Goal: Task Accomplishment & Management: Manage account settings

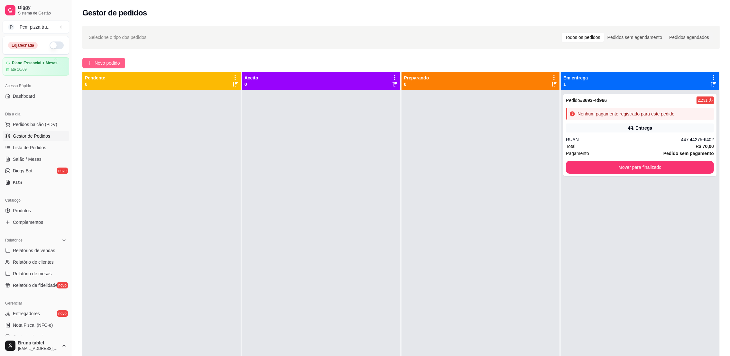
click at [104, 66] on span "Novo pedido" at bounding box center [107, 63] width 25 height 7
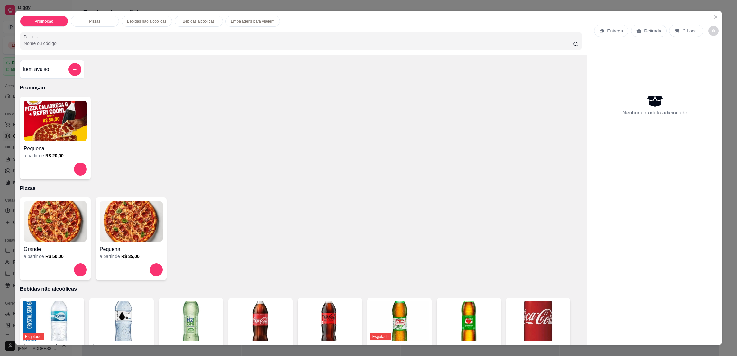
click at [55, 226] on img at bounding box center [55, 221] width 63 height 40
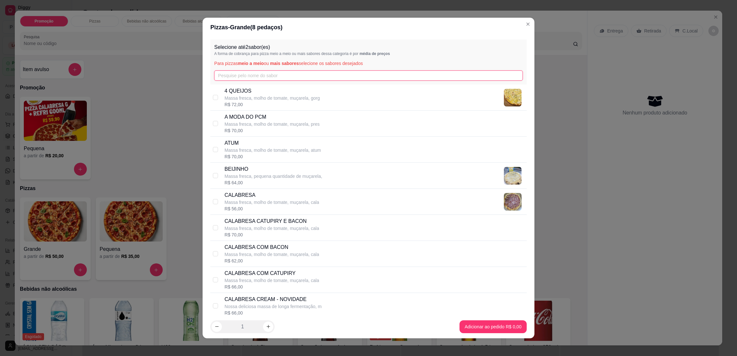
click at [242, 75] on input "text" at bounding box center [368, 75] width 308 height 10
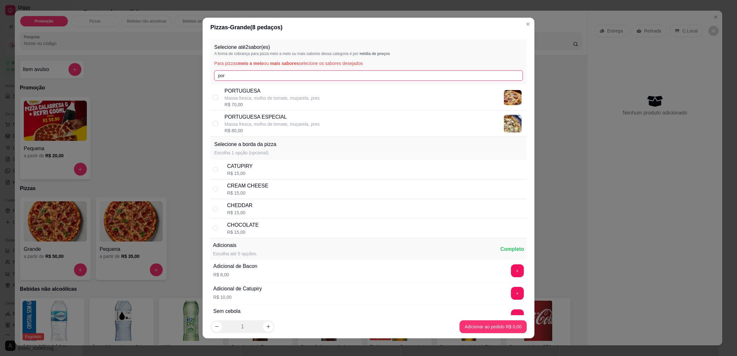
type input "por"
click at [285, 100] on p "Massa fresca, molho de tomate, muçarela, pres" at bounding box center [272, 98] width 95 height 6
checkbox input "true"
click at [281, 77] on input "por" at bounding box center [368, 75] width 308 height 10
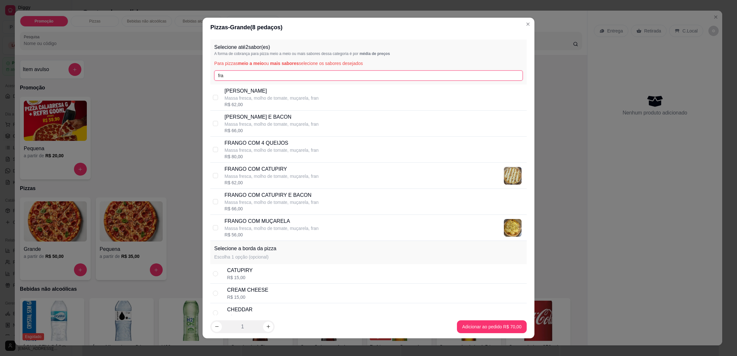
type input "fra"
click at [321, 177] on div "FRANGO COM CATUPIRY Massa fresca, molho de tomate, muçarela, [PERSON_NAME]$ 62,…" at bounding box center [374, 175] width 299 height 21
checkbox input "true"
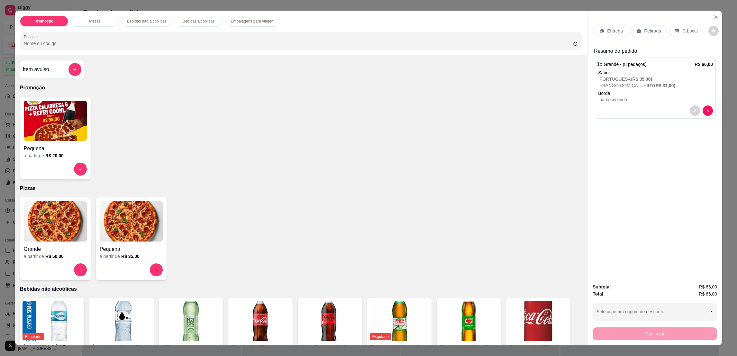
click at [655, 28] on p "Retirada" at bounding box center [652, 31] width 17 height 6
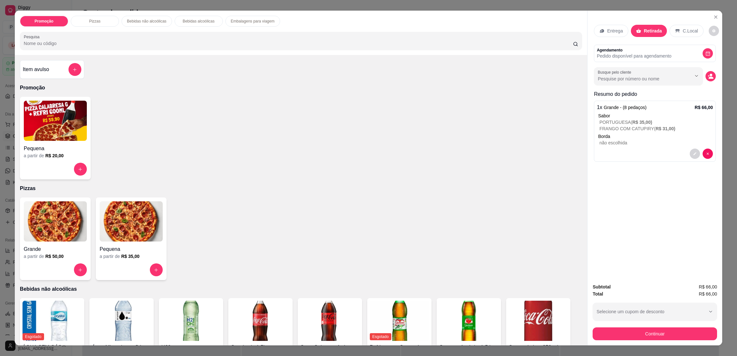
click at [709, 76] on icon "decrease-product-quantity" at bounding box center [711, 76] width 6 height 6
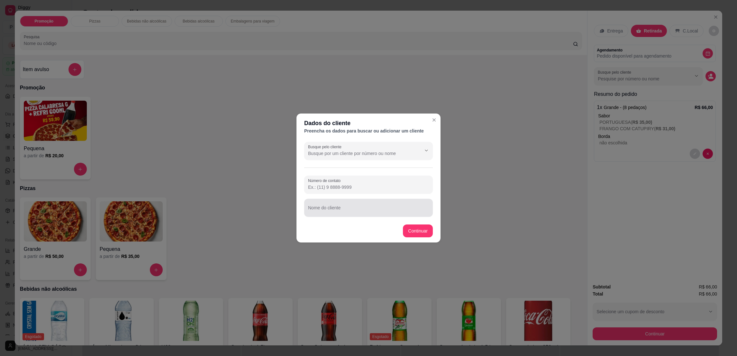
click at [396, 208] on input "Nome do cliente" at bounding box center [368, 210] width 121 height 6
type input "JALES"
click at [394, 189] on input "Número de contato" at bounding box center [368, 187] width 121 height 6
type input "[PHONE_NUMBER]"
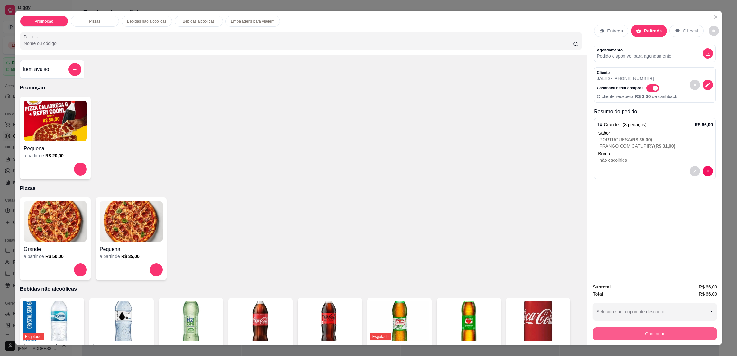
click at [632, 336] on button "Continuar" at bounding box center [655, 333] width 124 height 13
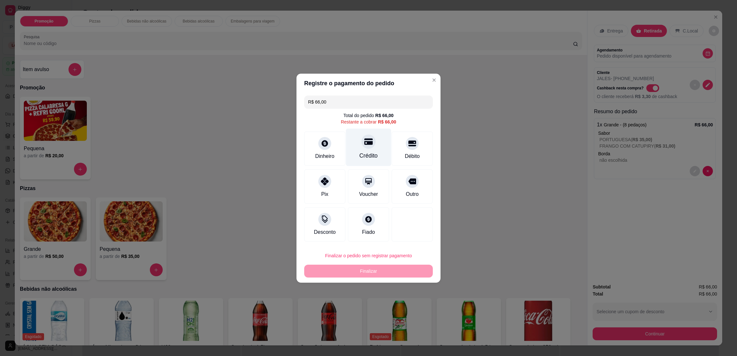
click at [362, 152] on div "Crédito" at bounding box center [369, 156] width 18 height 8
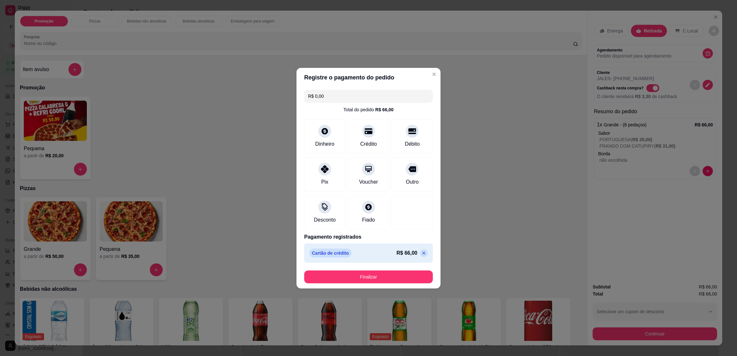
click at [382, 270] on footer "Finalizar" at bounding box center [369, 276] width 144 height 23
click at [383, 274] on button "Finalizar" at bounding box center [368, 277] width 129 height 13
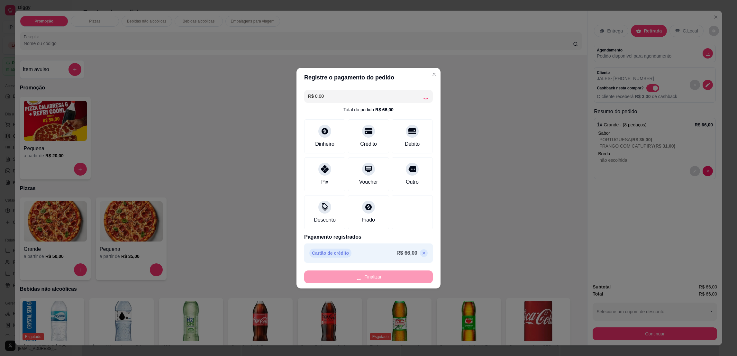
type input "-R$ 66,00"
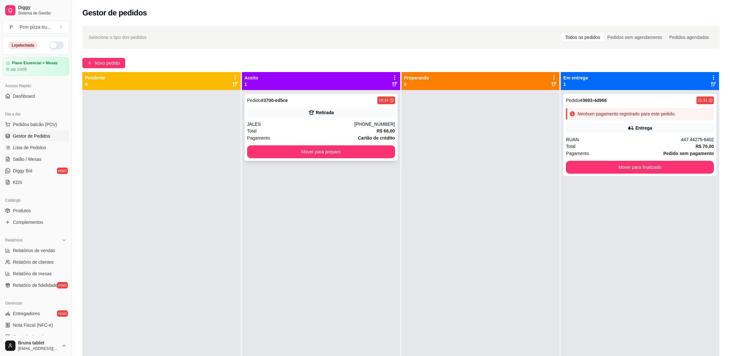
click at [358, 105] on div "Pedido # 3700-ed5ce 18:34 Retirada JALES [PHONE_NUMBER] Total R$ 66,00 Pagament…" at bounding box center [320, 127] width 153 height 67
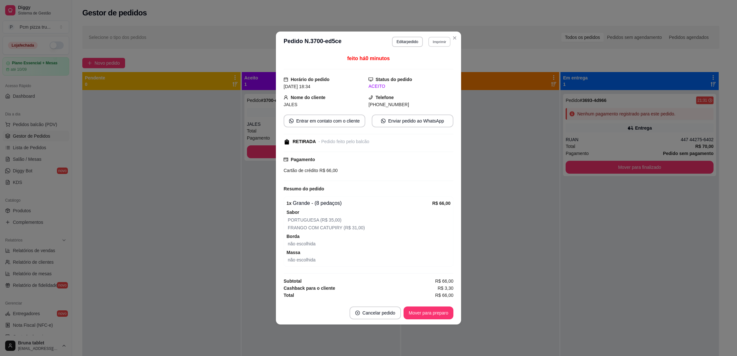
click at [443, 40] on button "Imprimir" at bounding box center [439, 42] width 22 height 10
click at [439, 63] on button "IMPRESSORA 1" at bounding box center [428, 64] width 47 height 10
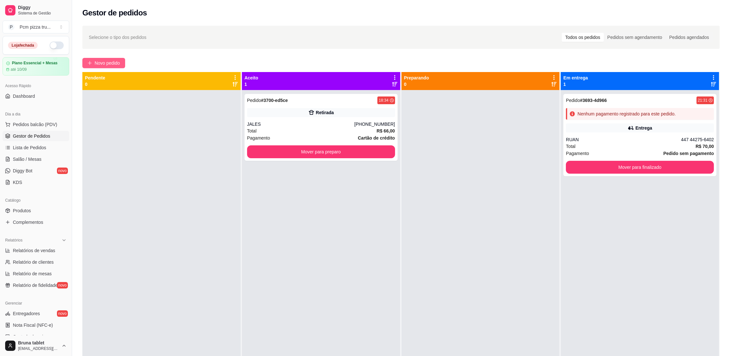
click at [107, 61] on span "Novo pedido" at bounding box center [107, 63] width 25 height 7
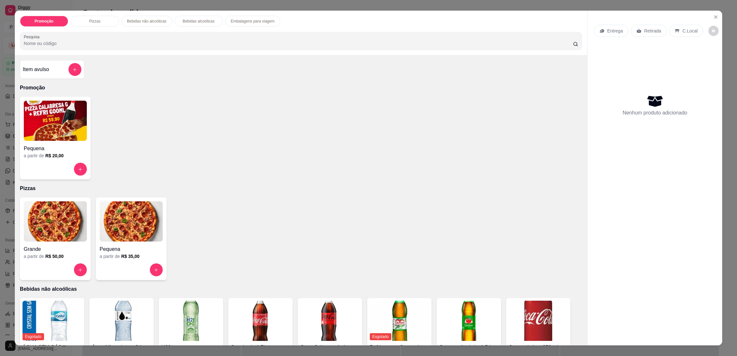
click at [134, 220] on img at bounding box center [131, 221] width 63 height 40
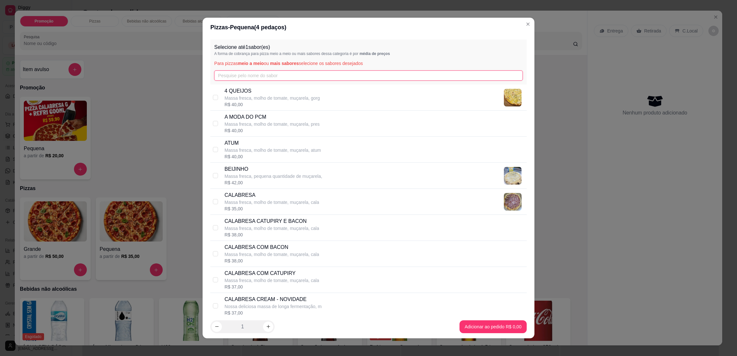
click at [255, 76] on input "text" at bounding box center [368, 75] width 308 height 10
click at [257, 91] on p "4 QUEIJOS" at bounding box center [272, 91] width 95 height 8
checkbox input "true"
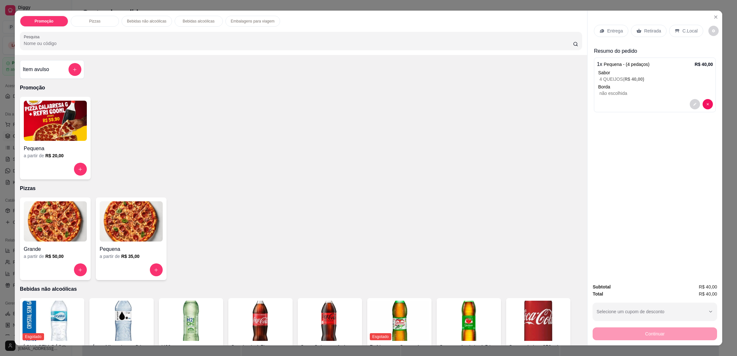
click at [645, 30] on p "Retirada" at bounding box center [652, 31] width 17 height 6
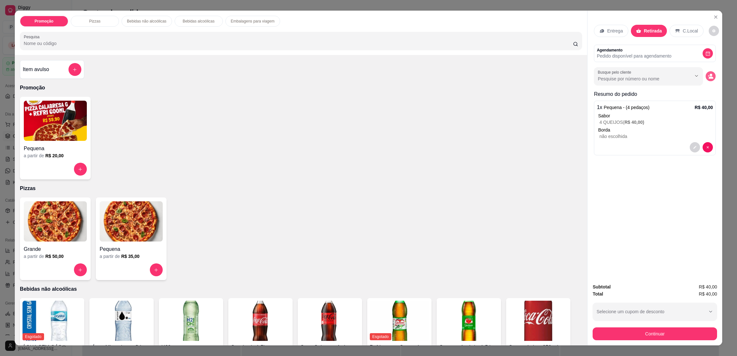
click at [709, 81] on button "decrease-product-quantity" at bounding box center [711, 76] width 10 height 10
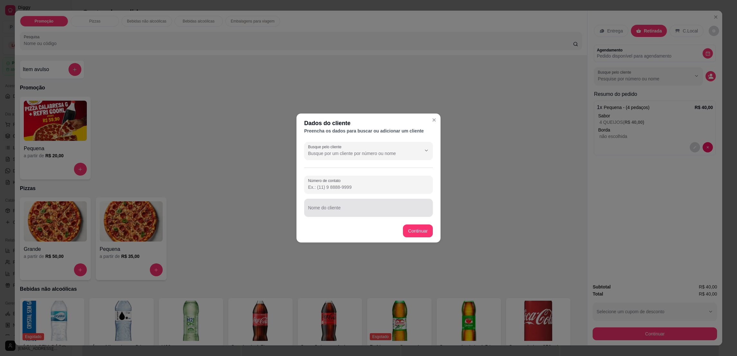
click at [412, 205] on div at bounding box center [368, 207] width 121 height 13
type input "ELDER"
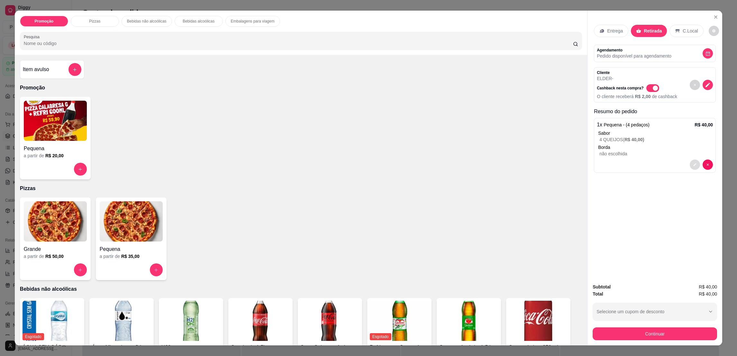
click at [691, 162] on button "decrease-product-quantity" at bounding box center [695, 165] width 10 height 10
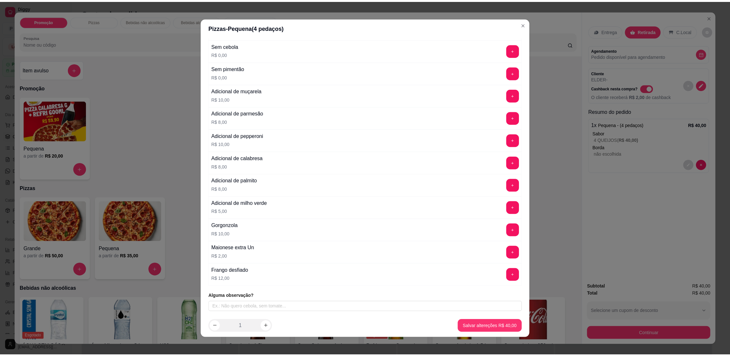
scroll to position [3, 0]
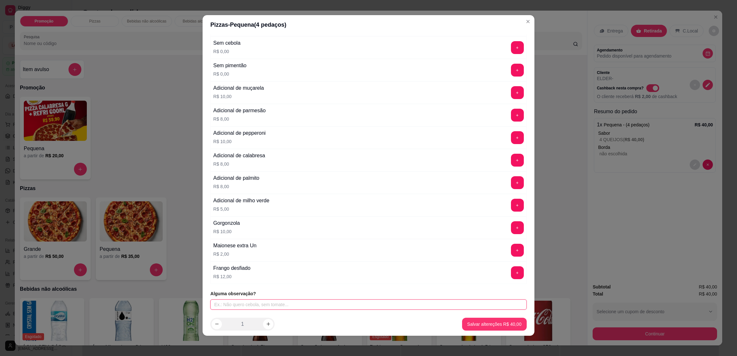
click at [375, 303] on input "text" at bounding box center [368, 304] width 316 height 10
type input "MASSA FINA"
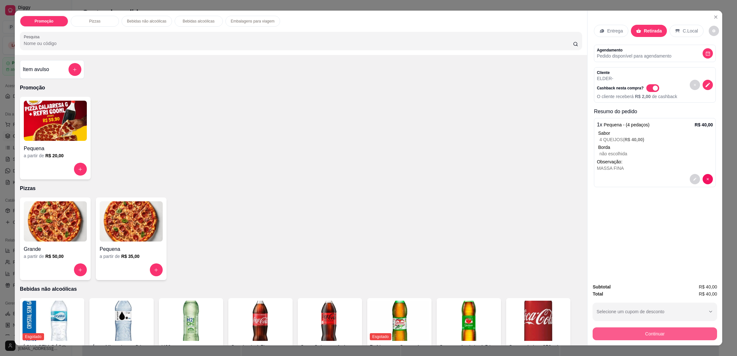
click at [623, 331] on button "Continuar" at bounding box center [655, 333] width 124 height 13
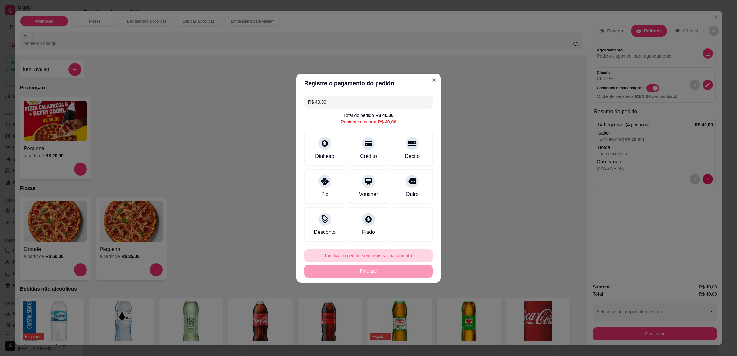
click at [340, 249] on button "Finalizar o pedido sem registrar pagamento" at bounding box center [368, 255] width 129 height 13
click at [397, 253] on button "Finalizar o pedido sem registrar pagamento" at bounding box center [368, 255] width 129 height 13
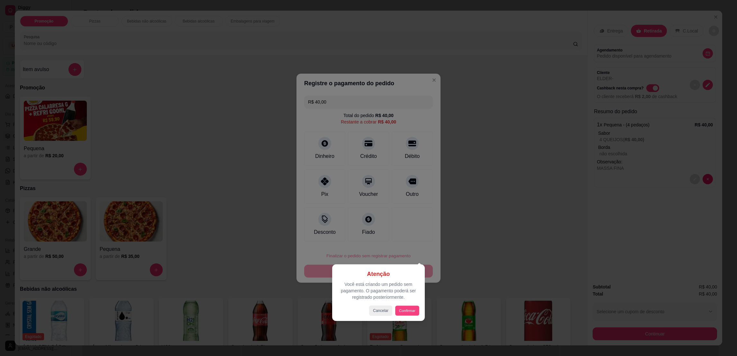
click at [410, 307] on button "Confirmar" at bounding box center [407, 311] width 24 height 10
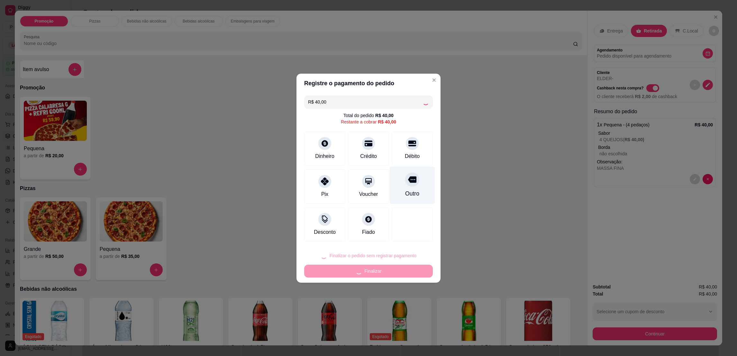
type input "R$ 0,00"
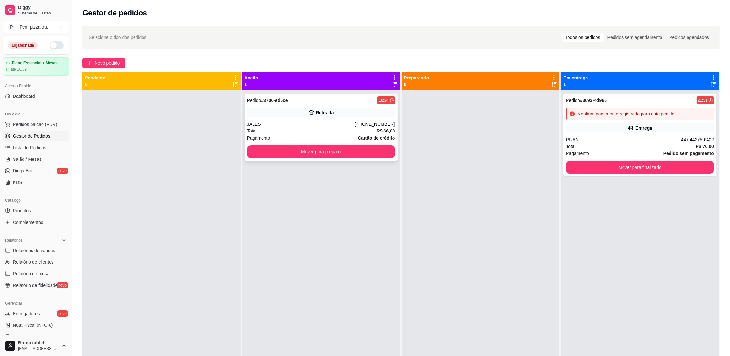
click at [347, 116] on div "Retirada" at bounding box center [321, 112] width 148 height 9
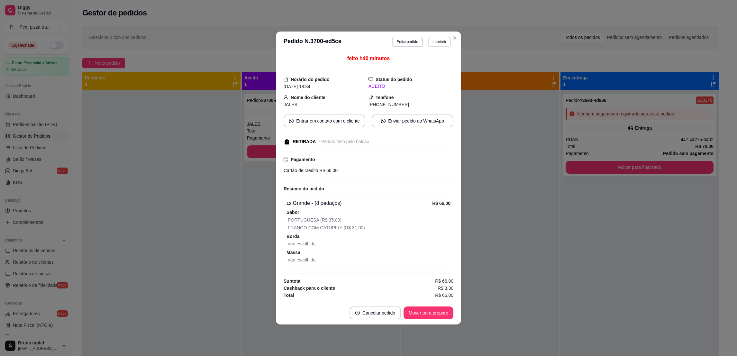
click at [447, 41] on button "Imprimir" at bounding box center [439, 42] width 23 height 10
click at [443, 64] on button "IMPRESSORA 1" at bounding box center [428, 64] width 47 height 10
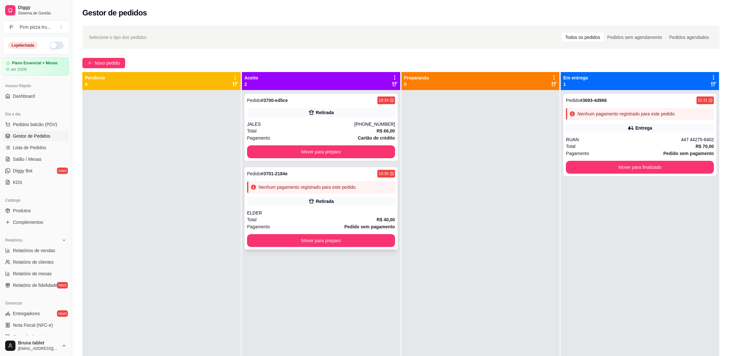
click at [346, 191] on div "Nenhum pagamento registrado para este pedido." at bounding box center [321, 187] width 148 height 12
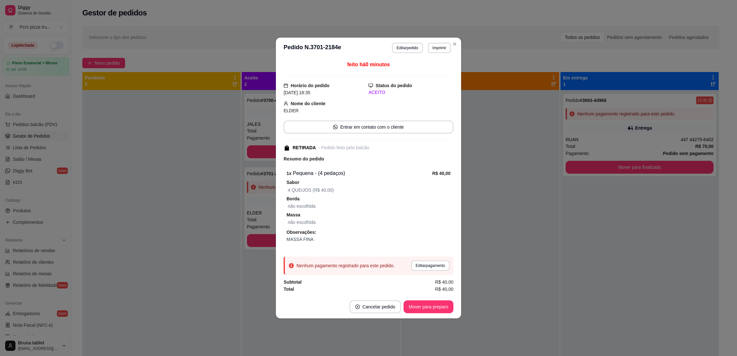
click at [437, 51] on button "Imprimir" at bounding box center [439, 48] width 23 height 10
click at [437, 73] on button "IMPRESSORA 1" at bounding box center [428, 70] width 47 height 10
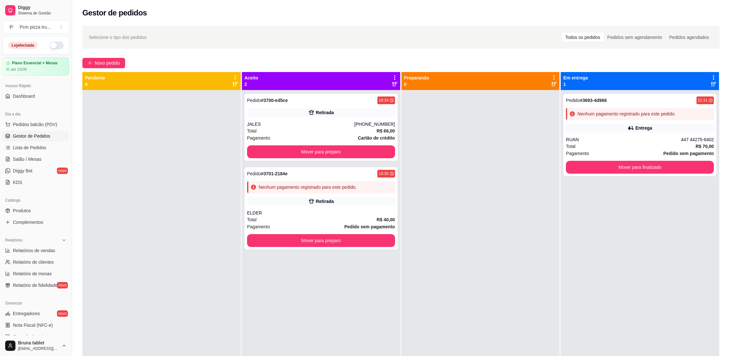
click at [54, 46] on button "button" at bounding box center [57, 45] width 14 height 8
click at [49, 209] on link "Produtos" at bounding box center [36, 211] width 67 height 10
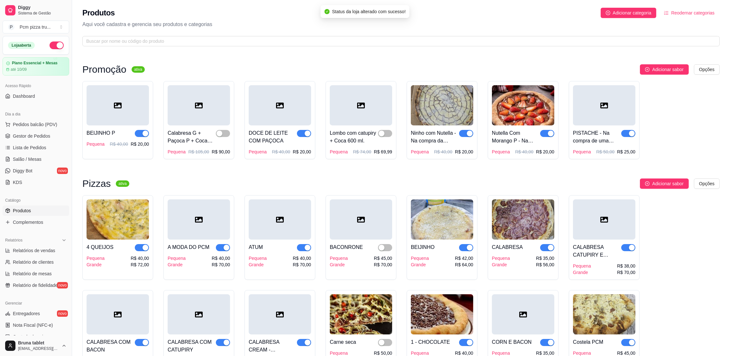
click at [300, 135] on span "button" at bounding box center [304, 133] width 14 height 7
click at [141, 134] on span "button" at bounding box center [142, 133] width 14 height 7
click at [469, 135] on div "button" at bounding box center [470, 134] width 6 height 6
click at [552, 133] on div "button" at bounding box center [551, 134] width 6 height 6
click at [633, 135] on div "button" at bounding box center [632, 134] width 6 height 6
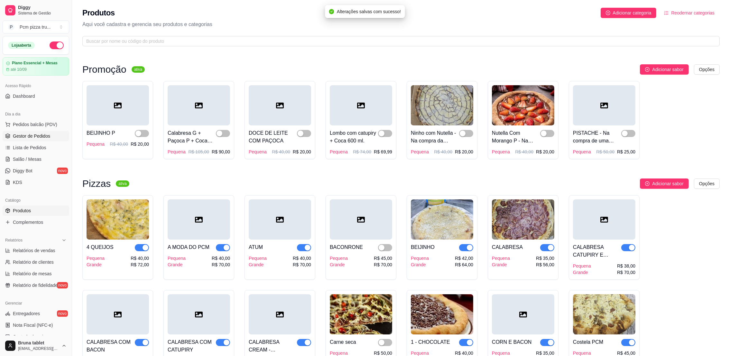
click at [44, 135] on span "Gestor de Pedidos" at bounding box center [31, 136] width 37 height 6
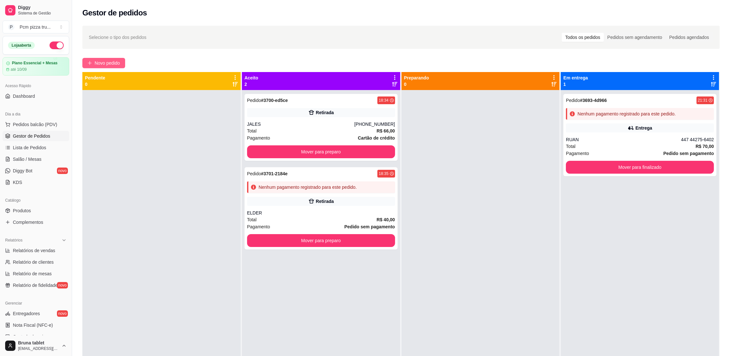
click at [96, 59] on button "Novo pedido" at bounding box center [103, 63] width 43 height 10
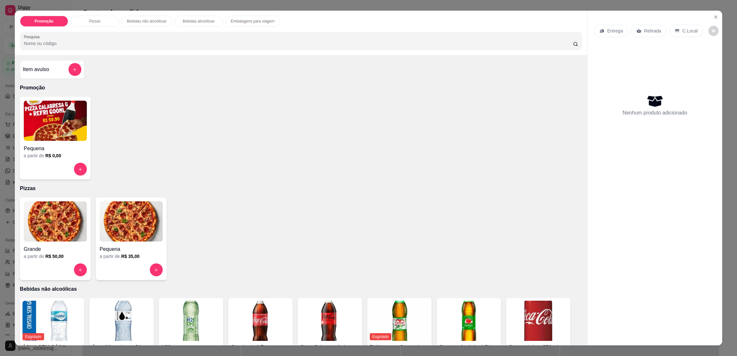
click at [49, 241] on img at bounding box center [55, 221] width 63 height 40
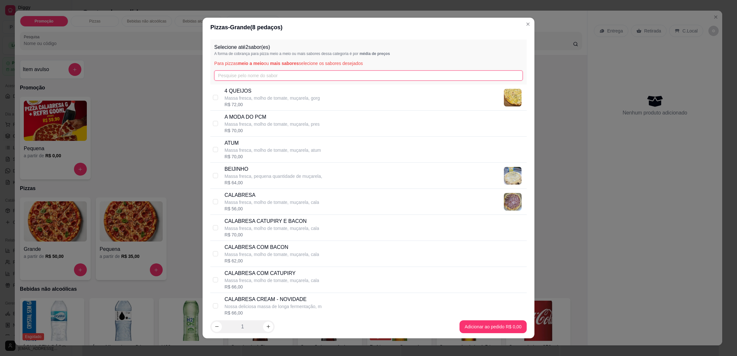
click at [271, 77] on input "text" at bounding box center [368, 75] width 308 height 10
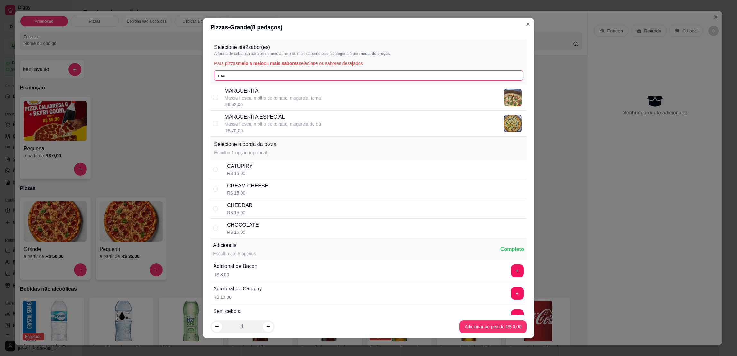
type input "mar"
click at [297, 99] on p "Massa fresca, molho de tomate, muçarela, toma" at bounding box center [273, 98] width 97 height 6
checkbox input "false"
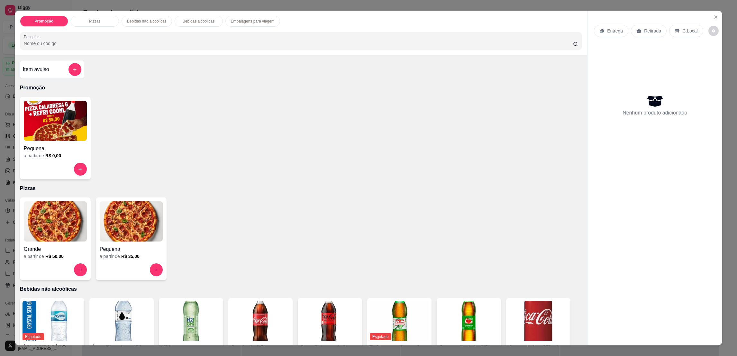
click at [32, 236] on img at bounding box center [55, 221] width 63 height 40
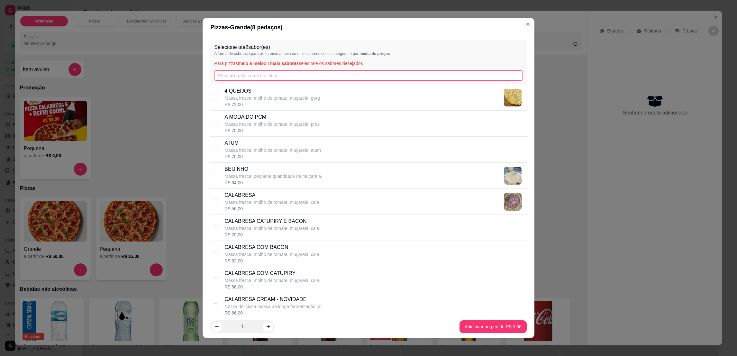
click at [272, 75] on input "text" at bounding box center [368, 75] width 308 height 10
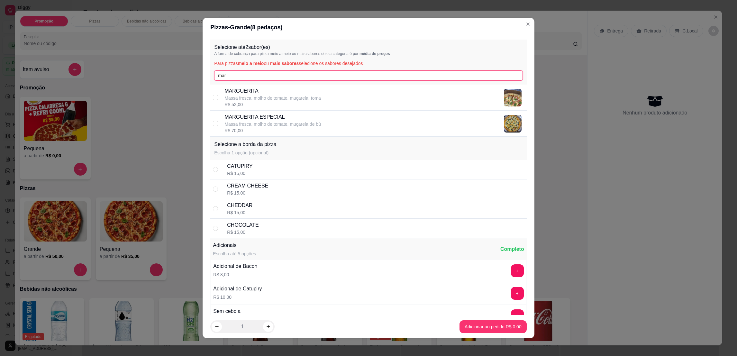
type input "mar"
click at [273, 93] on p "MARGUERITA" at bounding box center [273, 91] width 97 height 8
checkbox input "true"
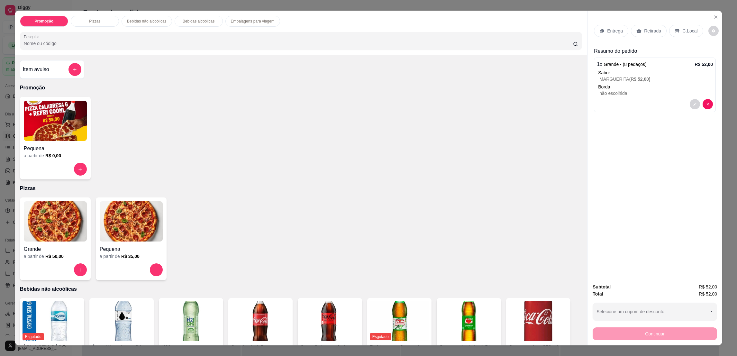
click at [650, 31] on p "Retirada" at bounding box center [652, 31] width 17 height 6
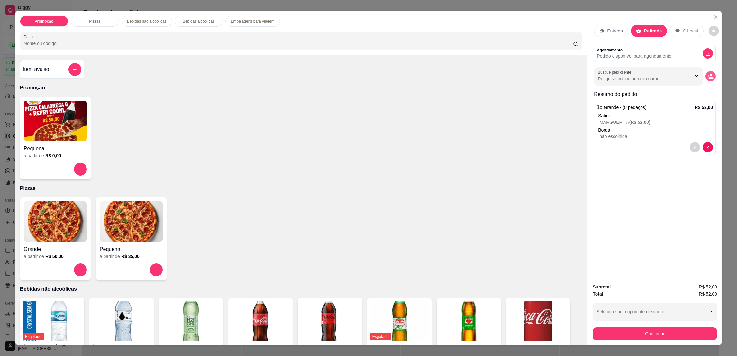
click at [706, 79] on button "decrease-product-quantity" at bounding box center [711, 76] width 10 height 10
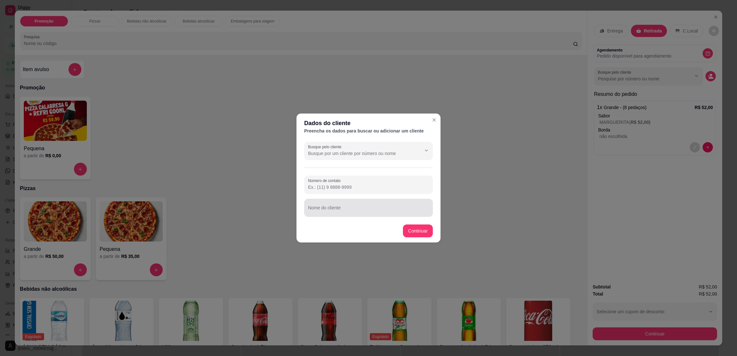
click at [377, 208] on input "Nome do cliente" at bounding box center [368, 210] width 121 height 6
type input "MARCIO"
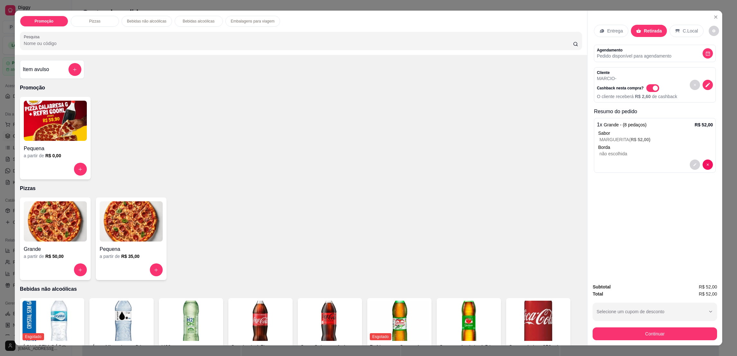
click at [687, 326] on div "Continuar" at bounding box center [655, 333] width 124 height 14
click at [686, 330] on button "Continuar" at bounding box center [655, 333] width 121 height 13
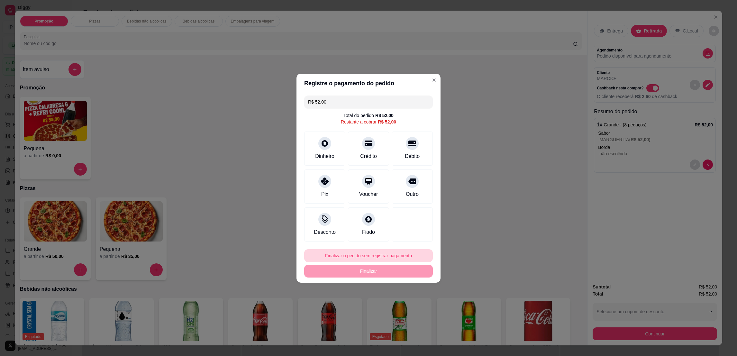
click at [380, 255] on button "Finalizar o pedido sem registrar pagamento" at bounding box center [368, 255] width 129 height 13
click at [412, 311] on button "Confirmar" at bounding box center [409, 309] width 24 height 10
type input "R$ 0,00"
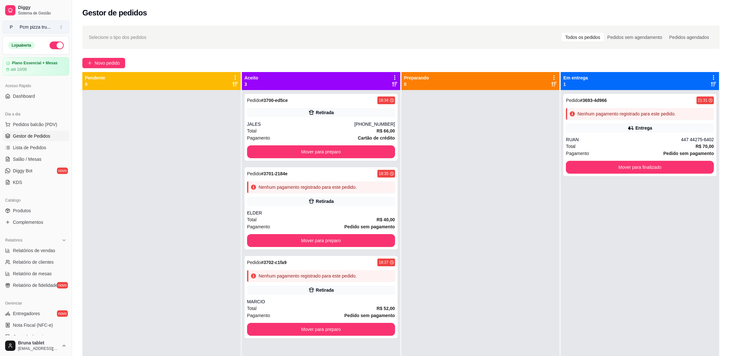
click at [32, 26] on div "Pcm pizza tru ..." at bounding box center [35, 27] width 31 height 6
click at [26, 11] on span "Sistema de Gestão" at bounding box center [42, 13] width 49 height 5
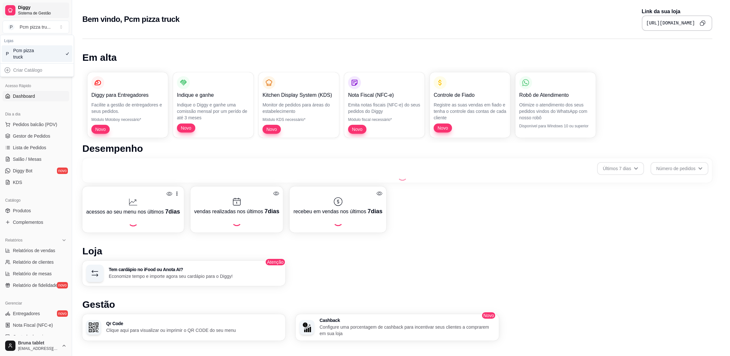
scroll to position [93, 0]
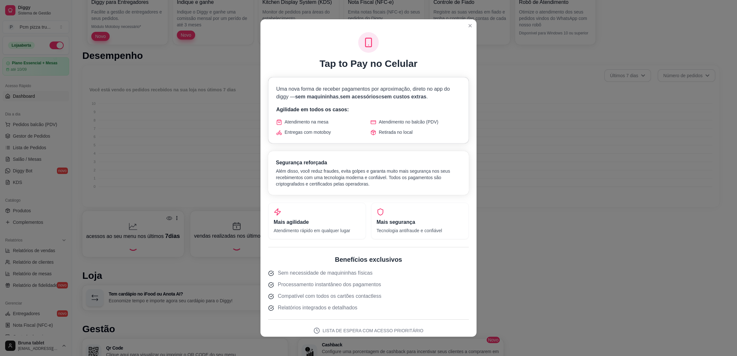
click at [464, 28] on div "Controle de Fiado Registre as suas vendas em fiado e tenha o controle das conta…" at bounding box center [470, 11] width 73 height 56
click at [468, 21] on p "Registre as suas vendas em fiado e tenha o controle das contas de cada cliente" at bounding box center [470, 18] width 73 height 19
click at [468, 26] on p "Registre as suas vendas em fiado e tenha o controle das contas de cada cliente" at bounding box center [470, 18] width 73 height 19
click at [465, 27] on div "Controle de Fiado Registre as suas vendas em fiado e tenha o controle das conta…" at bounding box center [470, 11] width 73 height 56
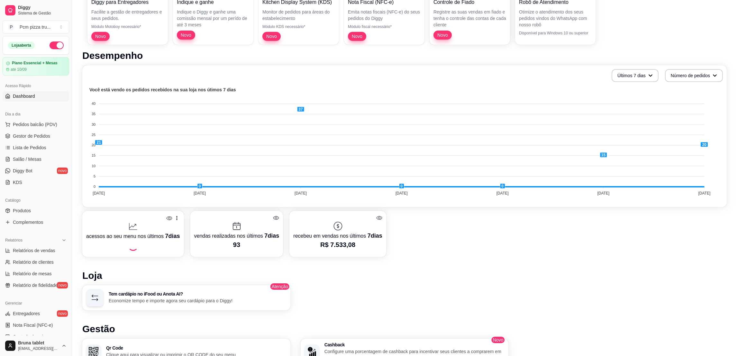
click at [466, 27] on p "Registre as suas vendas em fiado e tenha o controle das contas de cada cliente" at bounding box center [470, 18] width 73 height 19
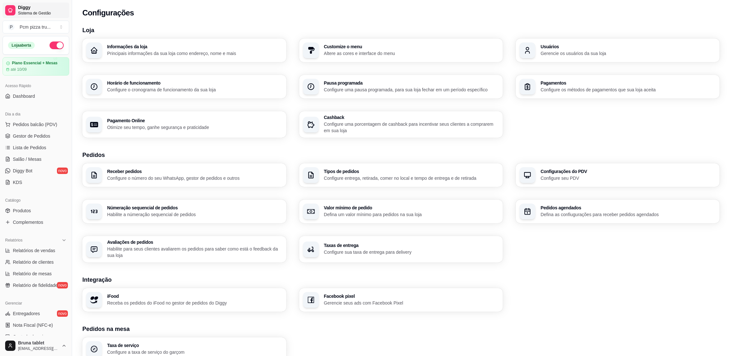
click at [33, 6] on span "Diggy" at bounding box center [42, 8] width 49 height 6
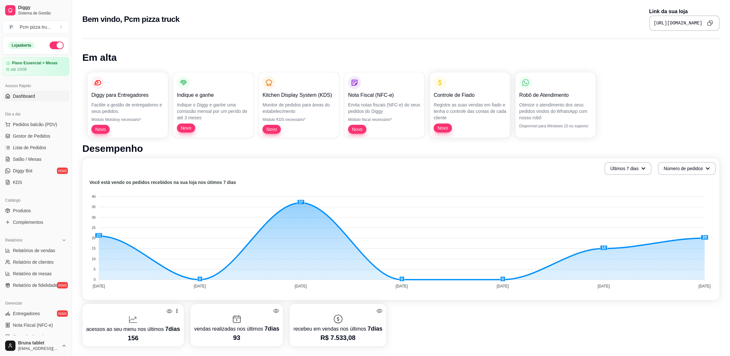
click at [711, 23] on icon "Copy to clipboard" at bounding box center [710, 23] width 6 height 6
click at [43, 138] on span "Gestor de Pedidos" at bounding box center [31, 136] width 37 height 6
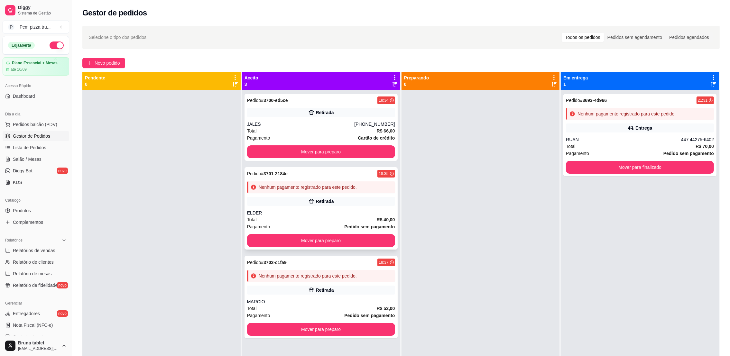
click at [310, 193] on div "Pedido # 3701-2184e 18:35 Nenhum pagamento registrado para este pedido. Retirad…" at bounding box center [320, 208] width 153 height 82
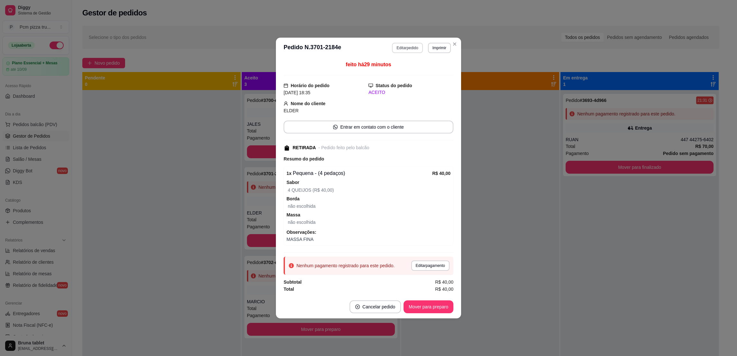
click at [400, 44] on button "Editar pedido" at bounding box center [407, 48] width 31 height 10
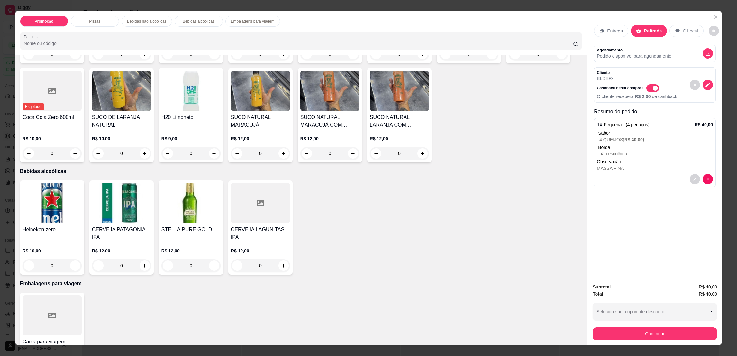
scroll to position [465, 0]
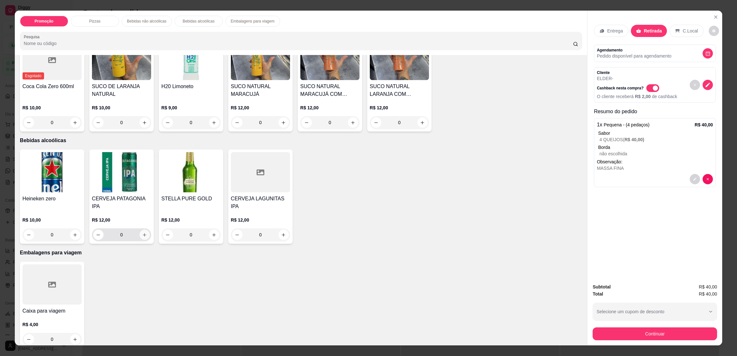
click at [143, 233] on icon "increase-product-quantity" at bounding box center [145, 235] width 4 height 4
type input "1"
click at [282, 234] on icon "increase-product-quantity" at bounding box center [284, 236] width 4 height 4
type input "1"
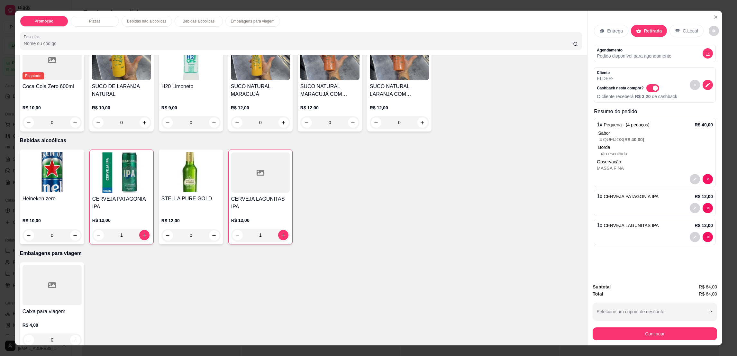
click at [603, 331] on button "Continuar" at bounding box center [655, 333] width 124 height 13
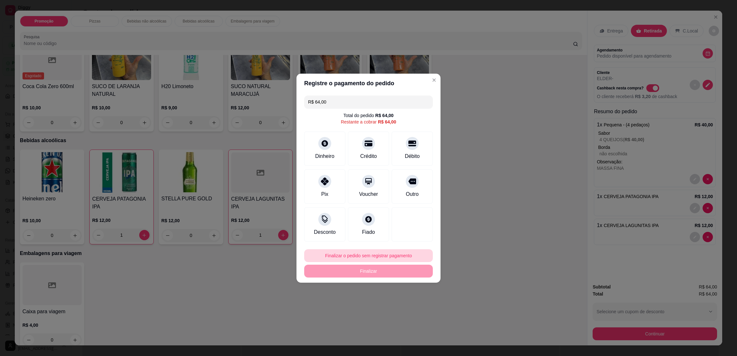
click at [367, 253] on button "Finalizar o pedido sem registrar pagamento" at bounding box center [368, 255] width 129 height 13
click at [410, 312] on button "Confirmar" at bounding box center [409, 309] width 24 height 10
type input "0"
type input "R$ 0,00"
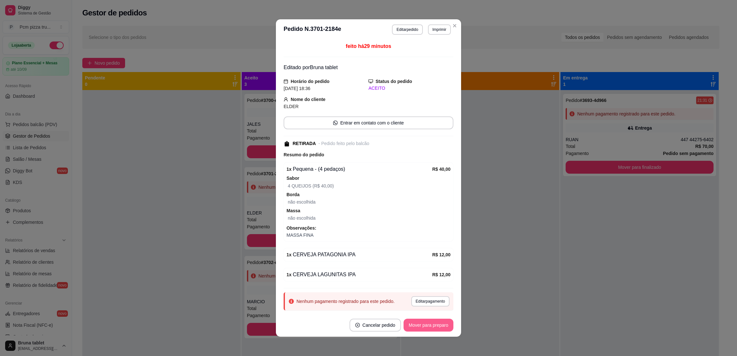
click at [414, 328] on button "Mover para preparo" at bounding box center [429, 325] width 50 height 13
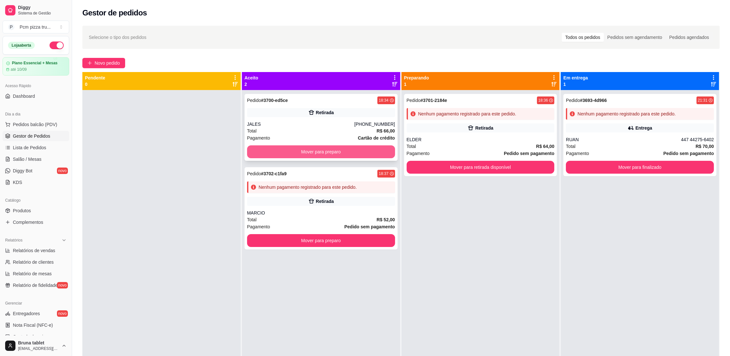
click at [274, 147] on button "Mover para preparo" at bounding box center [321, 151] width 148 height 13
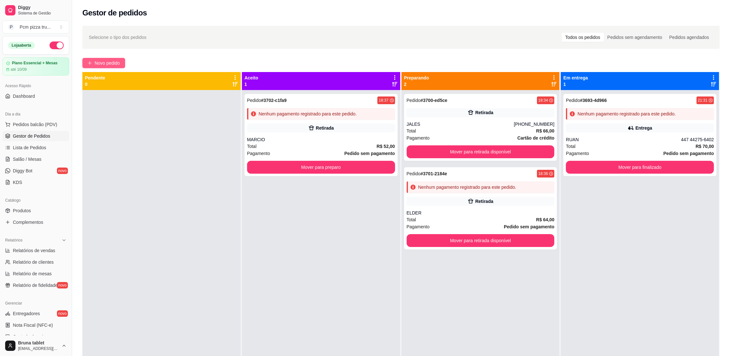
click at [97, 62] on span "Novo pedido" at bounding box center [107, 63] width 25 height 7
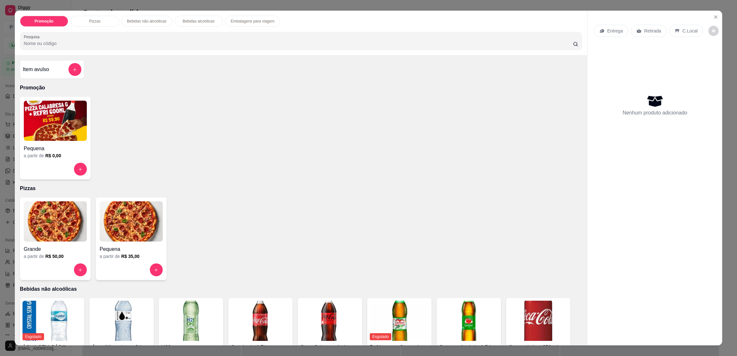
click at [51, 220] on img at bounding box center [55, 221] width 63 height 40
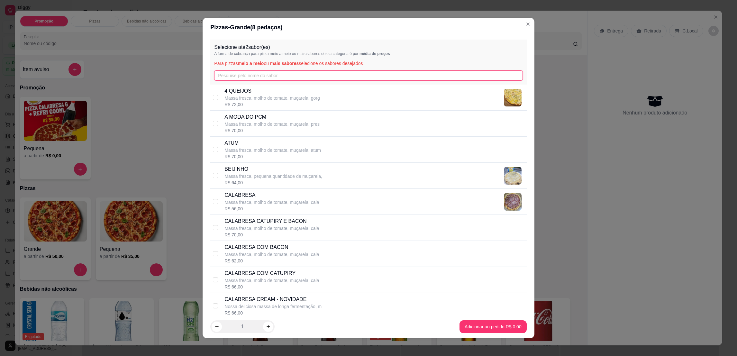
click at [263, 78] on input "text" at bounding box center [368, 75] width 308 height 10
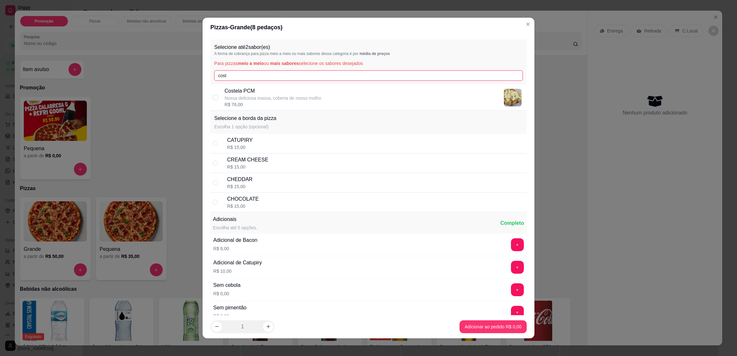
type input "cost"
click at [284, 93] on p "Costela PCM" at bounding box center [273, 91] width 97 height 8
checkbox input "true"
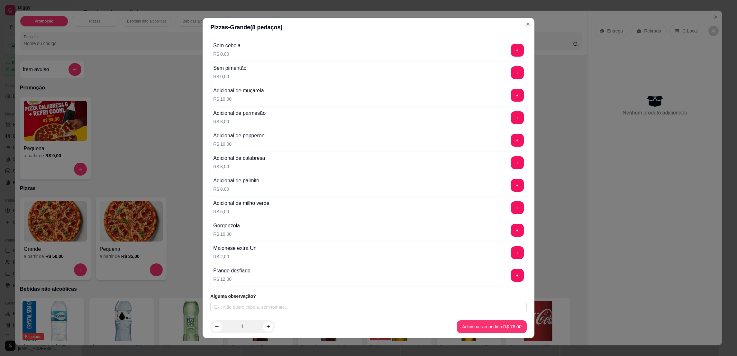
scroll to position [3, 0]
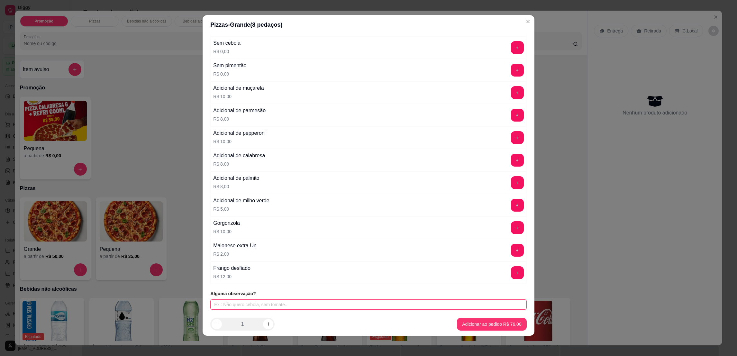
click at [330, 303] on input "text" at bounding box center [368, 304] width 316 height 10
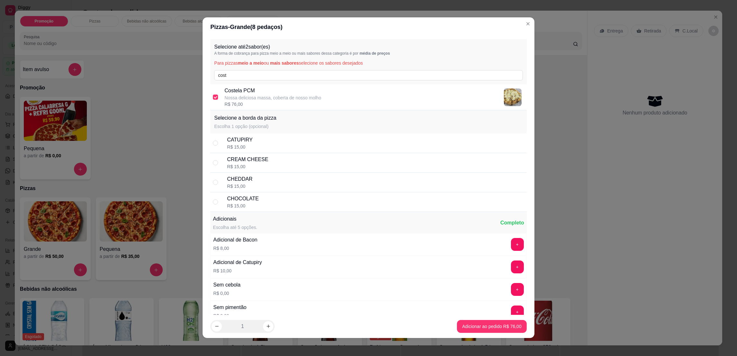
scroll to position [0, 0]
type input "SEM PIMENTA"
click at [320, 74] on input "cost" at bounding box center [368, 75] width 308 height 10
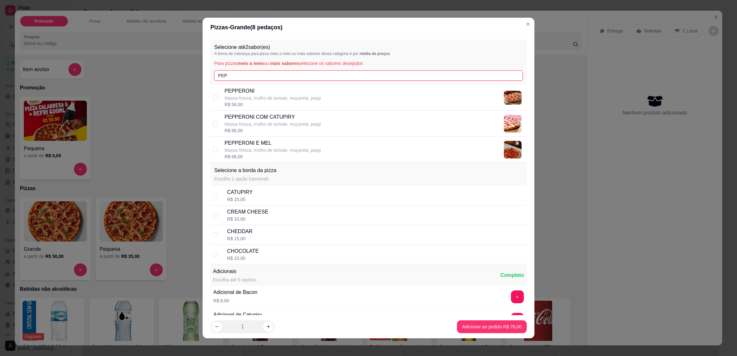
type input "PEP"
click at [336, 93] on div "PEPPERONI Massa fresca, molho de tomate, muçarela, pepp R$ 56,00" at bounding box center [374, 97] width 299 height 21
checkbox input "true"
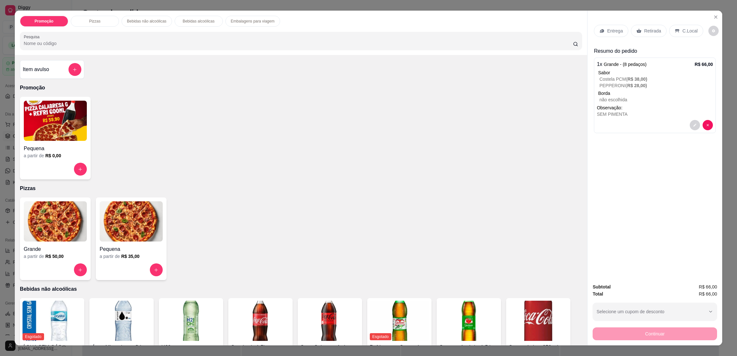
click at [652, 30] on p "Retirada" at bounding box center [652, 31] width 17 height 6
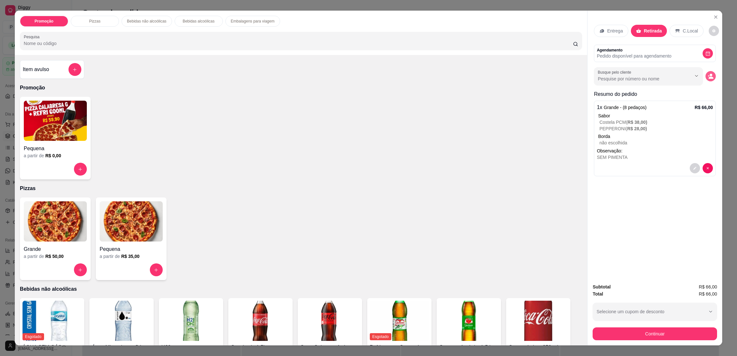
click at [706, 79] on button "decrease-product-quantity" at bounding box center [711, 76] width 10 height 10
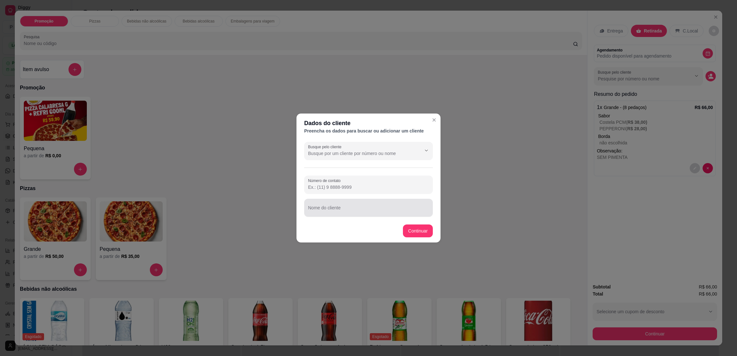
click at [399, 210] on input "Nome do cliente" at bounding box center [368, 210] width 121 height 6
type input "[PERSON_NAME]"
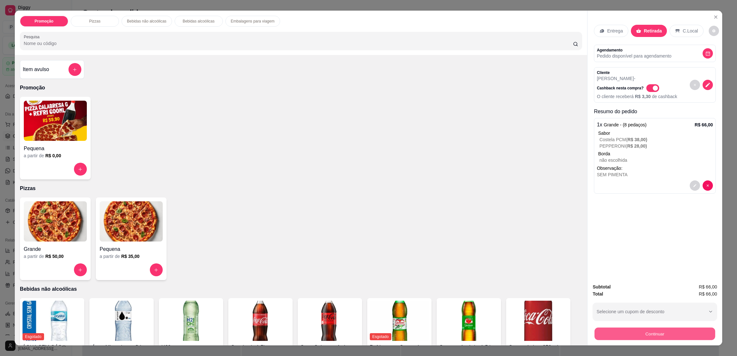
click at [629, 333] on button "Continuar" at bounding box center [655, 333] width 121 height 13
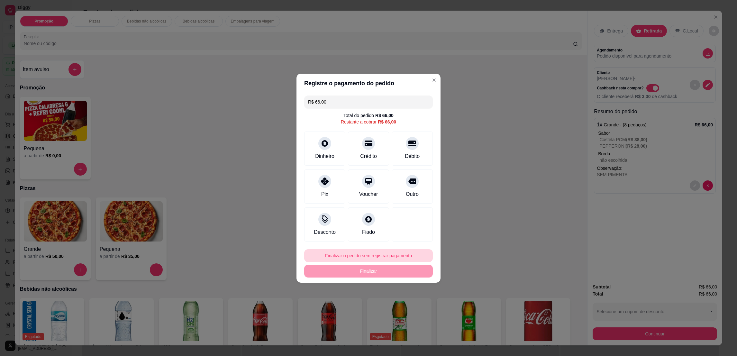
click at [382, 253] on button "Finalizar o pedido sem registrar pagamento" at bounding box center [368, 255] width 129 height 13
click at [412, 311] on button "Confirmar" at bounding box center [408, 309] width 23 height 10
type input "R$ 0,00"
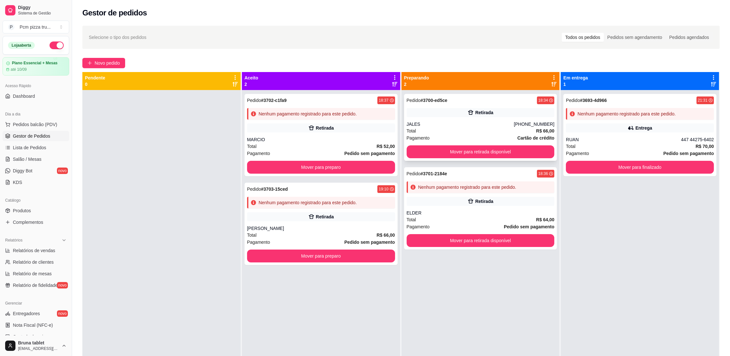
click at [443, 125] on div "JALES" at bounding box center [460, 124] width 107 height 6
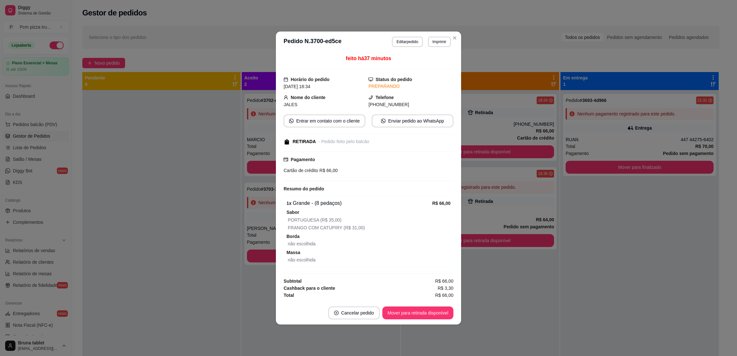
click at [393, 104] on span "[PHONE_NUMBER]" at bounding box center [389, 104] width 41 height 5
copy div "[PHONE_NUMBER] Entrar em contato com o cliente Enviar pedido ao WhatsApp"
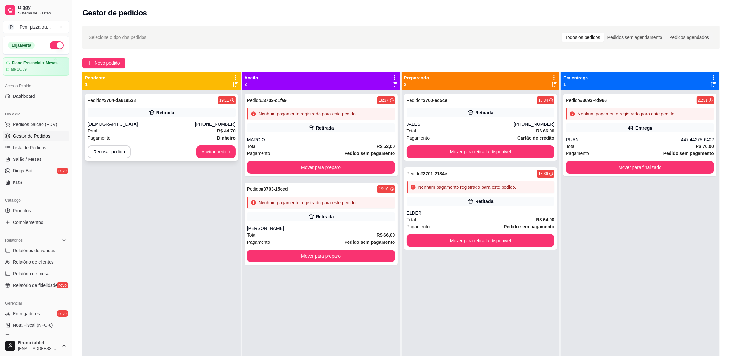
click at [215, 153] on button "Aceitar pedido" at bounding box center [215, 151] width 39 height 13
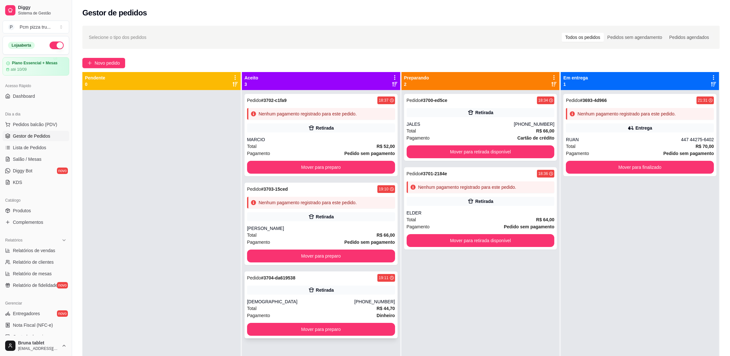
click at [299, 304] on div "[DEMOGRAPHIC_DATA]" at bounding box center [300, 302] width 107 height 6
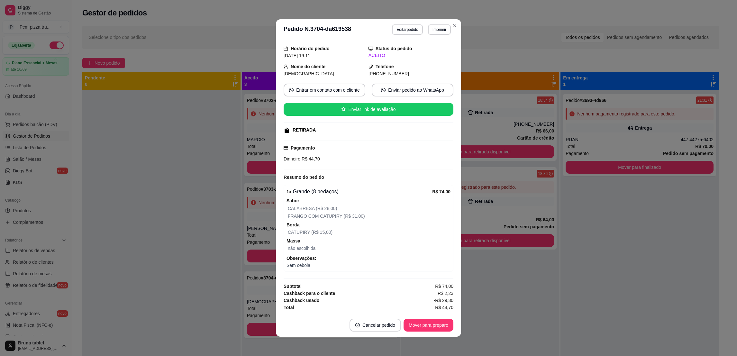
scroll to position [1, 0]
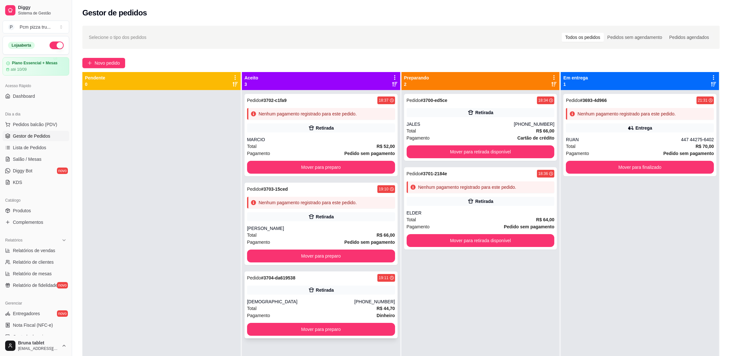
click at [380, 291] on div "Retirada" at bounding box center [321, 290] width 148 height 9
click at [470, 110] on div "Retirada" at bounding box center [481, 112] width 148 height 9
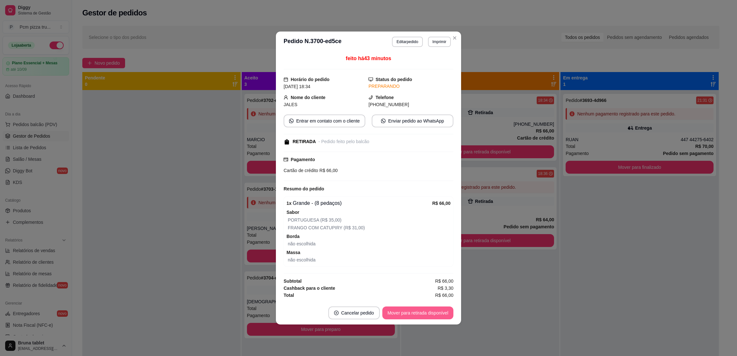
click at [418, 317] on button "Mover para retirada disponível" at bounding box center [417, 313] width 71 height 13
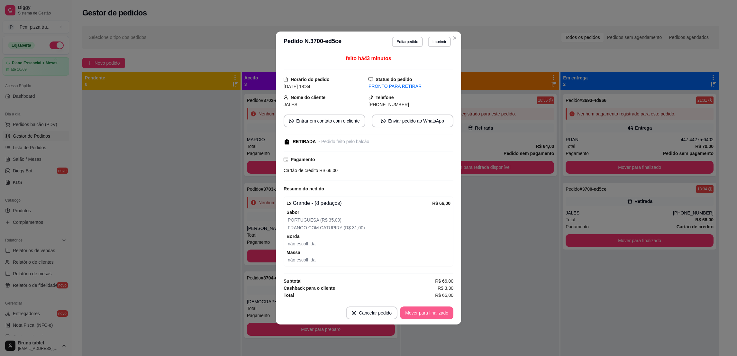
click at [423, 313] on button "Mover para finalizado" at bounding box center [426, 313] width 53 height 13
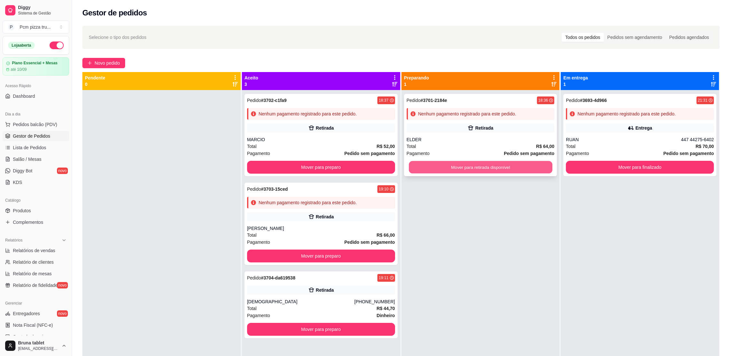
click at [458, 167] on button "Mover para retirada disponível" at bounding box center [480, 167] width 143 height 13
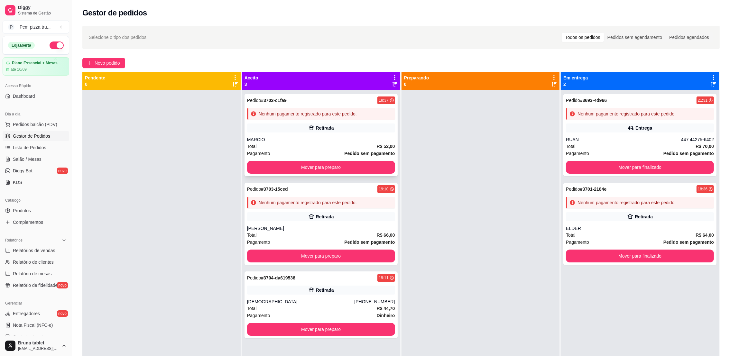
click at [370, 158] on div "Pedido # 3702-c1fa9 18:37 Nenhum pagamento registrado para este pedido. Retirad…" at bounding box center [320, 135] width 153 height 82
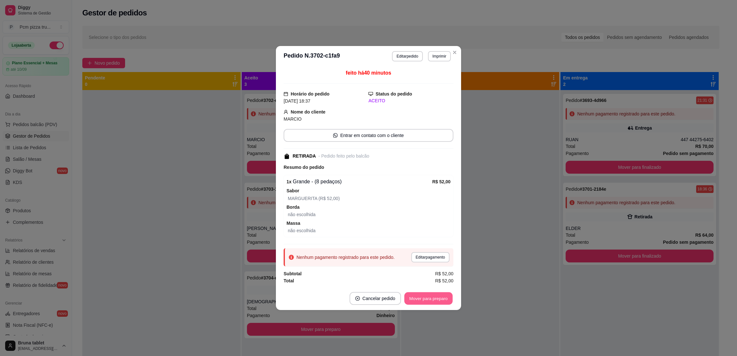
click at [421, 297] on button "Mover para preparo" at bounding box center [428, 298] width 48 height 13
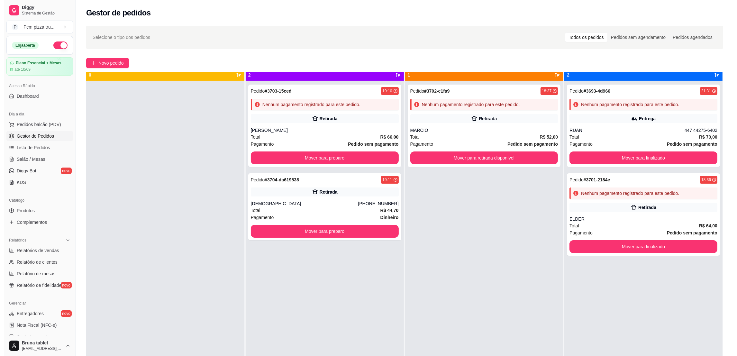
scroll to position [0, 0]
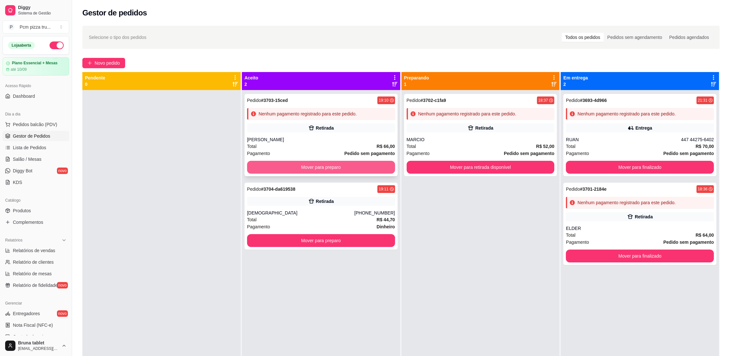
click at [348, 163] on button "Mover para preparo" at bounding box center [321, 167] width 148 height 13
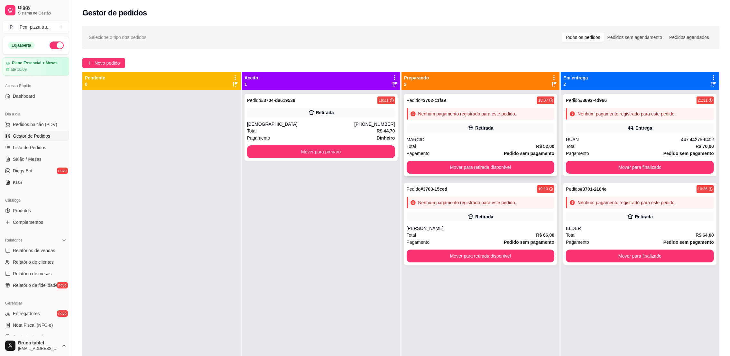
click at [427, 113] on div "Nenhum pagamento registrado para este pedido." at bounding box center [467, 114] width 98 height 6
click at [435, 125] on div "Retirada" at bounding box center [481, 128] width 148 height 9
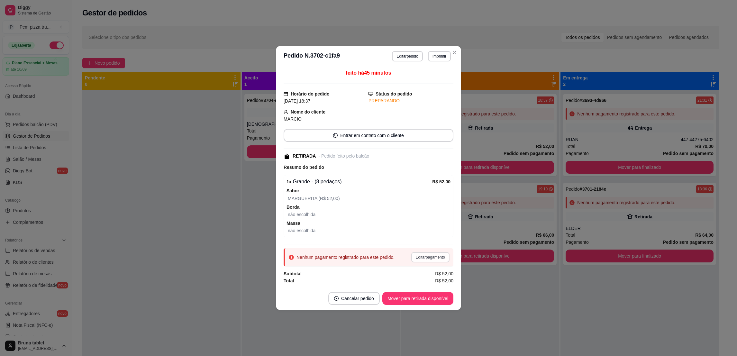
click at [444, 254] on button "Editar pagamento" at bounding box center [430, 257] width 38 height 10
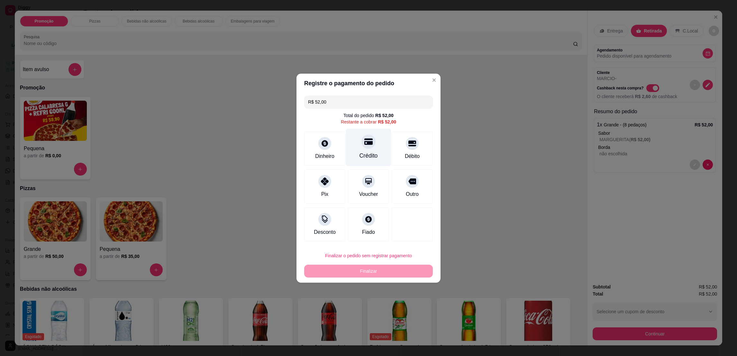
click at [376, 141] on div "Crédito" at bounding box center [368, 147] width 45 height 38
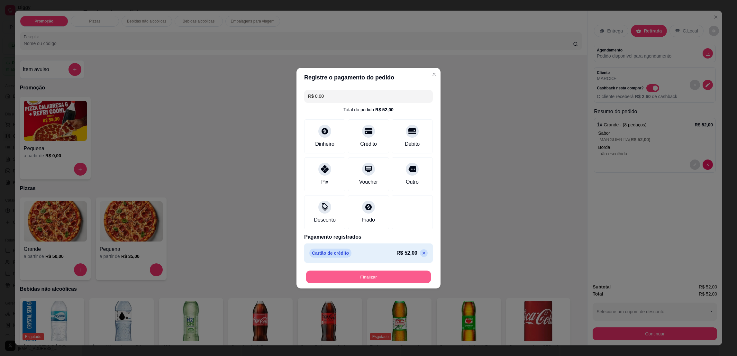
click at [388, 280] on button "Finalizar" at bounding box center [368, 277] width 125 height 13
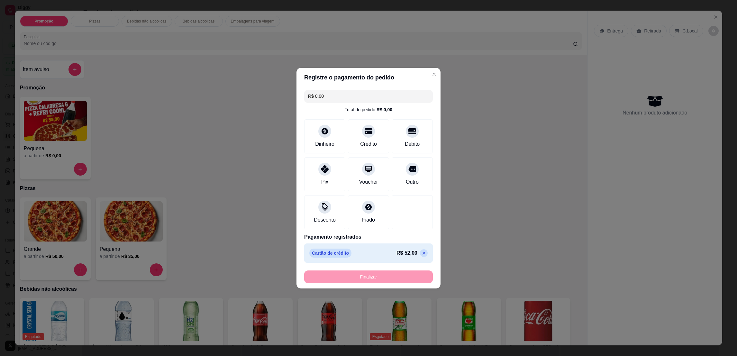
type input "-R$ 52,00"
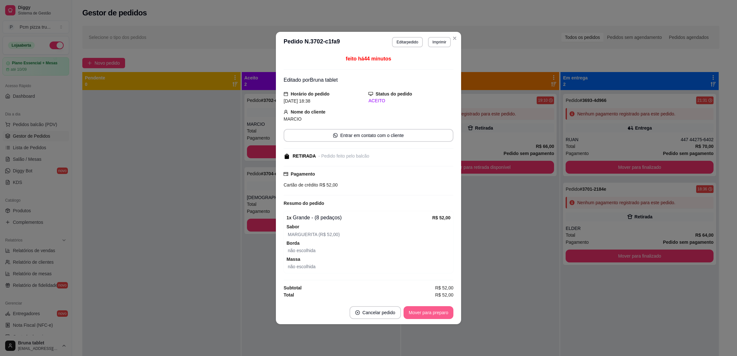
click at [443, 313] on button "Mover para preparo" at bounding box center [429, 312] width 50 height 13
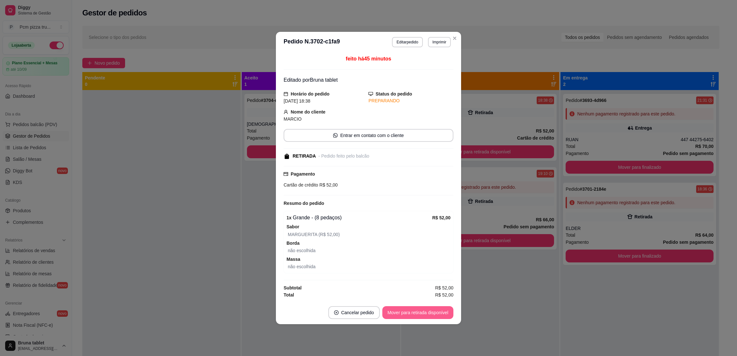
click at [442, 313] on button "Mover para retirada disponível" at bounding box center [417, 312] width 71 height 13
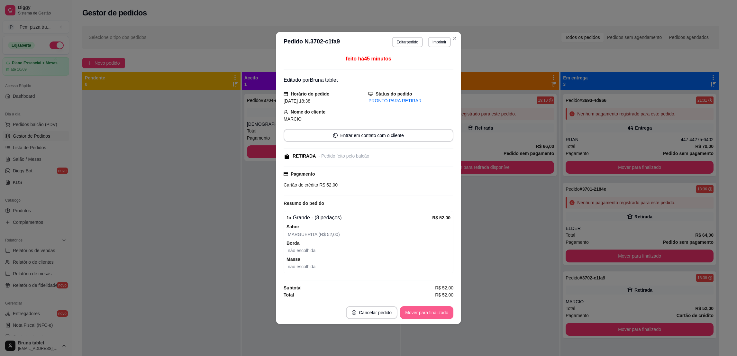
click at [442, 313] on button "Mover para finalizado" at bounding box center [426, 312] width 53 height 13
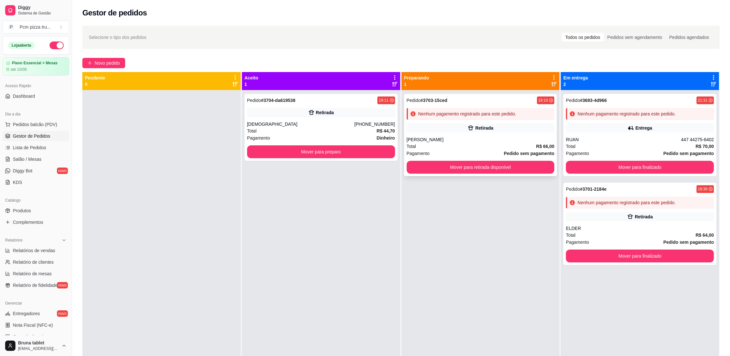
click at [502, 136] on div "[PERSON_NAME]" at bounding box center [481, 139] width 148 height 6
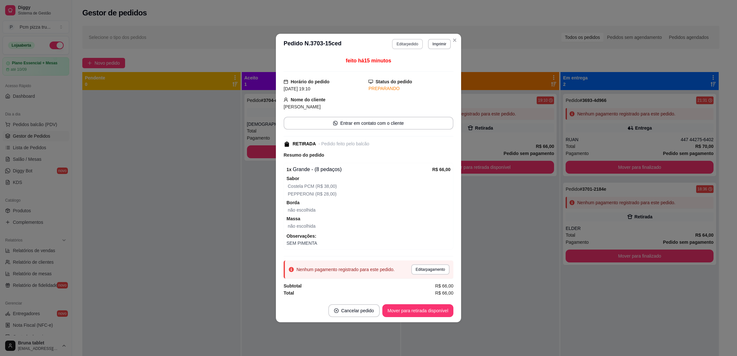
click at [399, 46] on button "Editar pedido" at bounding box center [407, 44] width 31 height 10
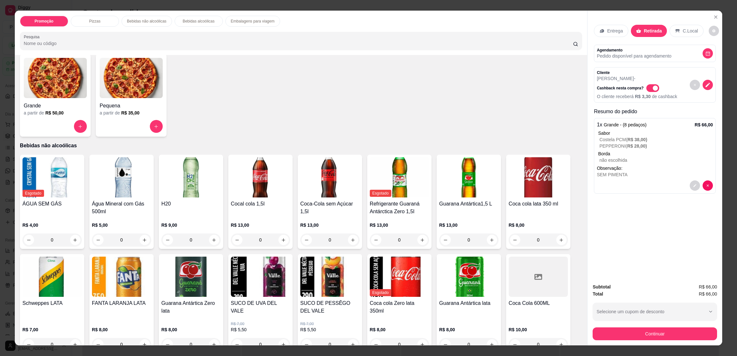
scroll to position [241, 0]
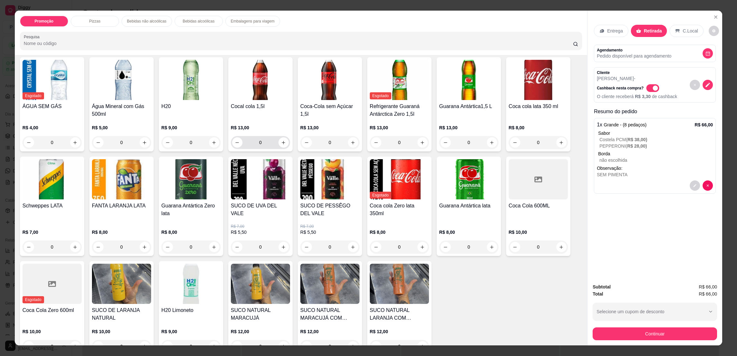
click at [283, 143] on button "increase-product-quantity" at bounding box center [284, 142] width 10 height 10
type input "1"
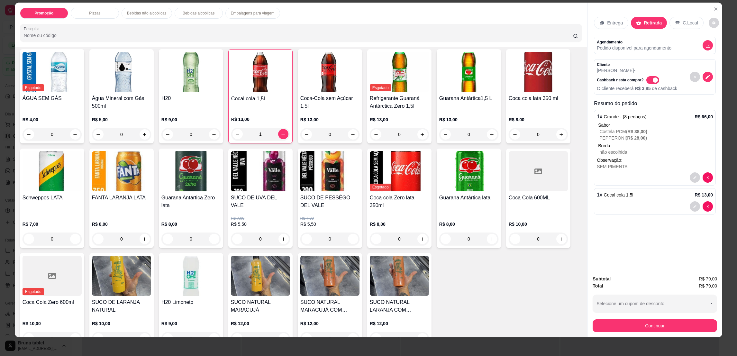
scroll to position [10, 0]
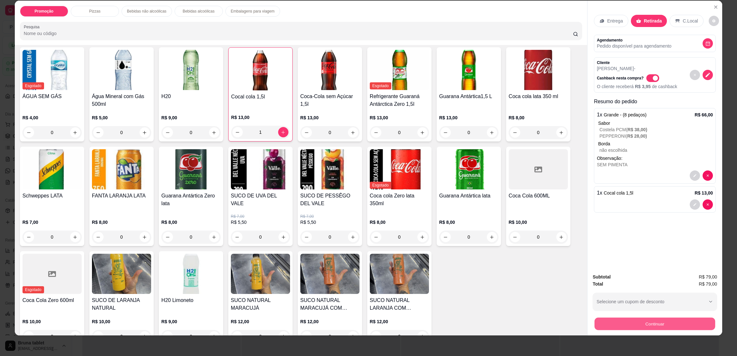
click at [669, 327] on button "Continuar" at bounding box center [655, 324] width 121 height 13
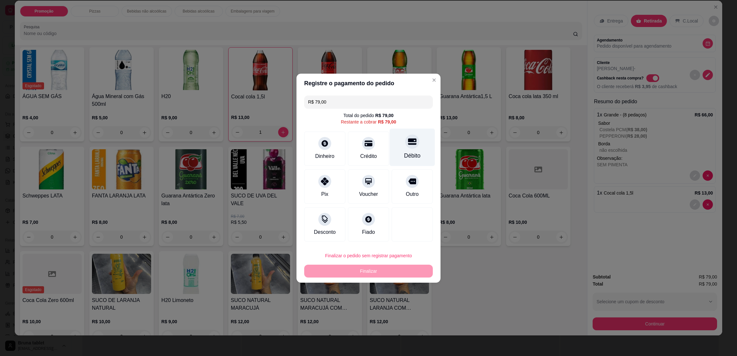
click at [408, 145] on icon at bounding box center [412, 141] width 8 height 8
type input "R$ 0,00"
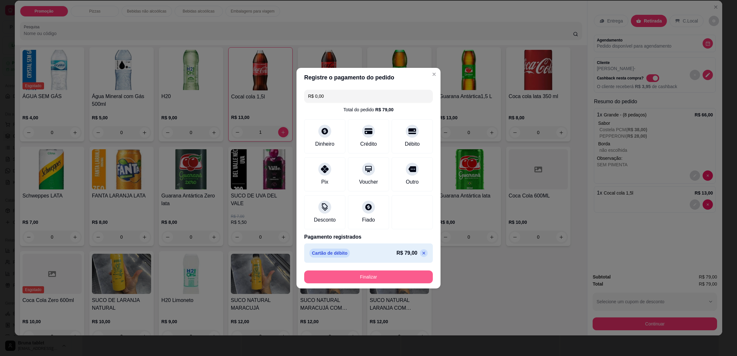
click at [383, 272] on button "Finalizar" at bounding box center [368, 277] width 129 height 13
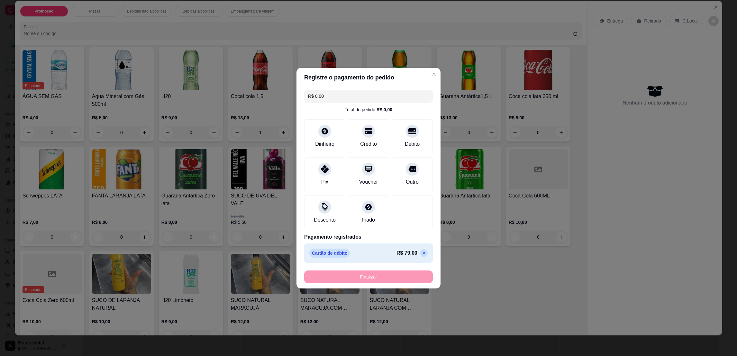
type input "0"
type input "-R$ 79,00"
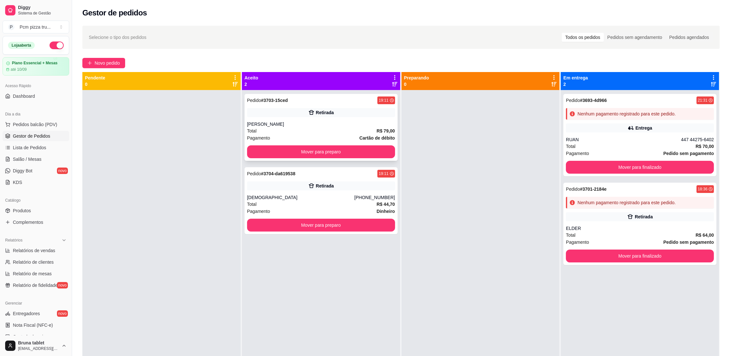
click at [335, 121] on div "[PERSON_NAME]" at bounding box center [321, 124] width 148 height 6
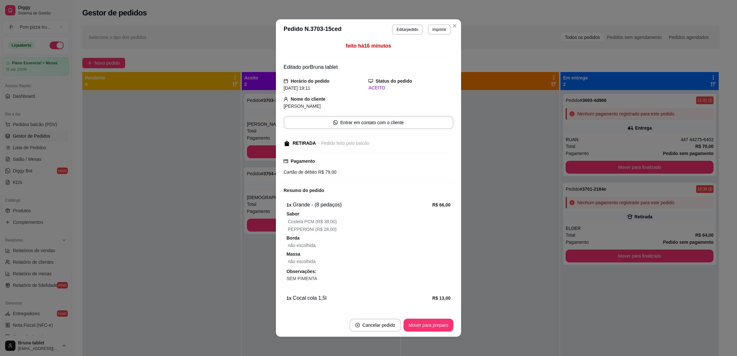
scroll to position [0, 0]
click at [424, 319] on button "Mover para preparo" at bounding box center [429, 325] width 50 height 13
click at [427, 322] on button "Mover para preparo" at bounding box center [429, 325] width 50 height 13
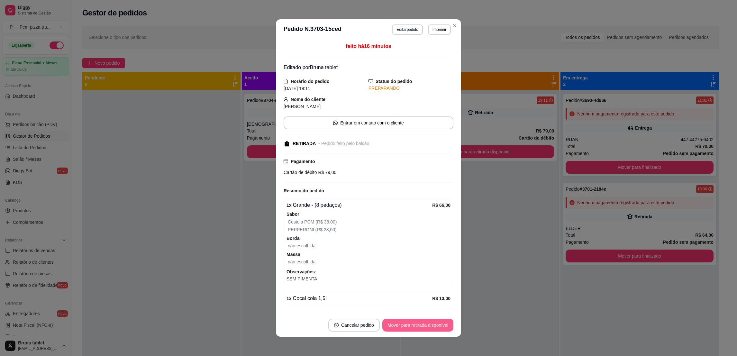
click at [427, 322] on button "Mover para retirada disponível" at bounding box center [417, 325] width 71 height 13
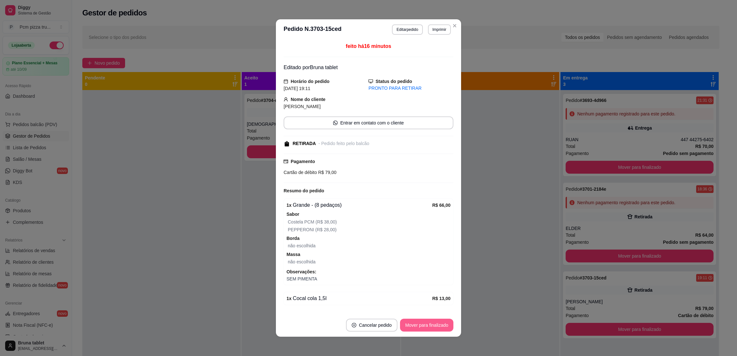
click at [427, 322] on button "Mover para finalizado" at bounding box center [426, 325] width 53 height 13
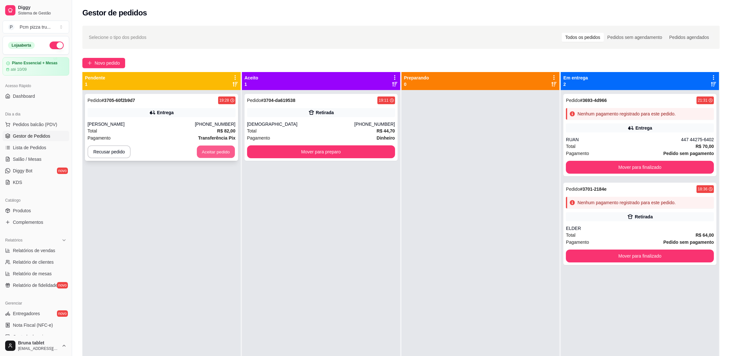
click at [219, 153] on button "Aceitar pedido" at bounding box center [216, 152] width 38 height 13
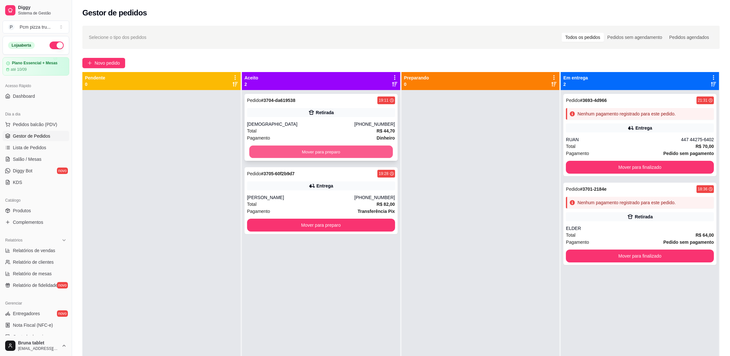
click at [321, 150] on button "Mover para preparo" at bounding box center [320, 152] width 143 height 13
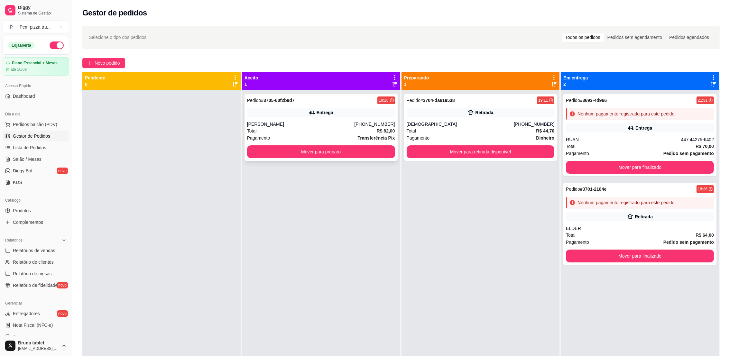
click at [365, 127] on div "[PHONE_NUMBER]" at bounding box center [374, 124] width 41 height 6
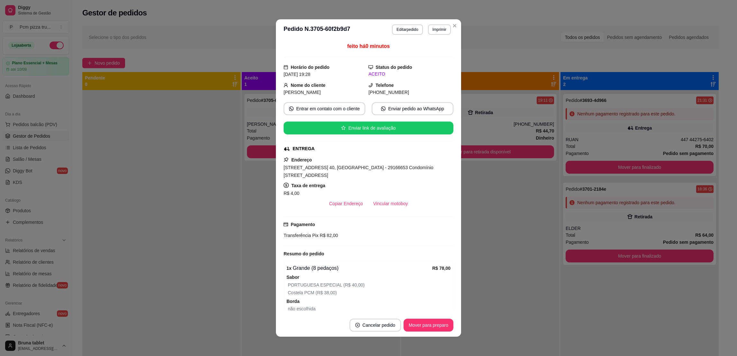
scroll to position [1, 0]
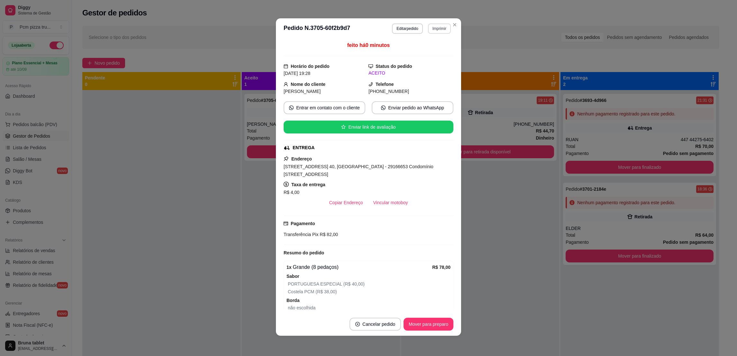
click at [432, 29] on button "Imprimir" at bounding box center [439, 28] width 23 height 10
click at [430, 55] on button "IMPRESSORA 1" at bounding box center [424, 51] width 45 height 10
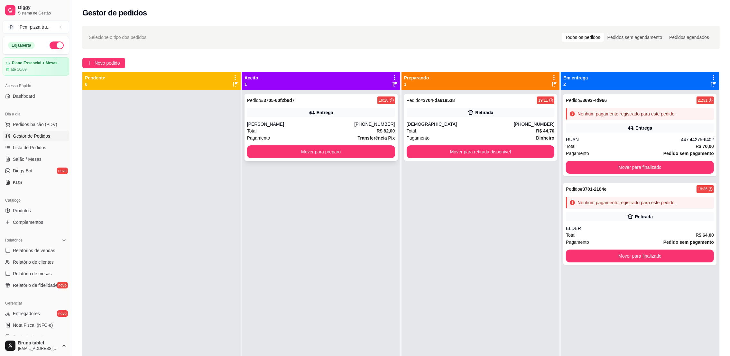
click at [280, 143] on div "Pedido # 3705-60f2b9d7 19:28 Entrega Rafael [PHONE_NUMBER] Total R$ 82,00 Pagam…" at bounding box center [320, 127] width 153 height 67
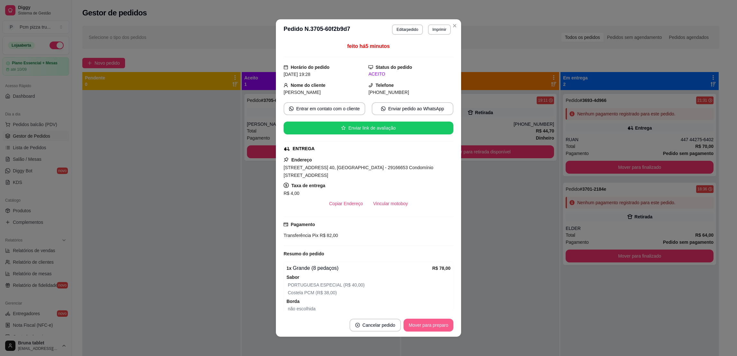
click at [432, 324] on button "Mover para preparo" at bounding box center [429, 325] width 50 height 13
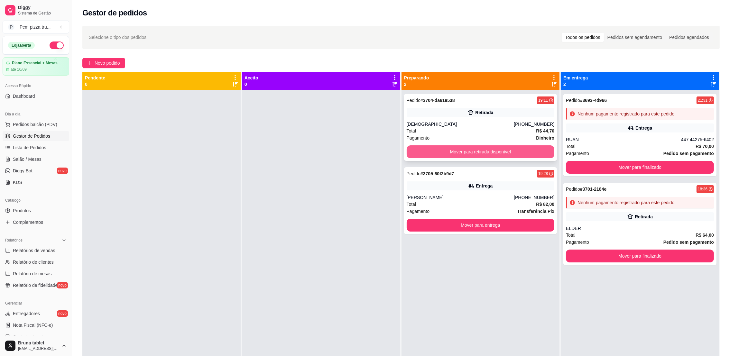
click at [480, 151] on button "Mover para retirada disponível" at bounding box center [481, 151] width 148 height 13
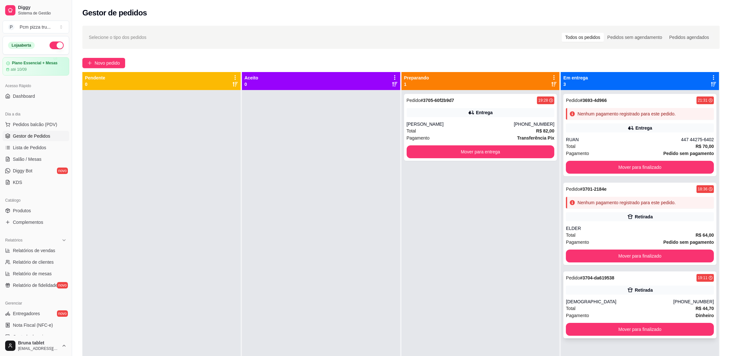
click at [625, 297] on div "Pedido # 3704-da619538 19:11 Retirada Cristiano [PHONE_NUMBER] Total R$ 44,70 P…" at bounding box center [639, 305] width 153 height 67
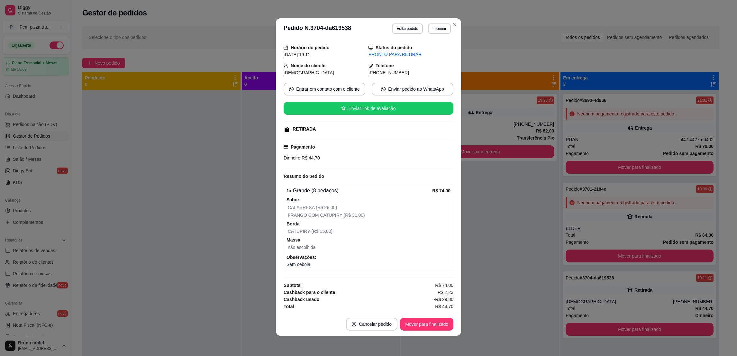
scroll to position [20, 0]
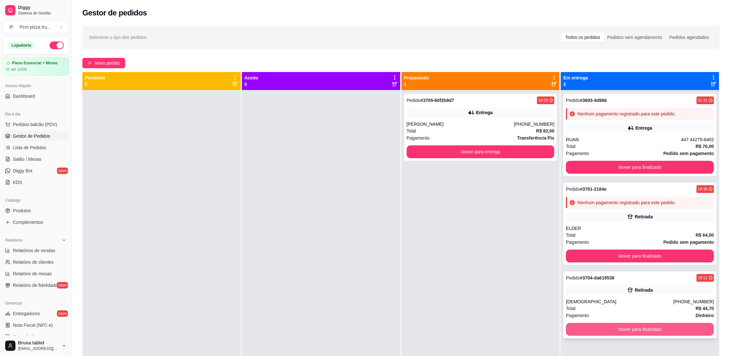
click at [579, 323] on button "Mover para finalizado" at bounding box center [640, 329] width 148 height 13
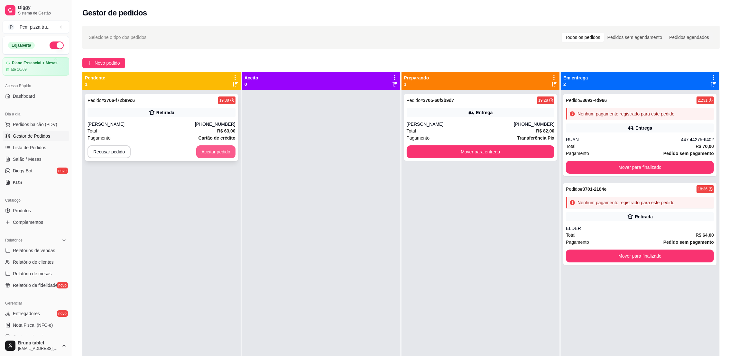
click at [219, 153] on button "Aceitar pedido" at bounding box center [215, 151] width 39 height 13
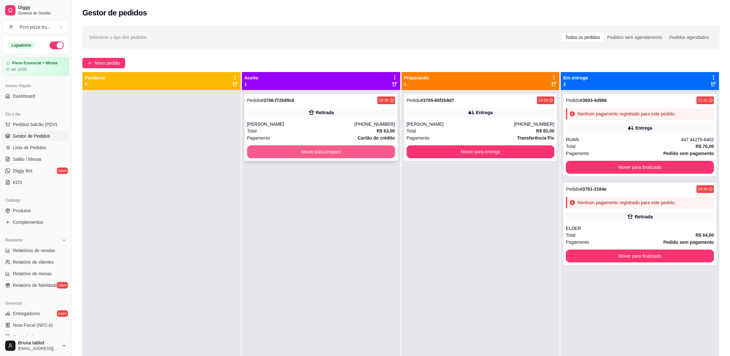
click at [268, 150] on button "Mover para preparo" at bounding box center [321, 151] width 148 height 13
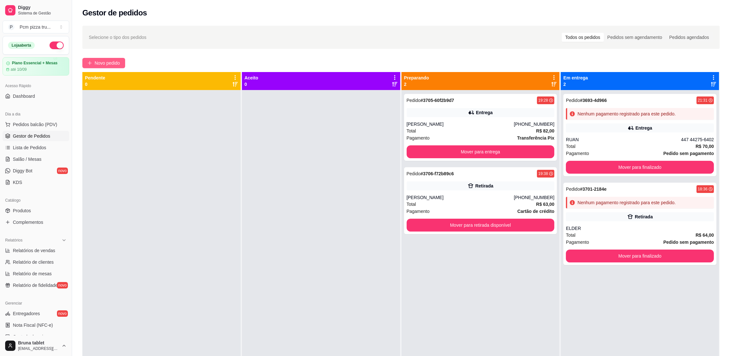
click at [119, 65] on span "Novo pedido" at bounding box center [107, 63] width 25 height 7
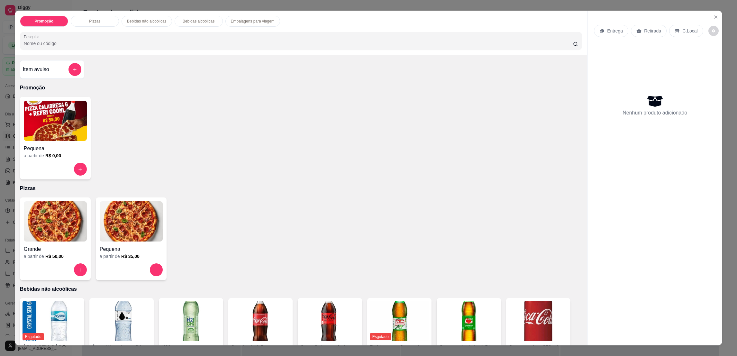
click at [112, 222] on img at bounding box center [131, 221] width 63 height 40
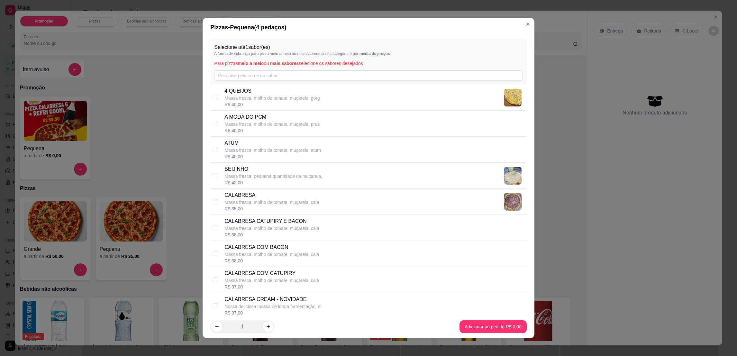
click at [236, 120] on p "A MODA DO PCM" at bounding box center [272, 117] width 95 height 8
checkbox input "true"
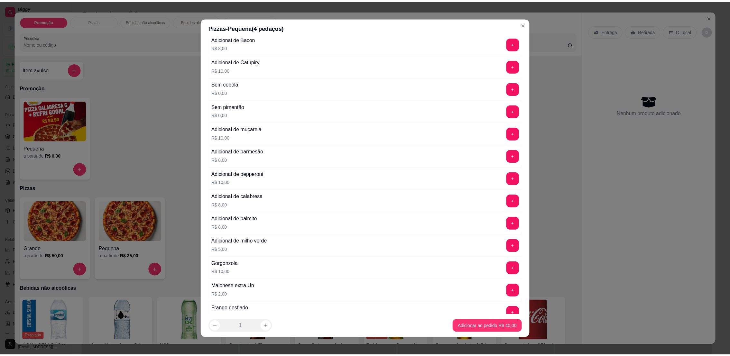
scroll to position [916, 0]
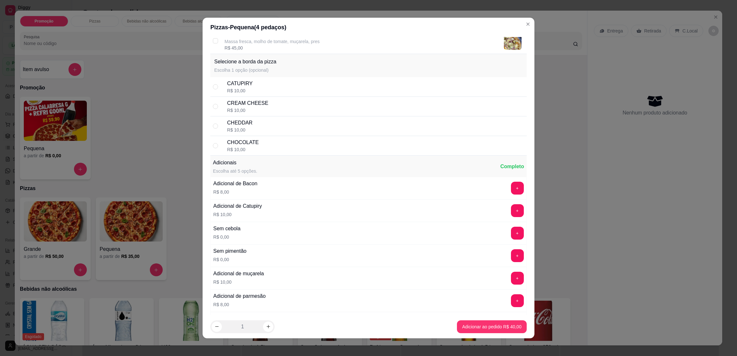
click at [250, 146] on div "CHOCOLATE" at bounding box center [243, 143] width 32 height 8
radio input "true"
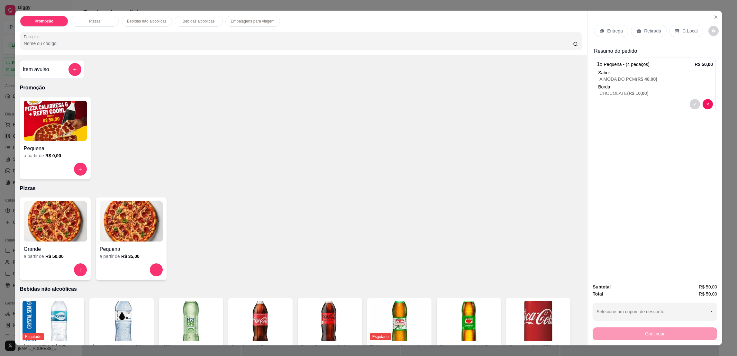
click at [637, 29] on icon at bounding box center [639, 30] width 5 height 5
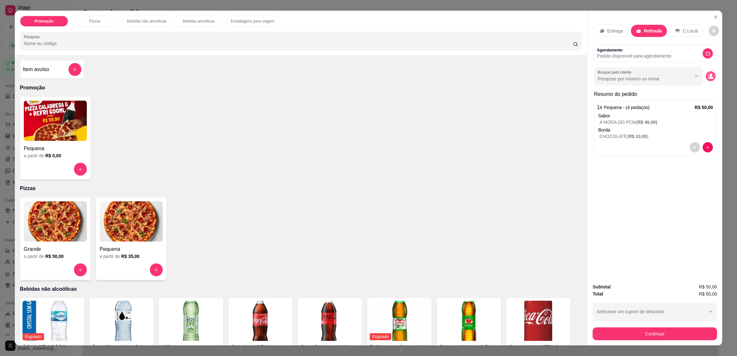
click at [709, 76] on icon "decrease-product-quantity" at bounding box center [710, 75] width 5 height 5
click at [320, 201] on div at bounding box center [368, 207] width 121 height 13
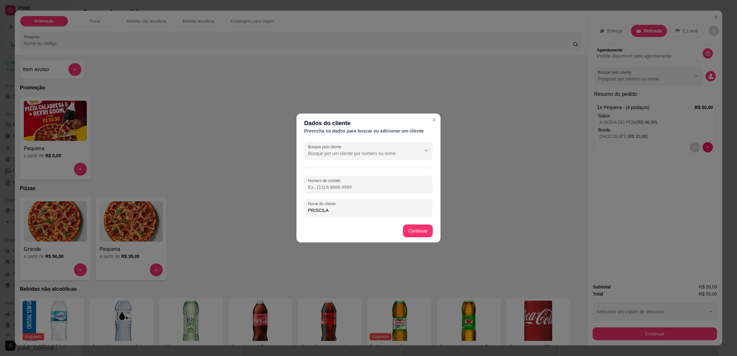
type input "PRISCILA"
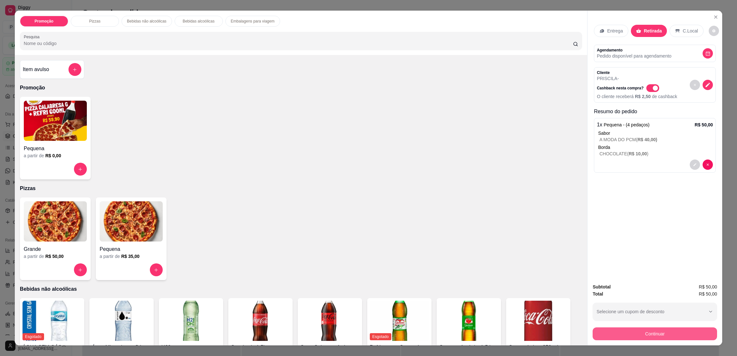
click at [615, 335] on button "Continuar" at bounding box center [655, 333] width 124 height 13
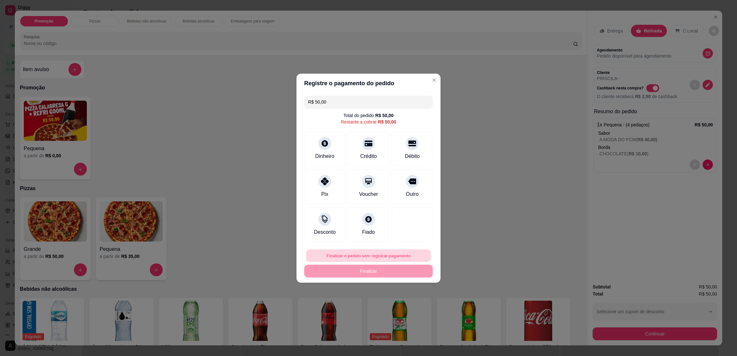
click at [396, 256] on button "Finalizar o pedido sem registrar pagamento" at bounding box center [368, 255] width 125 height 13
click at [413, 306] on button "Confirmar" at bounding box center [408, 309] width 24 height 10
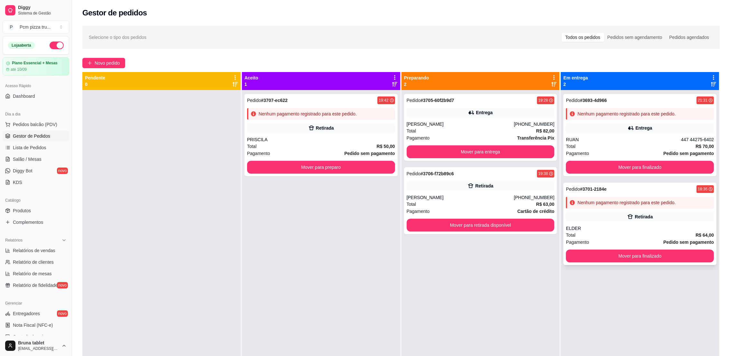
click at [672, 215] on div "Retirada" at bounding box center [640, 216] width 148 height 9
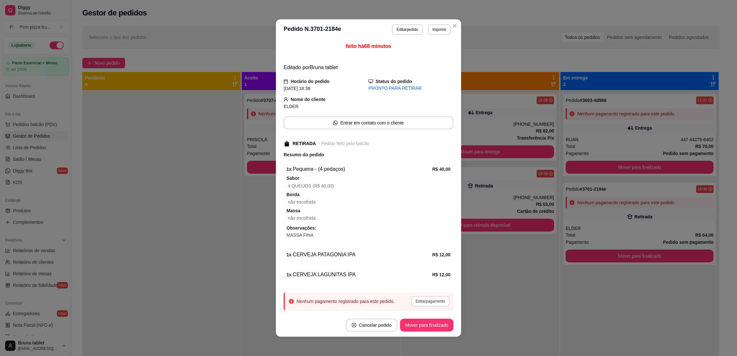
click at [428, 298] on button "Editar pagamento" at bounding box center [430, 301] width 38 height 10
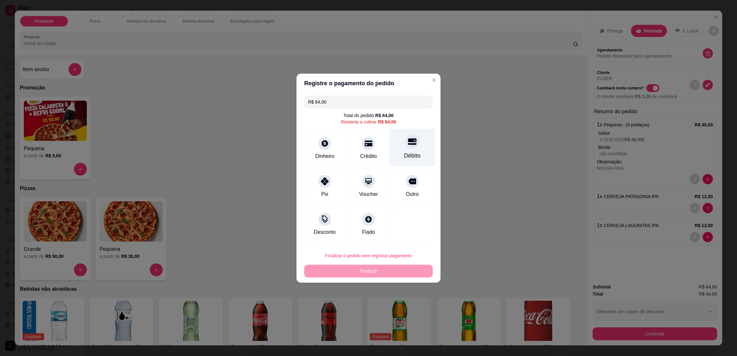
click at [402, 149] on div "Débito" at bounding box center [412, 147] width 45 height 38
type input "R$ 0,00"
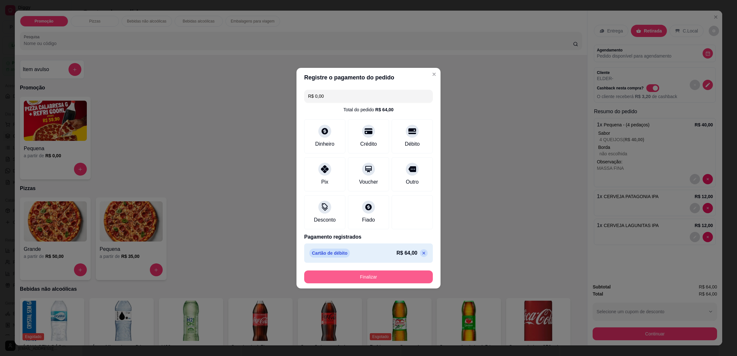
click at [364, 274] on button "Finalizar" at bounding box center [368, 277] width 129 height 13
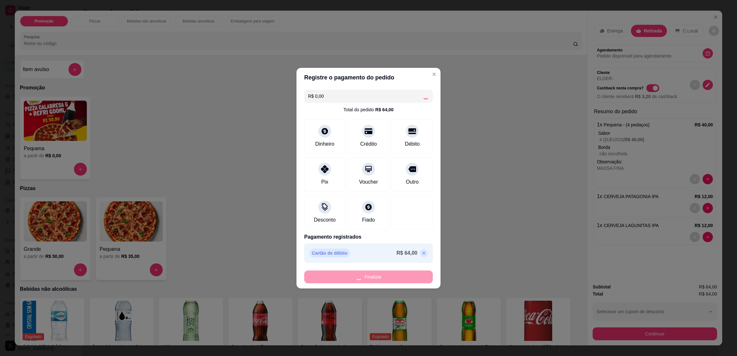
type input "0"
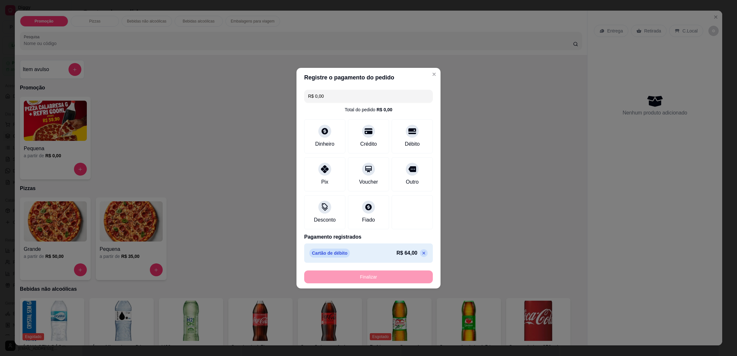
type input "-R$ 64,00"
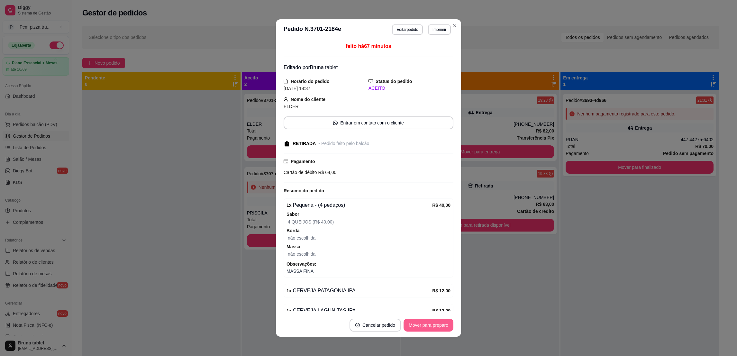
click at [420, 324] on button "Mover para preparo" at bounding box center [429, 325] width 50 height 13
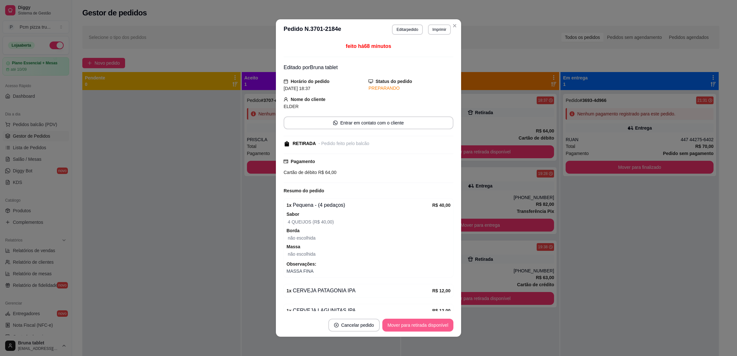
click at [420, 324] on button "Mover para retirada disponível" at bounding box center [417, 325] width 71 height 13
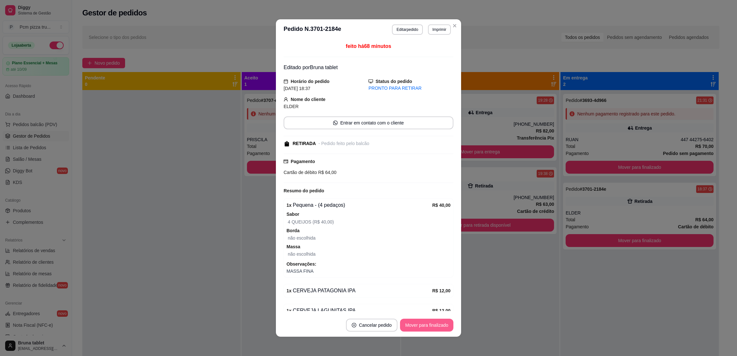
click at [420, 324] on button "Mover para finalizado" at bounding box center [426, 325] width 53 height 13
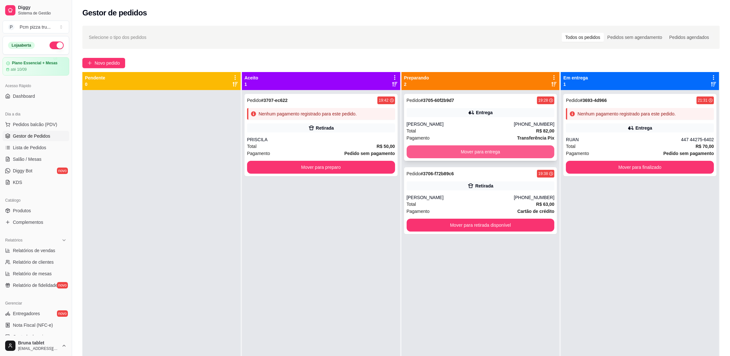
click at [443, 148] on button "Mover para entrega" at bounding box center [481, 151] width 148 height 13
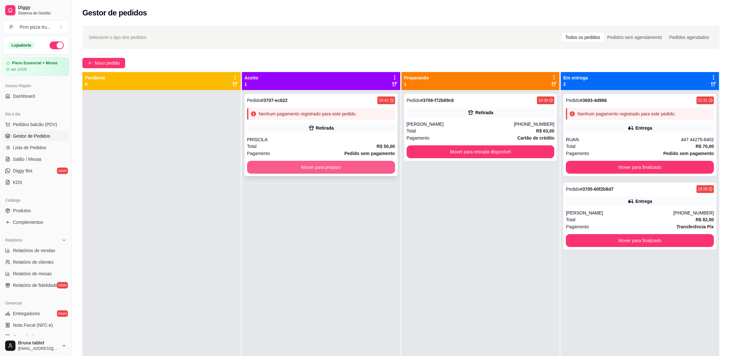
click at [295, 168] on button "Mover para preparo" at bounding box center [321, 167] width 148 height 13
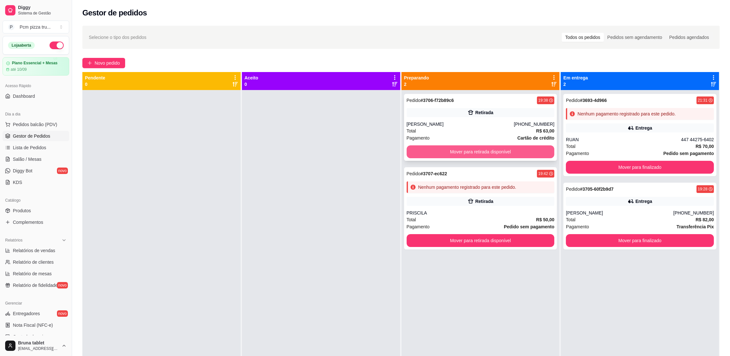
click at [462, 151] on button "Mover para retirada disponível" at bounding box center [481, 151] width 148 height 13
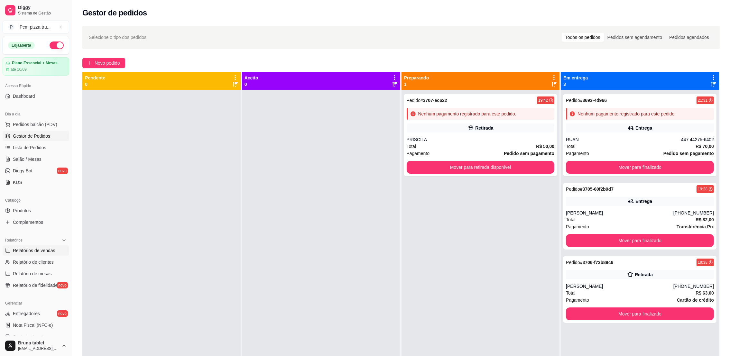
click at [24, 251] on span "Relatórios de vendas" at bounding box center [34, 250] width 42 height 6
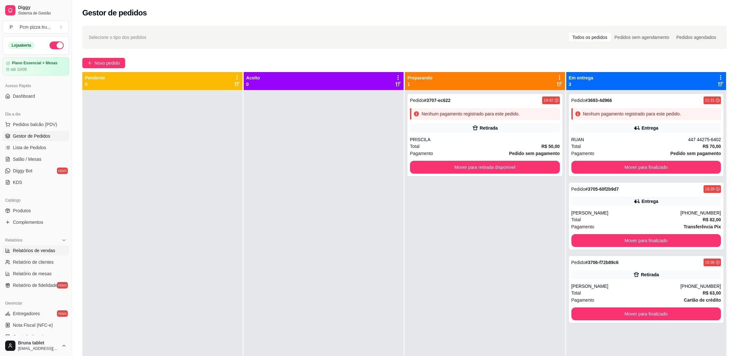
select select "ALL"
select select "0"
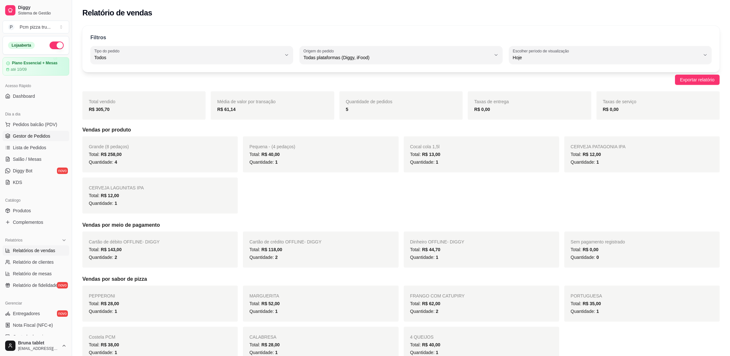
click at [44, 132] on link "Gestor de Pedidos" at bounding box center [36, 136] width 67 height 10
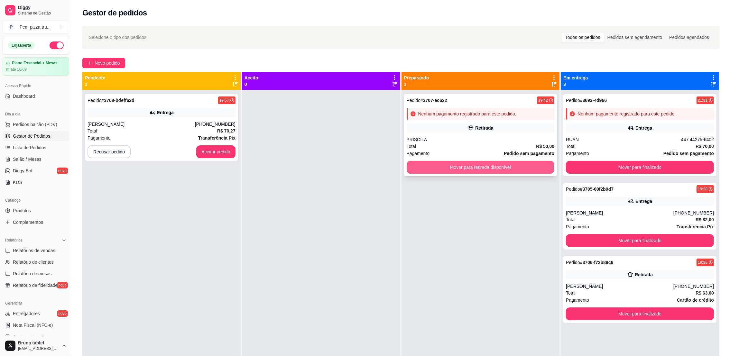
click at [518, 166] on button "Mover para retirada disponível" at bounding box center [481, 167] width 148 height 13
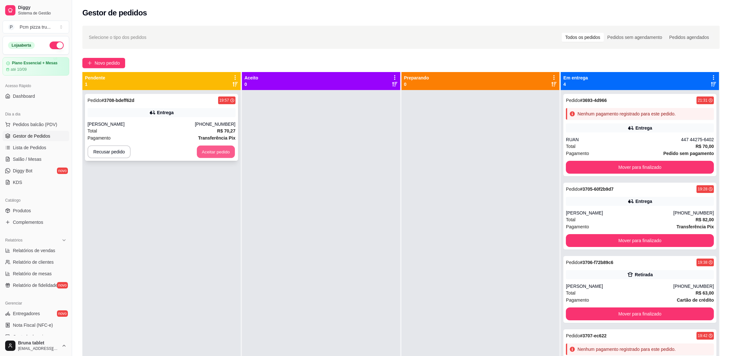
click at [204, 151] on button "Aceitar pedido" at bounding box center [216, 152] width 38 height 13
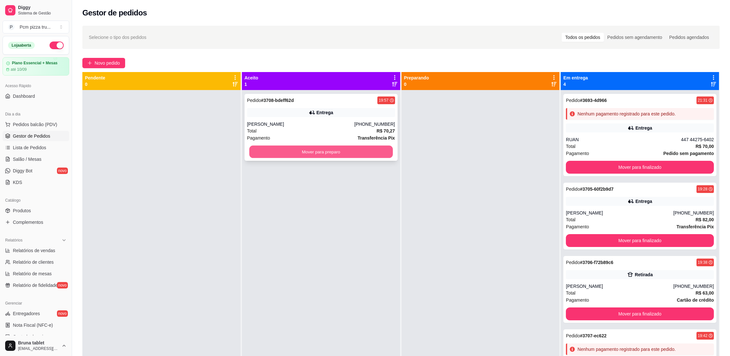
click at [369, 147] on button "Mover para preparo" at bounding box center [320, 152] width 143 height 13
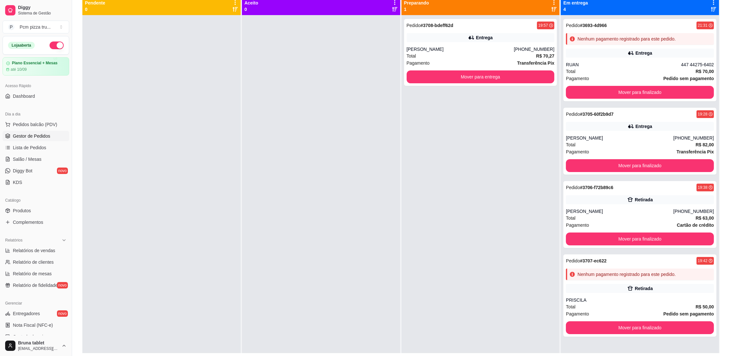
scroll to position [48, 0]
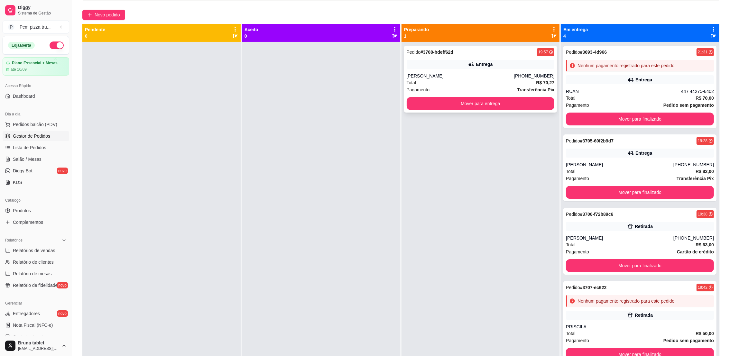
click at [454, 65] on div "Entrega" at bounding box center [481, 64] width 148 height 9
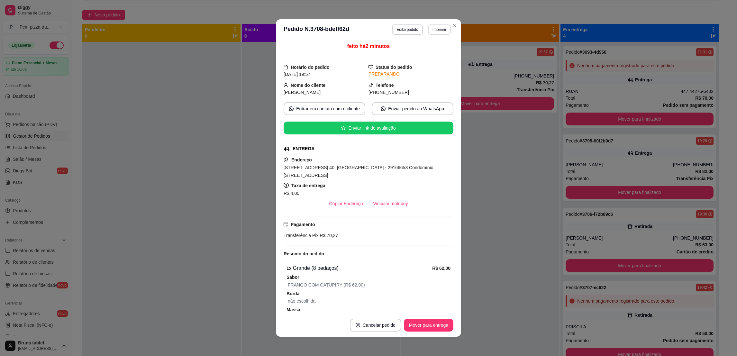
click at [437, 28] on button "Imprimir" at bounding box center [439, 29] width 23 height 10
click at [439, 52] on button "IMPRESSORA 1" at bounding box center [424, 52] width 47 height 10
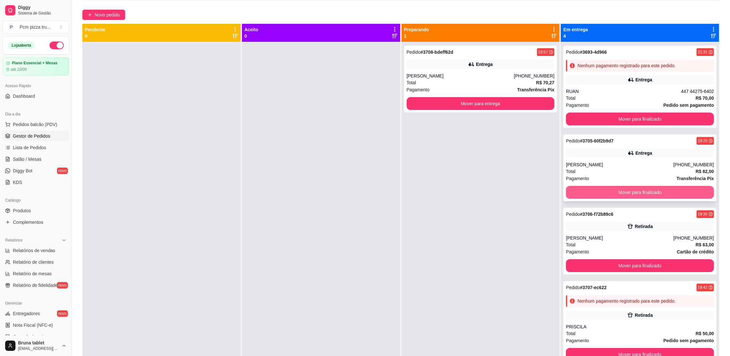
click at [597, 188] on button "Mover para finalizado" at bounding box center [640, 192] width 148 height 13
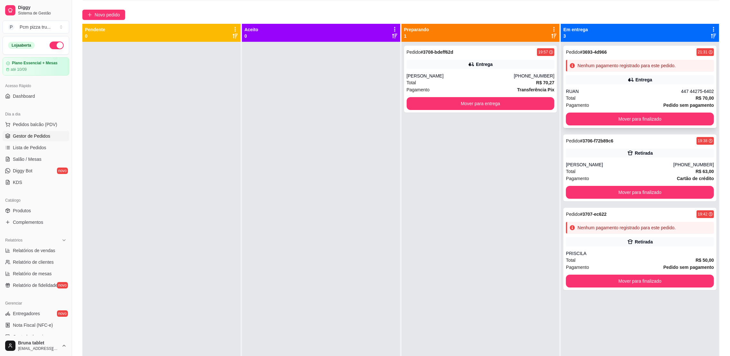
click at [570, 90] on div "RUAN" at bounding box center [623, 91] width 115 height 6
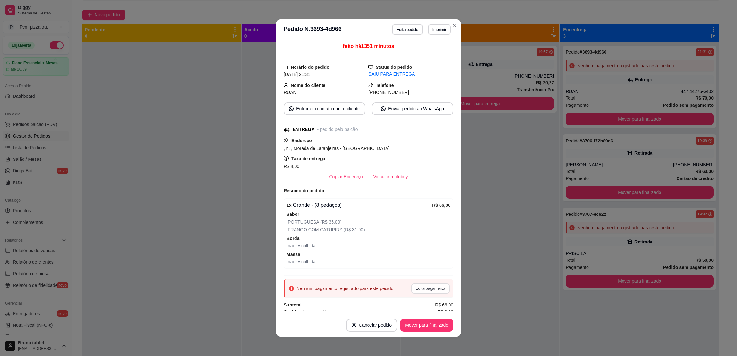
click at [414, 285] on button "Editar pagamento" at bounding box center [430, 288] width 38 height 10
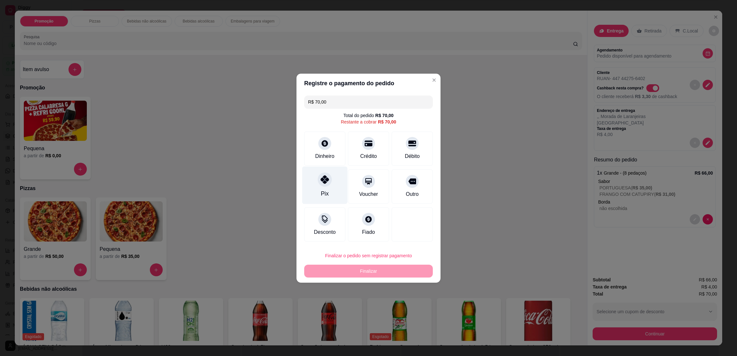
click at [327, 184] on div at bounding box center [325, 179] width 14 height 14
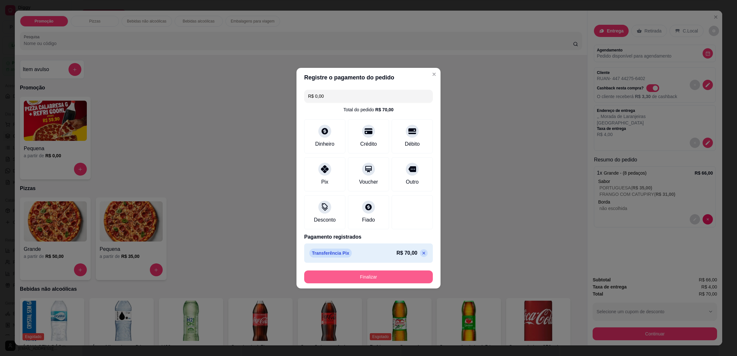
click at [392, 282] on button "Finalizar" at bounding box center [368, 277] width 129 height 13
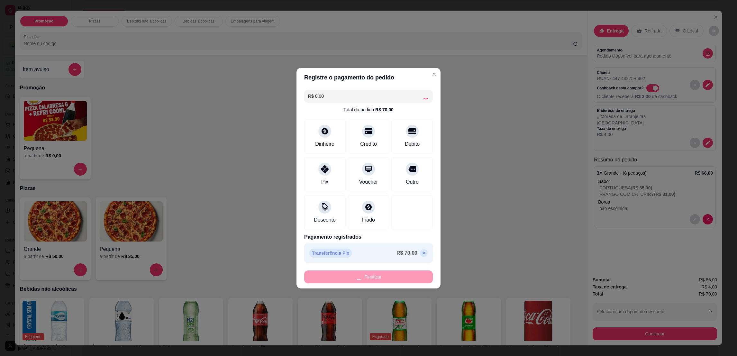
type input "-R$ 70,00"
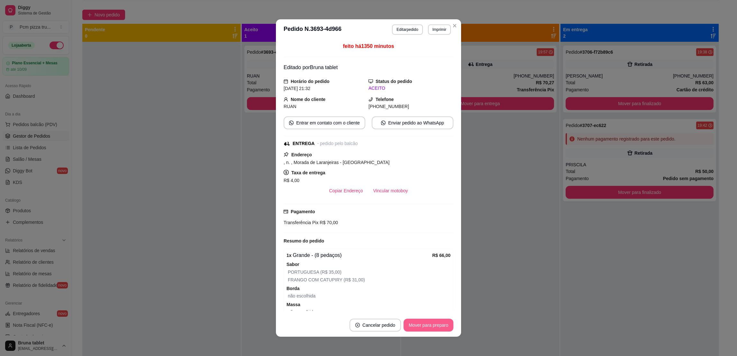
click at [426, 320] on button "Mover para preparo" at bounding box center [429, 325] width 50 height 13
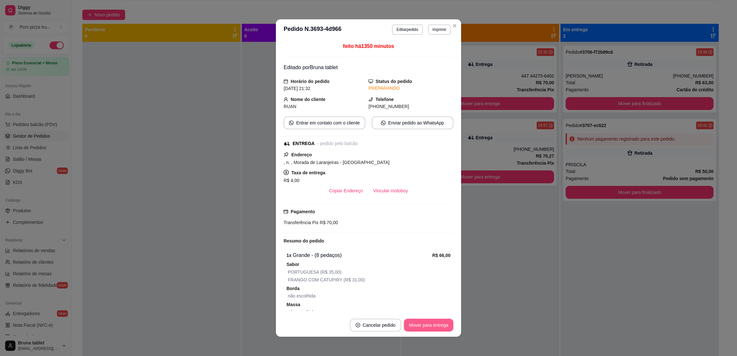
click at [426, 320] on button "Mover para entrega" at bounding box center [429, 325] width 50 height 13
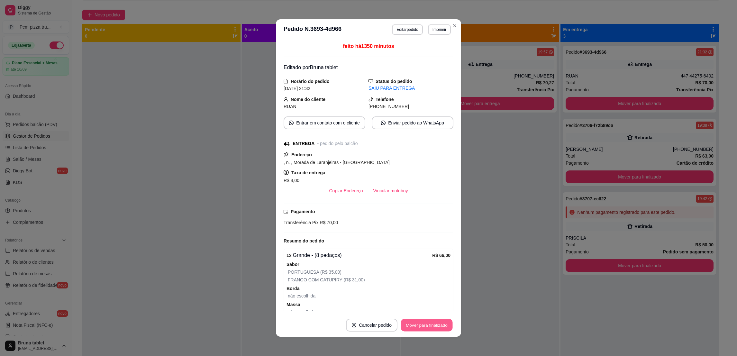
click at [429, 324] on button "Mover para finalizado" at bounding box center [427, 325] width 52 height 13
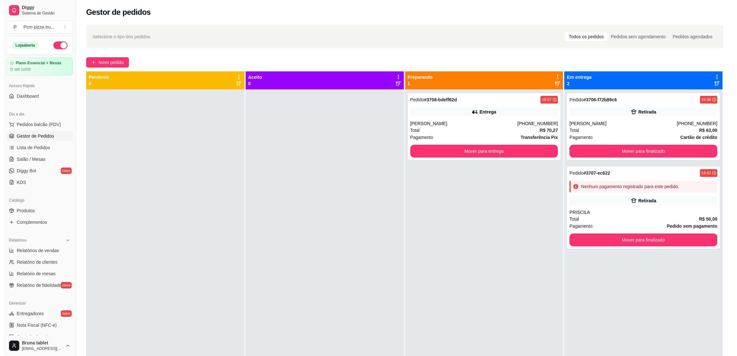
scroll to position [0, 0]
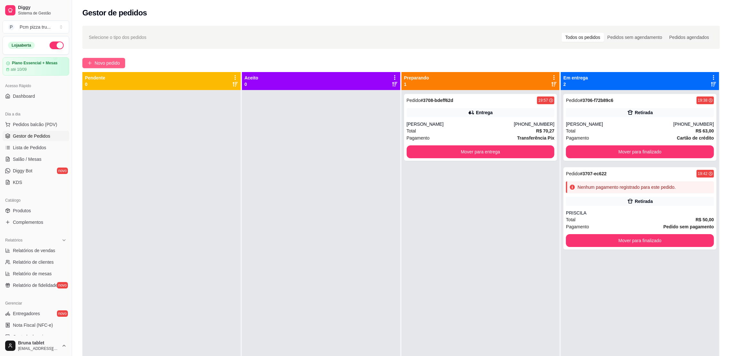
click at [121, 64] on button "Novo pedido" at bounding box center [103, 63] width 43 height 10
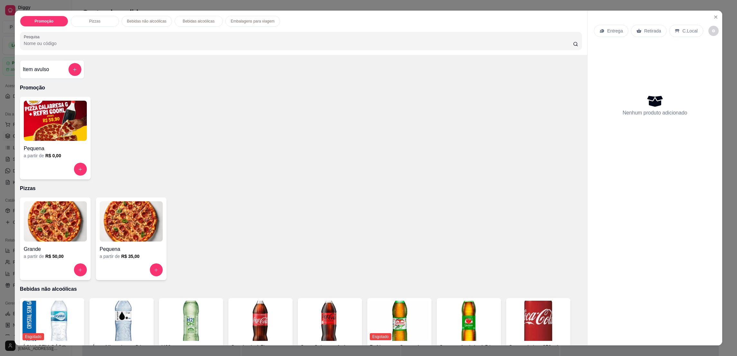
click at [4, 164] on div "Promoção Pizzas Bebidas não alcoólicas Bebidas alcoólicas Embalagens para viage…" at bounding box center [368, 178] width 737 height 356
click at [713, 20] on button "Close" at bounding box center [716, 17] width 10 height 10
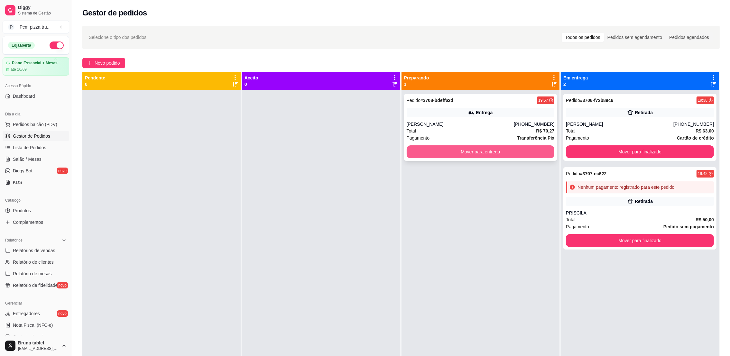
click at [493, 148] on button "Mover para entrega" at bounding box center [481, 151] width 148 height 13
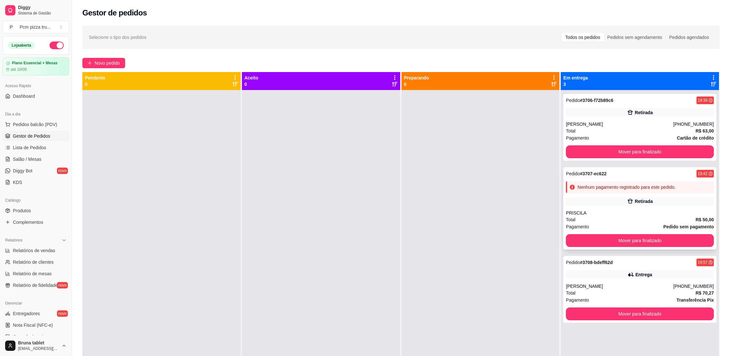
click at [655, 179] on div "Pedido # 3707-ec622 19:42 Nenhum pagamento registrado para este pedido. Retirad…" at bounding box center [639, 208] width 153 height 82
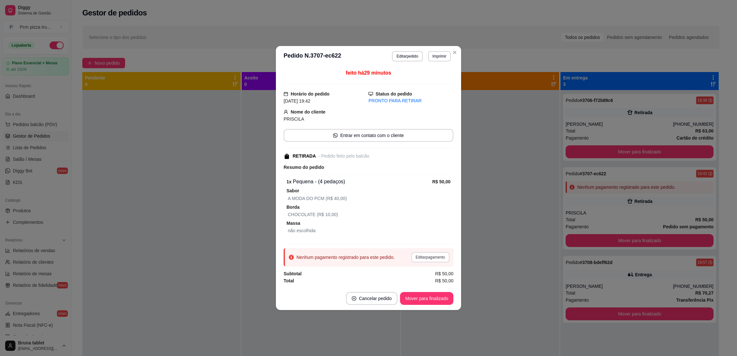
click at [426, 257] on button "Editar pagamento" at bounding box center [430, 257] width 38 height 10
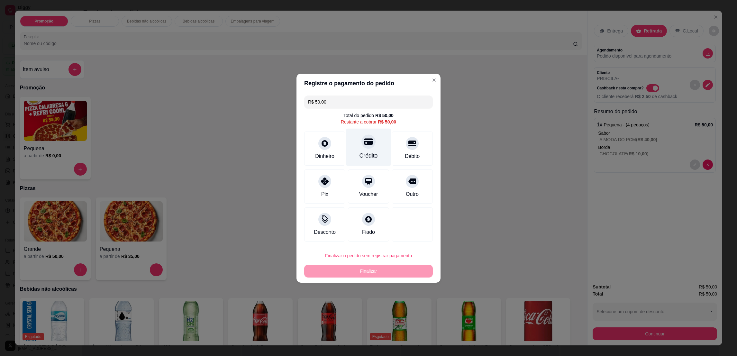
click at [352, 147] on div "Crédito" at bounding box center [368, 147] width 45 height 38
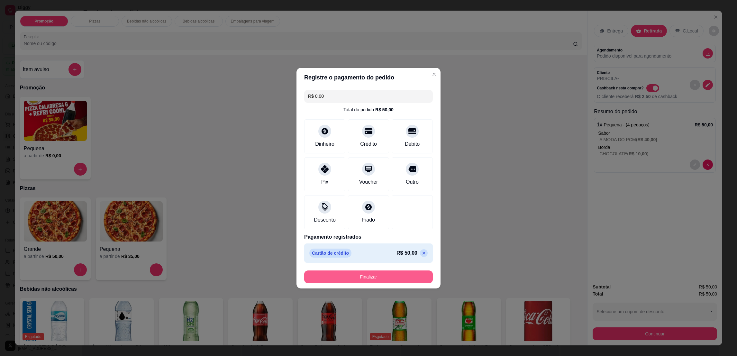
click at [376, 279] on button "Finalizar" at bounding box center [368, 277] width 129 height 13
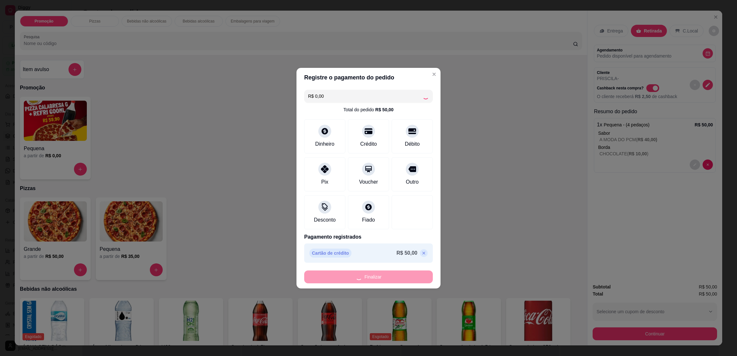
type input "-R$ 50,00"
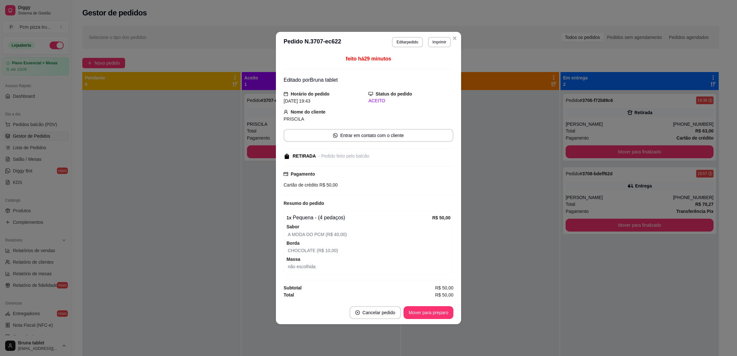
click at [443, 313] on button "Mover para preparo" at bounding box center [429, 312] width 50 height 13
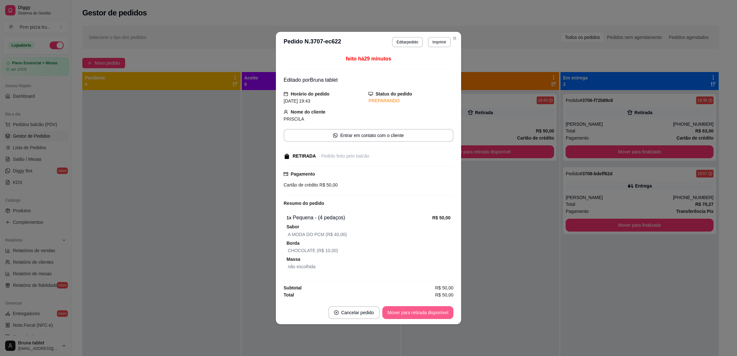
click at [443, 313] on button "Mover para retirada disponível" at bounding box center [417, 312] width 71 height 13
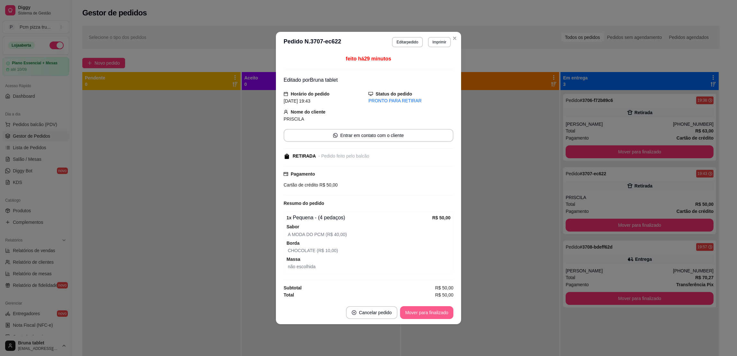
click at [443, 313] on button "Mover para finalizado" at bounding box center [426, 312] width 53 height 13
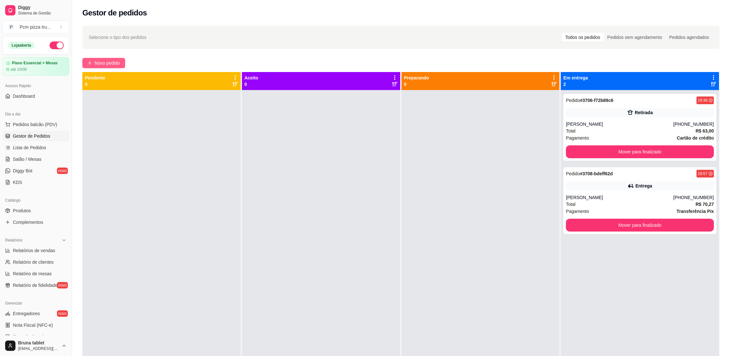
click at [121, 60] on button "Novo pedido" at bounding box center [103, 63] width 43 height 10
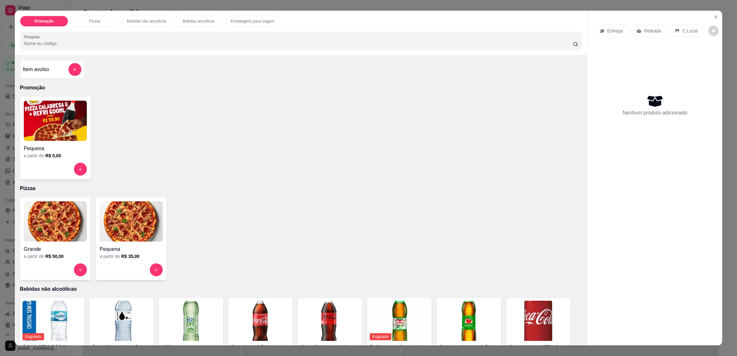
click at [139, 224] on img at bounding box center [131, 221] width 63 height 40
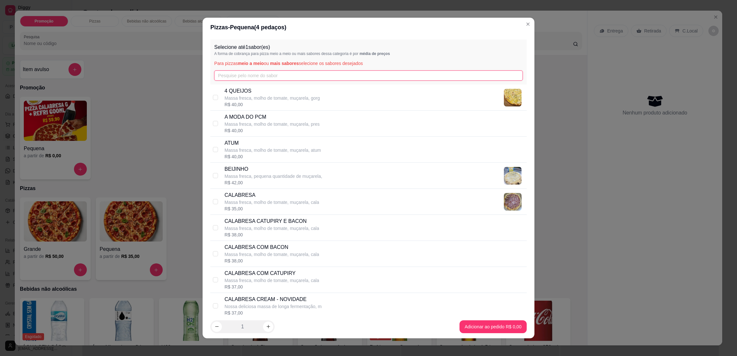
click at [250, 78] on input "text" at bounding box center [368, 75] width 308 height 10
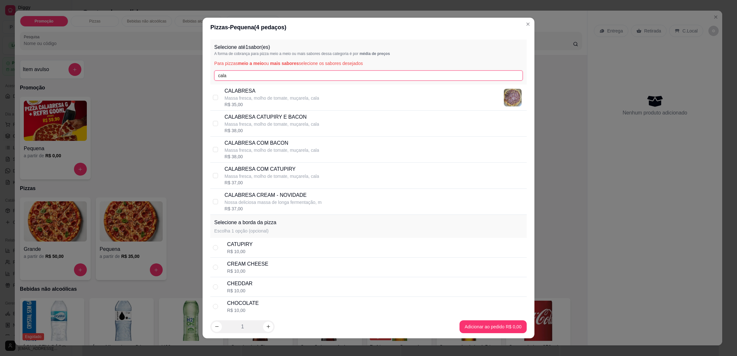
type input "cala"
click at [286, 113] on p "CALABRESA CATUPIRY E BACON" at bounding box center [272, 117] width 95 height 8
checkbox input "true"
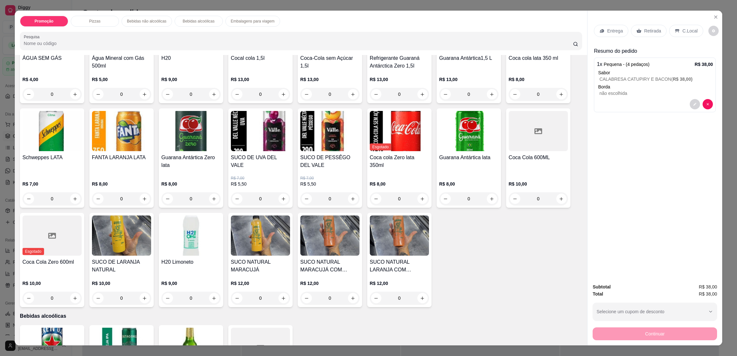
scroll to position [386, 0]
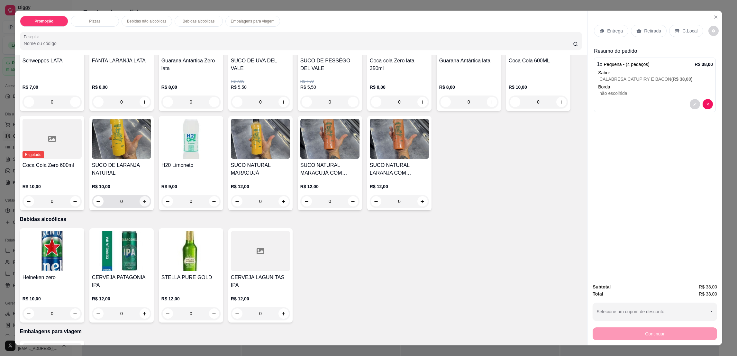
click at [143, 201] on icon "increase-product-quantity" at bounding box center [144, 201] width 5 height 5
type input "1"
click at [607, 31] on p "Entrega" at bounding box center [615, 31] width 16 height 6
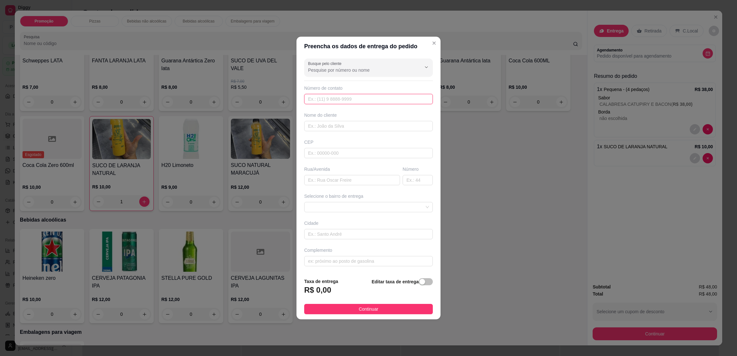
click at [332, 99] on input "text" at bounding box center [368, 99] width 129 height 10
paste input "[PHONE_NUMBER]"
type input "[PHONE_NUMBER]"
click at [345, 130] on input "text" at bounding box center [368, 126] width 129 height 10
click at [372, 202] on span at bounding box center [368, 207] width 121 height 10
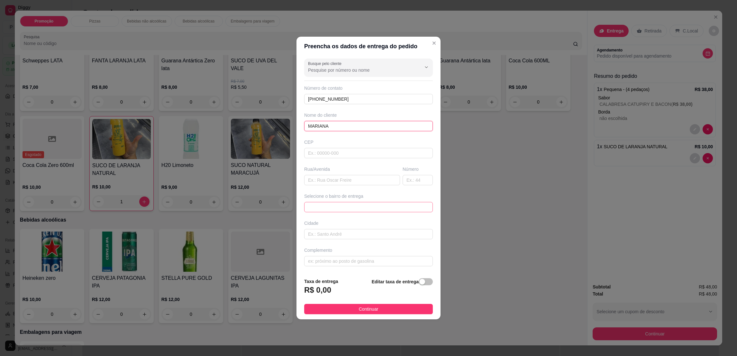
type input "MARIANA"
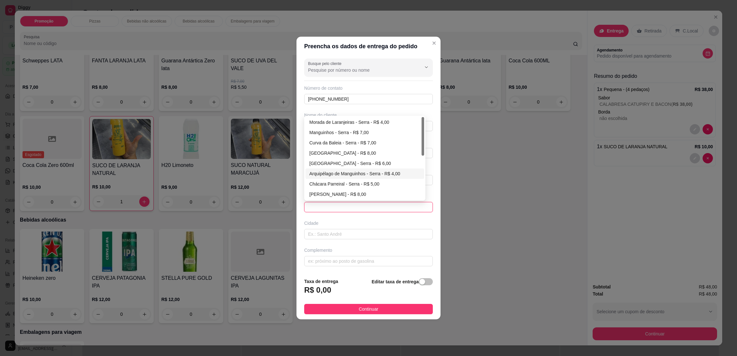
click at [353, 175] on div "Arquipélago de Manguinhos - Serra - R$ 4,00" at bounding box center [364, 173] width 111 height 7
type input "Serra"
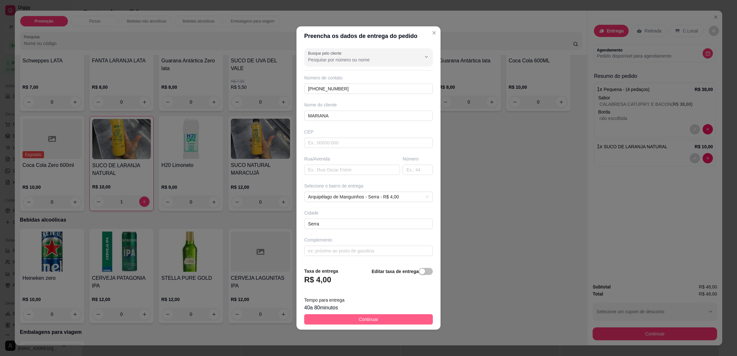
click at [389, 324] on button "Continuar" at bounding box center [368, 319] width 129 height 10
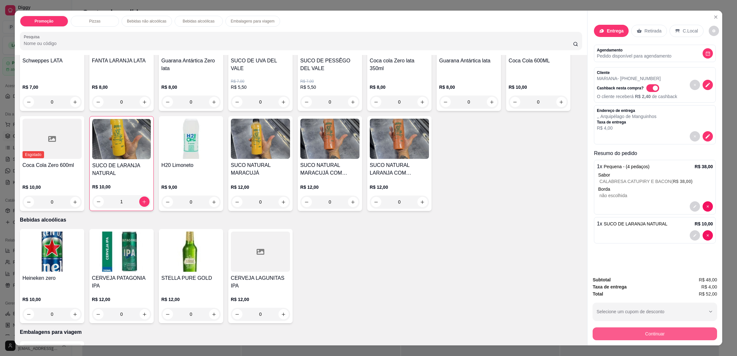
click at [608, 336] on button "Continuar" at bounding box center [655, 333] width 124 height 13
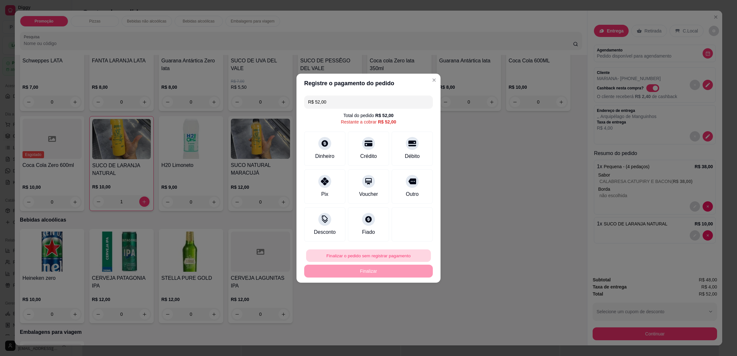
click at [368, 255] on button "Finalizar o pedido sem registrar pagamento" at bounding box center [368, 255] width 125 height 13
click at [407, 312] on button "Confirmar" at bounding box center [407, 309] width 23 height 10
type input "0"
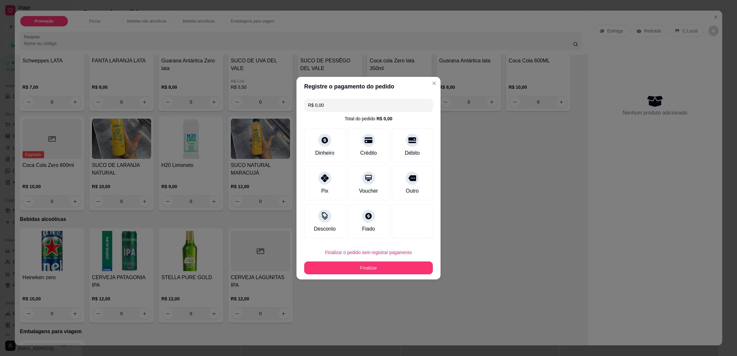
type input "R$ 0,00"
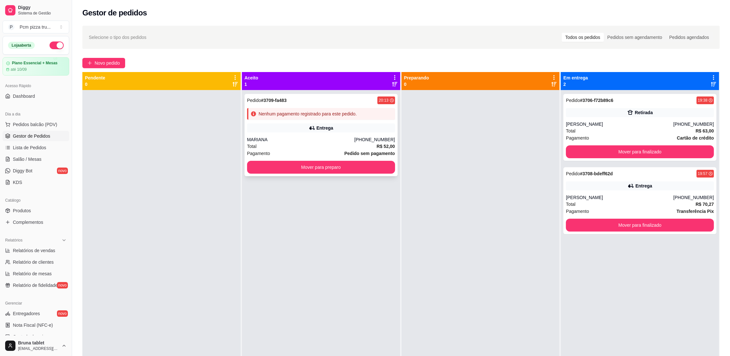
click at [358, 131] on div "Entrega" at bounding box center [321, 128] width 148 height 9
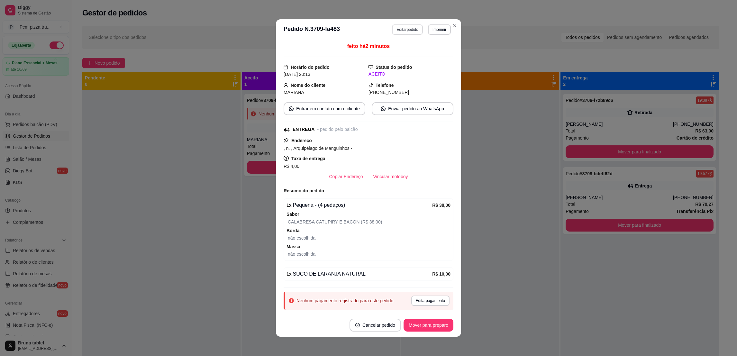
click at [416, 30] on button "Editar pedido" at bounding box center [407, 29] width 31 height 10
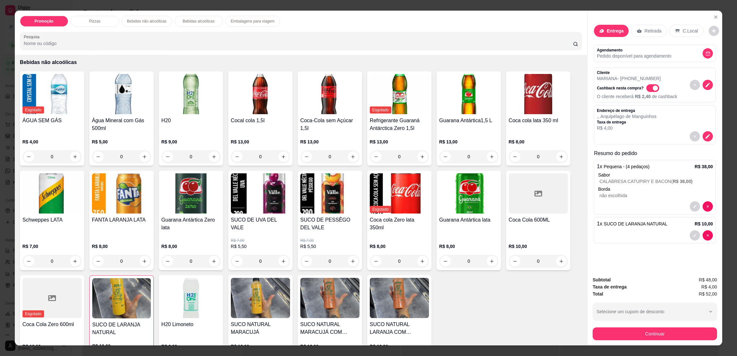
scroll to position [241, 0]
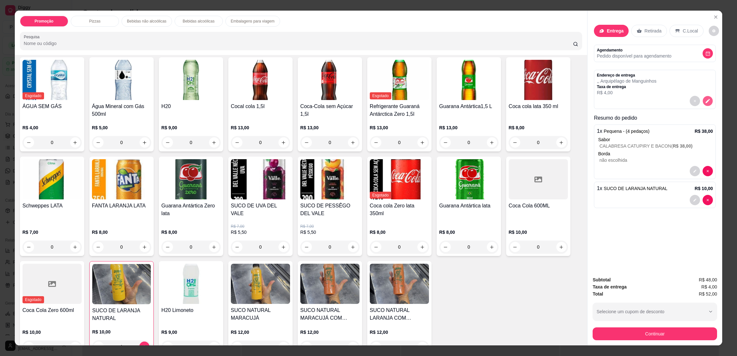
click at [703, 102] on button "decrease-product-quantity" at bounding box center [708, 101] width 10 height 10
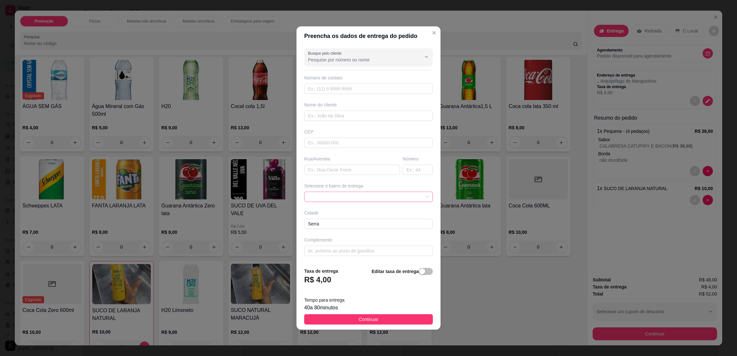
click at [354, 198] on span at bounding box center [368, 197] width 121 height 10
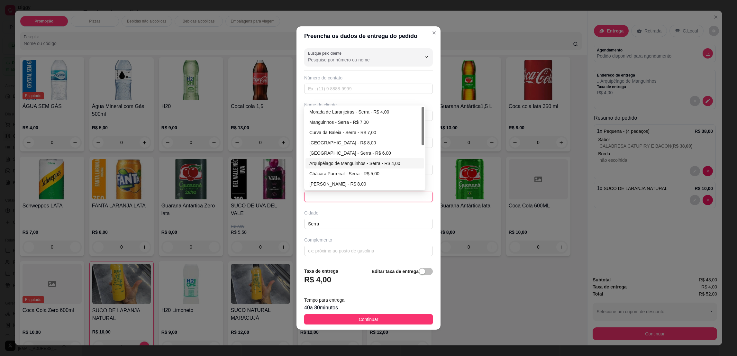
click at [354, 164] on div "Arquipélago de Manguinhos - Serra - R$ 4,00" at bounding box center [364, 163] width 111 height 7
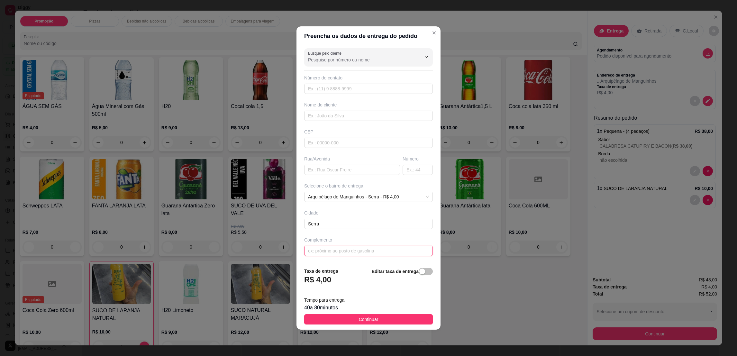
click at [362, 248] on input "text" at bounding box center [368, 251] width 129 height 10
paste input "quadra 07 lote 14"
type input "quadra 07 lote 14"
click at [385, 92] on input "text" at bounding box center [368, 89] width 129 height 10
paste input "[PHONE_NUMBER]"
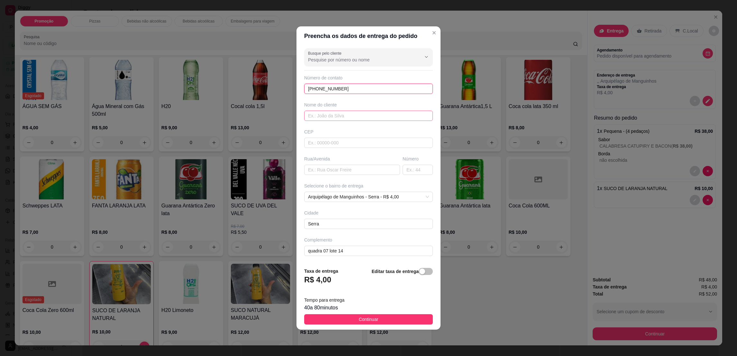
type input "[PHONE_NUMBER]"
click at [396, 115] on input "text" at bounding box center [368, 116] width 129 height 10
type input "MARIANA"
click at [418, 322] on button "Continuar" at bounding box center [368, 319] width 129 height 10
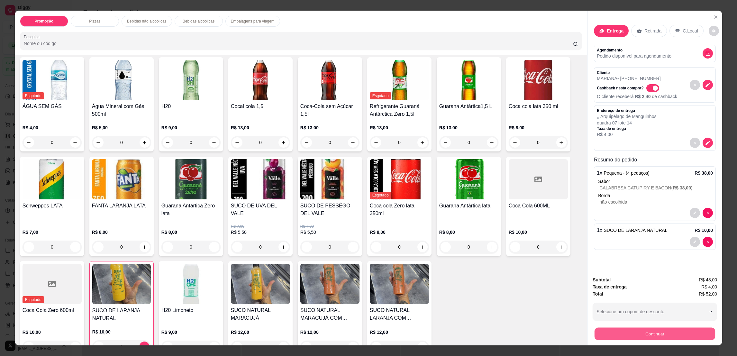
click at [684, 330] on button "Continuar" at bounding box center [655, 333] width 121 height 13
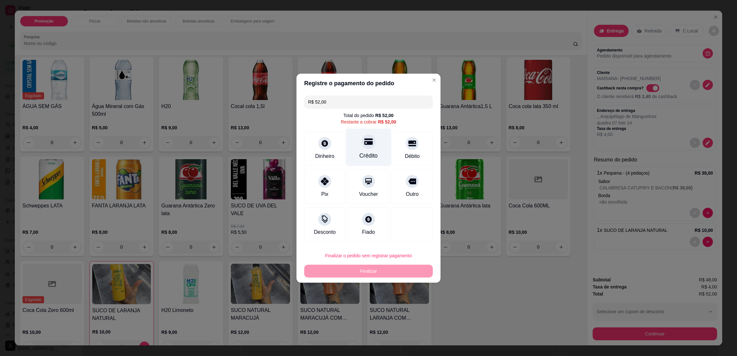
click at [360, 151] on div "Crédito" at bounding box center [368, 147] width 45 height 38
type input "R$ 0,00"
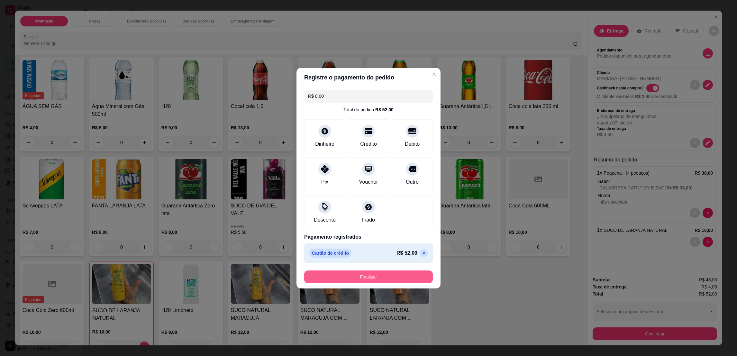
click at [373, 279] on button "Finalizar" at bounding box center [368, 277] width 129 height 13
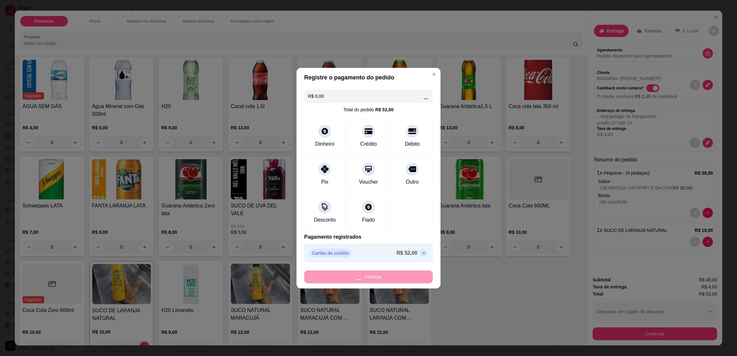
type input "0"
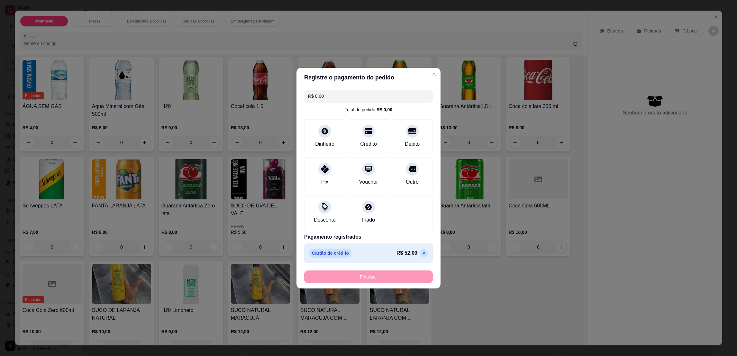
type input "-R$ 52,00"
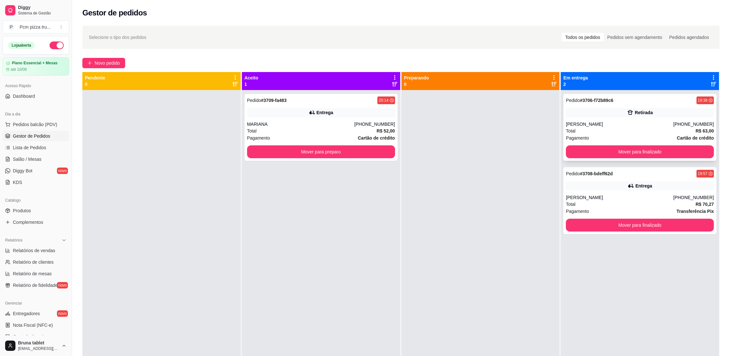
click at [615, 108] on div "Retirada" at bounding box center [640, 112] width 148 height 9
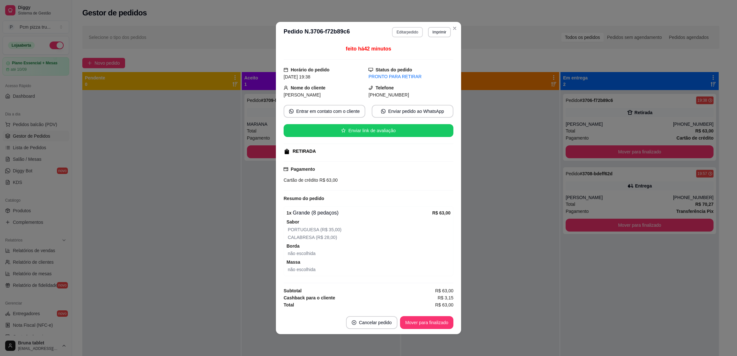
click at [410, 29] on button "Editar pedido" at bounding box center [407, 32] width 31 height 10
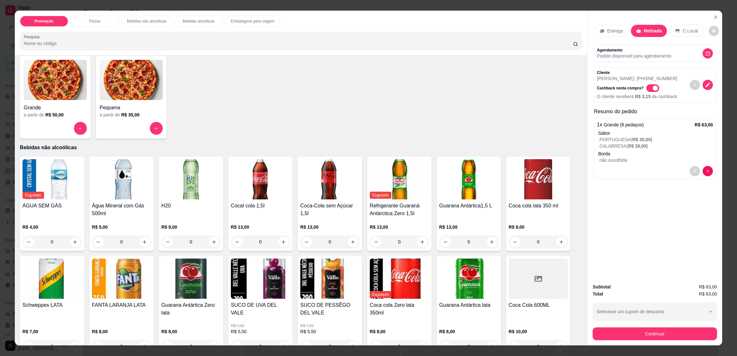
scroll to position [144, 0]
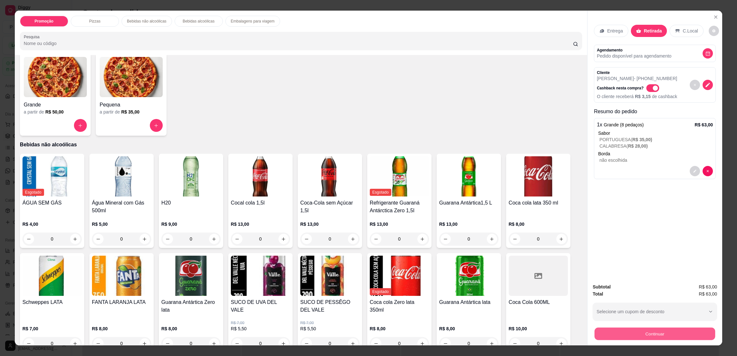
click at [661, 330] on button "Continuar" at bounding box center [655, 333] width 121 height 13
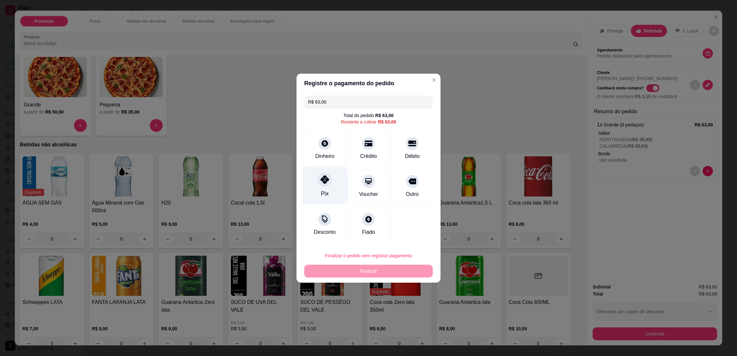
click at [324, 176] on icon at bounding box center [325, 179] width 8 height 8
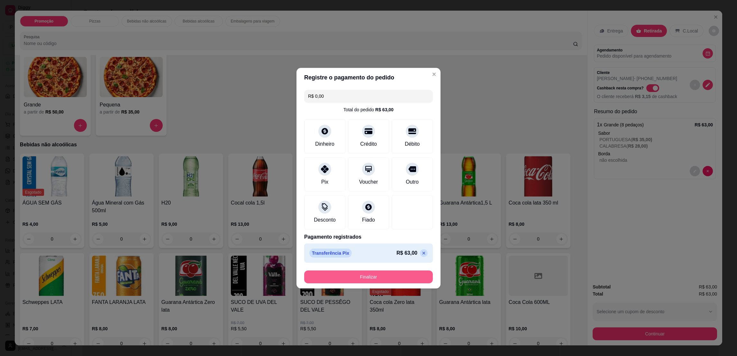
click at [375, 280] on button "Finalizar" at bounding box center [368, 277] width 129 height 13
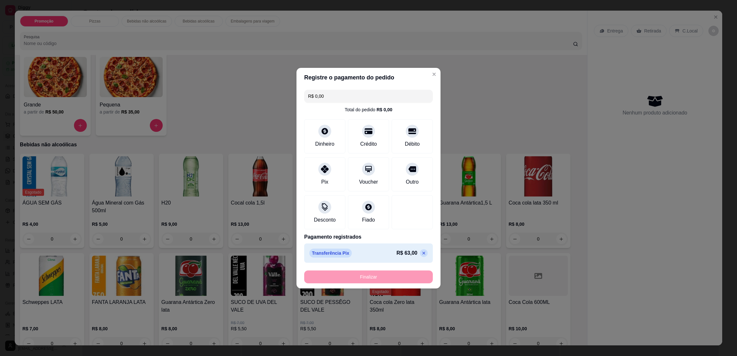
type input "-R$ 63,00"
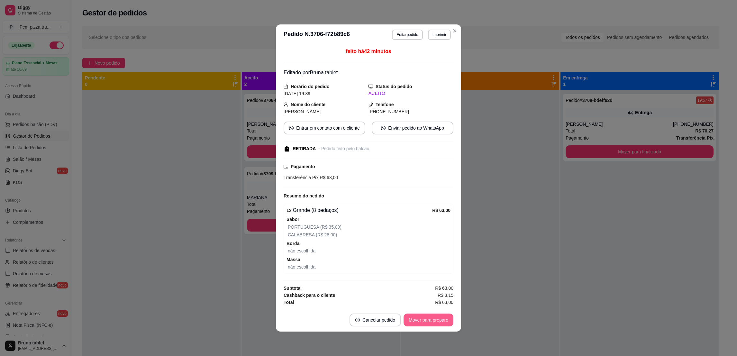
click at [427, 326] on button "Mover para preparo" at bounding box center [429, 320] width 50 height 13
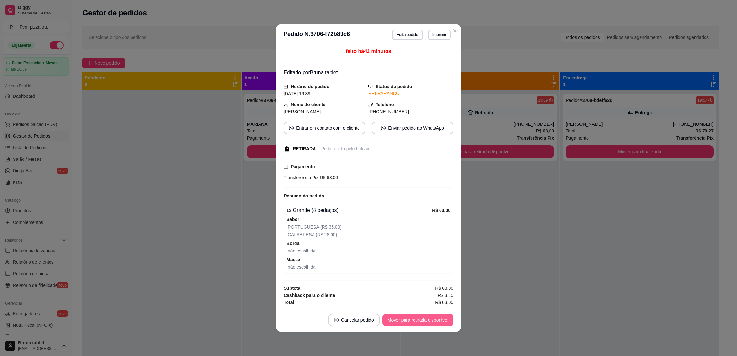
click at [428, 324] on button "Mover para retirada disponível" at bounding box center [417, 320] width 71 height 13
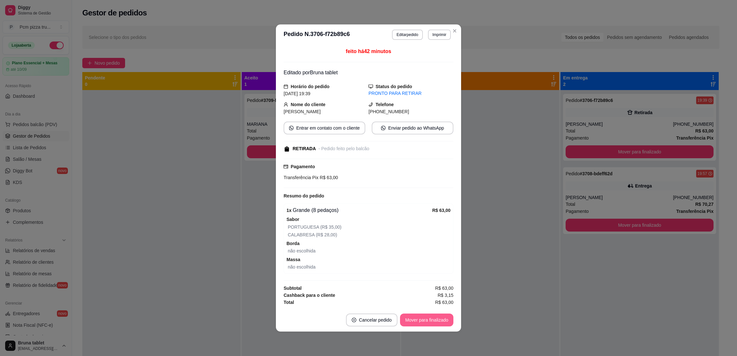
click at [428, 324] on button "Mover para finalizado" at bounding box center [426, 320] width 53 height 13
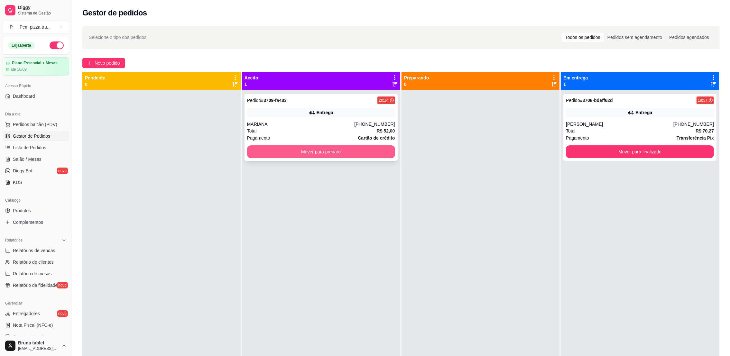
click at [368, 154] on button "Mover para preparo" at bounding box center [321, 151] width 148 height 13
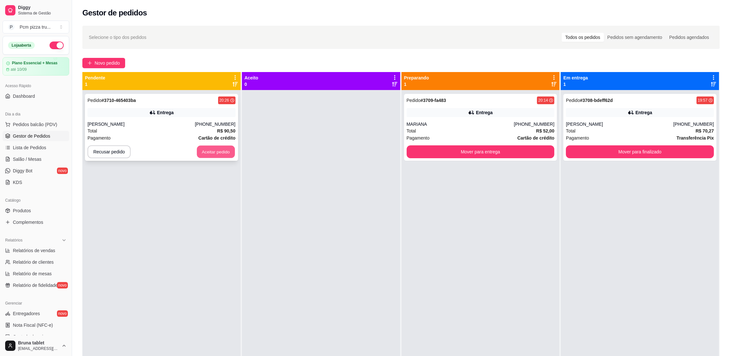
click at [221, 153] on button "Aceitar pedido" at bounding box center [216, 152] width 38 height 13
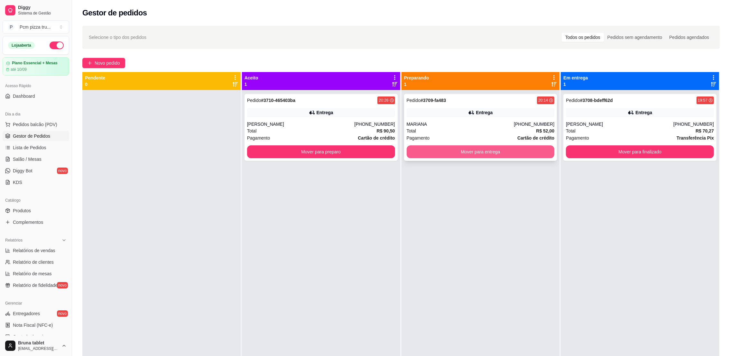
click at [495, 154] on button "Mover para entrega" at bounding box center [481, 151] width 148 height 13
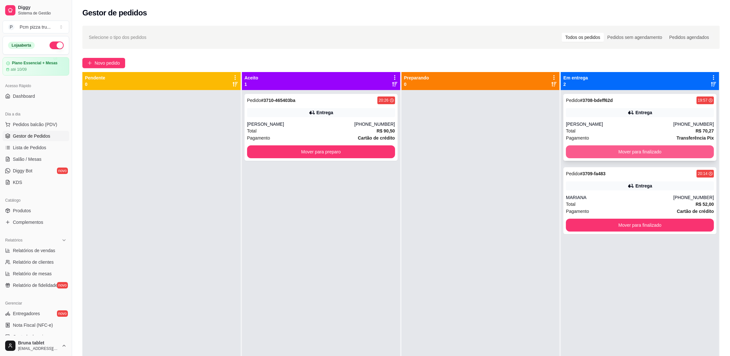
click at [622, 147] on button "Mover para finalizado" at bounding box center [640, 151] width 148 height 13
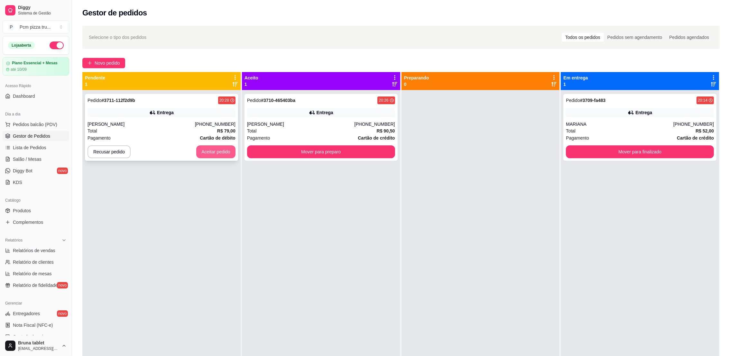
click at [203, 150] on button "Aceitar pedido" at bounding box center [215, 151] width 39 height 13
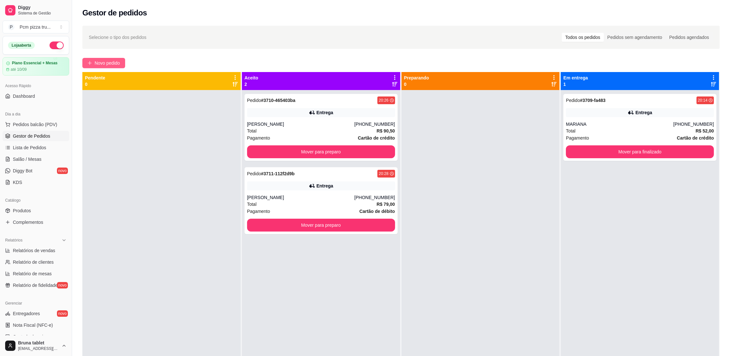
click at [115, 65] on span "Novo pedido" at bounding box center [107, 63] width 25 height 7
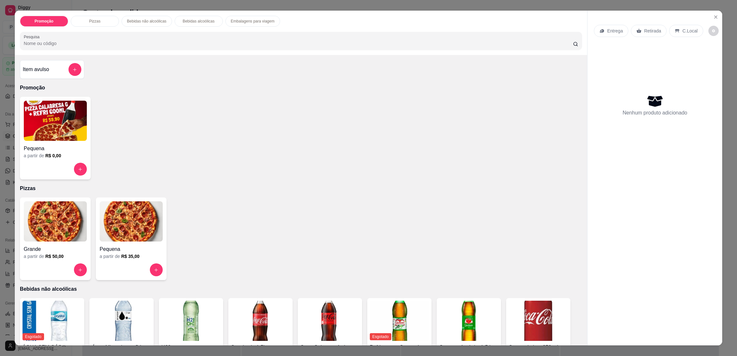
click at [56, 209] on img at bounding box center [55, 221] width 63 height 40
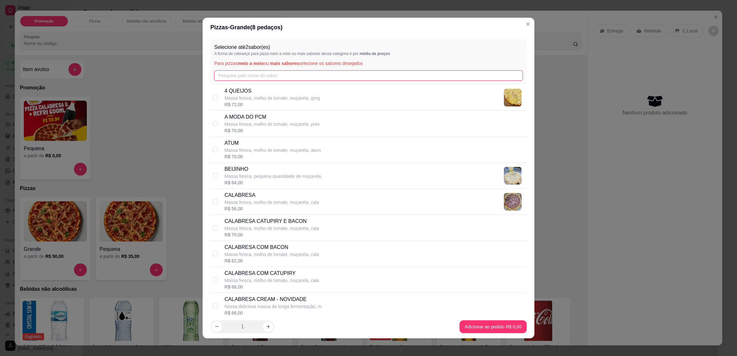
click at [253, 75] on input "text" at bounding box center [368, 75] width 308 height 10
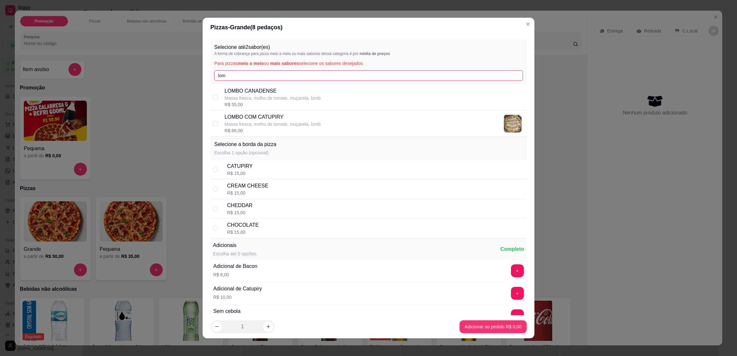
type input "lom"
click at [292, 115] on p "LOMBO COM CATUPIRY" at bounding box center [273, 117] width 96 height 8
checkbox input "true"
click at [323, 169] on div "CATUPIRY R$ 15,00" at bounding box center [375, 169] width 297 height 14
radio input "true"
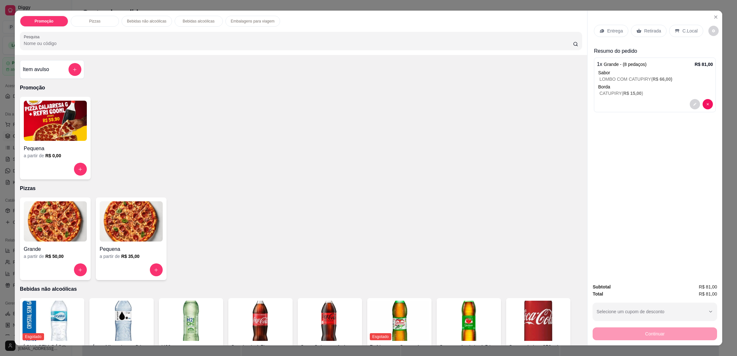
click at [644, 33] on p "Retirada" at bounding box center [652, 31] width 17 height 6
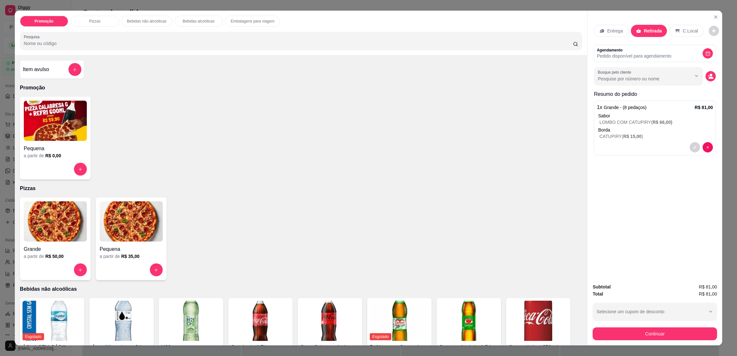
click at [688, 29] on p "C.Local" at bounding box center [690, 31] width 15 height 6
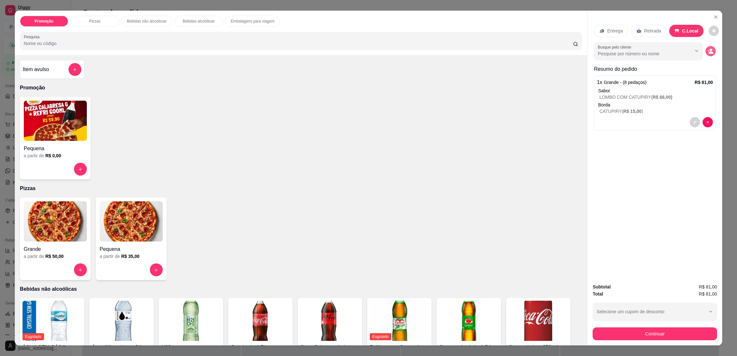
click at [710, 50] on circle "decrease-product-quantity" at bounding box center [711, 50] width 3 height 3
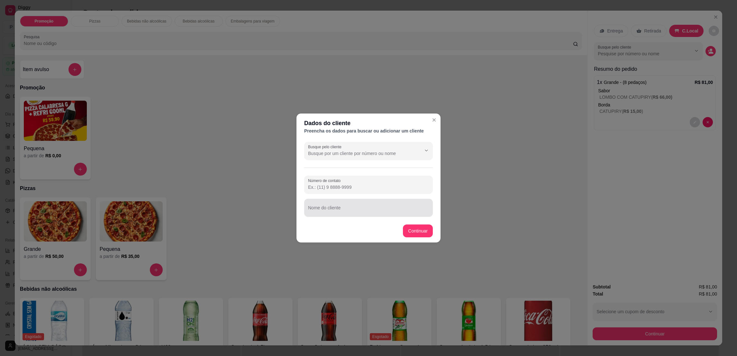
click at [368, 216] on div "Nome do cliente" at bounding box center [368, 208] width 129 height 18
type input "[PERSON_NAME]"
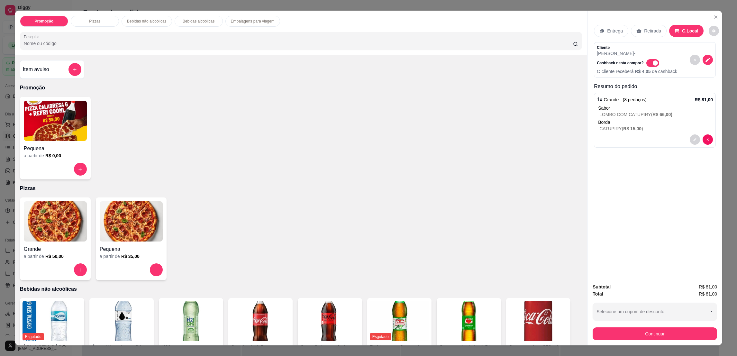
click at [479, 186] on p "Pizzas" at bounding box center [301, 189] width 562 height 8
click at [636, 334] on button "Continuar" at bounding box center [655, 333] width 124 height 13
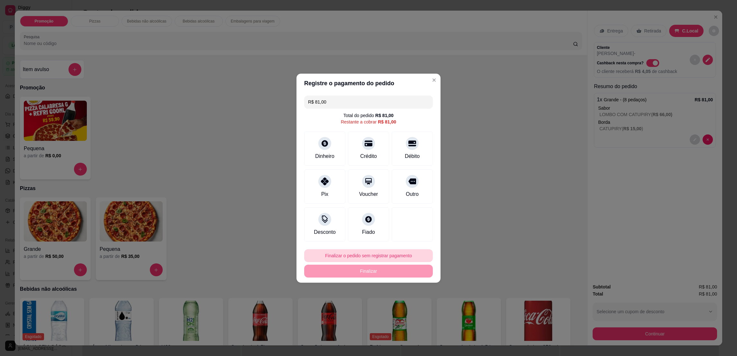
click at [409, 255] on button "Finalizar o pedido sem registrar pagamento" at bounding box center [368, 255] width 129 height 13
click at [410, 313] on button "Confirmar" at bounding box center [409, 309] width 24 height 10
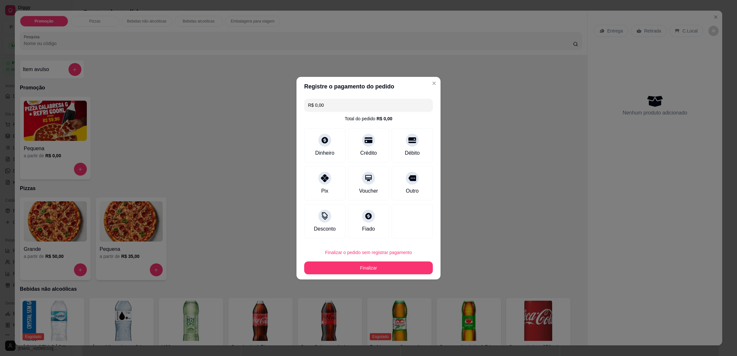
type input "R$ 0,00"
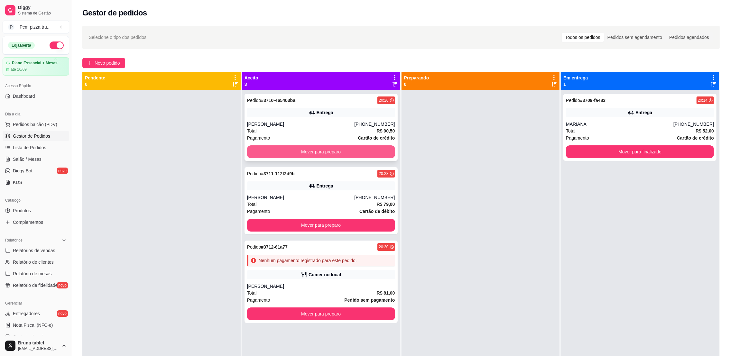
click at [365, 149] on button "Mover para preparo" at bounding box center [321, 151] width 148 height 13
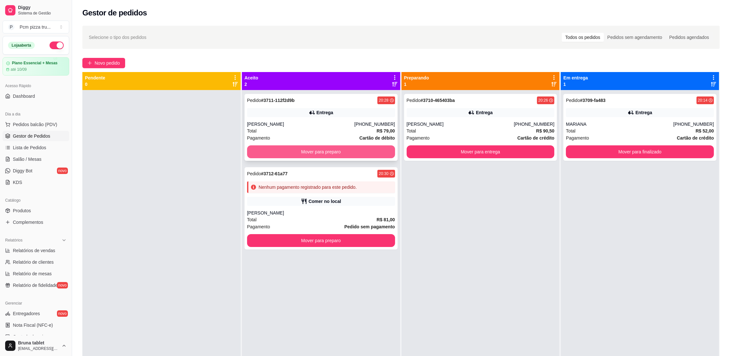
click at [349, 151] on button "Mover para preparo" at bounding box center [321, 151] width 148 height 13
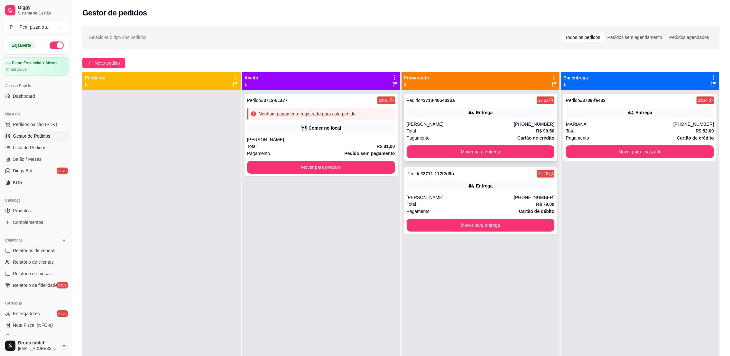
click at [433, 115] on div "Entrega" at bounding box center [481, 112] width 148 height 9
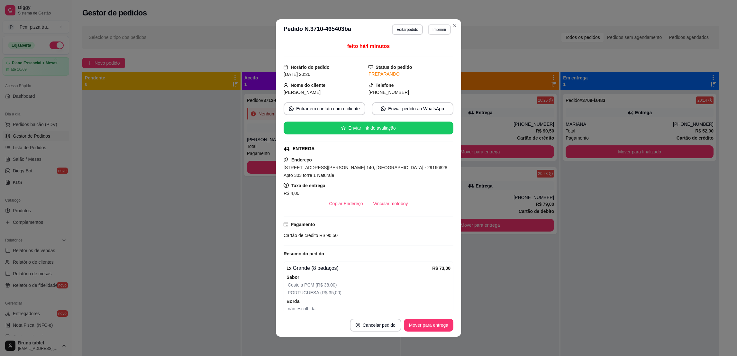
click at [428, 31] on button "Imprimir" at bounding box center [439, 29] width 23 height 10
click at [431, 56] on button "IMPRESSORA 1" at bounding box center [424, 52] width 47 height 10
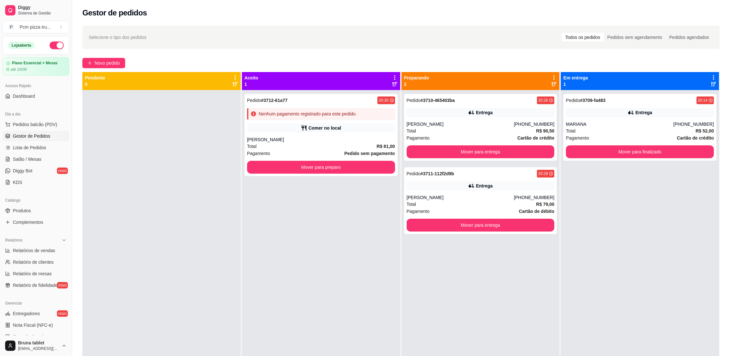
click at [502, 200] on div "[PERSON_NAME]" at bounding box center [460, 197] width 107 height 6
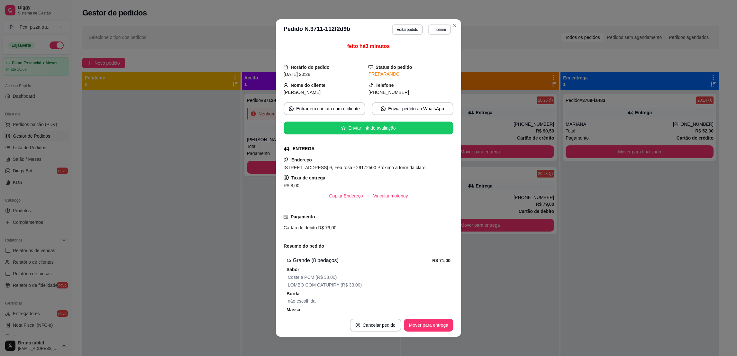
click at [429, 23] on header "**********" at bounding box center [368, 29] width 185 height 21
click at [433, 28] on button "Imprimir" at bounding box center [439, 29] width 23 height 10
click at [437, 52] on button "IMPRESSORA 1" at bounding box center [424, 52] width 47 height 10
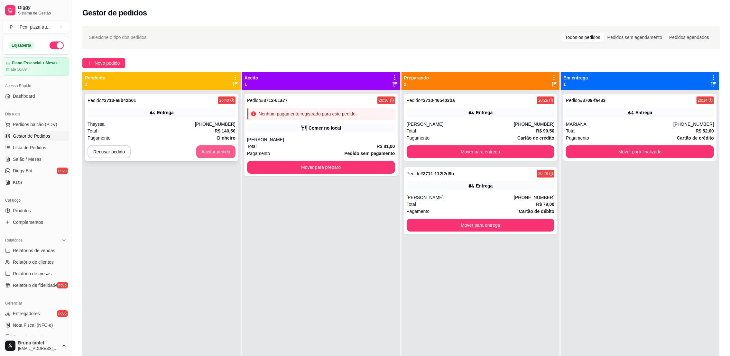
click at [215, 151] on button "Aceitar pedido" at bounding box center [215, 151] width 39 height 13
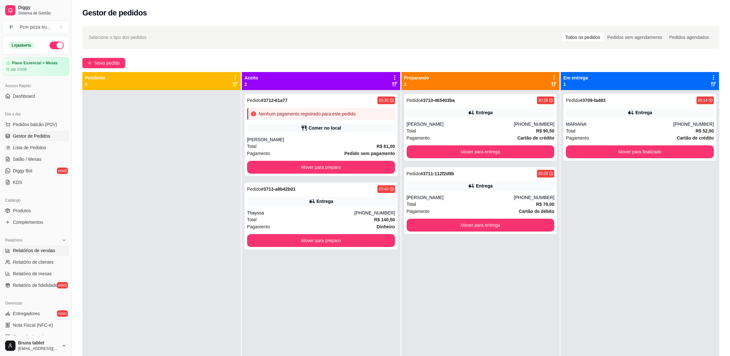
click at [28, 251] on span "Relatórios de vendas" at bounding box center [34, 250] width 42 height 6
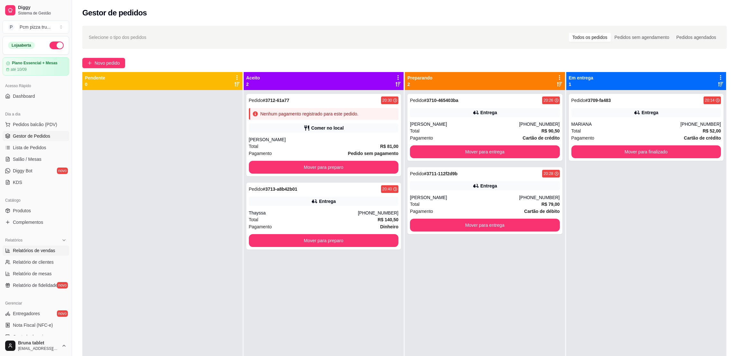
select select "ALL"
select select "0"
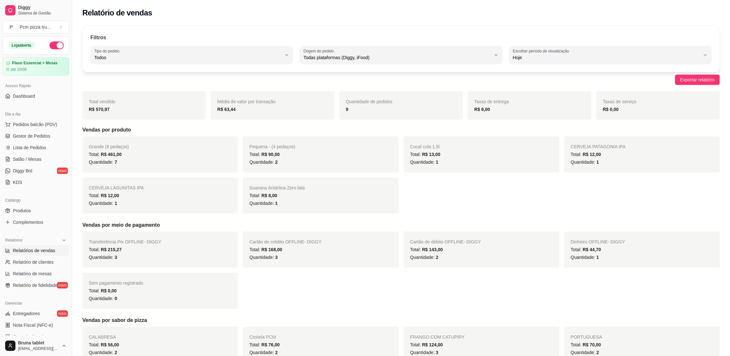
click at [33, 131] on ul "Pedidos balcão (PDV) Gestor de Pedidos Lista de Pedidos Salão / Mesas Diggy Bot…" at bounding box center [36, 153] width 67 height 68
click at [43, 137] on span "Gestor de Pedidos" at bounding box center [31, 136] width 37 height 6
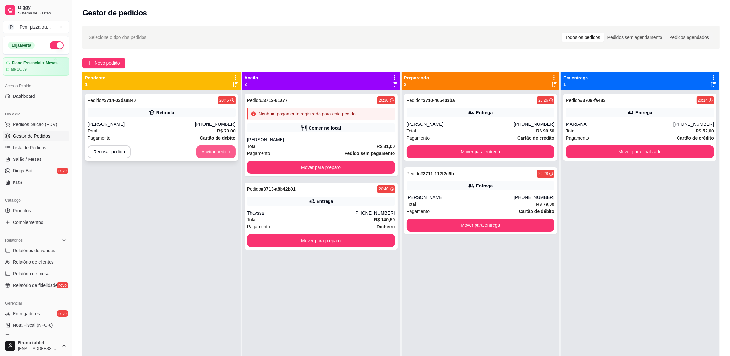
click at [223, 158] on button "Aceitar pedido" at bounding box center [215, 151] width 39 height 13
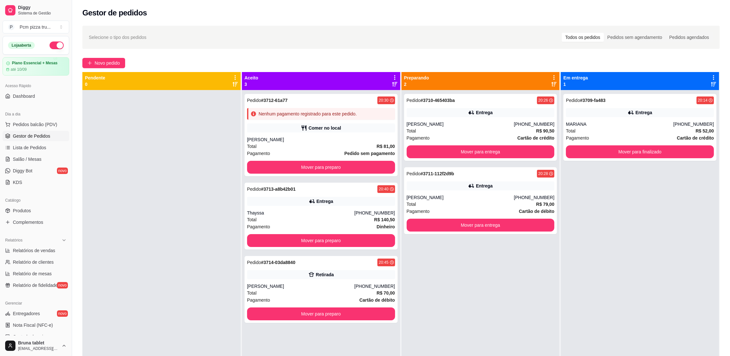
click at [458, 91] on div "Pedido # 3710-465403ba 20:26 Entrega [PERSON_NAME] [PHONE_NUMBER] Total R$ 90,5…" at bounding box center [480, 268] width 158 height 356
click at [462, 117] on div "Pedido # 3710-465403ba 20:26 Entrega [PERSON_NAME] [PHONE_NUMBER] Total R$ 90,5…" at bounding box center [480, 127] width 153 height 67
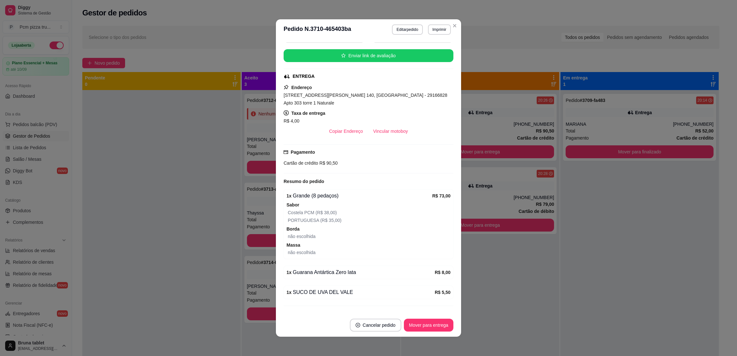
scroll to position [94, 0]
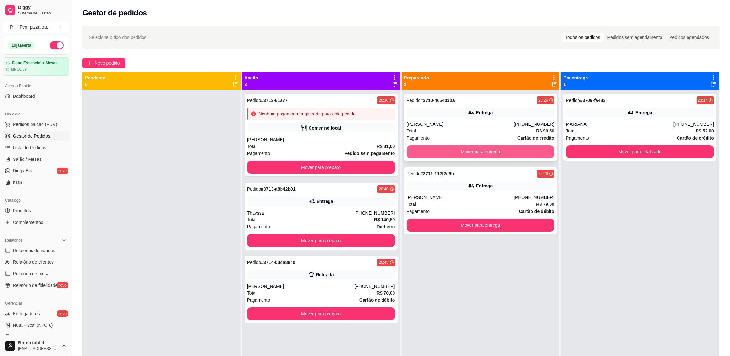
click at [446, 149] on button "Mover para entrega" at bounding box center [481, 151] width 148 height 13
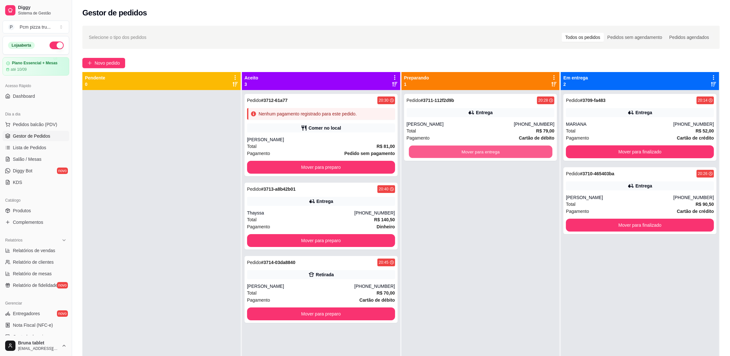
click at [447, 149] on button "Mover para entrega" at bounding box center [480, 152] width 143 height 13
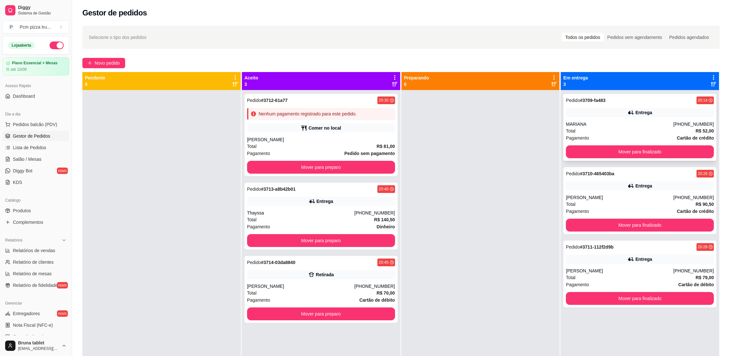
click at [583, 131] on div "Total R$ 52,00" at bounding box center [640, 130] width 148 height 7
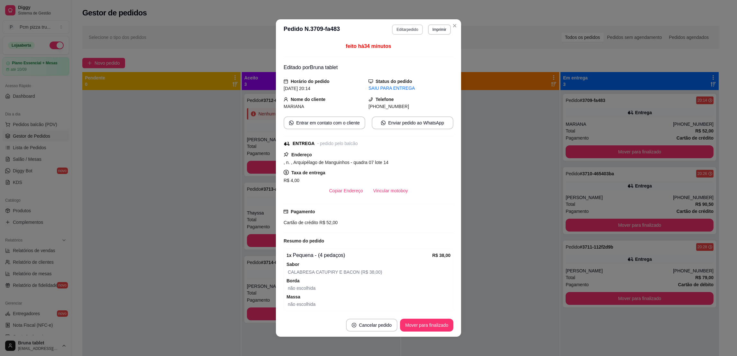
click at [404, 31] on button "Editar pedido" at bounding box center [407, 29] width 31 height 10
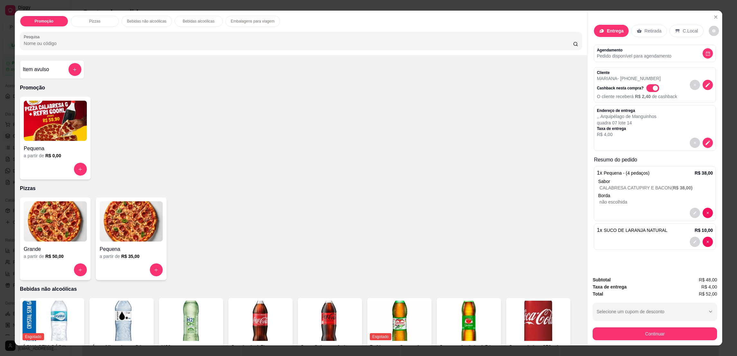
click at [624, 327] on div "Continuar" at bounding box center [655, 333] width 124 height 14
click at [622, 331] on button "Continuar" at bounding box center [655, 333] width 124 height 13
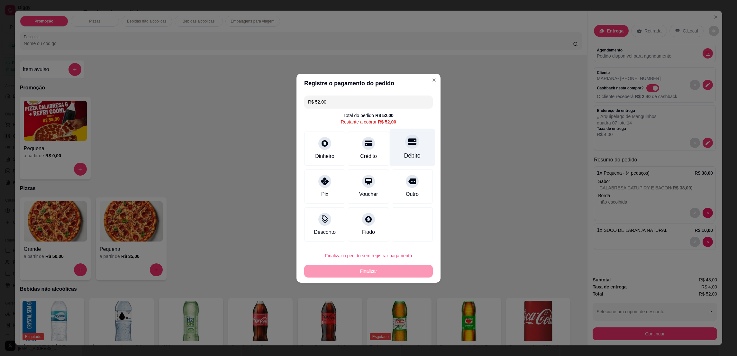
click at [411, 141] on div at bounding box center [412, 141] width 14 height 14
type input "R$ 0,00"
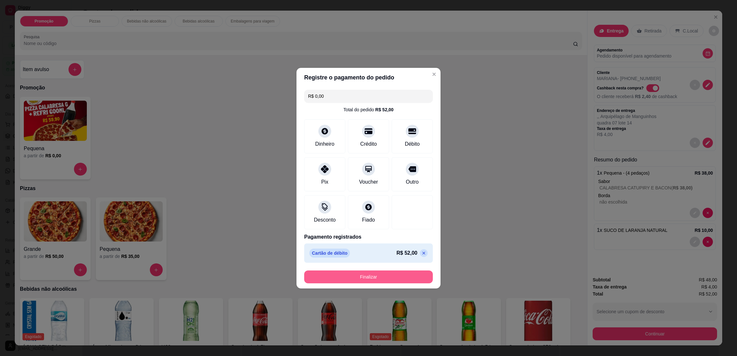
click at [381, 275] on button "Finalizar" at bounding box center [368, 277] width 129 height 13
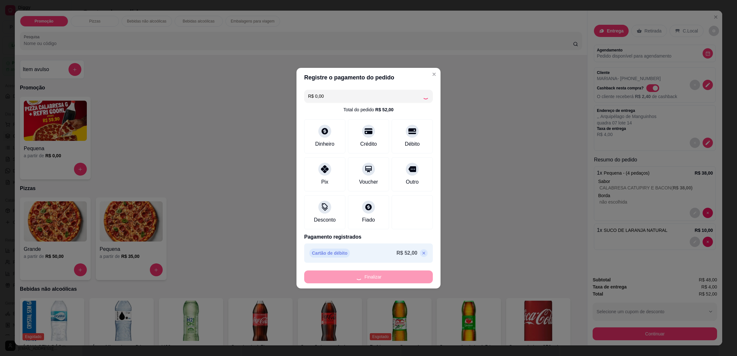
type input "0"
type input "-R$ 52,00"
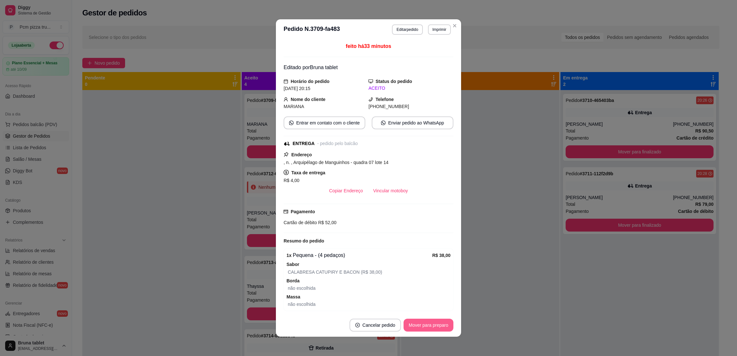
click at [427, 327] on button "Mover para preparo" at bounding box center [429, 325] width 50 height 13
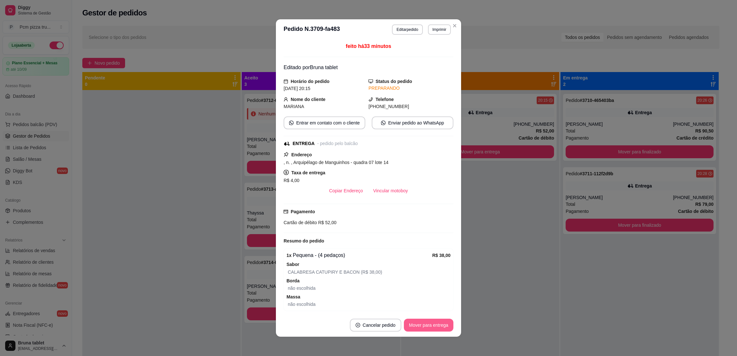
click at [428, 326] on button "Mover para entrega" at bounding box center [429, 325] width 50 height 13
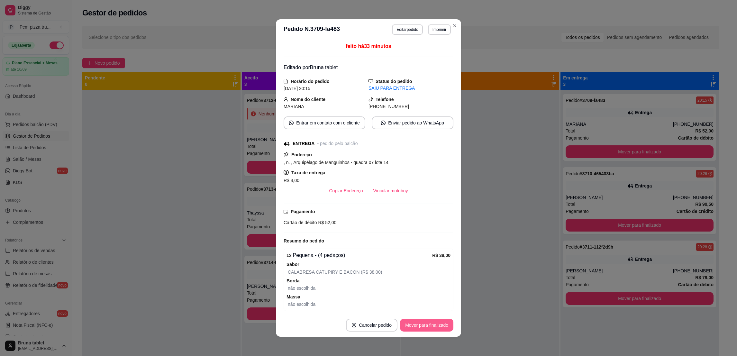
click at [428, 326] on button "Mover para finalizado" at bounding box center [426, 325] width 53 height 13
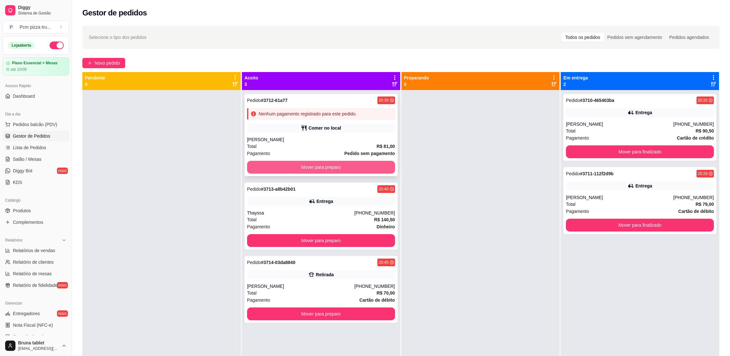
click at [340, 164] on button "Mover para preparo" at bounding box center [321, 167] width 148 height 13
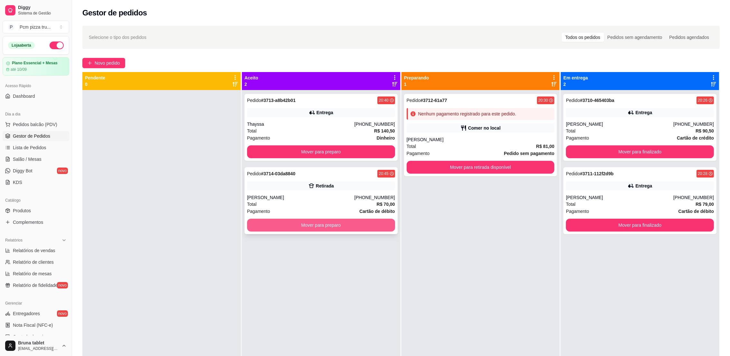
click at [352, 224] on button "Mover para preparo" at bounding box center [321, 225] width 148 height 13
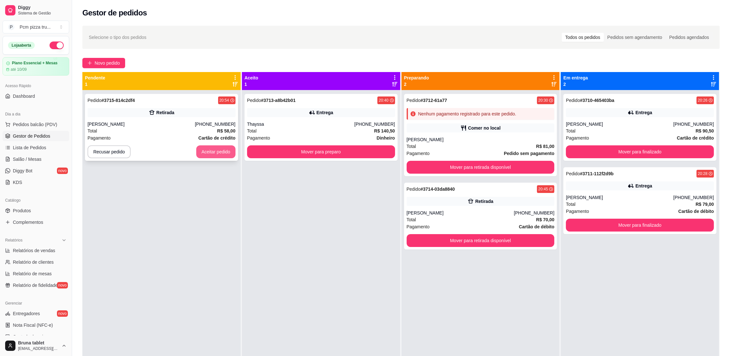
click at [215, 152] on button "Aceitar pedido" at bounding box center [215, 151] width 39 height 13
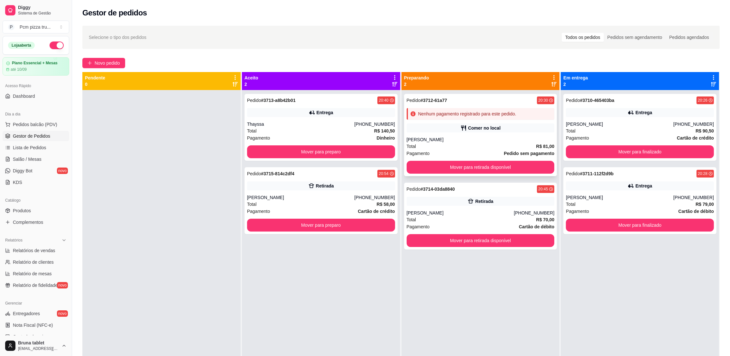
click at [476, 119] on div "Nenhum pagamento registrado para este pedido." at bounding box center [481, 114] width 148 height 12
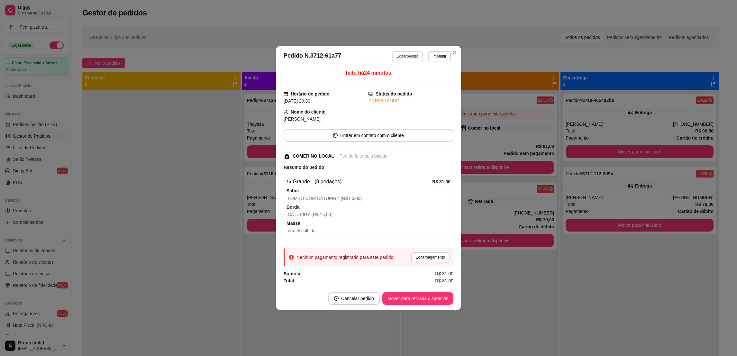
click at [402, 55] on button "Editar pedido" at bounding box center [407, 56] width 31 height 10
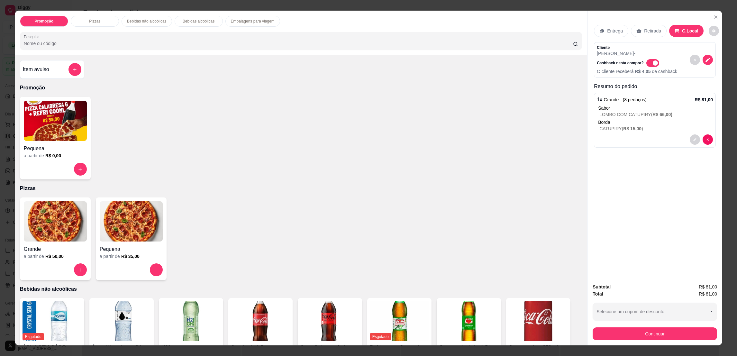
scroll to position [241, 0]
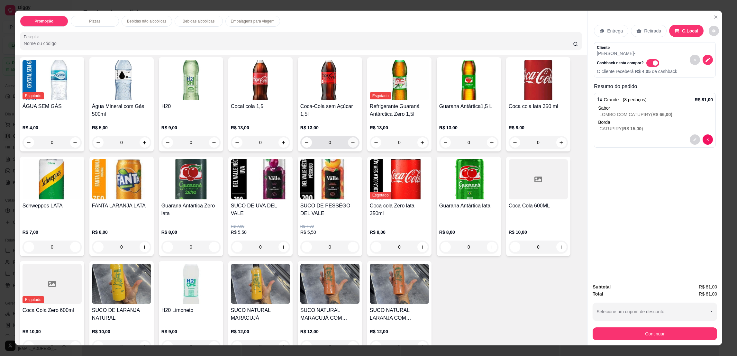
click at [351, 143] on icon "increase-product-quantity" at bounding box center [353, 142] width 5 height 5
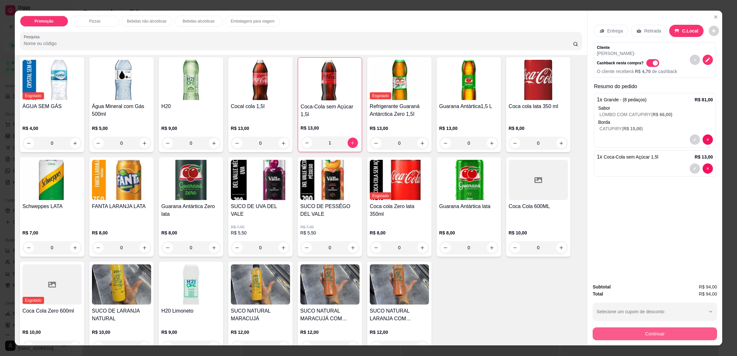
click at [621, 334] on button "Continuar" at bounding box center [655, 333] width 124 height 13
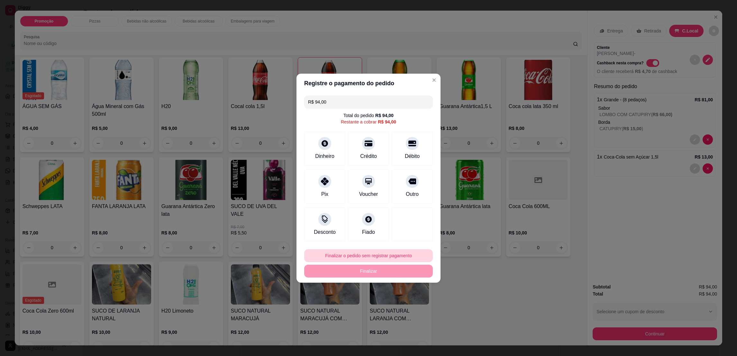
click at [408, 252] on button "Finalizar o pedido sem registrar pagamento" at bounding box center [368, 255] width 129 height 13
click at [409, 311] on button "Confirmar" at bounding box center [409, 309] width 24 height 10
type input "0"
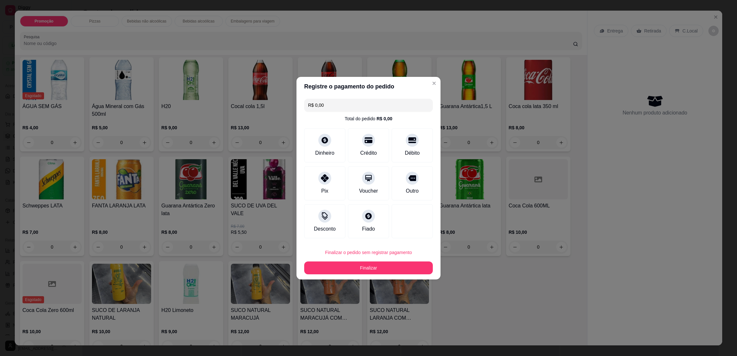
type input "R$ 0,00"
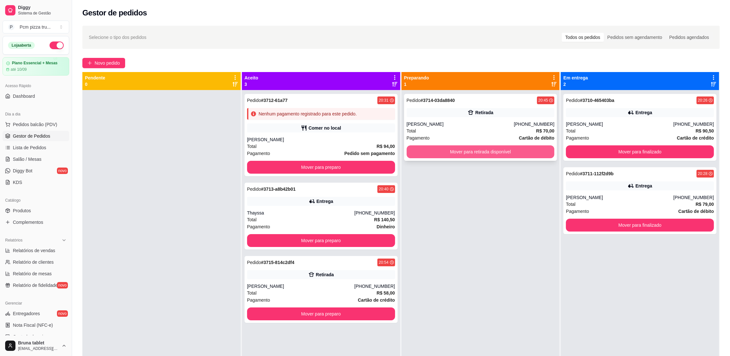
click at [465, 156] on button "Mover para retirada disponível" at bounding box center [481, 151] width 148 height 13
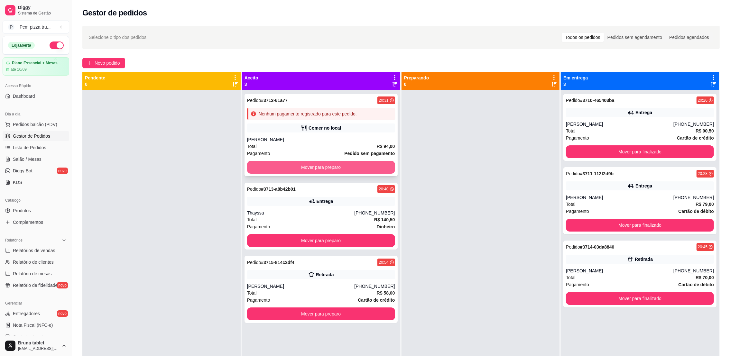
click at [352, 164] on button "Mover para preparo" at bounding box center [321, 167] width 148 height 13
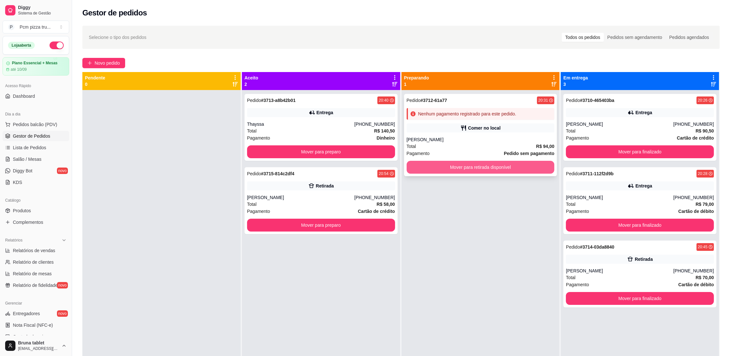
click at [437, 168] on button "Mover para retirada disponível" at bounding box center [481, 167] width 148 height 13
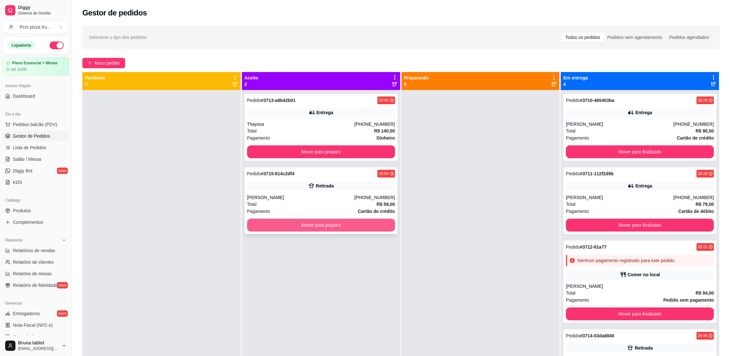
click at [368, 224] on button "Mover para preparo" at bounding box center [321, 225] width 148 height 13
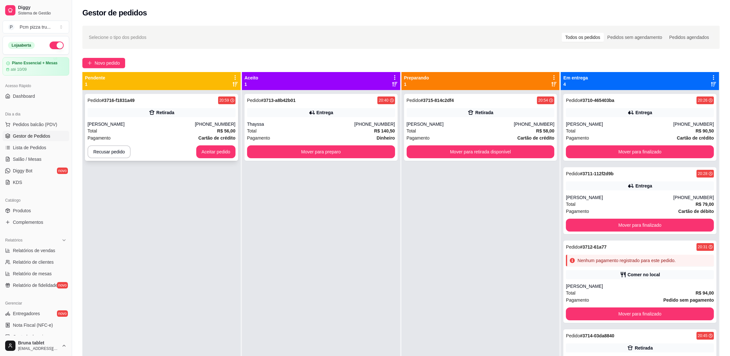
click at [215, 123] on div "[PHONE_NUMBER]" at bounding box center [215, 124] width 41 height 6
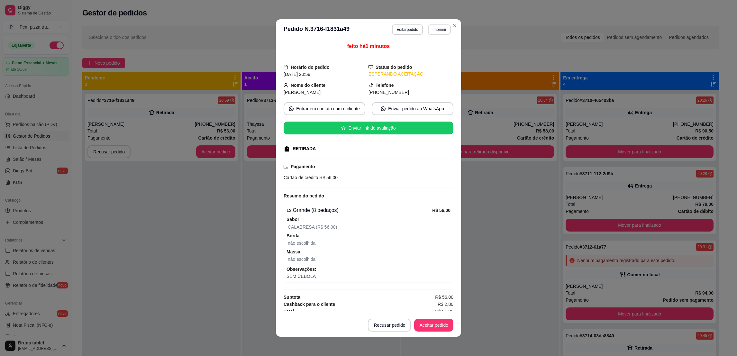
click at [434, 28] on button "Imprimir" at bounding box center [439, 29] width 23 height 10
click at [426, 54] on button "IMPRESSORA 1" at bounding box center [424, 52] width 47 height 10
click at [435, 324] on button "Aceitar pedido" at bounding box center [433, 325] width 39 height 13
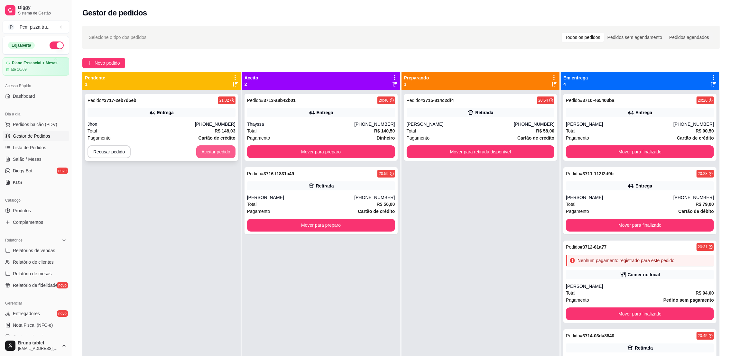
click at [215, 151] on button "Aceitar pedido" at bounding box center [215, 151] width 39 height 13
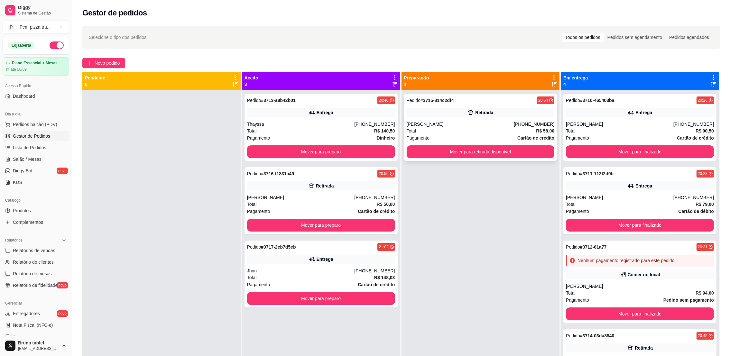
click at [487, 127] on div "[PERSON_NAME]" at bounding box center [460, 124] width 107 height 6
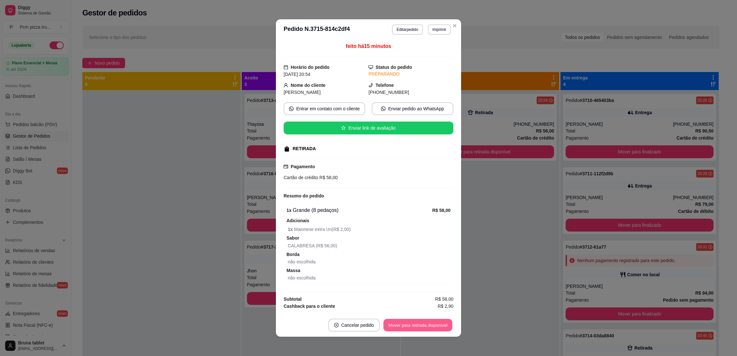
click at [437, 331] on button "Mover para retirada disponível" at bounding box center [417, 325] width 69 height 13
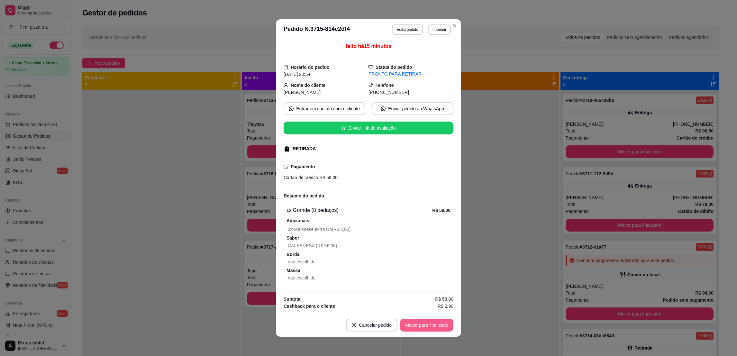
click at [440, 322] on button "Mover para finalizado" at bounding box center [426, 325] width 53 height 13
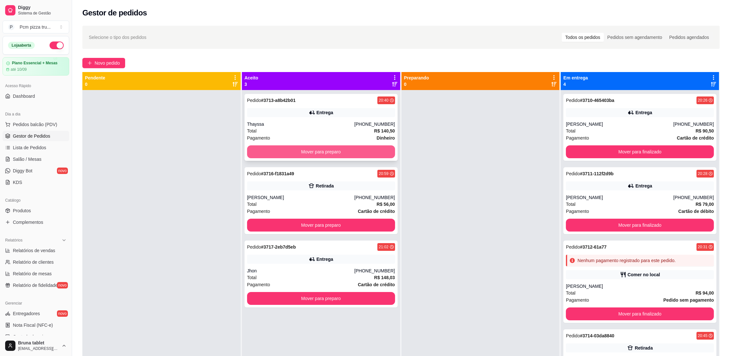
click at [319, 155] on button "Mover para preparo" at bounding box center [321, 151] width 148 height 13
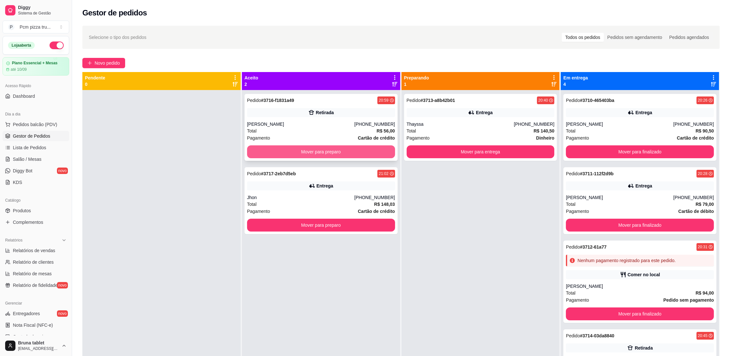
click at [325, 153] on button "Mover para preparo" at bounding box center [321, 151] width 148 height 13
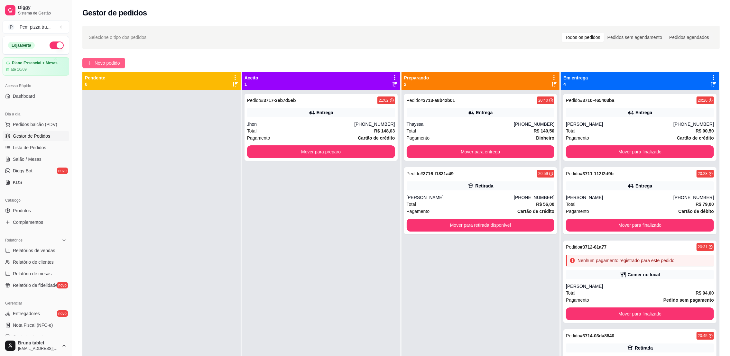
click at [100, 63] on span "Novo pedido" at bounding box center [107, 63] width 25 height 7
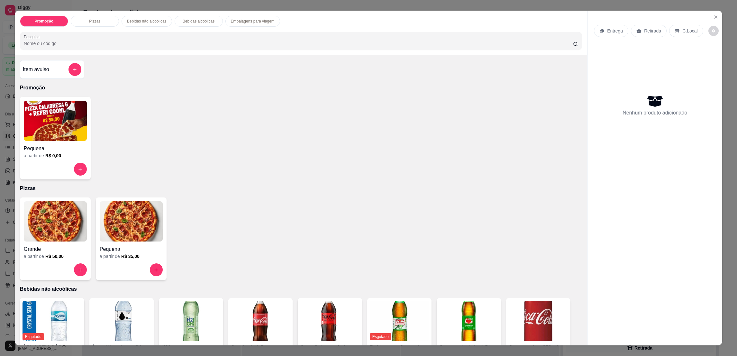
click at [53, 218] on img at bounding box center [55, 221] width 63 height 40
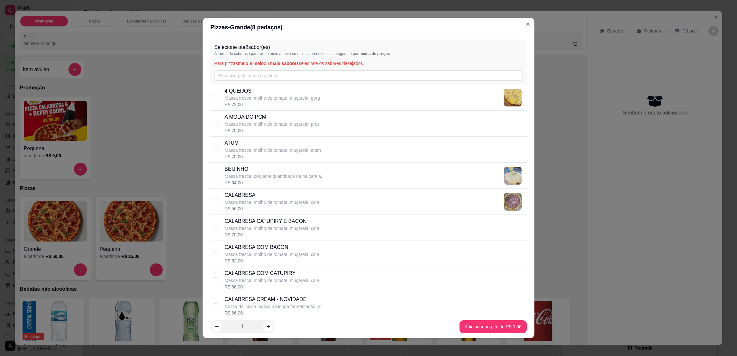
click at [257, 120] on p "A MODA DO PCM" at bounding box center [272, 117] width 95 height 8
checkbox input "true"
click at [254, 80] on input "text" at bounding box center [368, 75] width 308 height 10
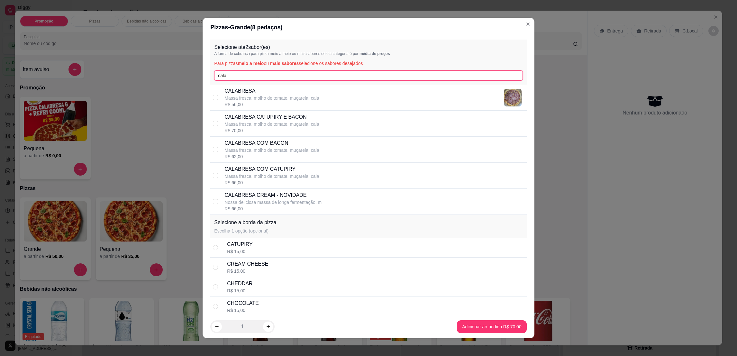
type input "cala"
click at [262, 125] on p "Massa fresca, molho de tomate, muçarela, cala" at bounding box center [272, 124] width 95 height 6
checkbox input "true"
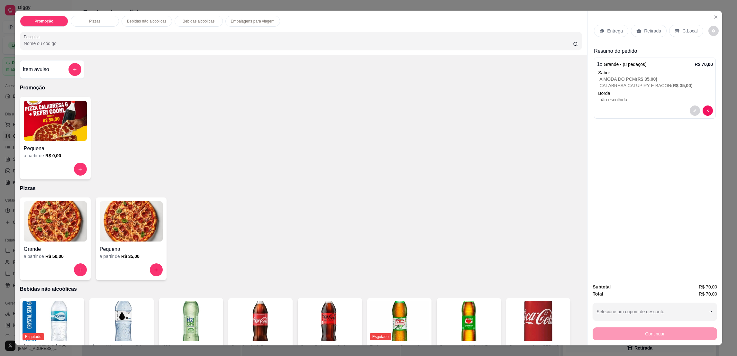
click at [686, 29] on p "C.Local" at bounding box center [690, 31] width 15 height 6
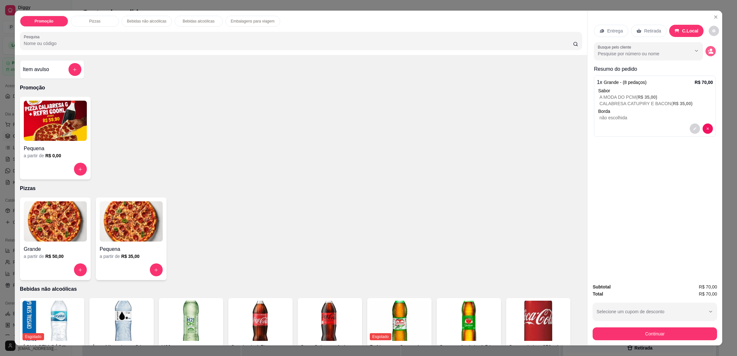
click at [708, 55] on button "decrease-product-quantity" at bounding box center [711, 51] width 10 height 10
click at [692, 125] on button "decrease-product-quantity" at bounding box center [695, 129] width 10 height 10
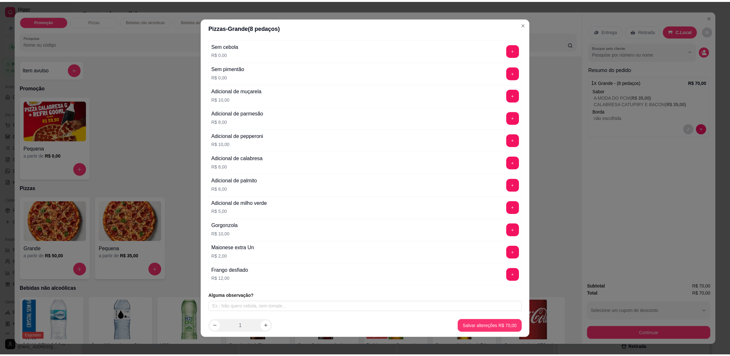
scroll to position [3, 0]
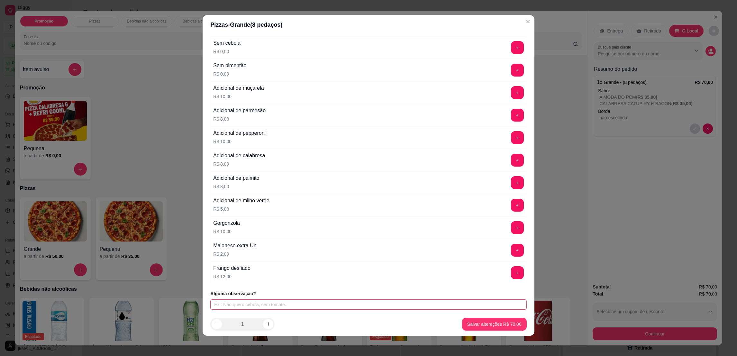
click at [390, 308] on input "text" at bounding box center [368, 304] width 316 height 10
type input "MASSA FINA"
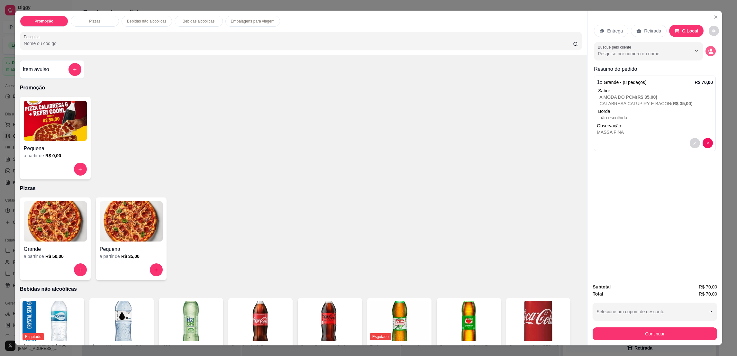
click at [710, 50] on button "decrease-product-quantity" at bounding box center [711, 51] width 10 height 10
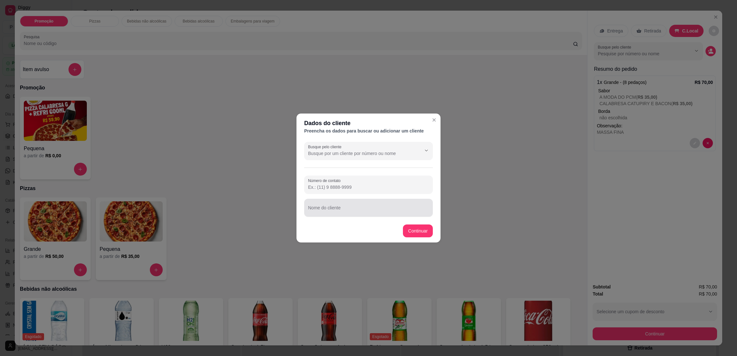
click at [403, 209] on input "Nome do cliente" at bounding box center [368, 210] width 121 height 6
type input "MESA"
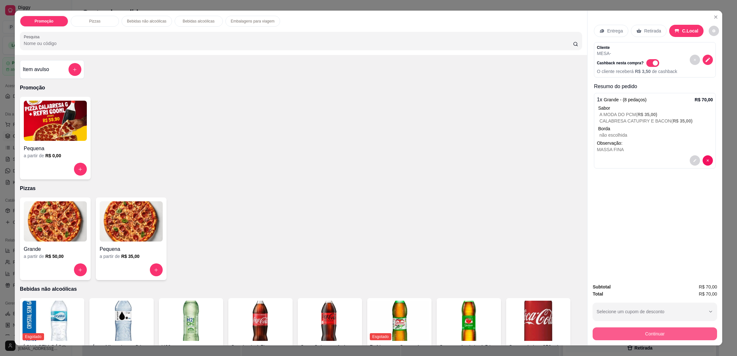
click at [669, 328] on button "Continuar" at bounding box center [655, 333] width 124 height 13
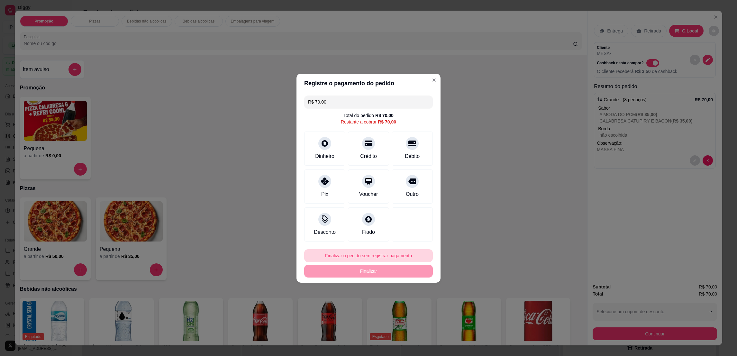
click at [398, 251] on button "Finalizar o pedido sem registrar pagamento" at bounding box center [368, 255] width 129 height 13
click at [409, 313] on button "Confirmar" at bounding box center [408, 309] width 24 height 10
type input "R$ 0,00"
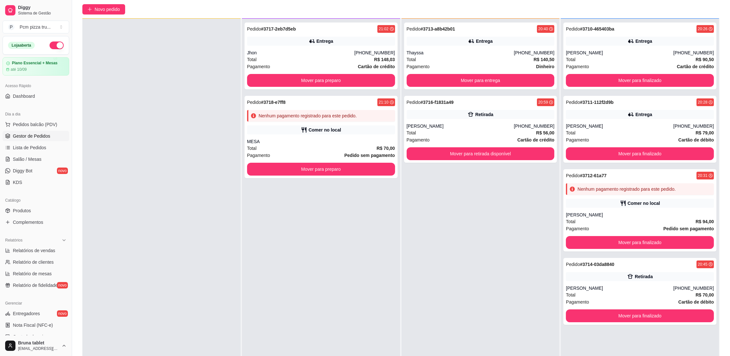
scroll to position [98, 0]
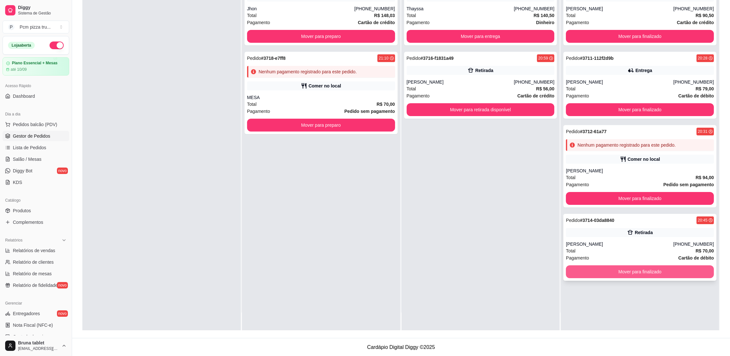
click at [633, 266] on button "Mover para finalizado" at bounding box center [640, 271] width 148 height 13
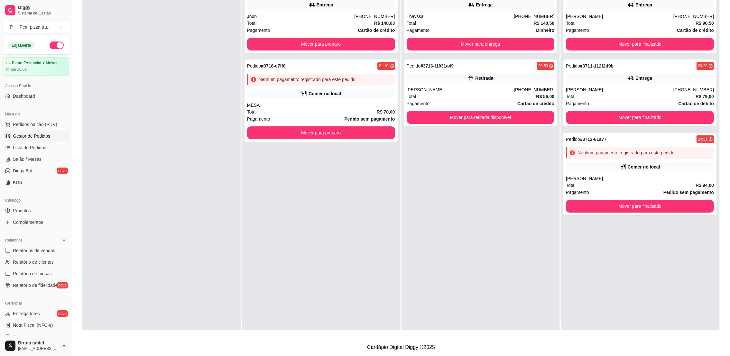
scroll to position [0, 0]
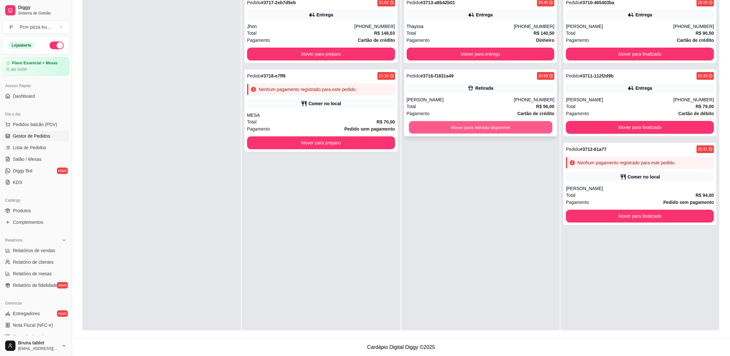
click at [470, 129] on button "Mover para retirada disponível" at bounding box center [480, 127] width 143 height 13
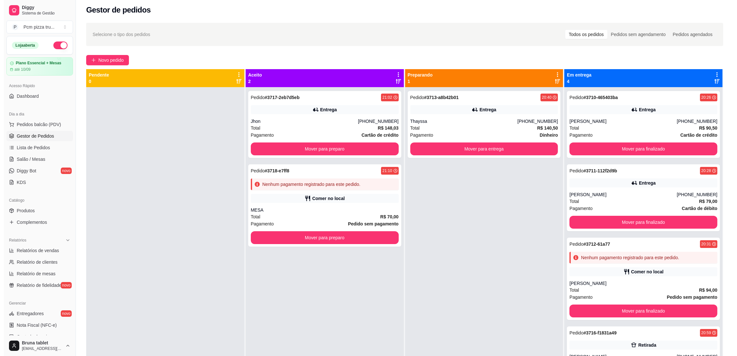
scroll to position [1, 0]
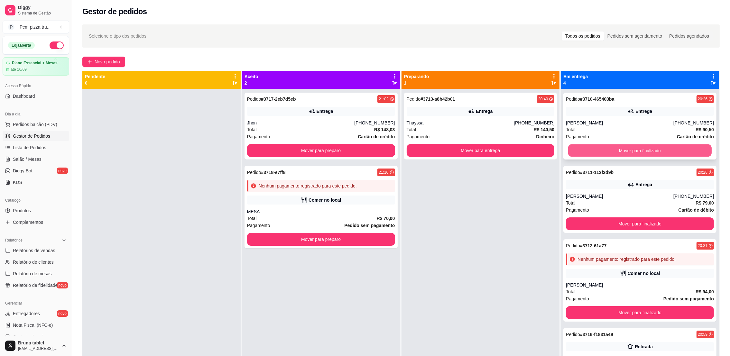
click at [596, 151] on button "Mover para finalizado" at bounding box center [639, 150] width 143 height 13
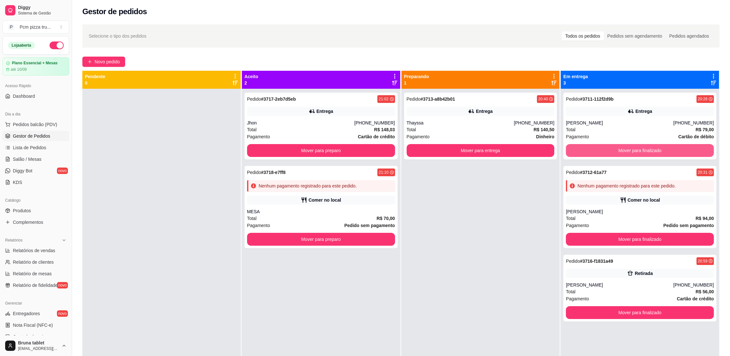
click at [596, 151] on button "Mover para finalizado" at bounding box center [640, 150] width 148 height 13
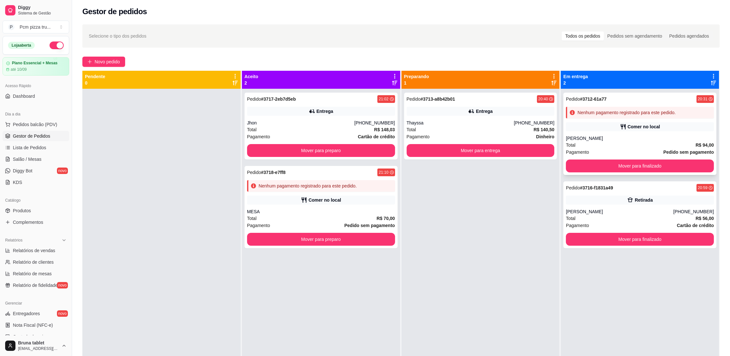
click at [610, 123] on div "Comer no local" at bounding box center [640, 126] width 148 height 9
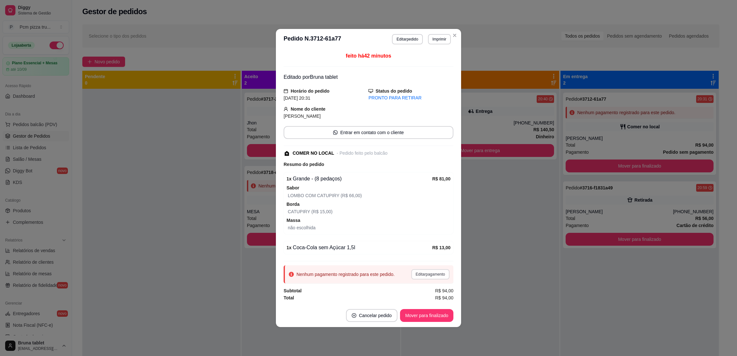
click at [433, 272] on button "Editar pagamento" at bounding box center [430, 274] width 38 height 10
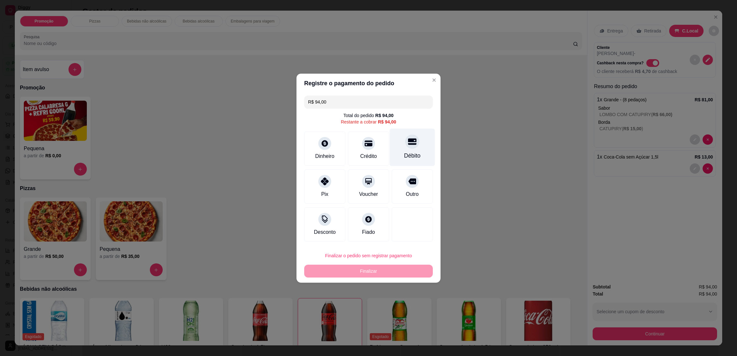
click at [399, 146] on div "Débito" at bounding box center [412, 147] width 45 height 38
type input "R$ 0,00"
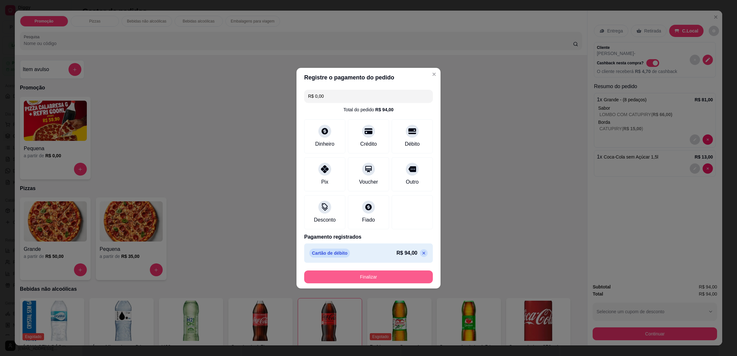
click at [393, 273] on button "Finalizar" at bounding box center [368, 277] width 129 height 13
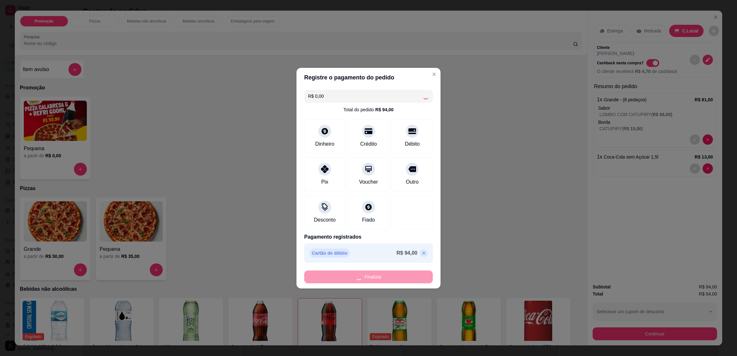
type input "0"
type input "-R$ 94,00"
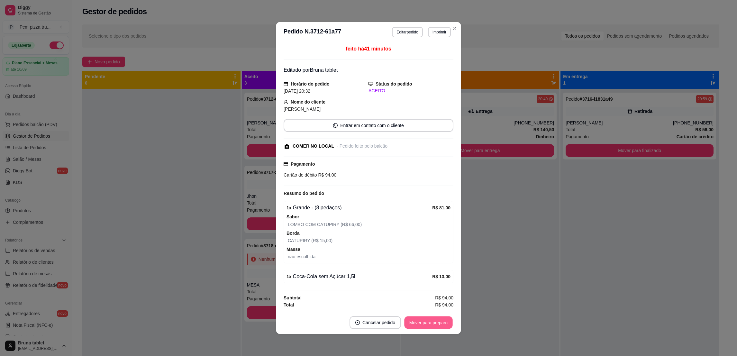
click at [428, 319] on button "Mover para preparo" at bounding box center [428, 323] width 48 height 13
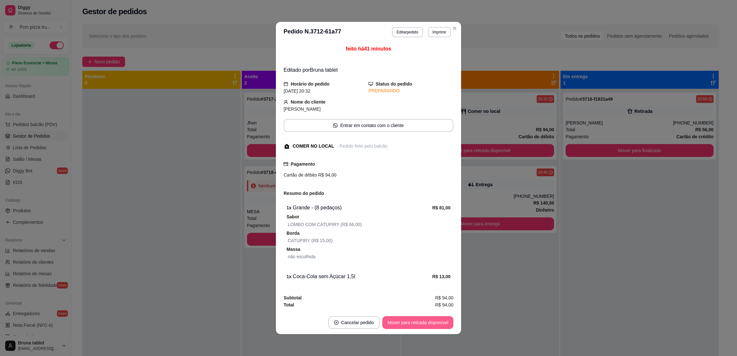
click at [428, 319] on button "Mover para retirada disponível" at bounding box center [417, 322] width 71 height 13
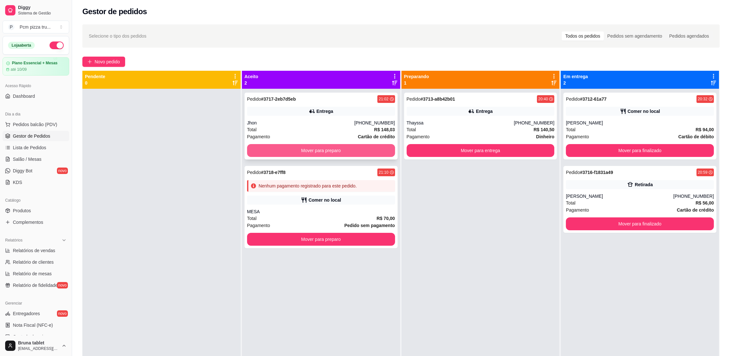
click at [340, 151] on button "Mover para preparo" at bounding box center [321, 150] width 148 height 13
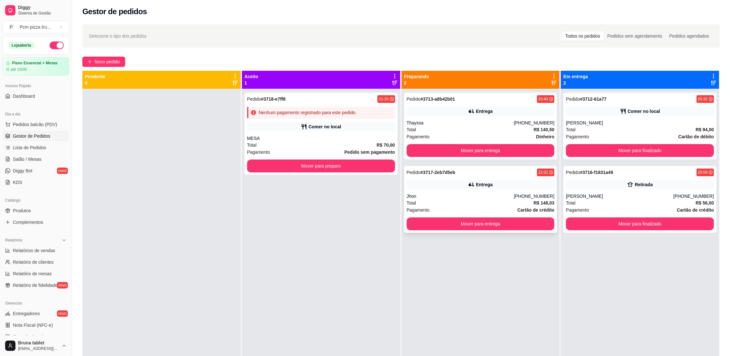
click at [493, 189] on div "Entrega" at bounding box center [481, 184] width 148 height 9
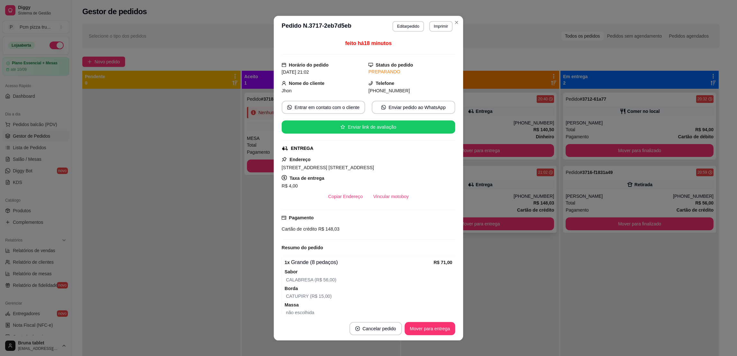
click at [456, 185] on div "feito há 18 minutos Horário do pedido [DATE] 21:02 Status do pedido PREPARANDO …" at bounding box center [368, 177] width 189 height 280
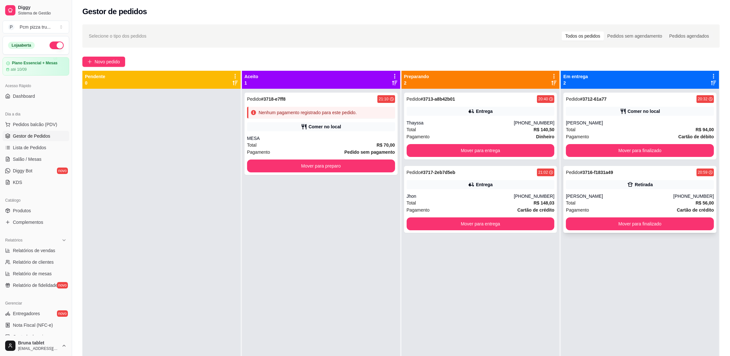
click at [636, 193] on div "[PERSON_NAME]" at bounding box center [619, 196] width 107 height 6
click at [113, 58] on span "Novo pedido" at bounding box center [107, 61] width 25 height 7
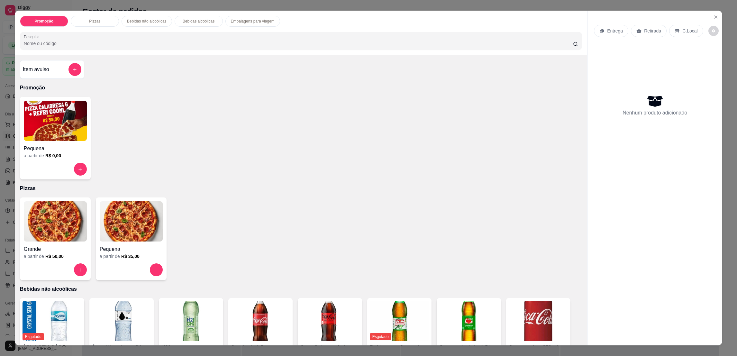
click at [110, 219] on img at bounding box center [131, 221] width 63 height 40
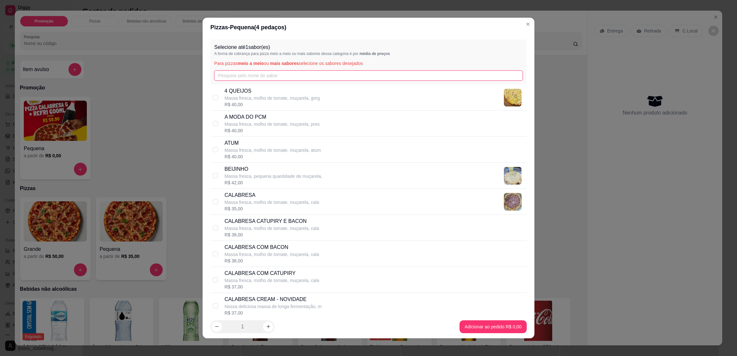
click at [263, 73] on input "text" at bounding box center [368, 75] width 308 height 10
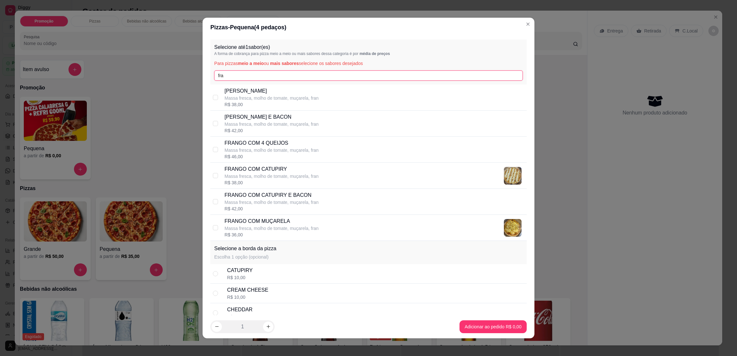
type input "fra"
click at [303, 197] on p "FRANGO COM CATUPIRY E BACON" at bounding box center [272, 195] width 94 height 8
checkbox input "true"
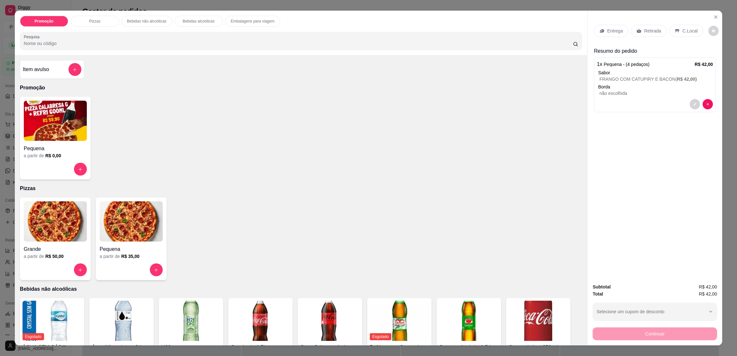
click at [656, 29] on p "Retirada" at bounding box center [652, 31] width 17 height 6
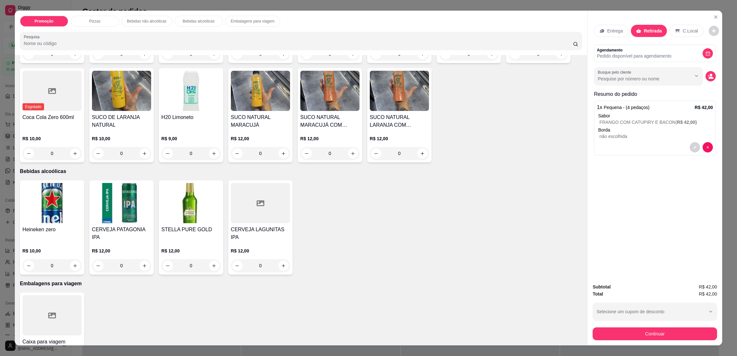
scroll to position [465, 0]
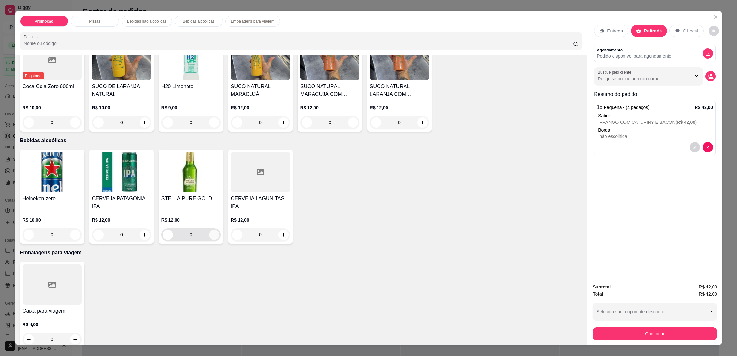
click at [212, 233] on icon "increase-product-quantity" at bounding box center [214, 235] width 5 height 5
type input "1"
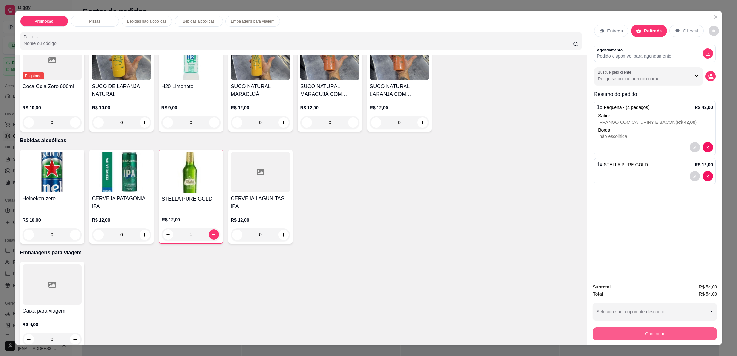
click at [605, 334] on button "Continuar" at bounding box center [655, 333] width 124 height 13
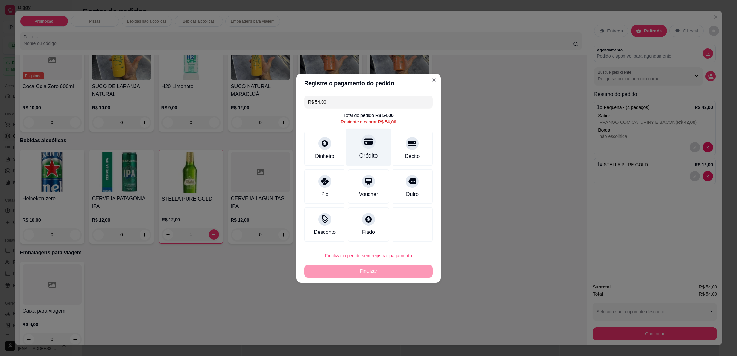
click at [375, 146] on div "Crédito" at bounding box center [368, 147] width 45 height 38
type input "R$ 0,00"
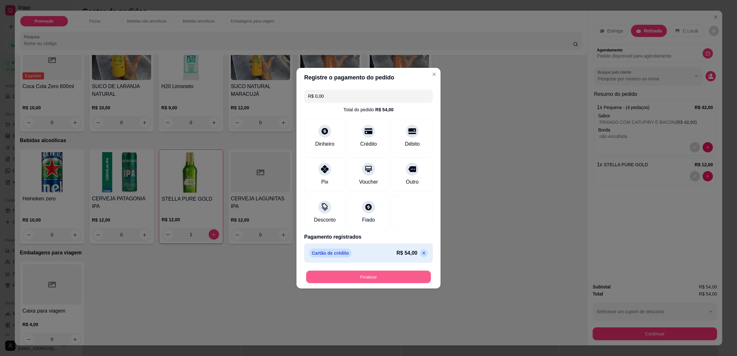
click at [385, 272] on button "Finalizar" at bounding box center [368, 277] width 125 height 13
type input "0"
type input "-R$ 54,00"
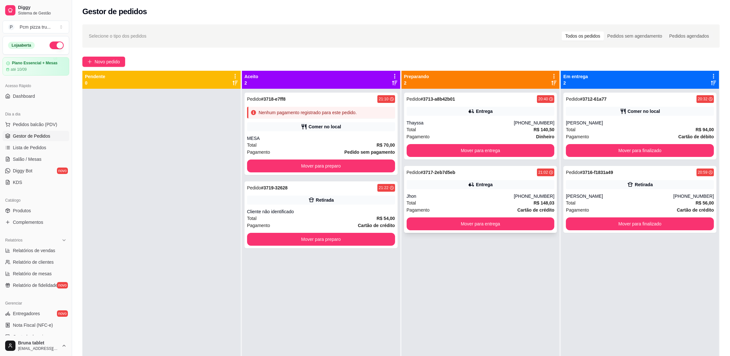
click at [483, 184] on div "Entrega" at bounding box center [484, 184] width 17 height 6
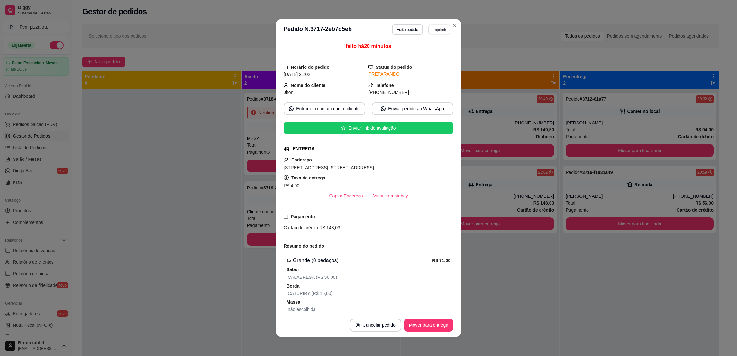
click at [439, 31] on button "Imprimir" at bounding box center [439, 29] width 22 height 10
click at [436, 54] on button "IMPRESSORA 1" at bounding box center [424, 53] width 47 height 10
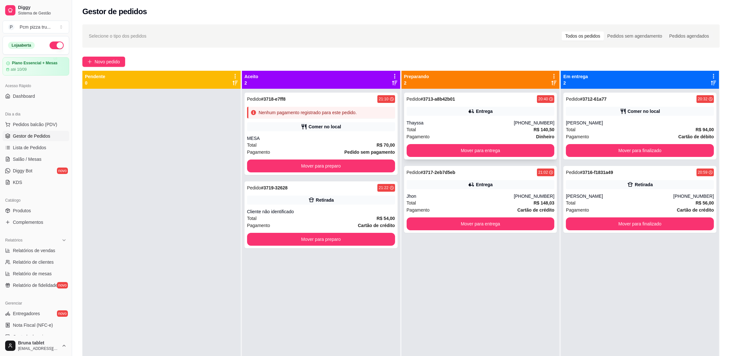
click at [510, 118] on div "Pedido # 3713-a8b42b01 20:40 Entrega Thayssa [PHONE_NUMBER] Total R$ 140,50 Pag…" at bounding box center [480, 126] width 153 height 67
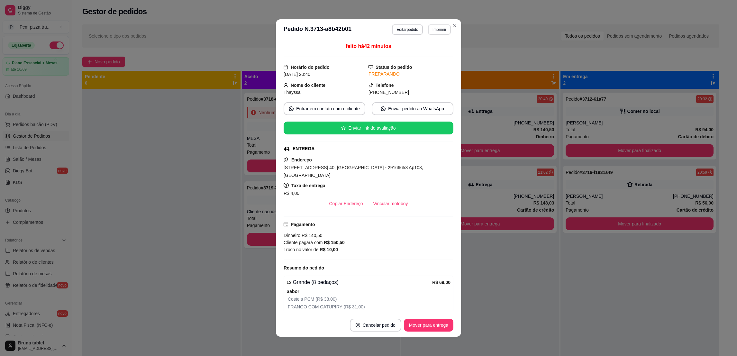
click at [439, 33] on button "Imprimir" at bounding box center [439, 29] width 23 height 10
click at [439, 49] on button "IMPRESSORA 1" at bounding box center [429, 50] width 37 height 8
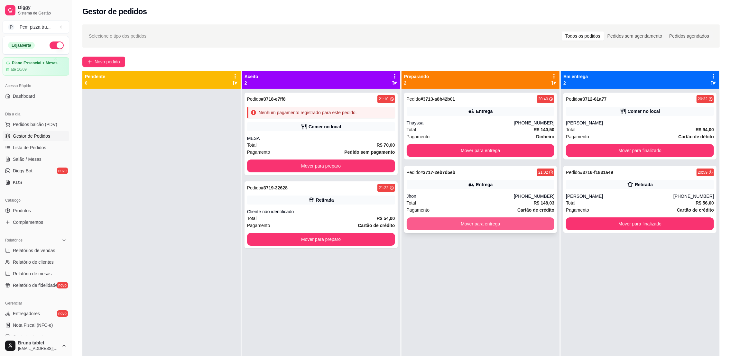
click at [445, 223] on button "Mover para entrega" at bounding box center [481, 223] width 148 height 13
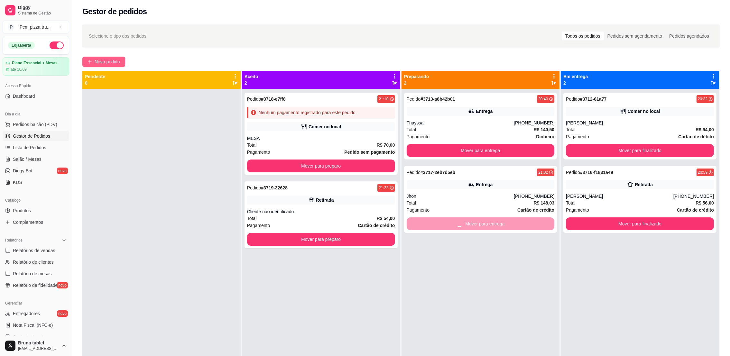
click at [95, 64] on span "Novo pedido" at bounding box center [107, 61] width 25 height 7
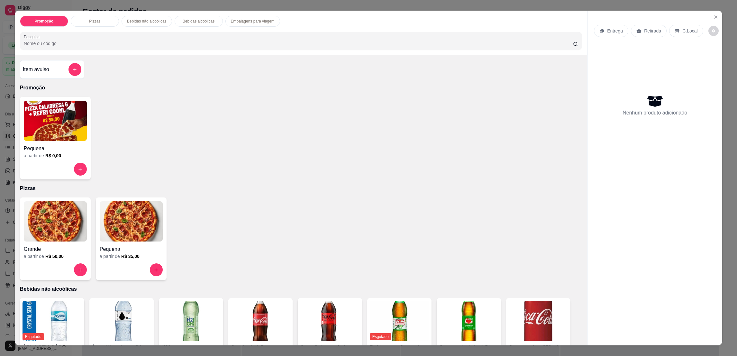
click at [64, 209] on img at bounding box center [55, 221] width 63 height 40
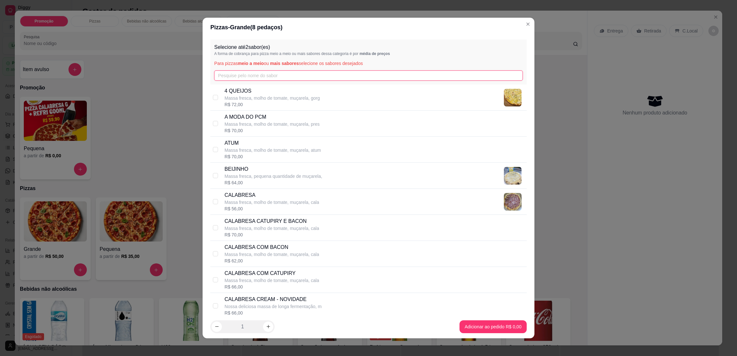
click at [252, 77] on input "text" at bounding box center [368, 75] width 308 height 10
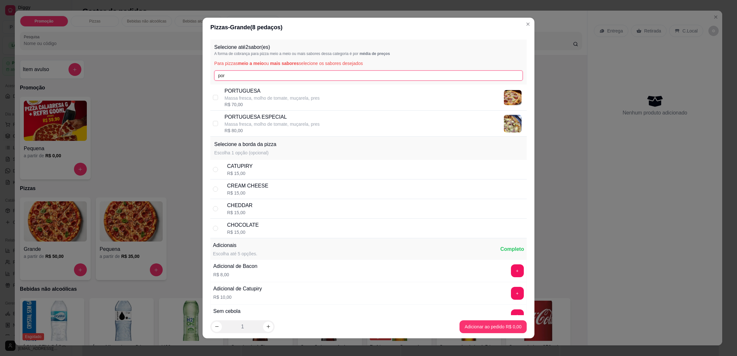
type input "por"
click at [262, 97] on p "Massa fresca, molho de tomate, muçarela, pres" at bounding box center [272, 98] width 95 height 6
checkbox input "true"
click at [252, 75] on input "por" at bounding box center [368, 75] width 308 height 10
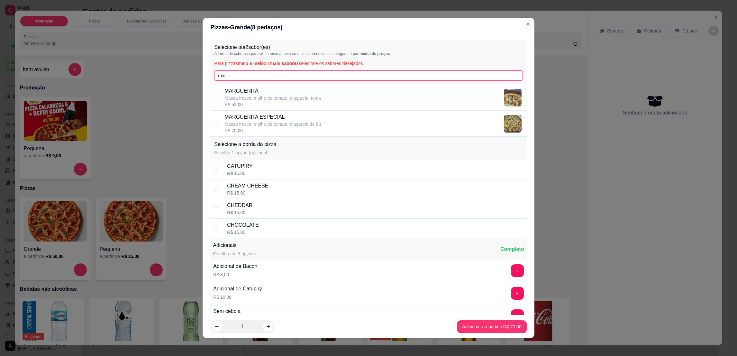
type input "mar"
click at [298, 99] on p "Massa fresca, molho de tomate, muçarela, toma" at bounding box center [273, 98] width 97 height 6
checkbox input "true"
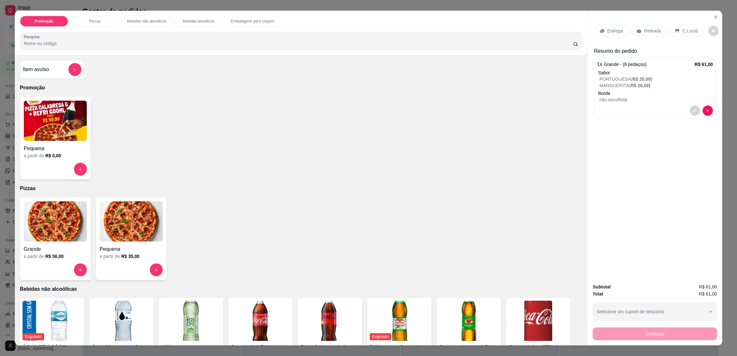
click at [644, 31] on p "Retirada" at bounding box center [652, 31] width 17 height 6
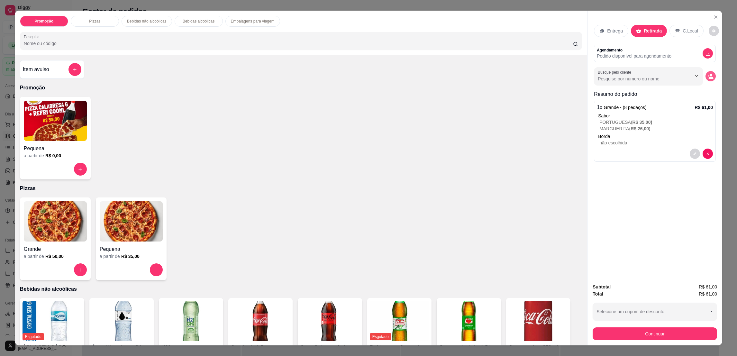
click at [711, 79] on button "decrease-product-quantity" at bounding box center [711, 76] width 10 height 10
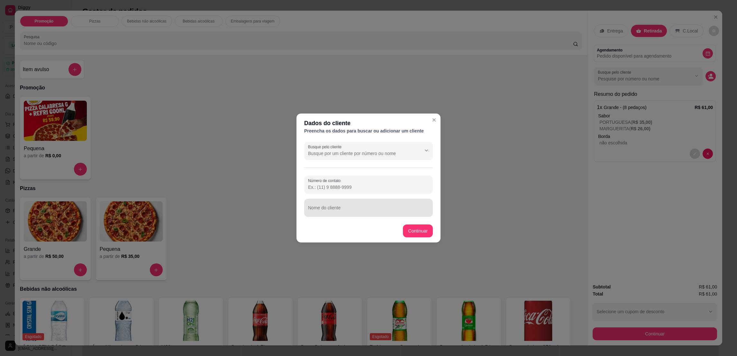
click at [385, 202] on div at bounding box center [368, 207] width 121 height 13
type input "PAULO"
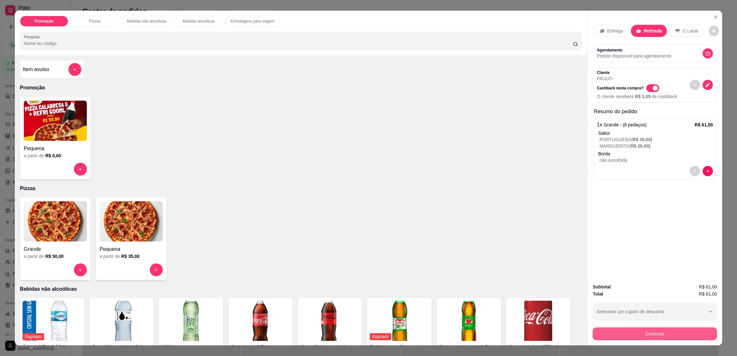
click at [675, 331] on button "Continuar" at bounding box center [655, 333] width 124 height 13
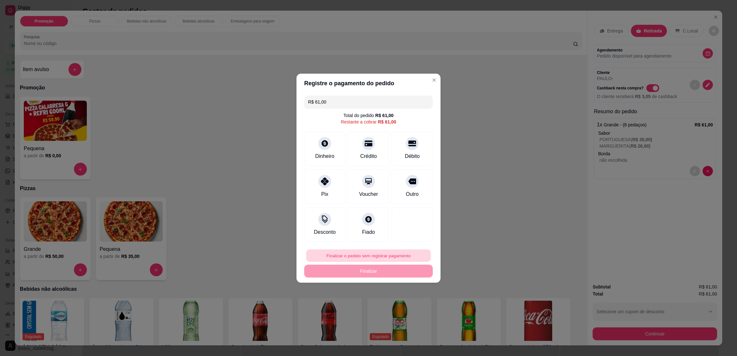
click at [403, 253] on button "Finalizar o pedido sem registrar pagamento" at bounding box center [368, 255] width 125 height 13
click at [403, 307] on button "Confirmar" at bounding box center [409, 309] width 24 height 10
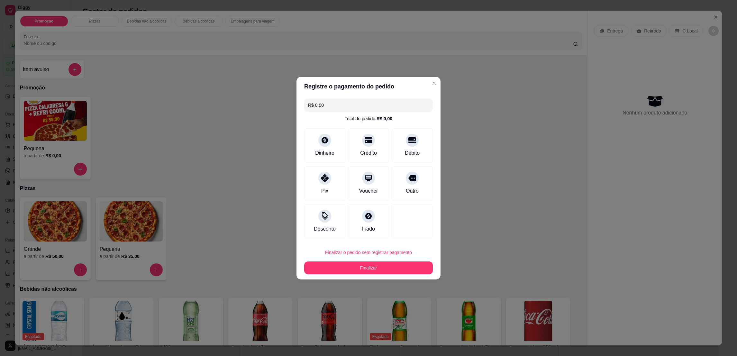
type input "R$ 0,00"
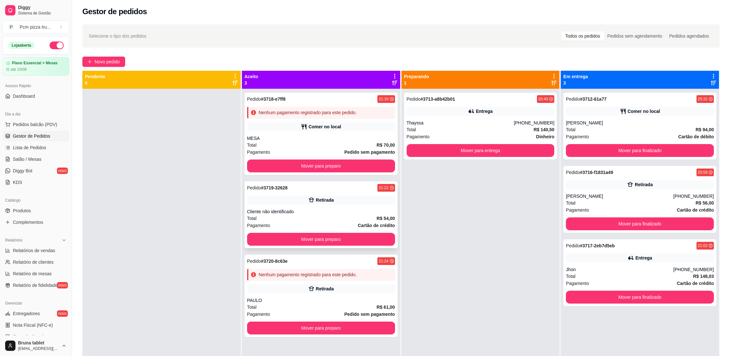
click at [347, 208] on div "Cliente não identificado" at bounding box center [321, 211] width 148 height 6
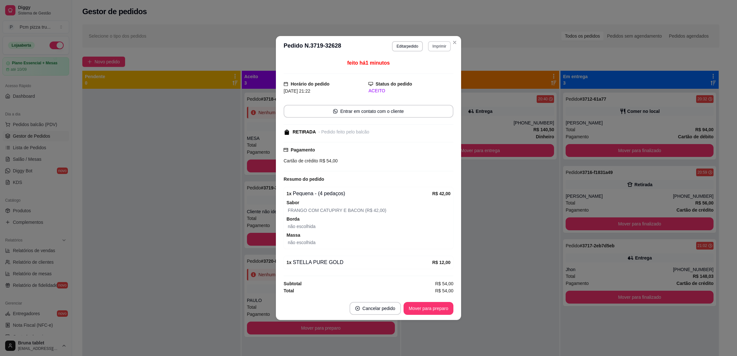
click at [445, 48] on button "Imprimir" at bounding box center [439, 46] width 23 height 10
click at [436, 68] on button "IMPRESSORA 1" at bounding box center [428, 69] width 47 height 10
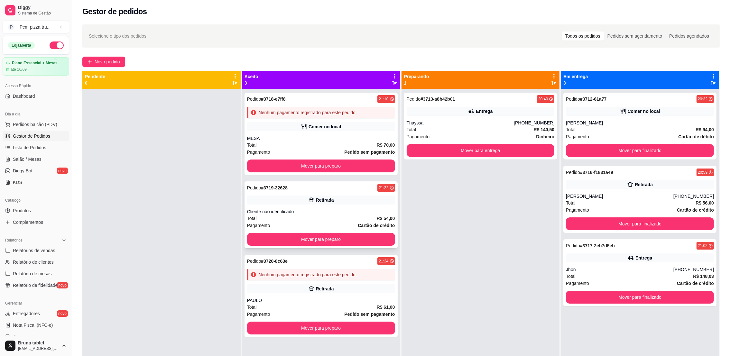
click at [300, 199] on div "Retirada" at bounding box center [321, 200] width 148 height 9
click at [622, 223] on button "Mover para finalizado" at bounding box center [640, 223] width 148 height 13
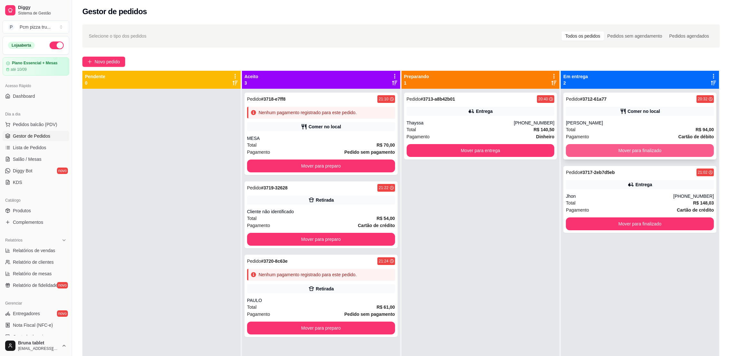
click at [605, 149] on button "Mover para finalizado" at bounding box center [640, 150] width 148 height 13
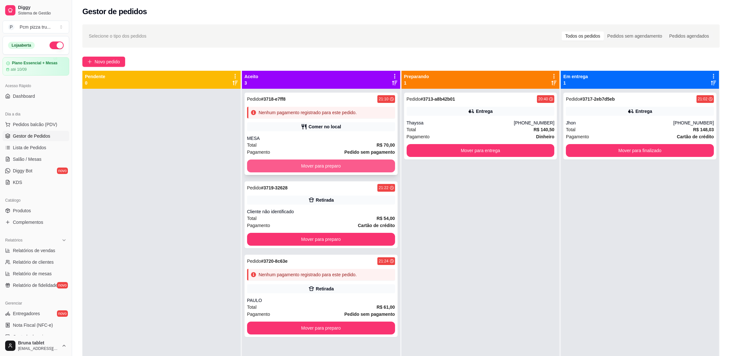
click at [348, 156] on div "Pedido # 3718-e7ff8 21:10 Nenhum pagamento registrado para este pedido. Comer n…" at bounding box center [320, 134] width 153 height 82
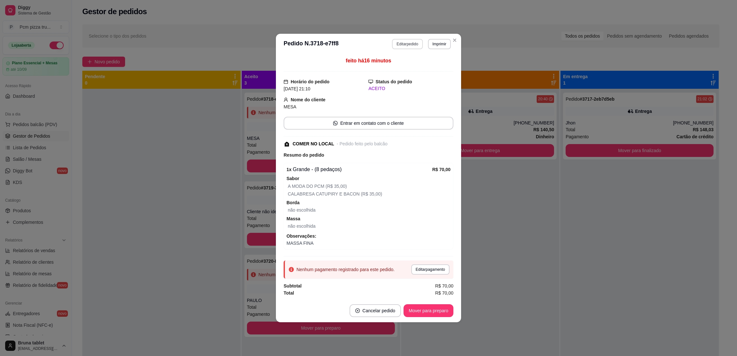
click at [394, 44] on button "Editar pedido" at bounding box center [407, 44] width 31 height 10
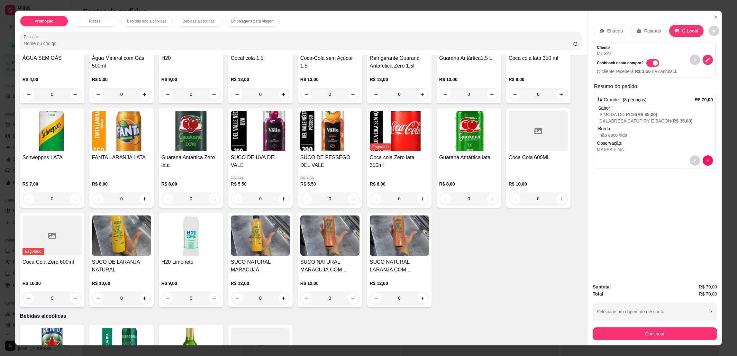
scroll to position [465, 0]
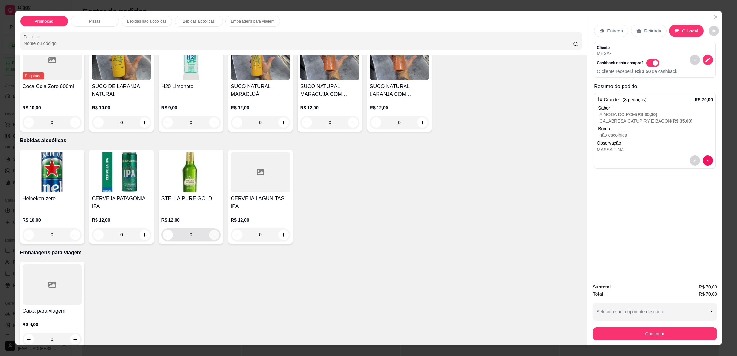
click at [212, 230] on button "increase-product-quantity" at bounding box center [214, 235] width 10 height 10
click at [211, 232] on icon "increase-product-quantity" at bounding box center [213, 234] width 5 height 5
type input "2"
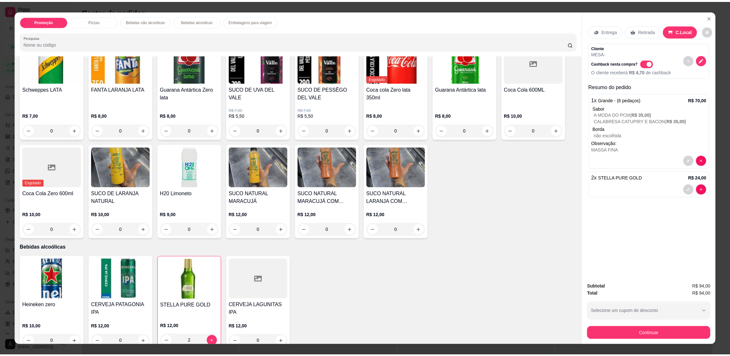
scroll to position [127, 0]
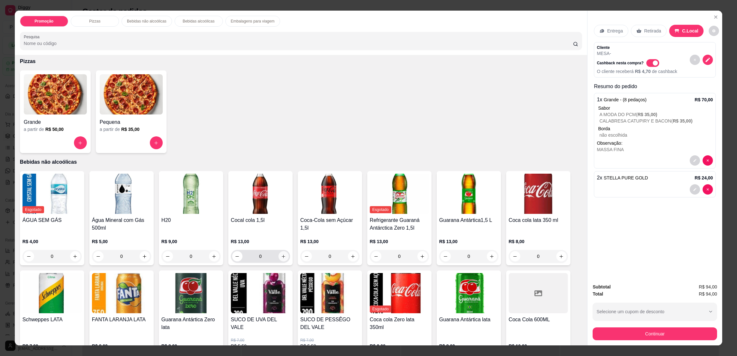
click at [281, 257] on icon "increase-product-quantity" at bounding box center [283, 256] width 5 height 5
click at [641, 332] on button "Continuar" at bounding box center [655, 333] width 124 height 13
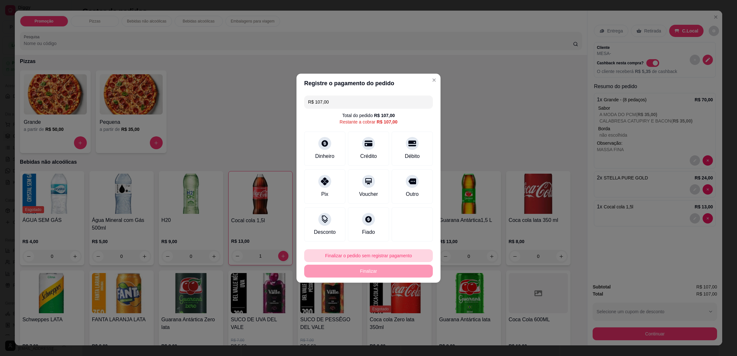
click at [406, 255] on button "Finalizar o pedido sem registrar pagamento" at bounding box center [368, 255] width 129 height 13
click at [407, 312] on button "Confirmar" at bounding box center [409, 309] width 24 height 10
type input "0"
type input "R$ 0,00"
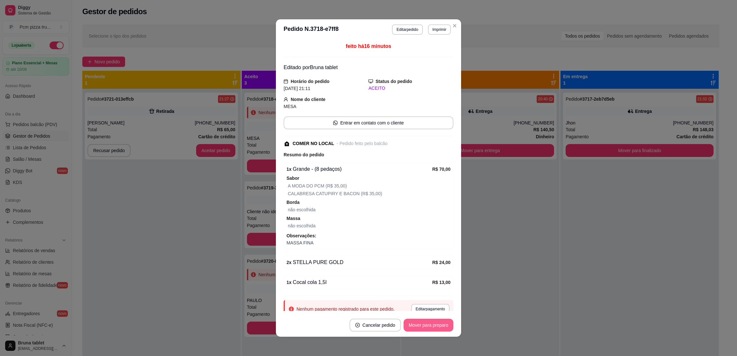
click at [428, 325] on button "Mover para preparo" at bounding box center [429, 325] width 50 height 13
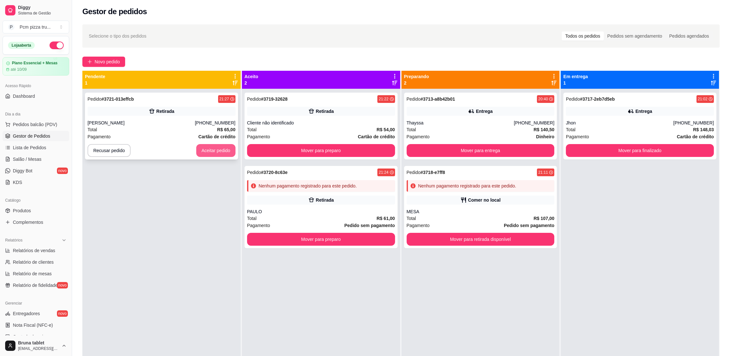
click at [209, 152] on button "Aceitar pedido" at bounding box center [215, 150] width 39 height 13
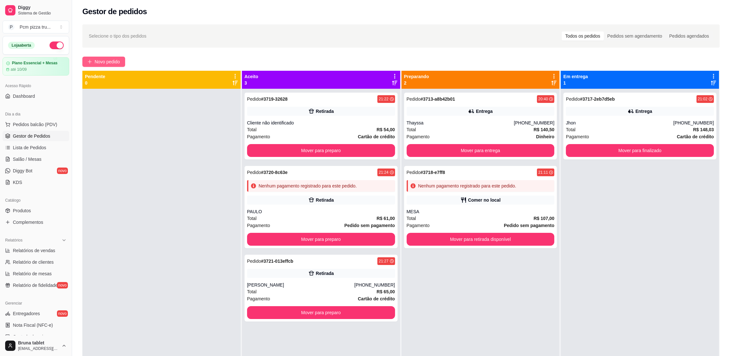
click at [117, 60] on span "Novo pedido" at bounding box center [107, 61] width 25 height 7
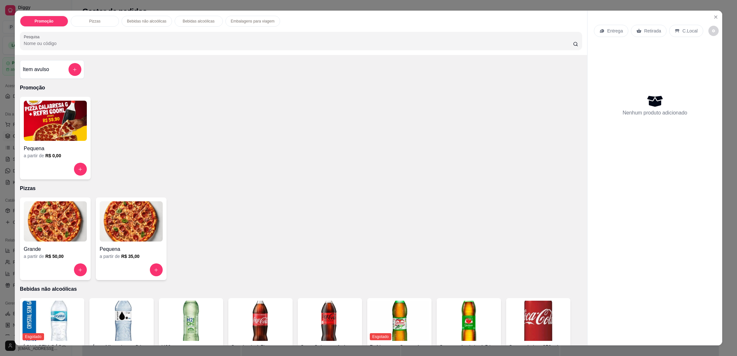
click at [47, 236] on img at bounding box center [55, 221] width 63 height 40
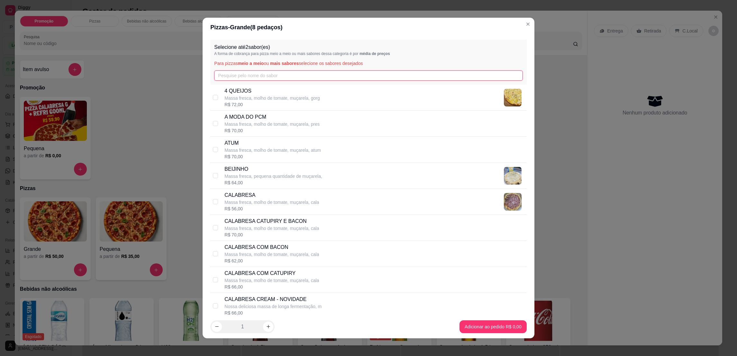
click at [292, 74] on input "text" at bounding box center [368, 75] width 308 height 10
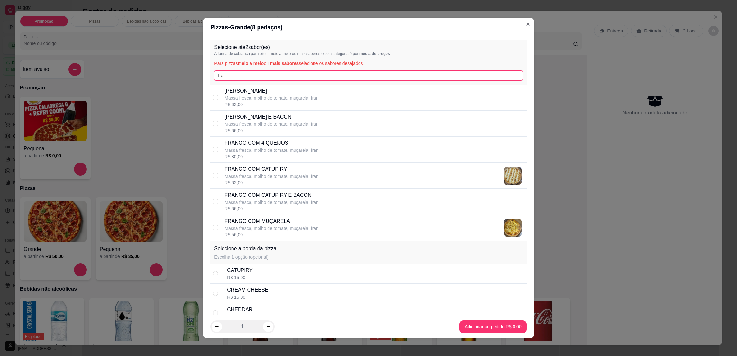
type input "fra"
click at [301, 221] on p "FRANGO COM MUÇARELA" at bounding box center [272, 221] width 94 height 8
checkbox input "true"
click at [305, 77] on input "fra" at bounding box center [368, 75] width 308 height 10
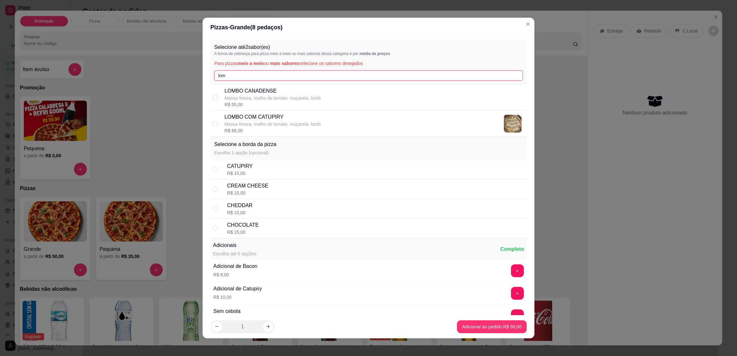
type input "lom"
click at [323, 125] on div "LOMBO COM CATUPIRY Massa fresca, molho de tomate, muçarela, lomb R$ 66,00" at bounding box center [374, 123] width 299 height 21
checkbox input "true"
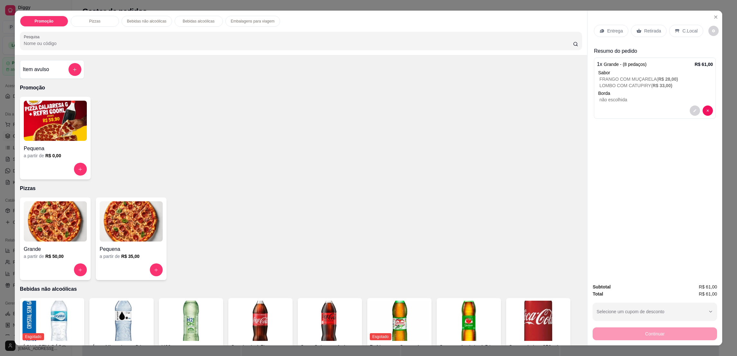
click at [634, 23] on div "Entrega Retirada C.Local" at bounding box center [655, 31] width 122 height 23
click at [644, 28] on p "Retirada" at bounding box center [652, 31] width 17 height 6
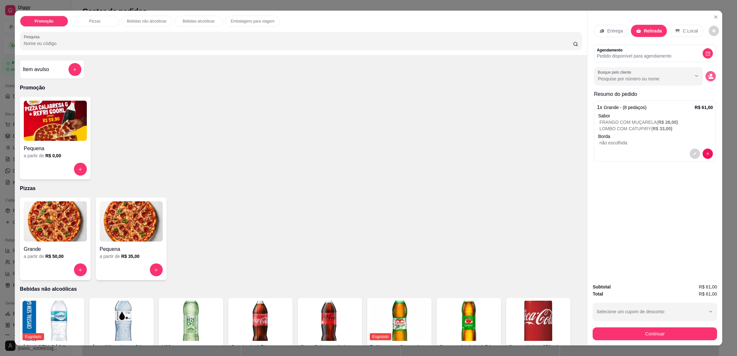
click at [708, 77] on icon "decrease-product-quantity" at bounding box center [711, 76] width 6 height 6
click at [376, 207] on input "Nome do cliente" at bounding box center [368, 210] width 121 height 6
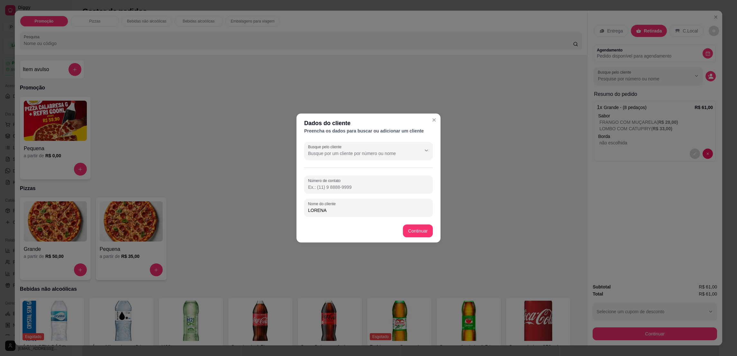
type input "LORENA"
click at [420, 237] on footer "Continuar" at bounding box center [369, 230] width 144 height 23
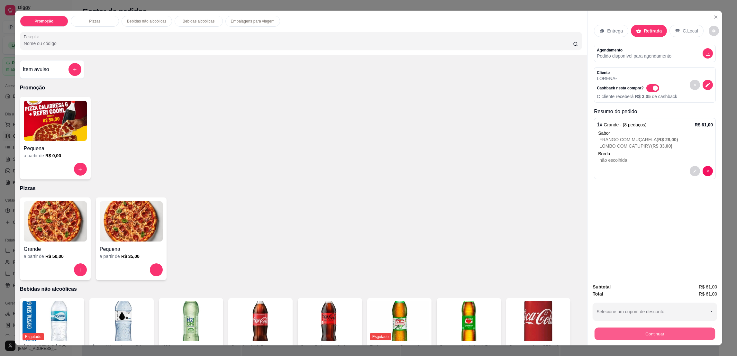
click at [670, 338] on button "Continuar" at bounding box center [655, 333] width 121 height 13
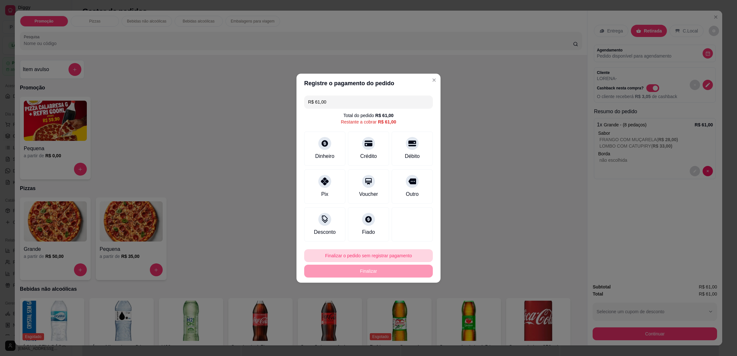
click at [391, 255] on button "Finalizar o pedido sem registrar pagamento" at bounding box center [368, 255] width 129 height 13
click at [410, 314] on button "Confirmar" at bounding box center [409, 309] width 24 height 10
type input "R$ 0,00"
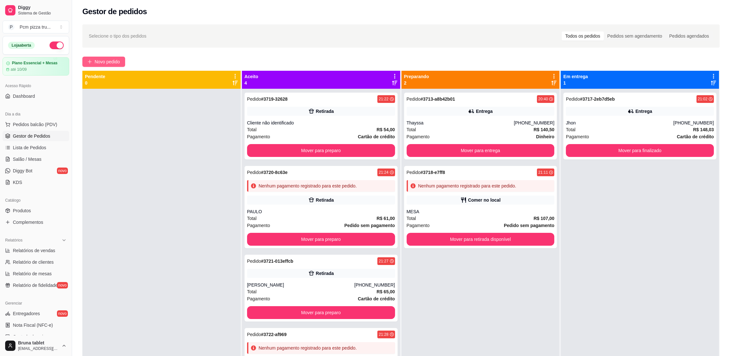
click at [117, 60] on span "Novo pedido" at bounding box center [107, 61] width 25 height 7
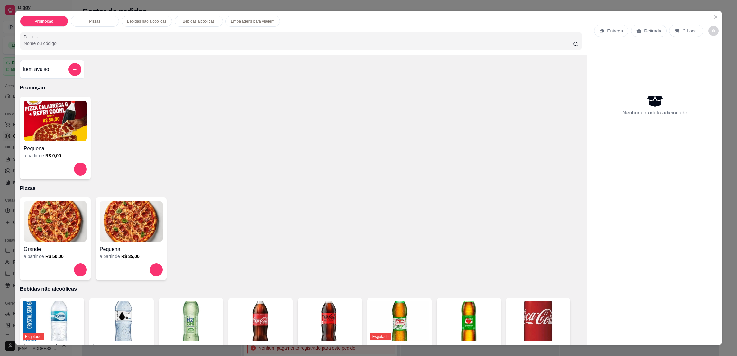
click at [59, 212] on img at bounding box center [55, 221] width 63 height 40
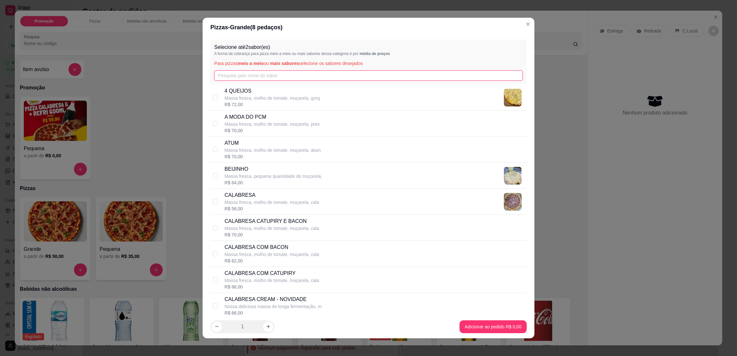
click at [221, 79] on input "text" at bounding box center [368, 75] width 308 height 10
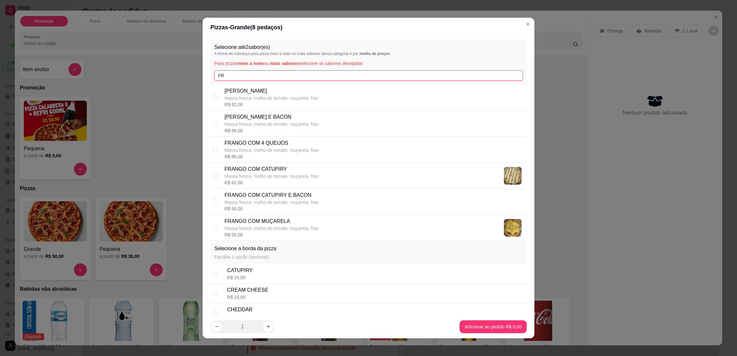
type input "FR"
click at [289, 170] on p "FRANGO COM CATUPIRY" at bounding box center [272, 169] width 94 height 8
checkbox input "true"
click at [275, 77] on input "FR" at bounding box center [368, 75] width 308 height 10
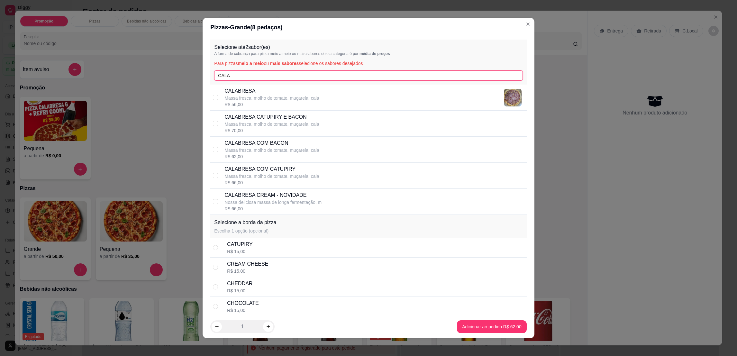
type input "CALA"
click at [281, 93] on p "CALABRESA" at bounding box center [272, 91] width 95 height 8
checkbox input "true"
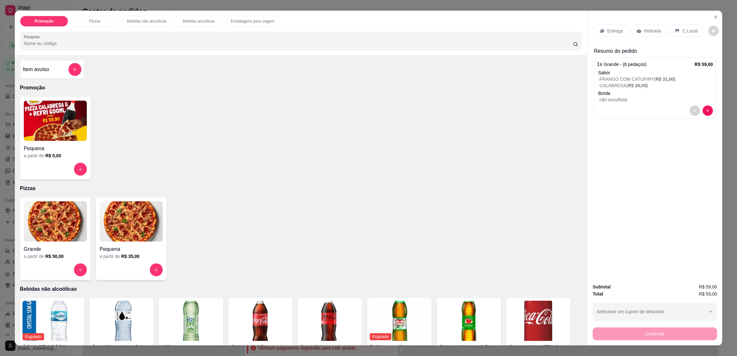
click at [639, 26] on div "Retirada" at bounding box center [649, 31] width 36 height 12
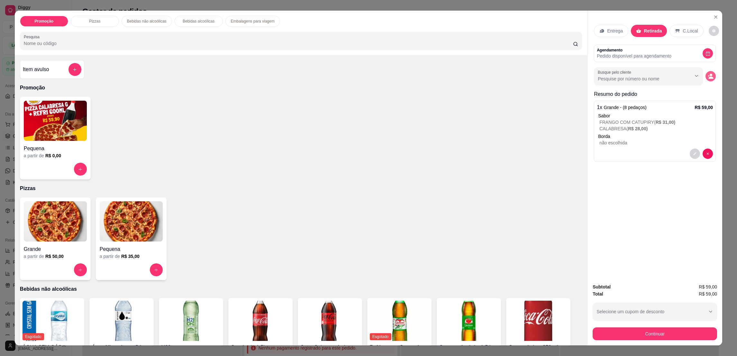
click at [708, 75] on icon "decrease-product-quantity" at bounding box center [711, 76] width 6 height 6
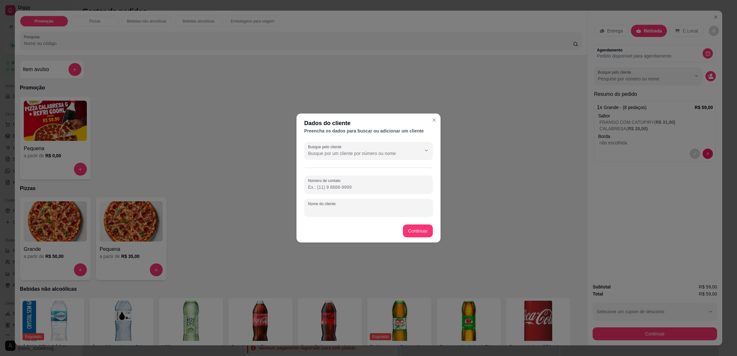
click at [377, 210] on input "Nome do cliente" at bounding box center [368, 210] width 121 height 6
type input "[GEOGRAPHIC_DATA]"
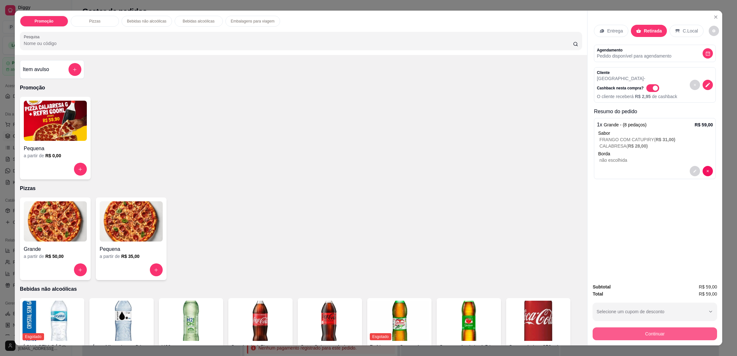
click at [627, 332] on button "Continuar" at bounding box center [655, 333] width 124 height 13
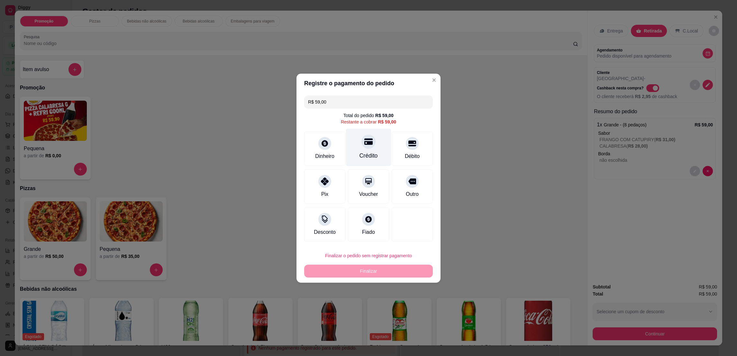
click at [360, 155] on div "Crédito" at bounding box center [369, 156] width 18 height 8
type input "R$ 0,00"
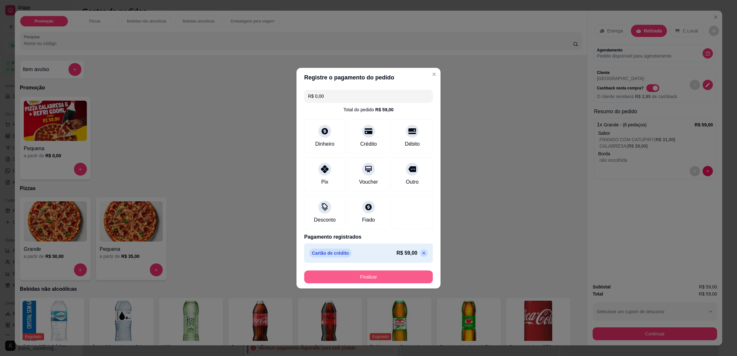
click at [356, 277] on button "Finalizar" at bounding box center [368, 277] width 129 height 13
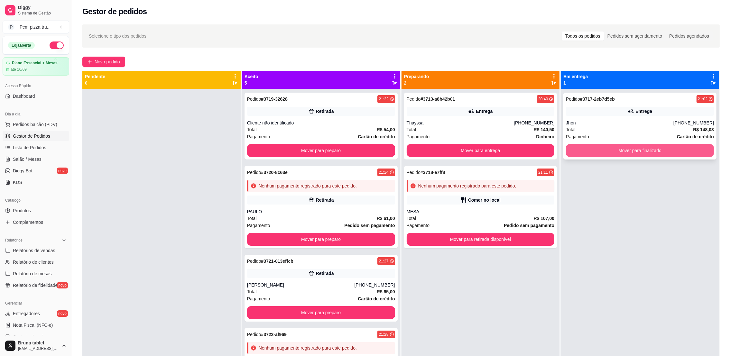
click at [604, 148] on button "Mover para finalizado" at bounding box center [640, 150] width 148 height 13
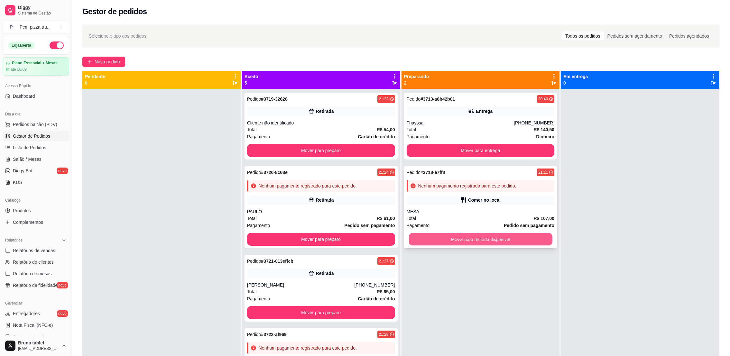
click at [478, 237] on button "Mover para retirada disponível" at bounding box center [480, 239] width 143 height 13
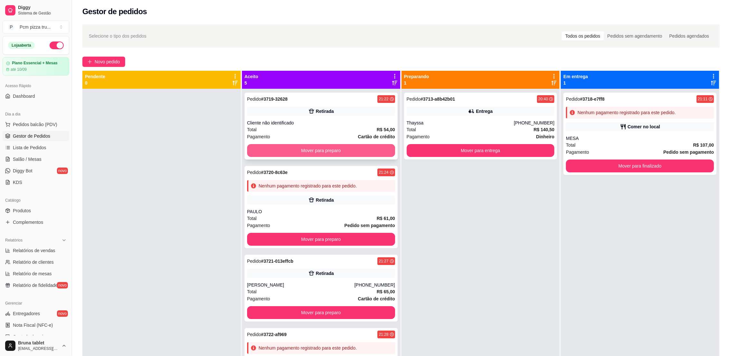
click at [336, 151] on button "Mover para preparo" at bounding box center [321, 150] width 148 height 13
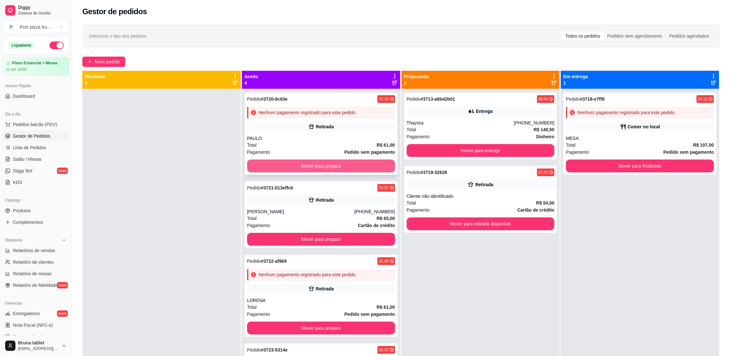
click at [349, 162] on button "Mover para preparo" at bounding box center [321, 166] width 148 height 13
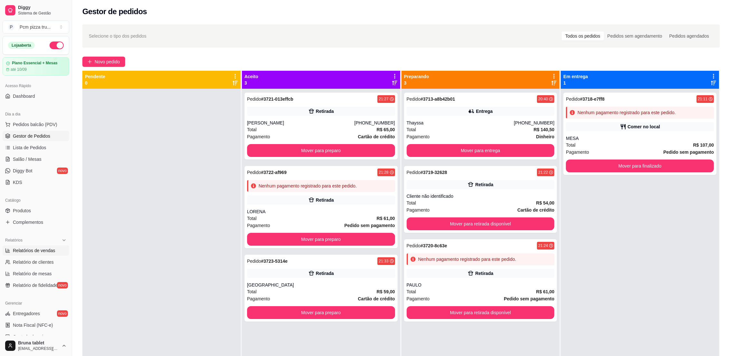
click at [31, 253] on span "Relatórios de vendas" at bounding box center [34, 250] width 42 height 6
select select "ALL"
select select "0"
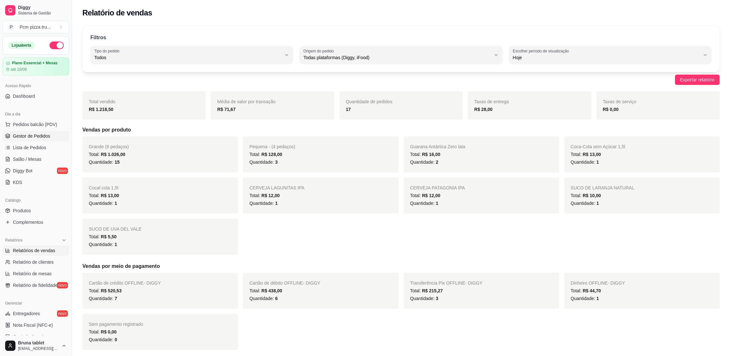
click at [34, 132] on link "Gestor de Pedidos" at bounding box center [36, 136] width 67 height 10
click at [38, 135] on span "Gestor de Pedidos" at bounding box center [31, 136] width 37 height 6
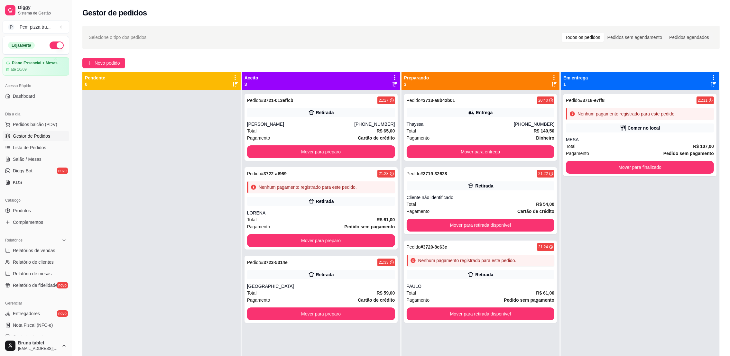
click at [38, 135] on span "Gestor de Pedidos" at bounding box center [31, 136] width 37 height 6
click at [488, 203] on div "Total R$ 54,00" at bounding box center [481, 204] width 148 height 7
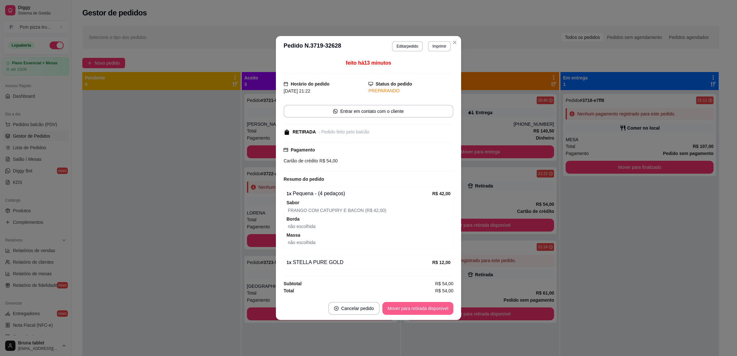
click at [402, 312] on button "Mover para retirada disponível" at bounding box center [417, 308] width 71 height 13
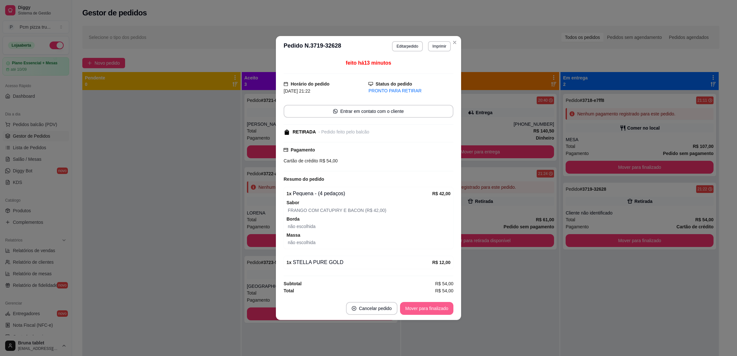
click at [418, 311] on button "Mover para finalizado" at bounding box center [426, 308] width 53 height 13
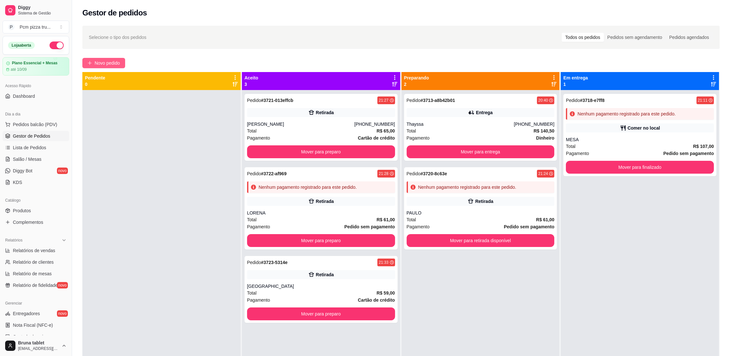
click at [121, 60] on button "Novo pedido" at bounding box center [103, 63] width 43 height 10
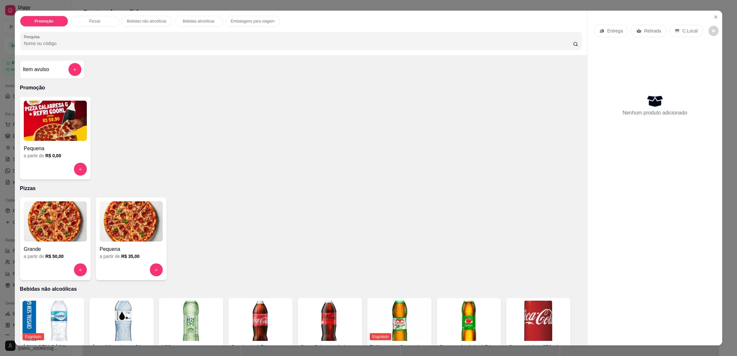
click at [57, 233] on img at bounding box center [55, 221] width 63 height 40
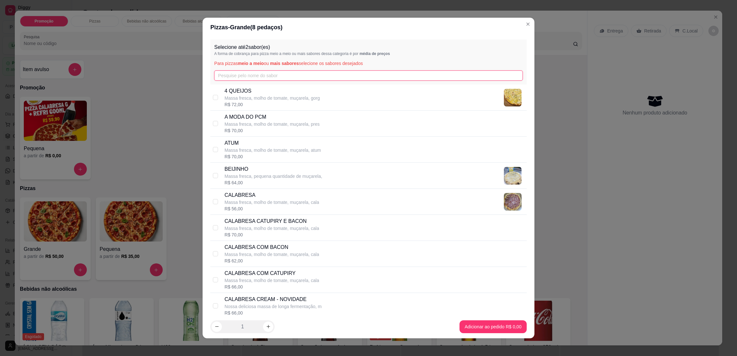
click at [262, 77] on input "text" at bounding box center [368, 75] width 308 height 10
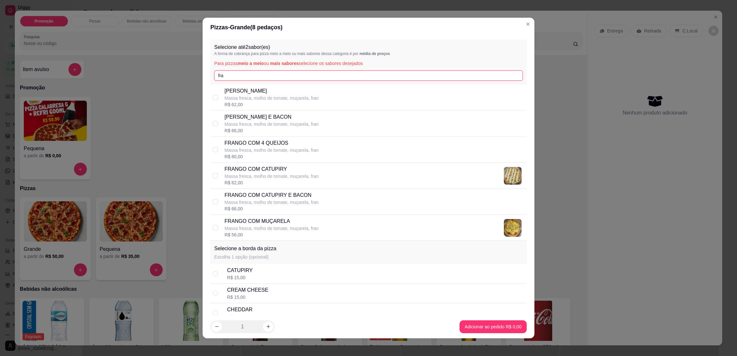
type input "fra"
click at [296, 169] on p "FRANGO COM CATUPIRY" at bounding box center [272, 169] width 94 height 8
checkbox input "true"
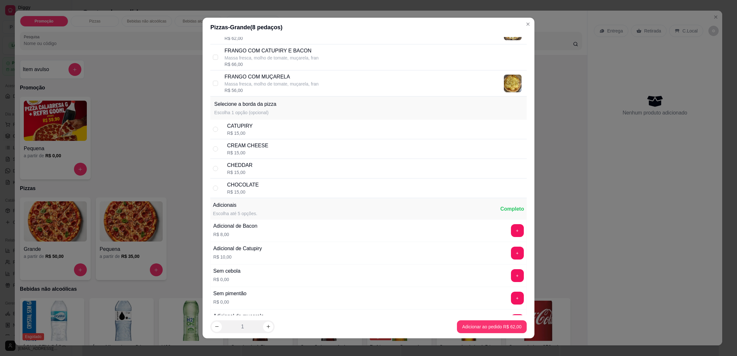
click at [288, 149] on div "CREAM CHEESE R$ 15,00" at bounding box center [375, 149] width 297 height 14
radio input "true"
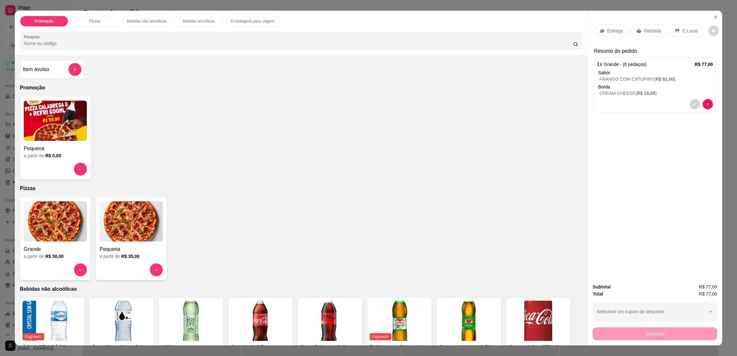
click at [683, 29] on p "C.Local" at bounding box center [690, 31] width 15 height 6
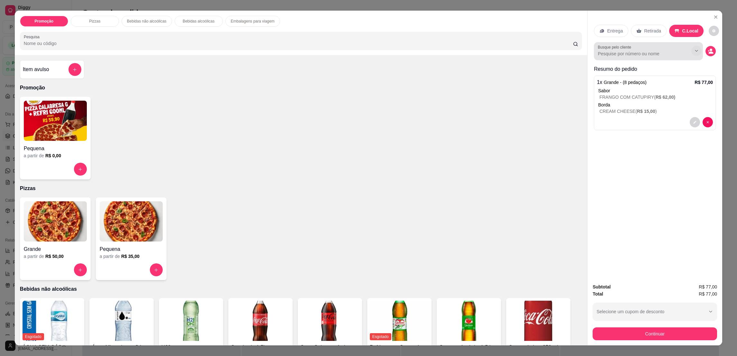
click at [710, 54] on button "decrease-product-quantity" at bounding box center [711, 51] width 10 height 10
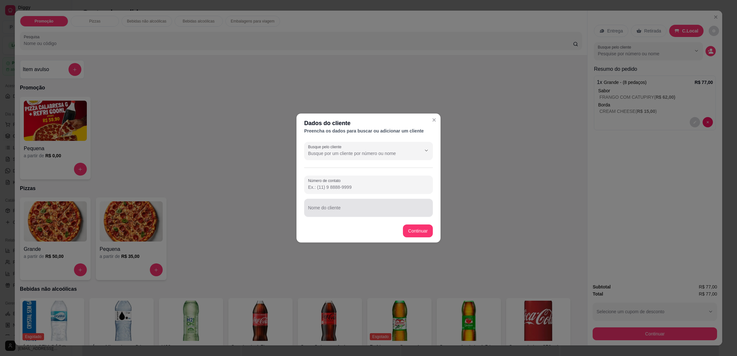
click at [382, 204] on div at bounding box center [368, 207] width 121 height 13
type input "MESA 2"
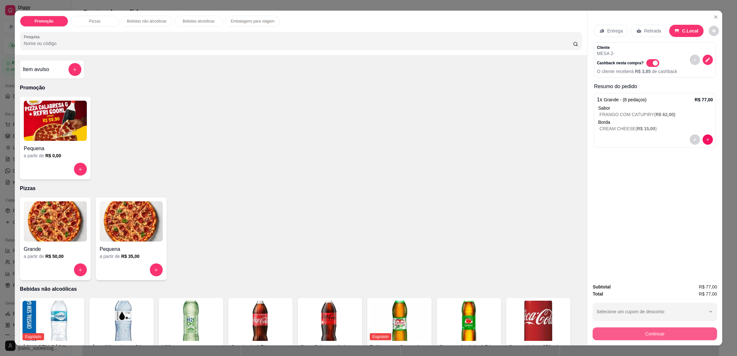
click at [628, 332] on button "Continuar" at bounding box center [655, 333] width 124 height 13
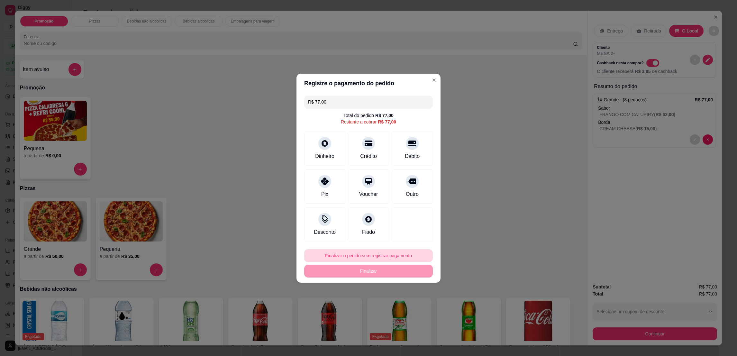
click at [362, 250] on button "Finalizar o pedido sem registrar pagamento" at bounding box center [368, 255] width 129 height 13
click at [415, 308] on button "Confirmar" at bounding box center [409, 309] width 24 height 10
type input "R$ 0,00"
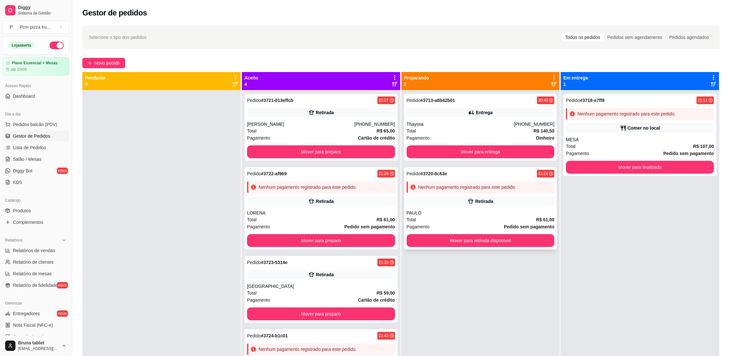
click at [475, 204] on div "Retirada" at bounding box center [484, 201] width 18 height 6
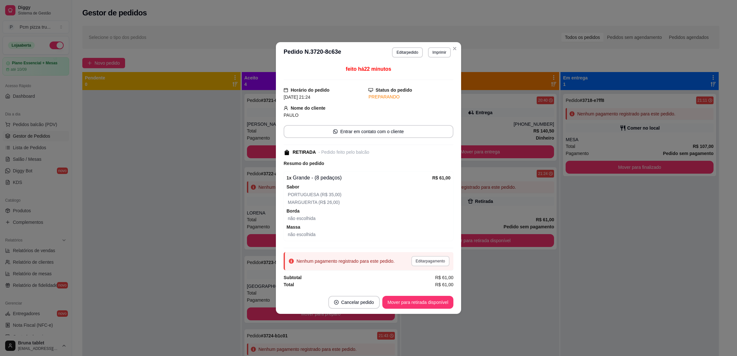
click at [443, 259] on button "Editar pagamento" at bounding box center [430, 261] width 38 height 10
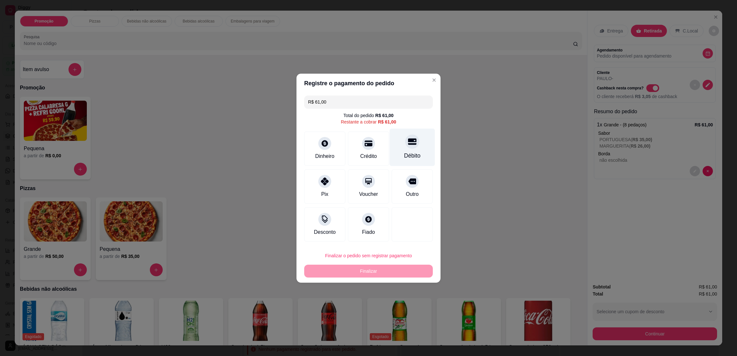
click at [408, 143] on icon at bounding box center [412, 141] width 8 height 6
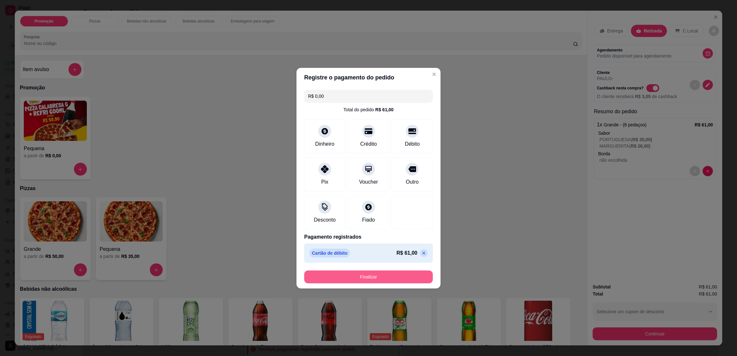
click at [399, 278] on button "Finalizar" at bounding box center [368, 277] width 129 height 13
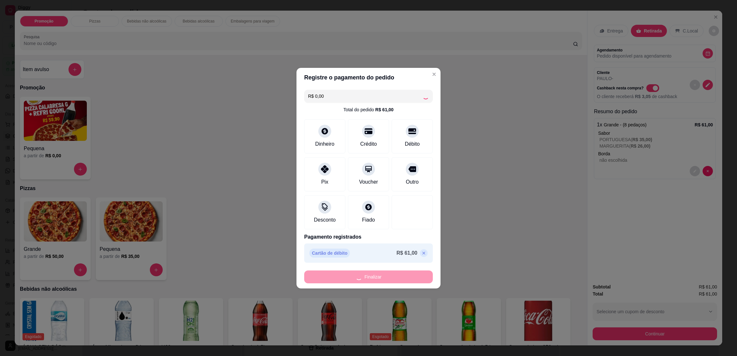
type input "-R$ 61,00"
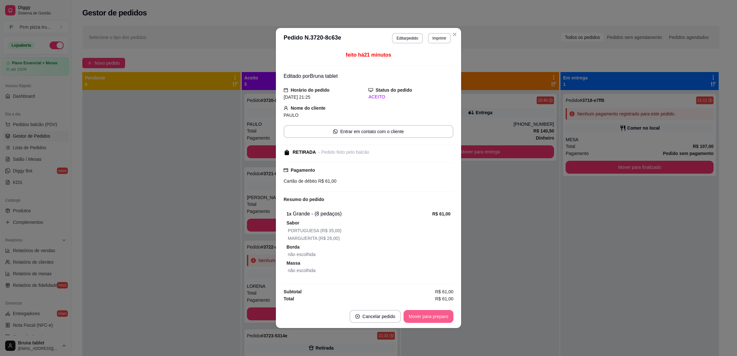
click at [409, 313] on button "Mover para preparo" at bounding box center [429, 316] width 50 height 13
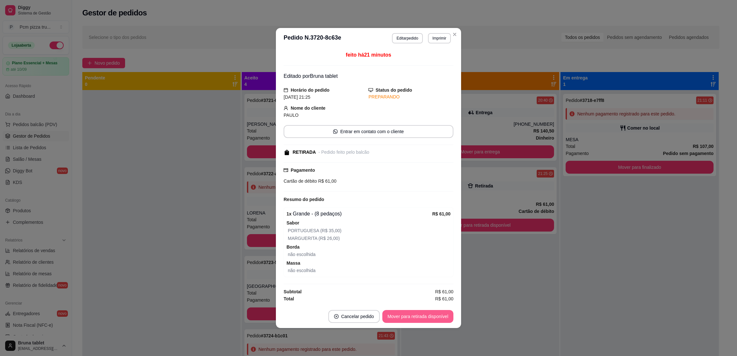
click at [409, 313] on button "Mover para retirada disponível" at bounding box center [417, 316] width 71 height 13
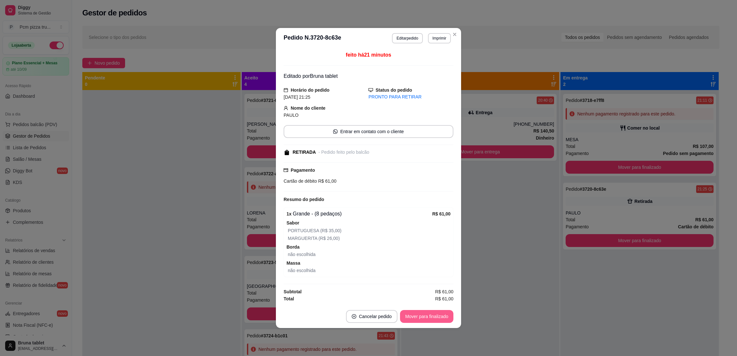
click at [409, 313] on button "Mover para finalizado" at bounding box center [426, 316] width 53 height 13
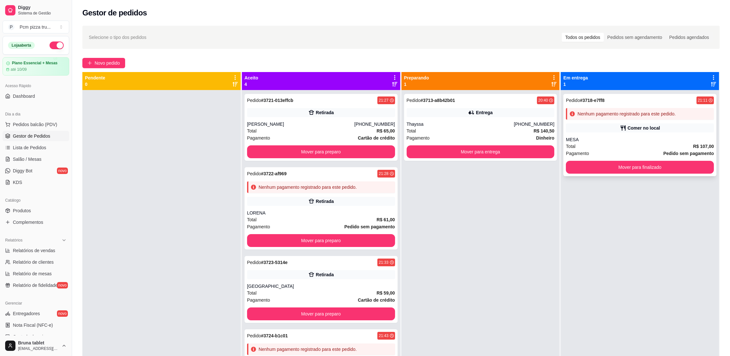
click at [585, 127] on div "Comer no local" at bounding box center [640, 128] width 148 height 9
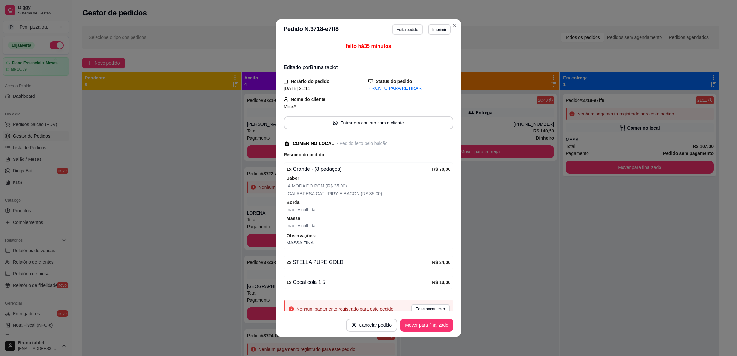
click at [405, 31] on button "Editar pedido" at bounding box center [407, 29] width 31 height 10
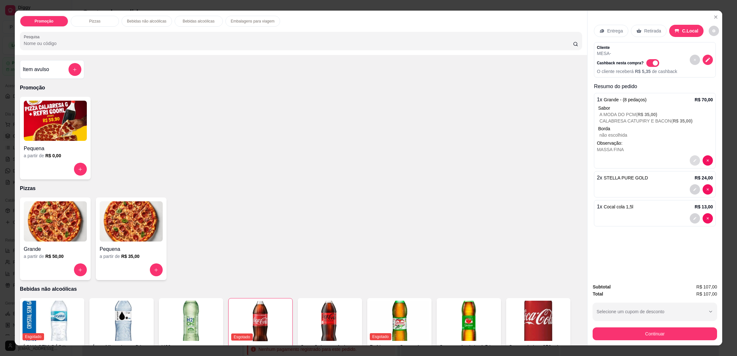
click at [692, 164] on button "decrease-product-quantity" at bounding box center [695, 160] width 10 height 10
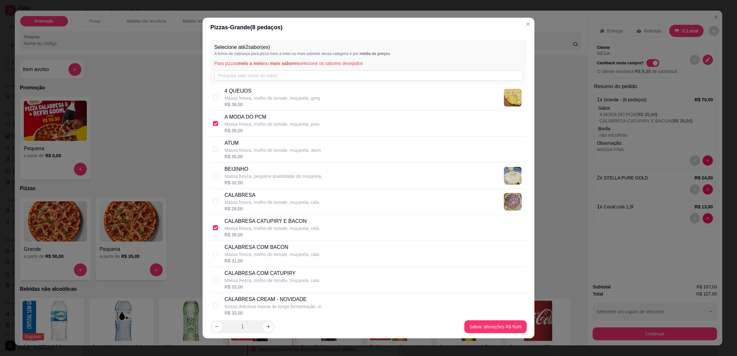
scroll to position [241, 0]
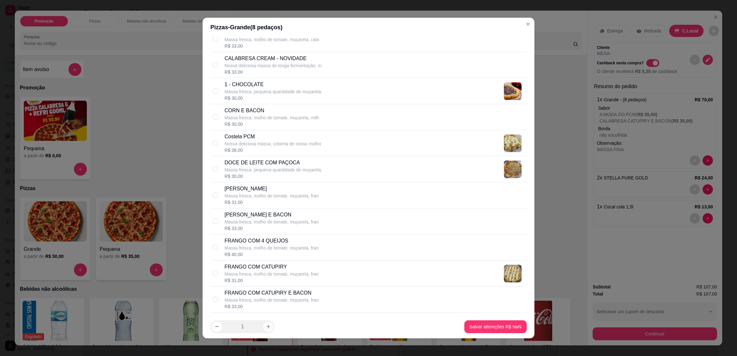
click at [266, 326] on icon "increase-product-quantity" at bounding box center [268, 326] width 5 height 5
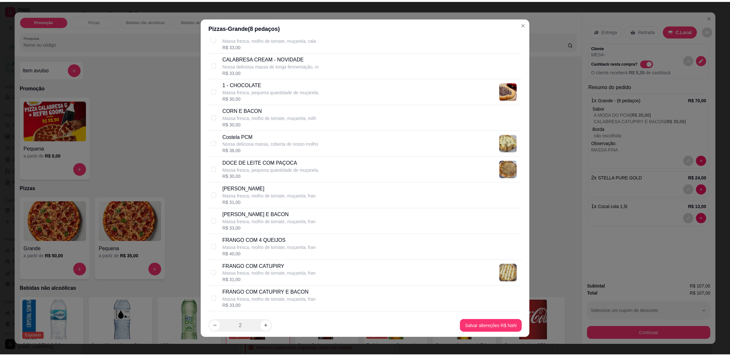
scroll to position [48, 0]
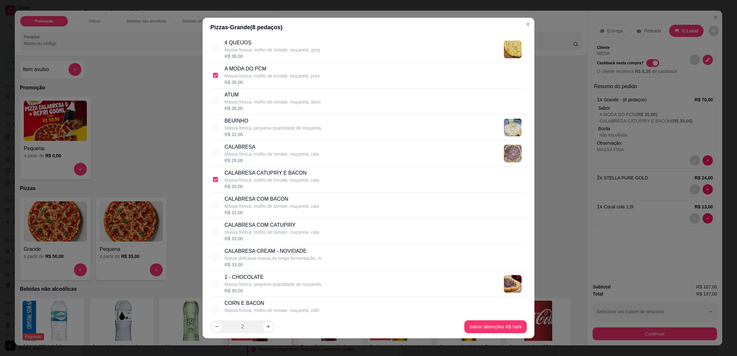
click at [258, 178] on p "Massa fresca, molho de tomate, muçarela, cala" at bounding box center [272, 180] width 95 height 6
checkbox input "true"
click at [225, 88] on div "A MODA DO PCM Massa fresca, molho de tomate, muçarela, pres R$ 35,00" at bounding box center [368, 75] width 316 height 26
click at [226, 78] on p "Massa fresca, molho de tomate, muçarela, pres" at bounding box center [272, 76] width 95 height 6
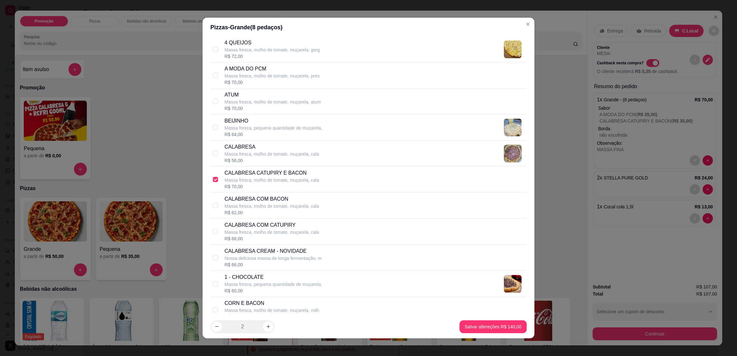
checkbox input "true"
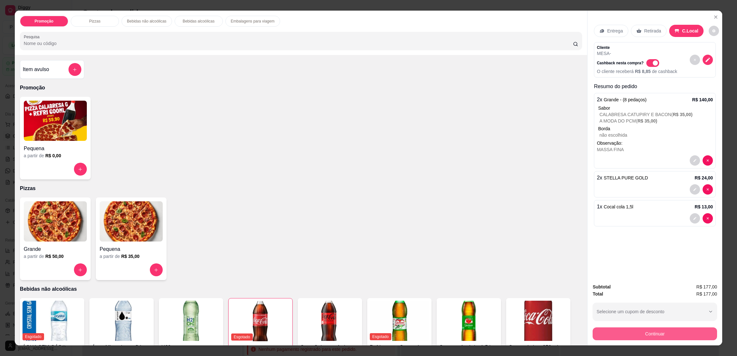
click at [616, 333] on button "Continuar" at bounding box center [655, 333] width 124 height 13
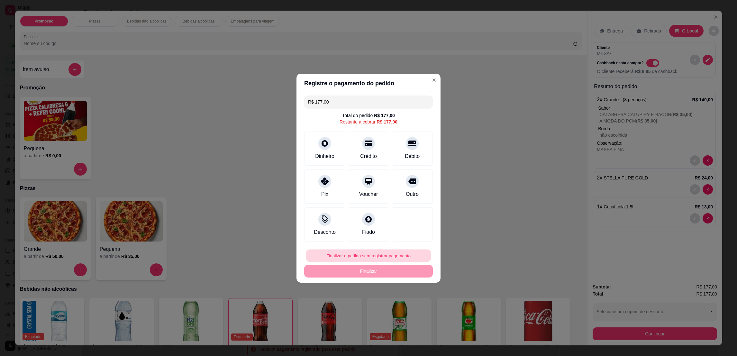
click at [336, 254] on button "Finalizar o pedido sem registrar pagamento" at bounding box center [368, 255] width 125 height 13
click at [410, 311] on button "Confirmar" at bounding box center [408, 309] width 24 height 10
type input "0"
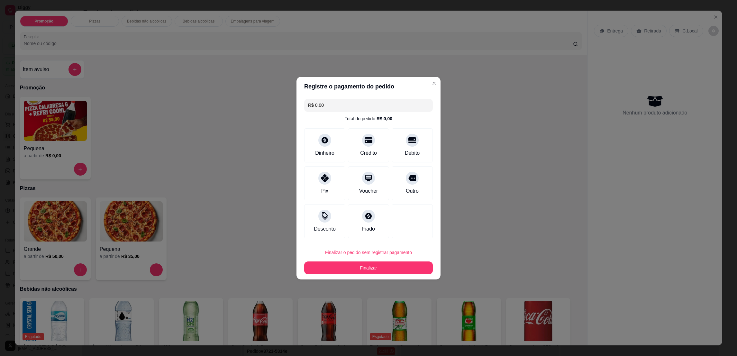
type input "R$ 0,00"
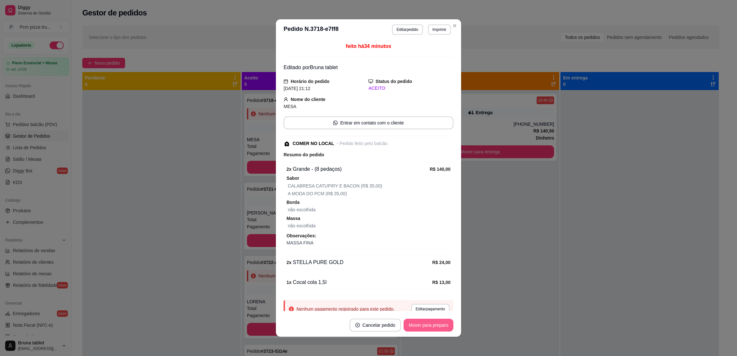
click at [422, 325] on button "Mover para preparo" at bounding box center [429, 325] width 50 height 13
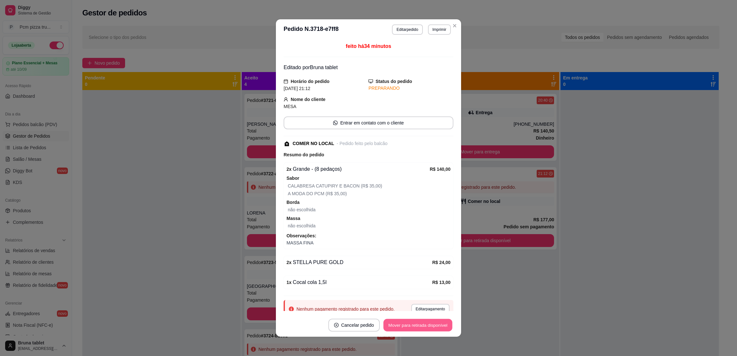
click at [422, 325] on button "Mover para retirada disponível" at bounding box center [417, 325] width 69 height 13
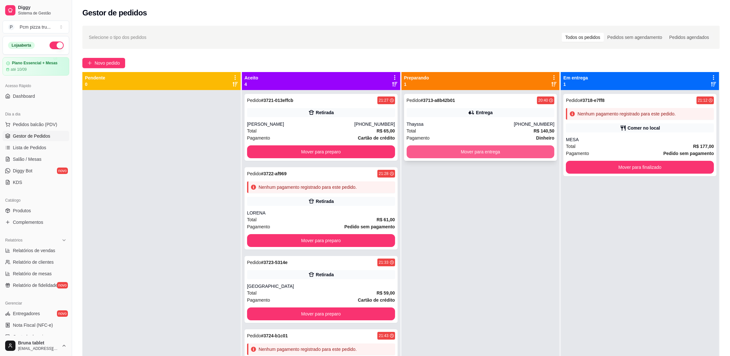
click at [463, 153] on button "Mover para entrega" at bounding box center [481, 151] width 148 height 13
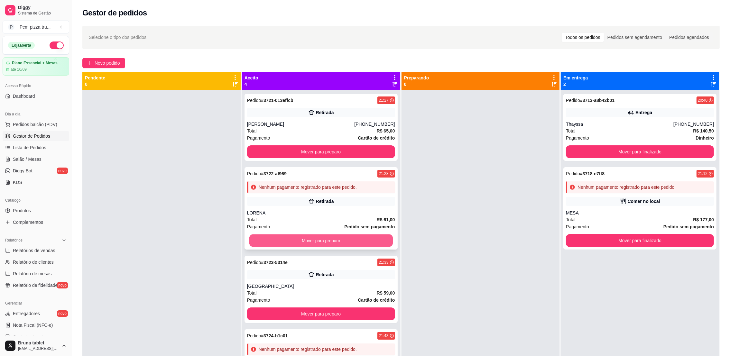
click at [362, 240] on button "Mover para preparo" at bounding box center [320, 241] width 143 height 13
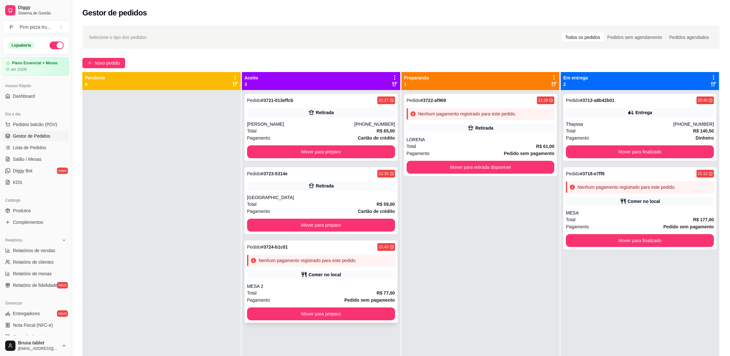
click at [355, 257] on div "Nenhum pagamento registrado para este pedido." at bounding box center [321, 261] width 148 height 12
click at [452, 122] on div "Pedido # 3722-af969 21:28 Nenhum pagamento registrado para este pedido. Retirad…" at bounding box center [480, 135] width 153 height 82
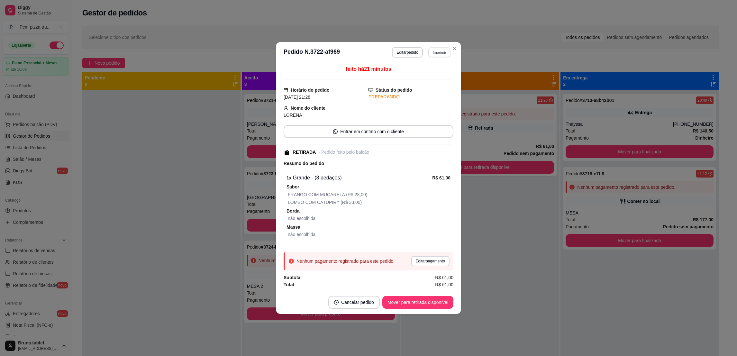
click at [441, 54] on button "Imprimir" at bounding box center [439, 52] width 22 height 10
click at [442, 73] on button "IMPRESSORA 1" at bounding box center [428, 75] width 47 height 10
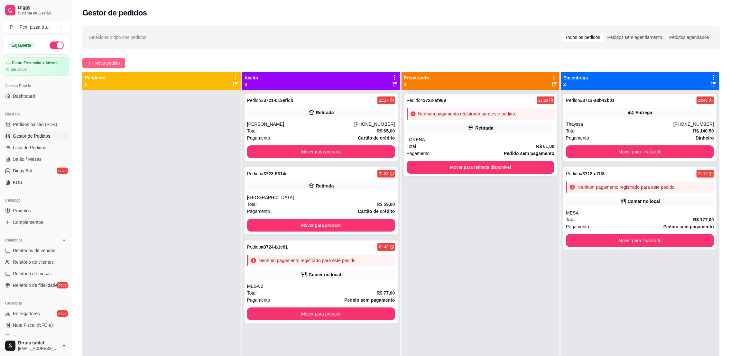
click at [107, 60] on span "Novo pedido" at bounding box center [107, 63] width 25 height 7
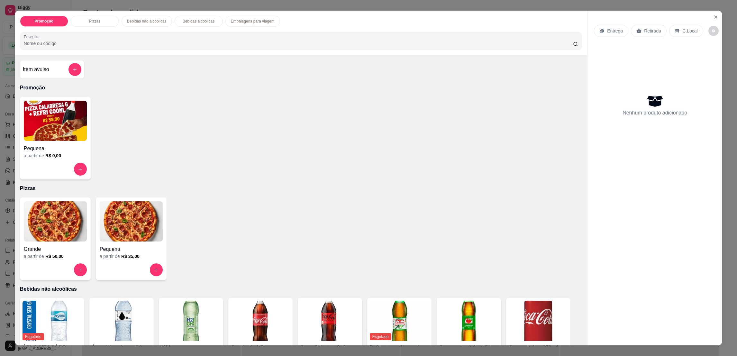
click at [118, 232] on img at bounding box center [131, 221] width 63 height 40
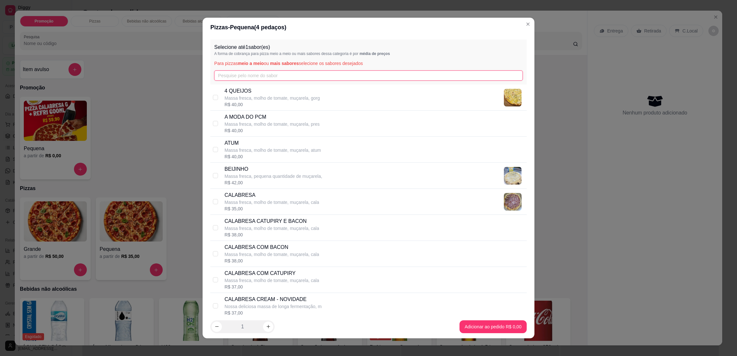
click at [293, 77] on input "text" at bounding box center [368, 75] width 308 height 10
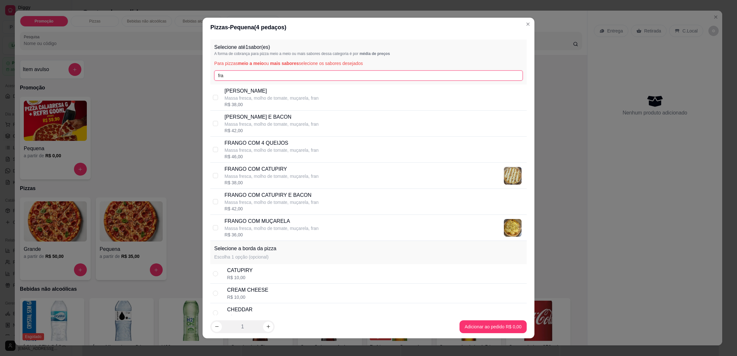
type input "fra"
click at [302, 199] on p "Massa fresca, molho de tomate, muçarela, fran" at bounding box center [272, 202] width 94 height 6
checkbox input "true"
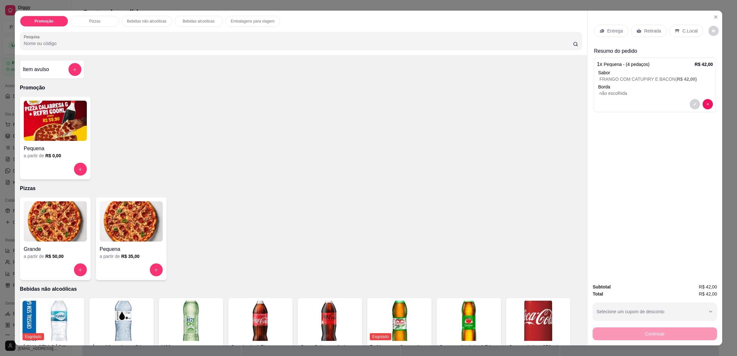
click at [644, 29] on p "Retirada" at bounding box center [652, 31] width 17 height 6
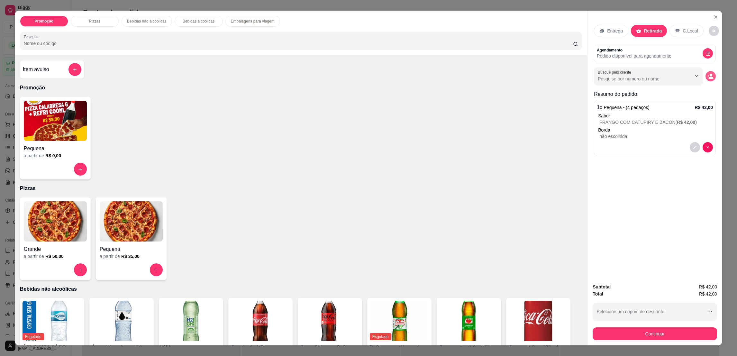
click at [708, 79] on icon "decrease-product-quantity" at bounding box center [711, 76] width 6 height 6
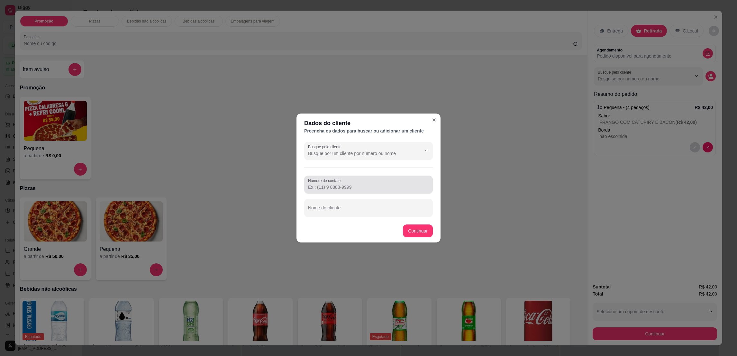
click at [383, 187] on input "Número de contato" at bounding box center [368, 187] width 121 height 6
type input "[PHONE_NUMBER]"
click at [382, 215] on div "Nome do cliente" at bounding box center [368, 208] width 129 height 18
type input "EMANUELLY"
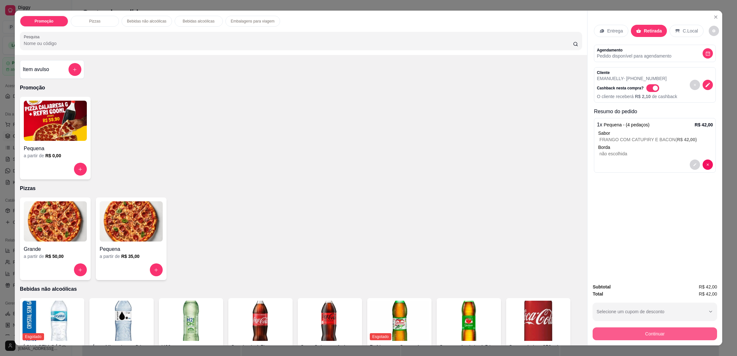
click at [602, 336] on button "Continuar" at bounding box center [655, 333] width 124 height 13
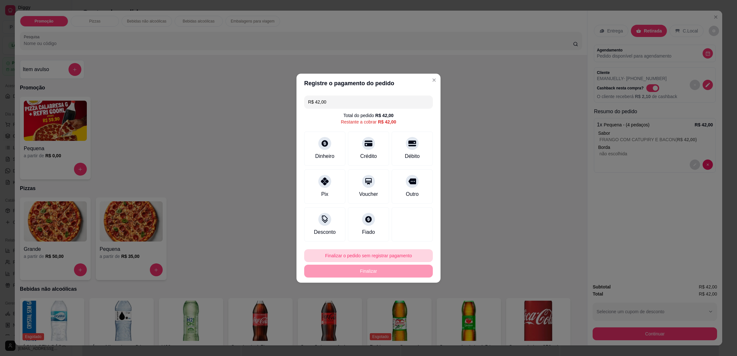
click at [398, 256] on button "Finalizar o pedido sem registrar pagamento" at bounding box center [368, 255] width 129 height 13
click at [412, 311] on button "Confirmar" at bounding box center [409, 309] width 24 height 10
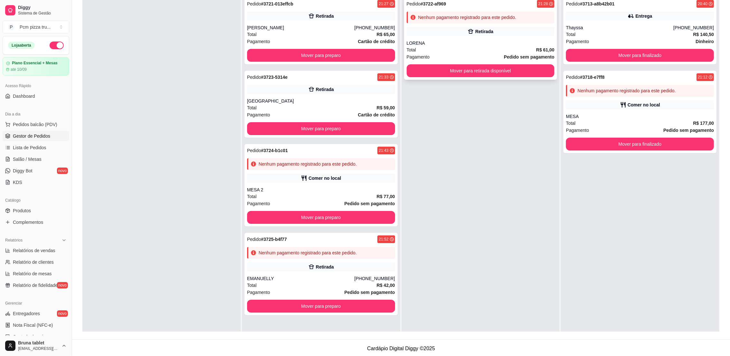
click at [472, 27] on div "Retirada" at bounding box center [481, 31] width 148 height 9
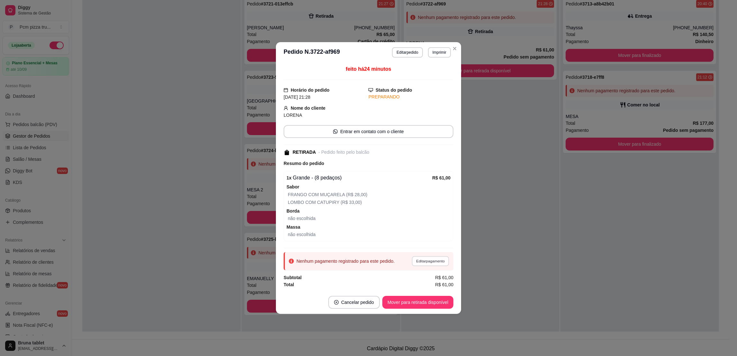
click at [428, 259] on button "Editar pagamento" at bounding box center [430, 261] width 37 height 10
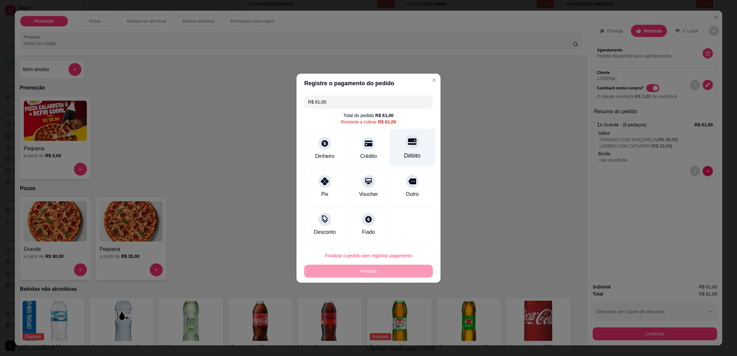
click at [408, 145] on icon at bounding box center [412, 141] width 8 height 8
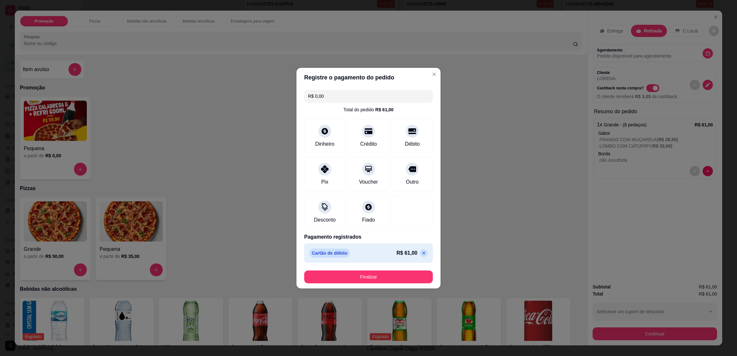
click at [412, 278] on button "Finalizar" at bounding box center [368, 277] width 129 height 13
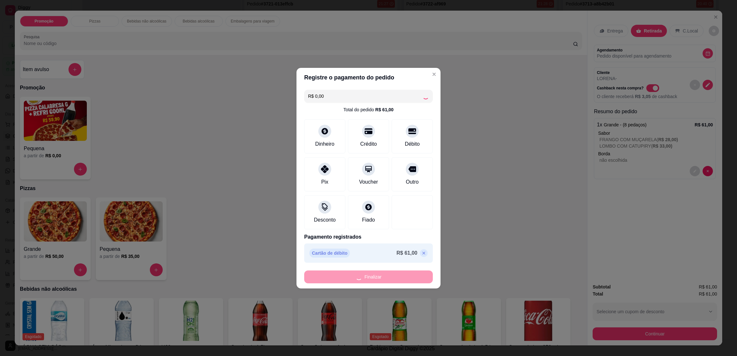
type input "-R$ 61,00"
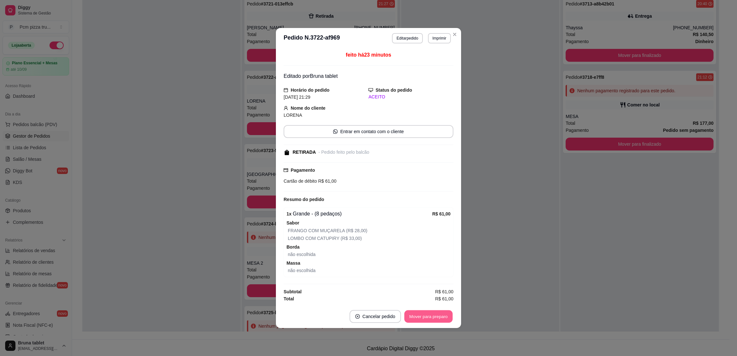
click at [435, 318] on button "Mover para preparo" at bounding box center [428, 316] width 48 height 13
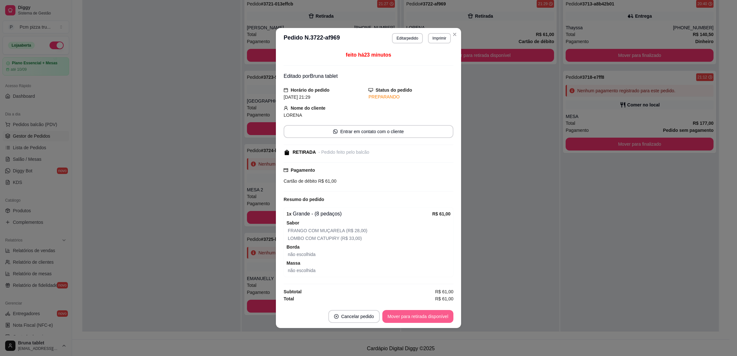
click at [437, 315] on button "Mover para retirada disponível" at bounding box center [417, 316] width 71 height 13
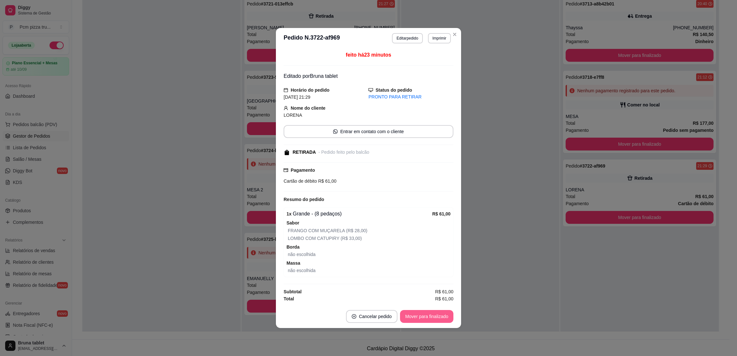
click at [437, 315] on button "Mover para finalizado" at bounding box center [426, 316] width 53 height 13
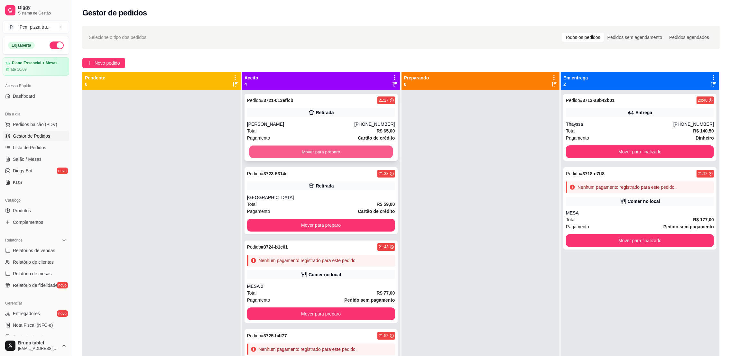
click at [368, 151] on button "Mover para preparo" at bounding box center [320, 152] width 143 height 13
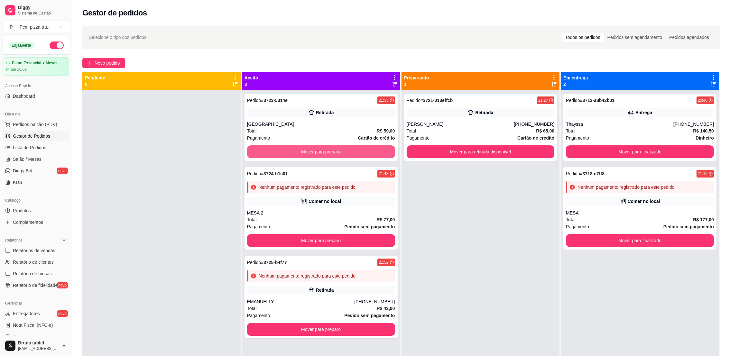
click at [368, 151] on button "Mover para preparo" at bounding box center [321, 151] width 148 height 13
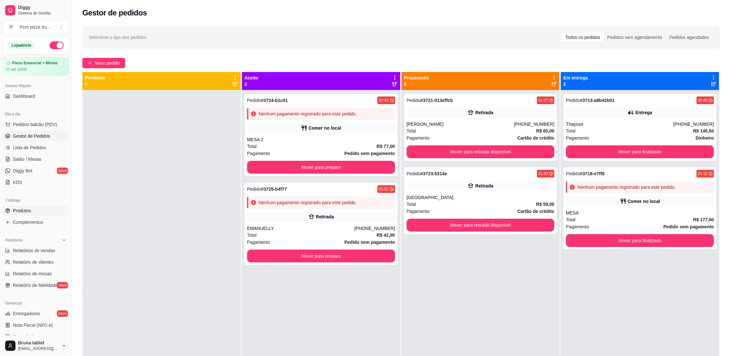
click at [40, 208] on link "Produtos" at bounding box center [36, 211] width 67 height 10
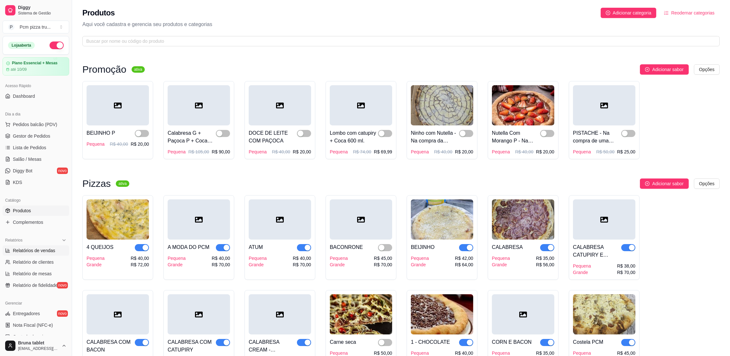
click at [42, 250] on span "Relatórios de vendas" at bounding box center [34, 250] width 42 height 6
select select "ALL"
select select "0"
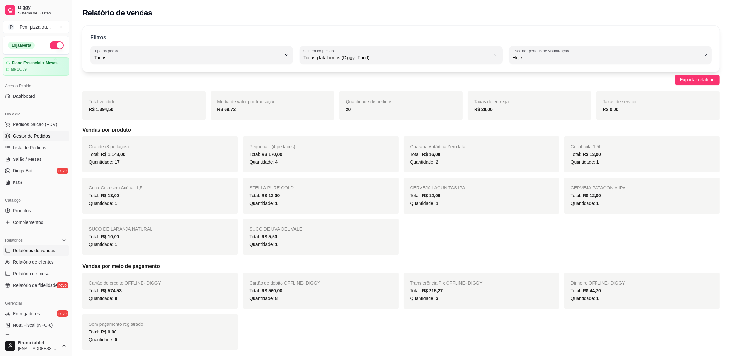
click at [43, 134] on span "Gestor de Pedidos" at bounding box center [31, 136] width 37 height 6
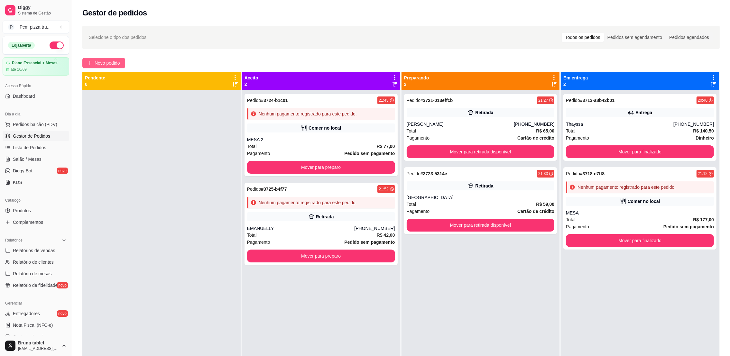
click at [111, 62] on span "Novo pedido" at bounding box center [107, 63] width 25 height 7
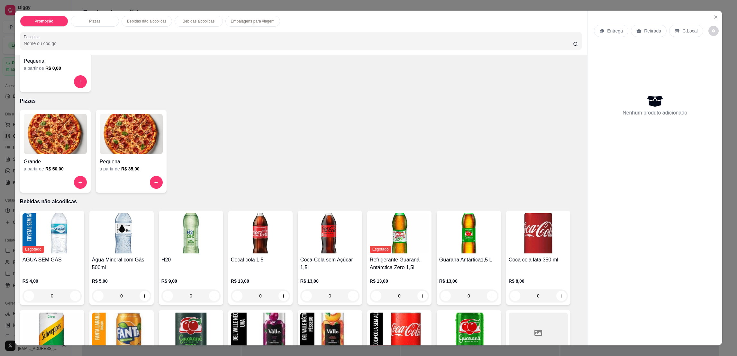
scroll to position [97, 0]
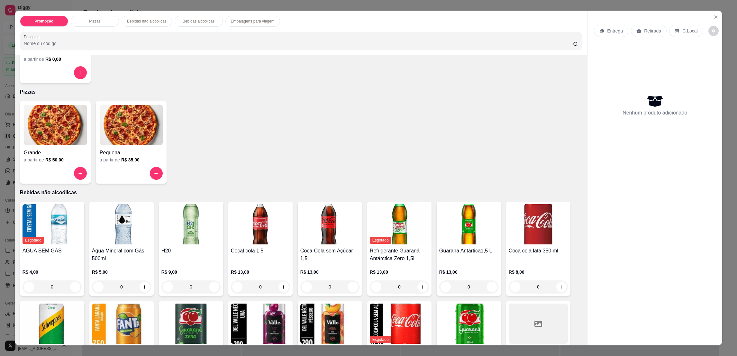
click at [58, 127] on img at bounding box center [55, 125] width 63 height 40
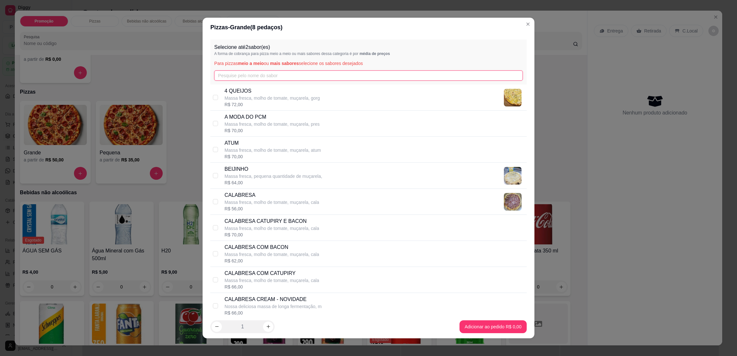
click at [221, 77] on input "text" at bounding box center [368, 75] width 308 height 10
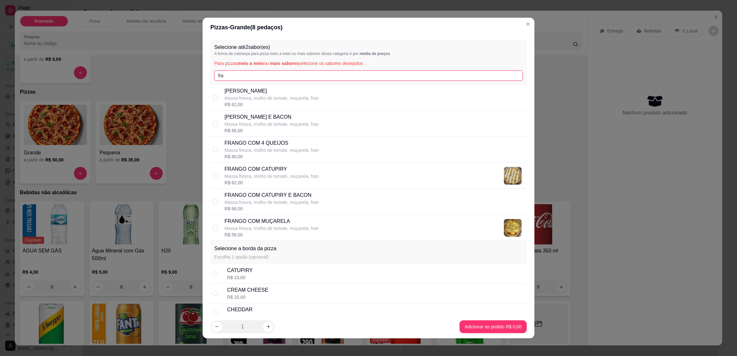
type input "fra"
click at [291, 121] on p "Massa fresca, molho de tomate, muçarela, fran" at bounding box center [272, 124] width 94 height 6
checkbox input "true"
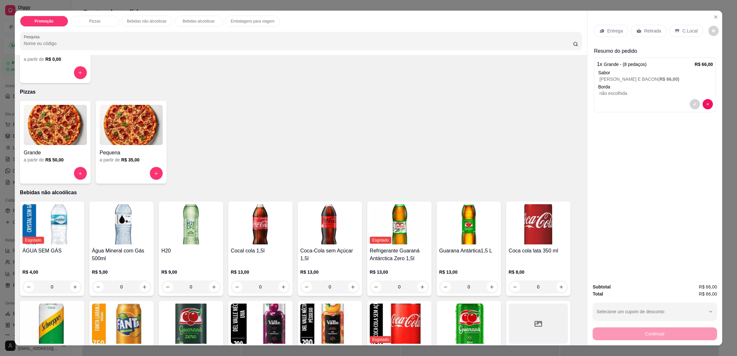
click at [281, 285] on icon "increase-product-quantity" at bounding box center [283, 287] width 5 height 5
type input "1"
click at [675, 25] on div "C.Local" at bounding box center [686, 31] width 34 height 12
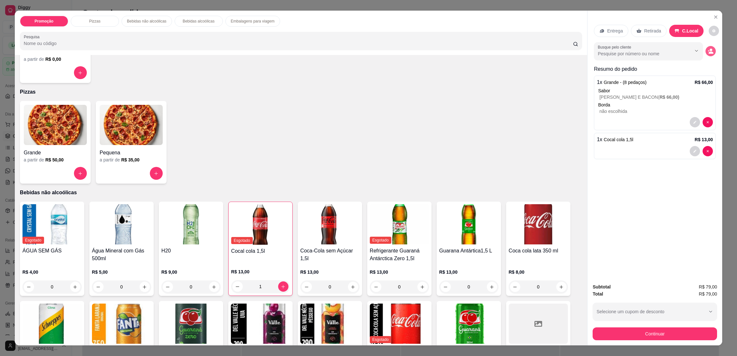
click at [711, 49] on button "decrease-product-quantity" at bounding box center [711, 51] width 10 height 10
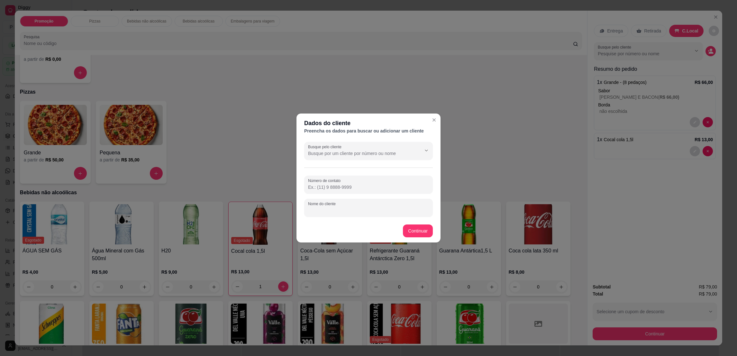
click at [379, 207] on input "Nome do cliente" at bounding box center [368, 210] width 121 height 6
type input "MESA AZUL 1"
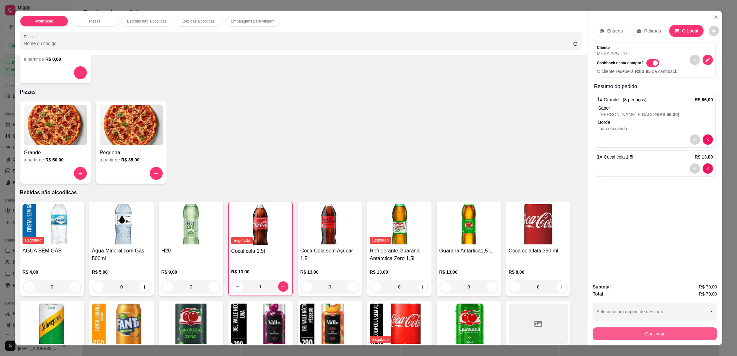
click at [611, 335] on button "Continuar" at bounding box center [655, 333] width 124 height 13
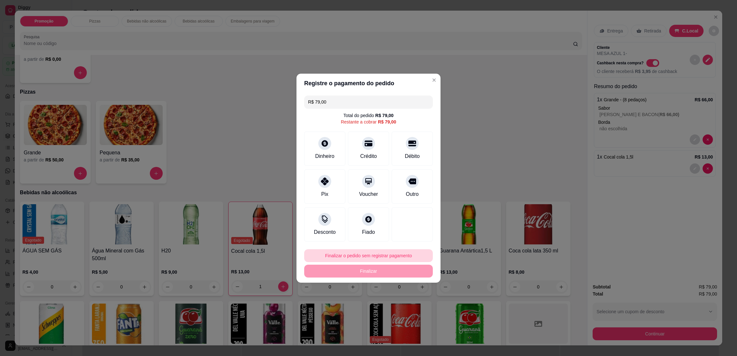
click at [391, 253] on button "Finalizar o pedido sem registrar pagamento" at bounding box center [368, 255] width 129 height 13
click at [407, 310] on button "Confirmar" at bounding box center [409, 309] width 24 height 10
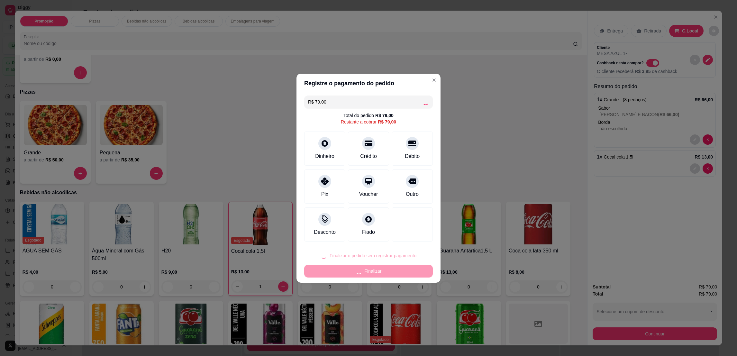
type input "0"
type input "R$ 0,00"
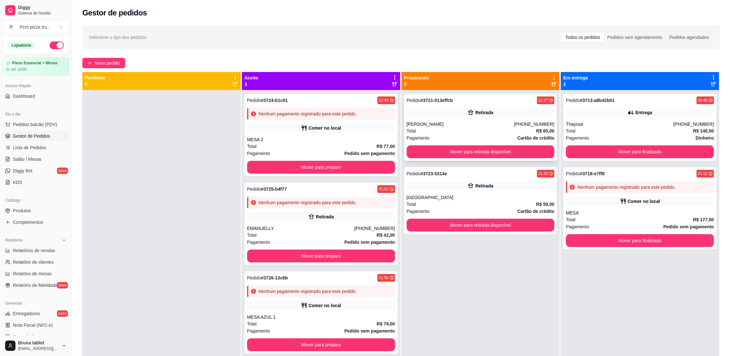
click at [433, 127] on div "[PERSON_NAME]" at bounding box center [460, 124] width 107 height 6
click at [505, 151] on button "Mover para retirada disponível" at bounding box center [481, 151] width 148 height 13
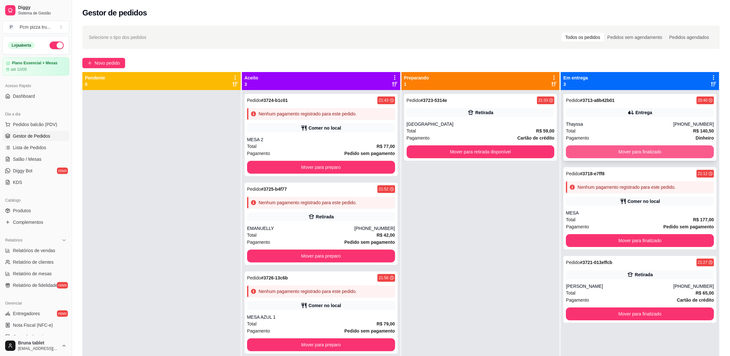
click at [615, 154] on button "Mover para finalizado" at bounding box center [640, 151] width 148 height 13
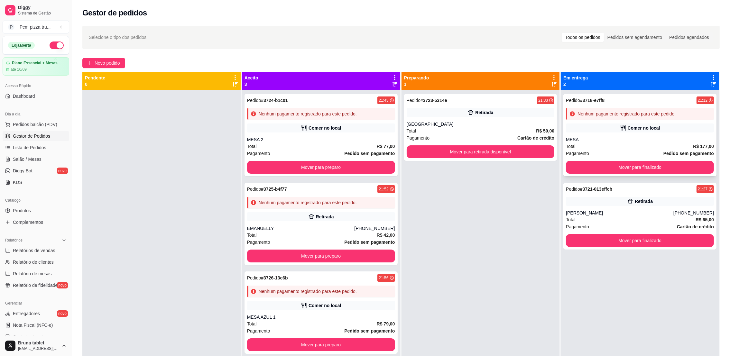
click at [613, 130] on div "Comer no local" at bounding box center [640, 128] width 148 height 9
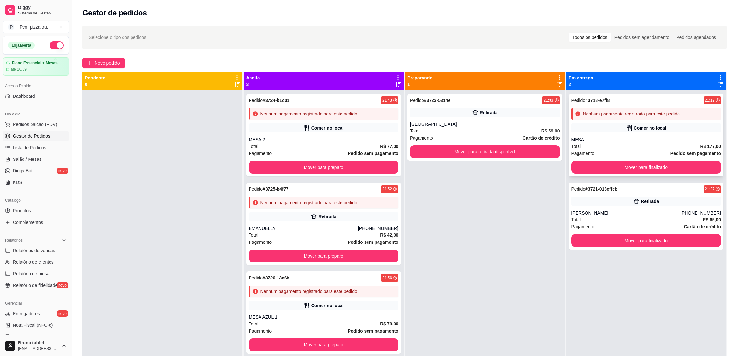
click at [572, 137] on div "MESA" at bounding box center [647, 139] width 150 height 6
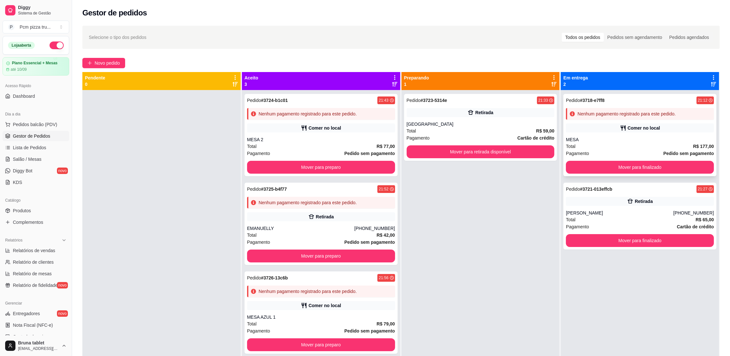
click at [613, 129] on div "Comer no local" at bounding box center [640, 128] width 148 height 9
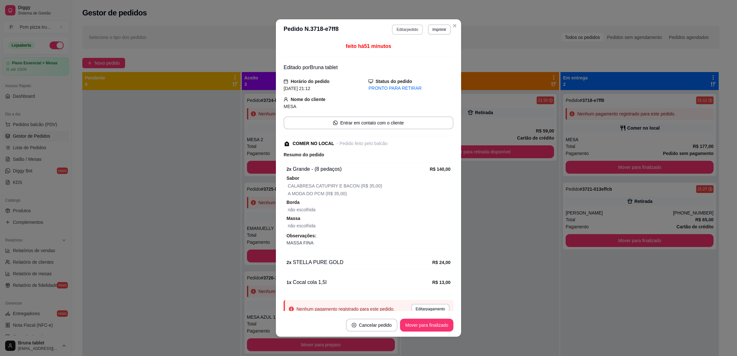
click at [406, 29] on button "Editar pedido" at bounding box center [407, 29] width 31 height 10
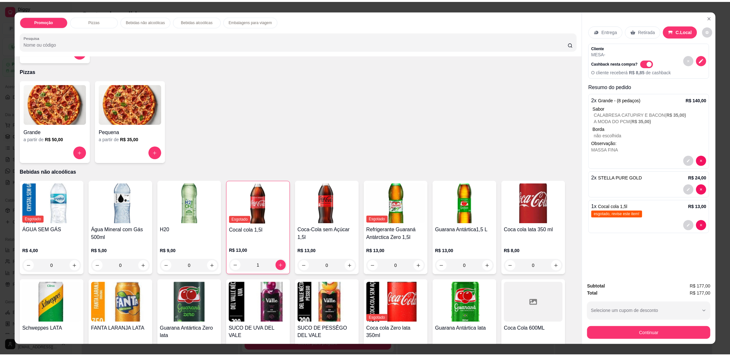
scroll to position [144, 0]
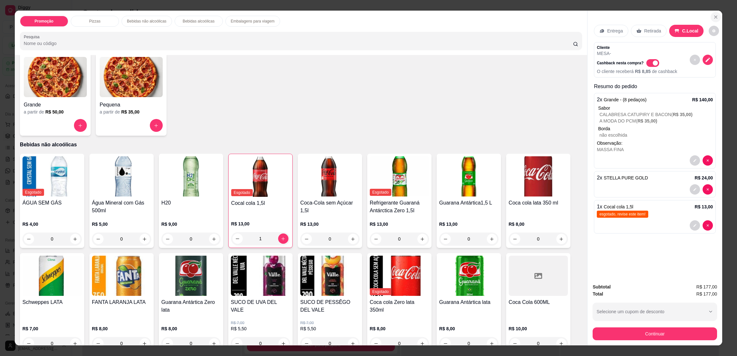
click at [711, 12] on button "Close" at bounding box center [716, 17] width 10 height 10
click at [714, 18] on icon "Close" at bounding box center [715, 16] width 5 height 5
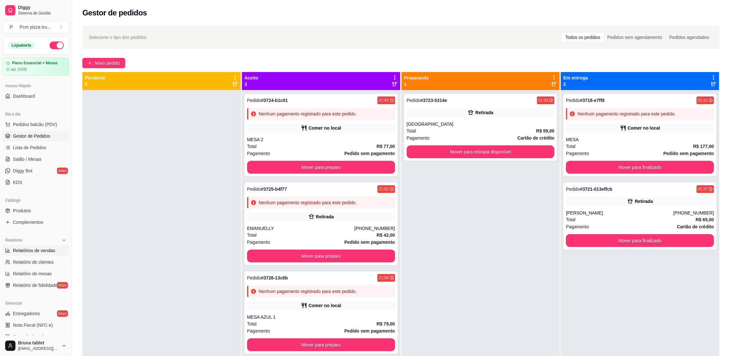
click at [37, 247] on span "Relatórios de vendas" at bounding box center [34, 250] width 42 height 6
select select "ALL"
select select "0"
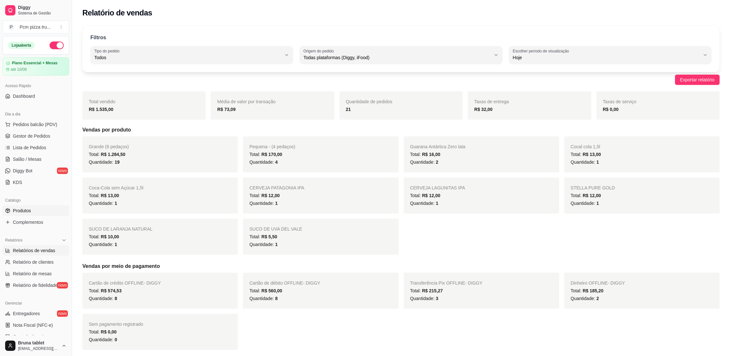
click at [39, 211] on link "Produtos" at bounding box center [36, 211] width 67 height 10
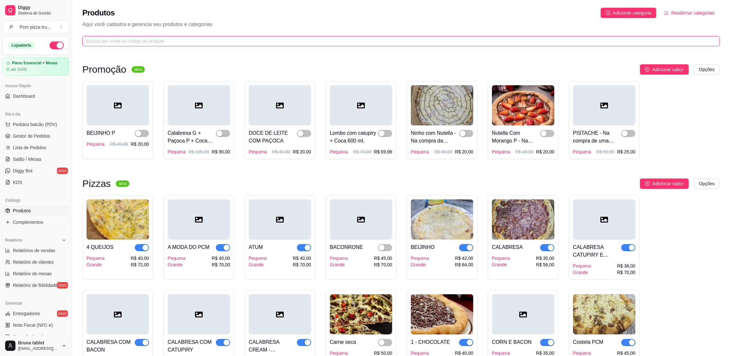
click at [188, 42] on input "text" at bounding box center [398, 41] width 624 height 7
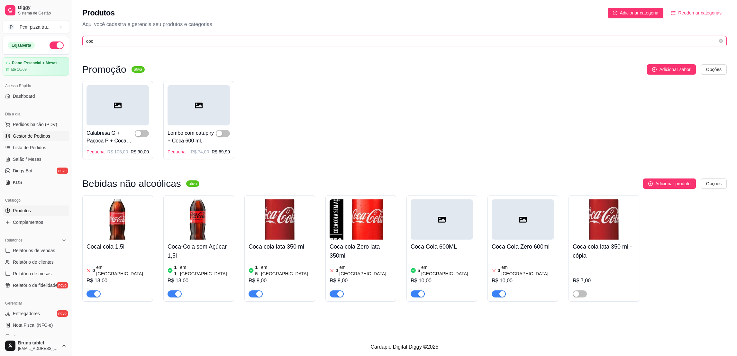
type input "coc"
click at [40, 140] on link "Gestor de Pedidos" at bounding box center [36, 136] width 67 height 10
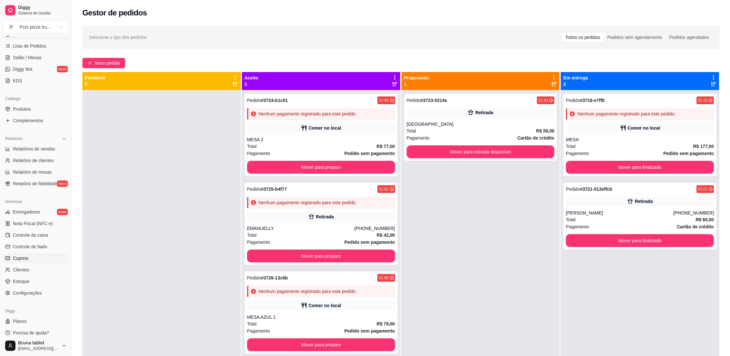
scroll to position [106, 0]
click at [42, 274] on link "Estoque" at bounding box center [36, 277] width 67 height 10
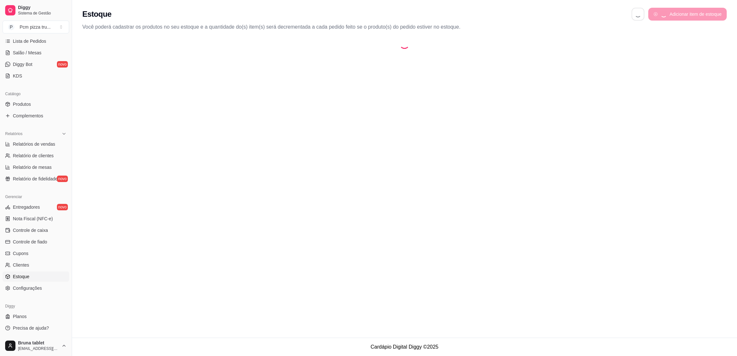
select select "QUANTITY_ORDER"
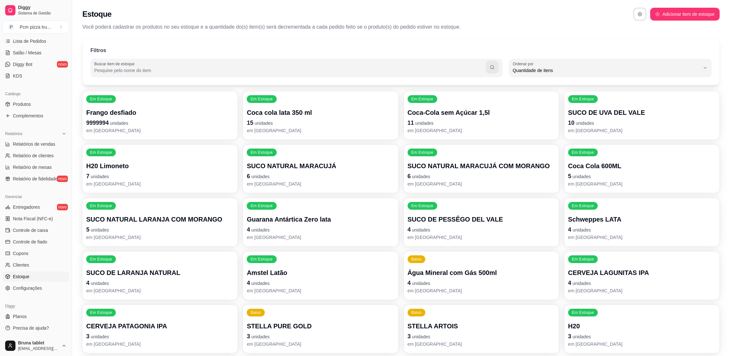
scroll to position [6, 0]
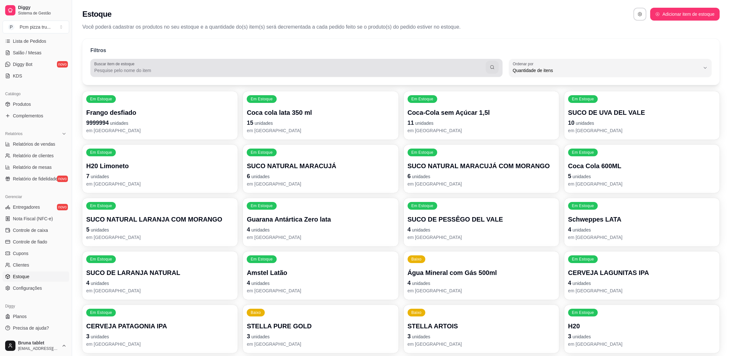
click at [189, 64] on div at bounding box center [296, 67] width 404 height 13
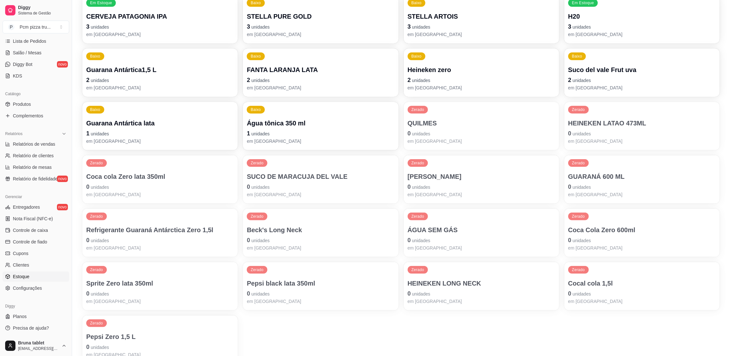
scroll to position [344, 0]
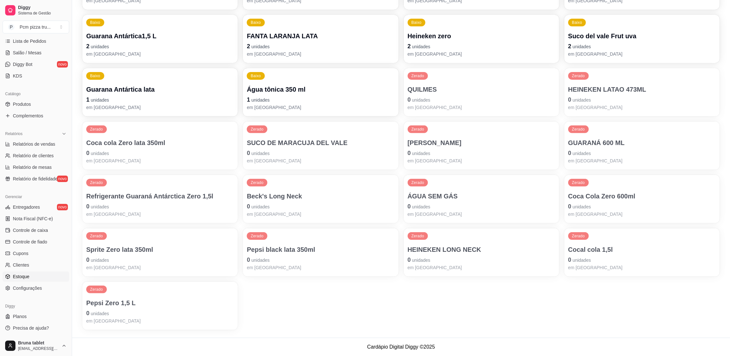
type input "1,5"
click at [158, 145] on p "Coca cola Zero lata 350ml" at bounding box center [160, 142] width 148 height 9
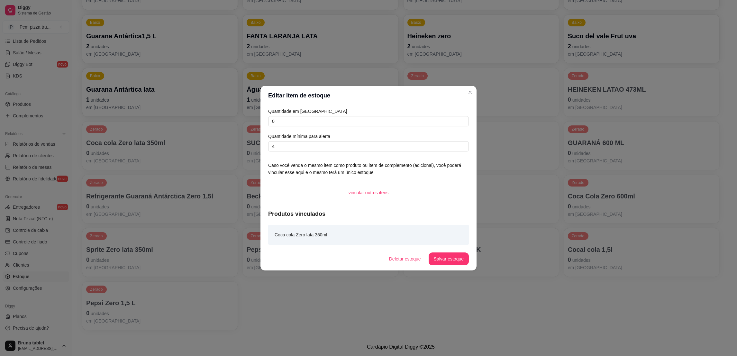
click at [297, 127] on div "Quantidade em estoque 0 Quantidade mínima para alerta 4" at bounding box center [368, 130] width 201 height 44
click at [295, 124] on input "0" at bounding box center [368, 121] width 201 height 10
type input "12"
click at [460, 254] on button "Salvar estoque" at bounding box center [449, 259] width 40 height 13
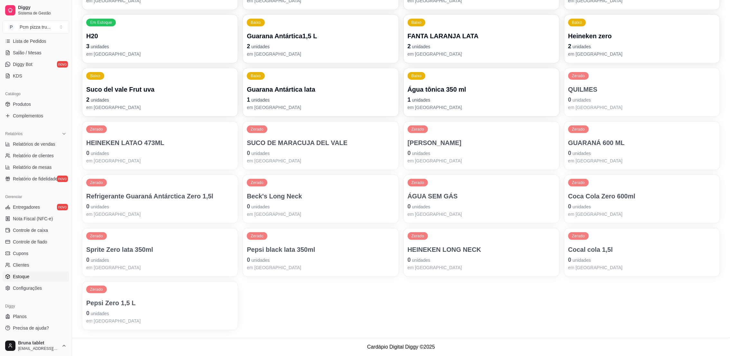
click at [597, 192] on p "Coca Cola Zero 600ml" at bounding box center [642, 196] width 148 height 9
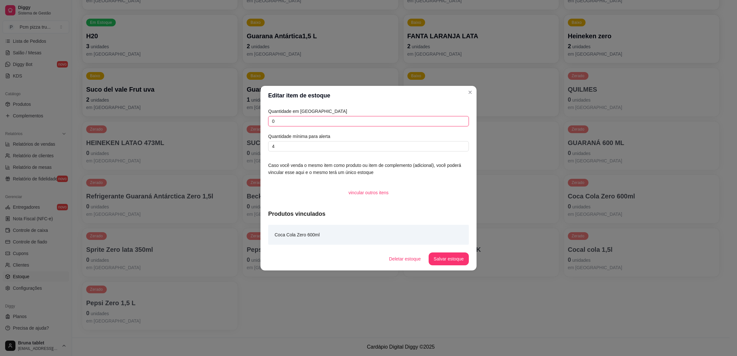
click at [331, 121] on input "0" at bounding box center [368, 121] width 201 height 10
type input "4"
click at [452, 256] on button "Salvar estoque" at bounding box center [449, 259] width 40 height 13
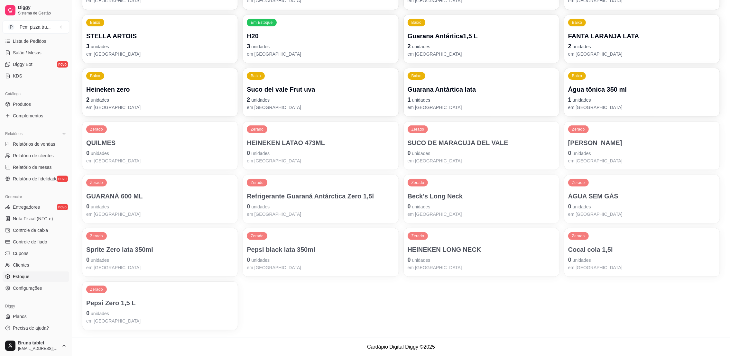
click at [580, 245] on p "Cocal cola 1,5l" at bounding box center [642, 249] width 148 height 9
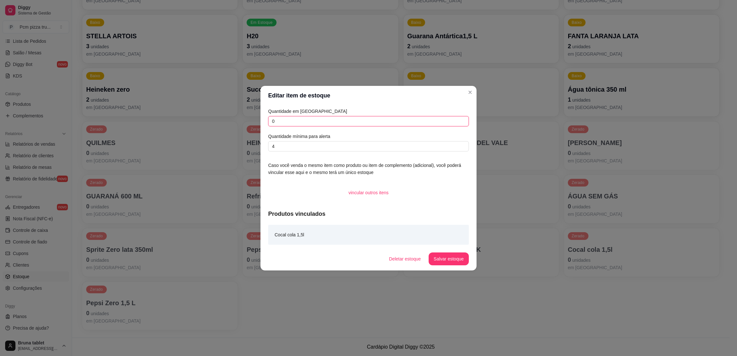
click at [371, 125] on input "0" at bounding box center [368, 121] width 201 height 10
type input "6"
click at [452, 253] on button "Salvar estoque" at bounding box center [449, 259] width 40 height 13
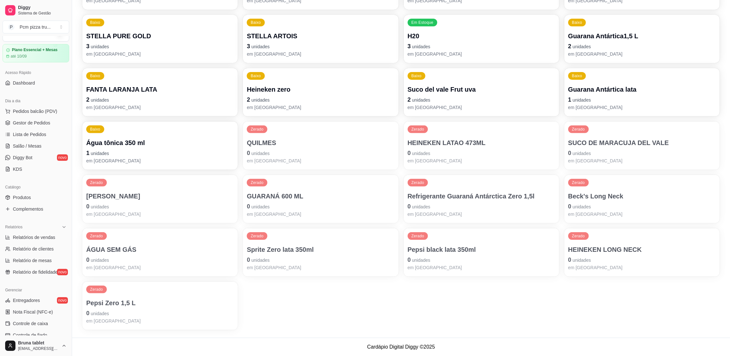
scroll to position [0, 0]
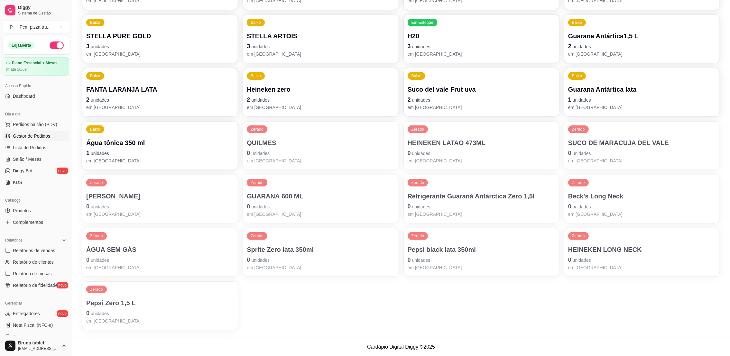
click at [33, 138] on span "Gestor de Pedidos" at bounding box center [31, 136] width 37 height 6
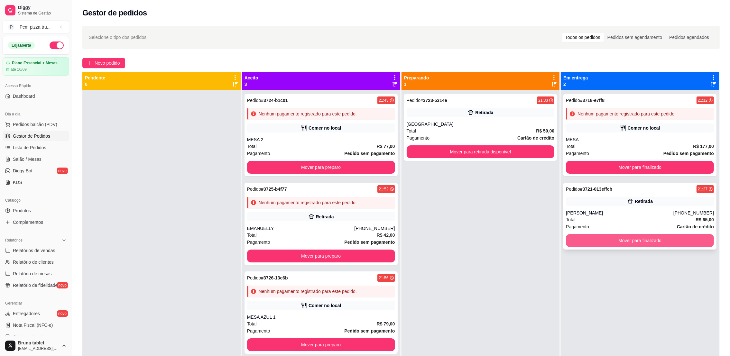
click at [634, 240] on button "Mover para finalizado" at bounding box center [640, 240] width 148 height 13
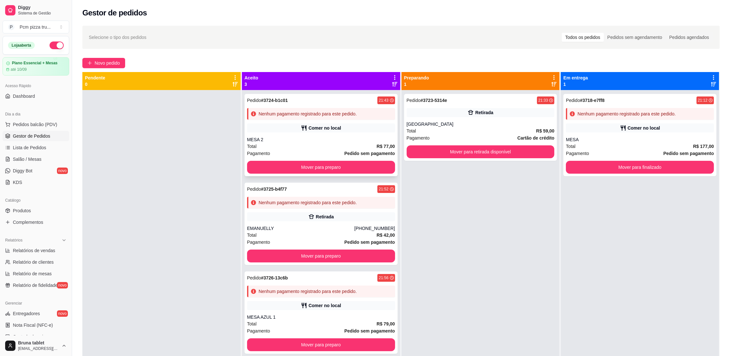
click at [314, 138] on div "MESA 2" at bounding box center [321, 139] width 148 height 6
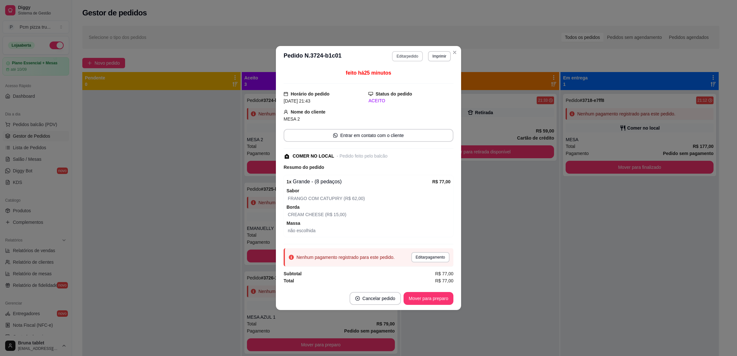
click at [404, 56] on button "Editar pedido" at bounding box center [407, 56] width 31 height 10
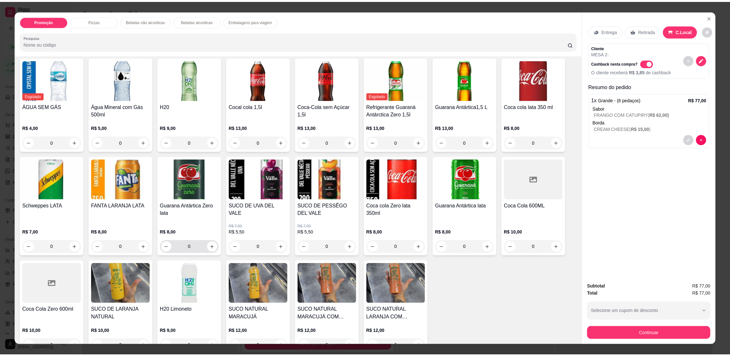
scroll to position [338, 0]
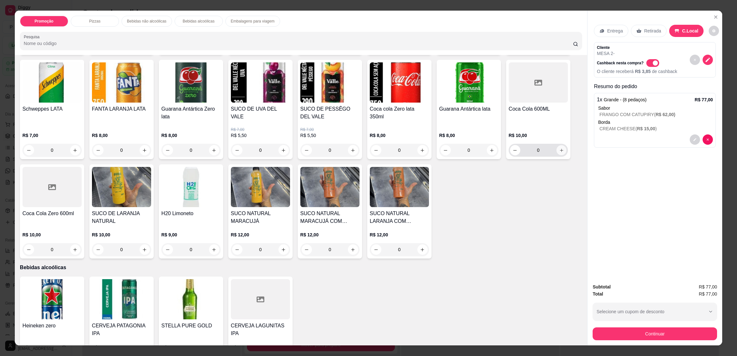
click at [557, 153] on button "increase-product-quantity" at bounding box center [562, 150] width 10 height 10
click at [650, 334] on button "Continuar" at bounding box center [655, 333] width 124 height 13
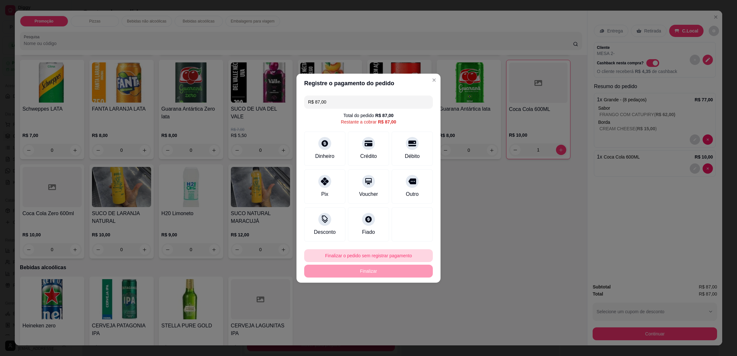
click at [385, 251] on button "Finalizar o pedido sem registrar pagamento" at bounding box center [368, 255] width 129 height 13
click at [414, 309] on button "Confirmar" at bounding box center [409, 309] width 24 height 10
type input "0"
type input "R$ 0,00"
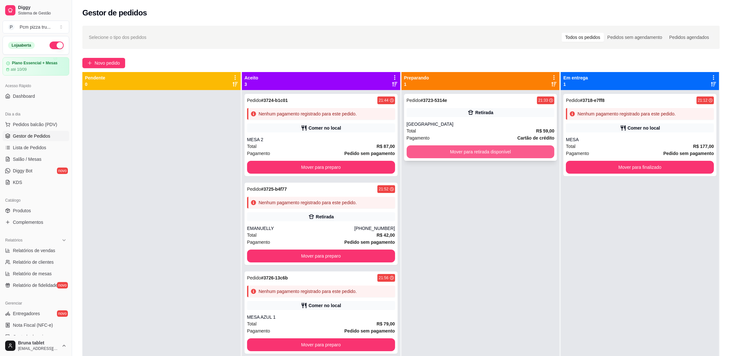
click at [488, 150] on button "Mover para retirada disponível" at bounding box center [481, 151] width 148 height 13
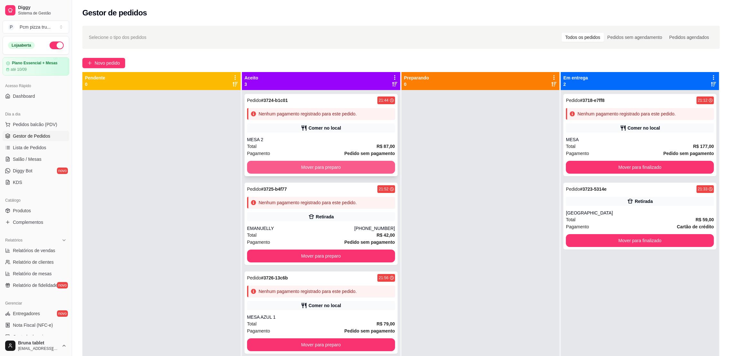
click at [358, 166] on button "Mover para preparo" at bounding box center [321, 167] width 148 height 13
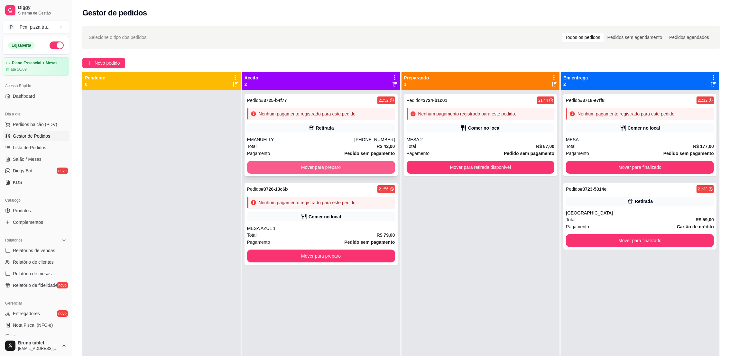
click at [358, 165] on button "Mover para preparo" at bounding box center [321, 167] width 148 height 13
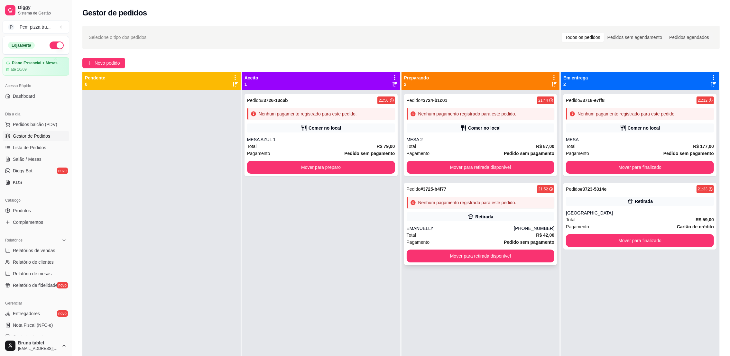
click at [437, 207] on div "Nenhum pagamento registrado para este pedido." at bounding box center [481, 203] width 148 height 12
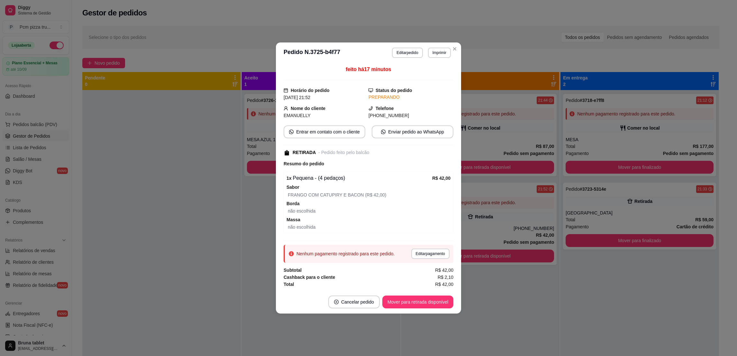
click at [379, 115] on span "[PHONE_NUMBER]" at bounding box center [389, 115] width 41 height 5
copy div "[PHONE_NUMBER] Entrar em contato com o cliente Enviar pedido ao WhatsApp"
click at [400, 304] on button "Mover para retirada disponível" at bounding box center [417, 302] width 71 height 13
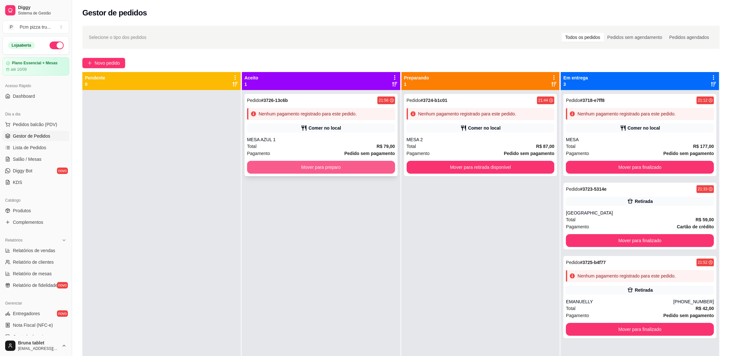
click at [348, 162] on button "Mover para preparo" at bounding box center [321, 167] width 148 height 13
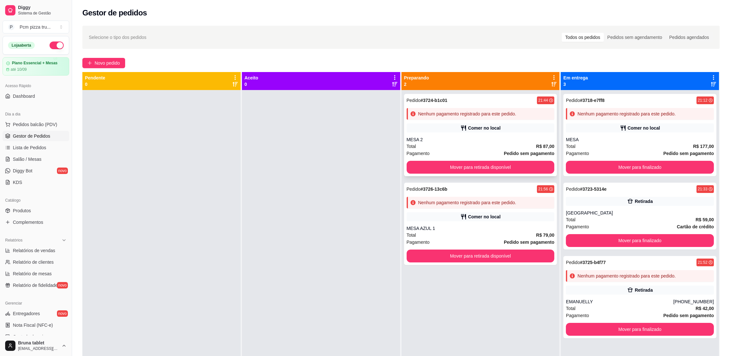
click at [494, 164] on button "Mover para retirada disponível" at bounding box center [481, 167] width 148 height 13
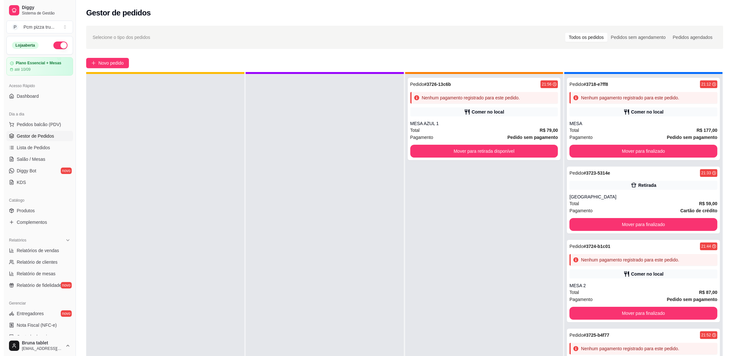
scroll to position [18, 0]
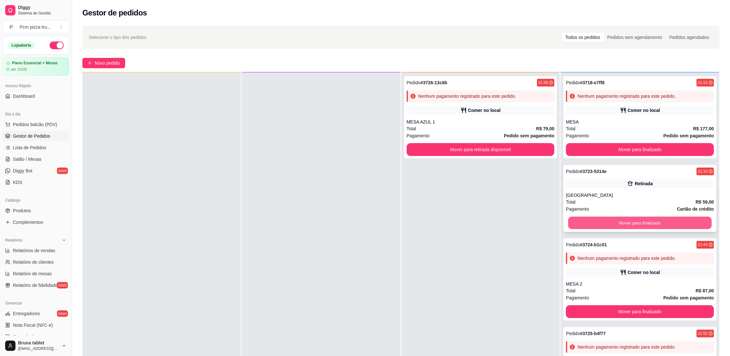
click at [658, 224] on button "Mover para finalizado" at bounding box center [639, 223] width 143 height 13
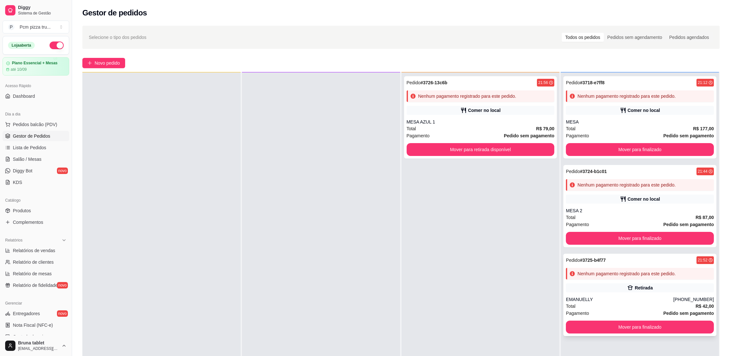
click at [604, 288] on div "Retirada" at bounding box center [640, 287] width 148 height 9
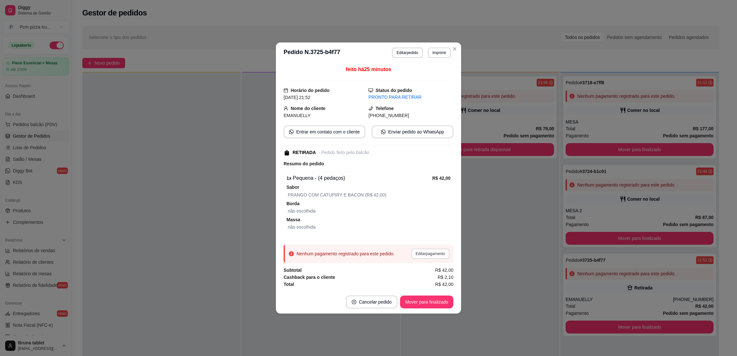
click at [426, 254] on button "Editar pagamento" at bounding box center [430, 254] width 38 height 10
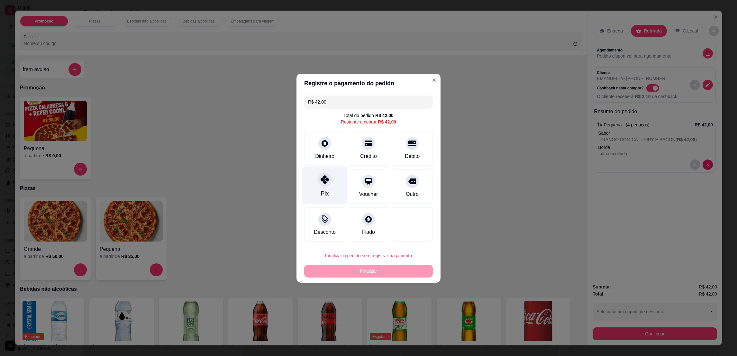
click at [325, 181] on icon at bounding box center [325, 179] width 8 height 8
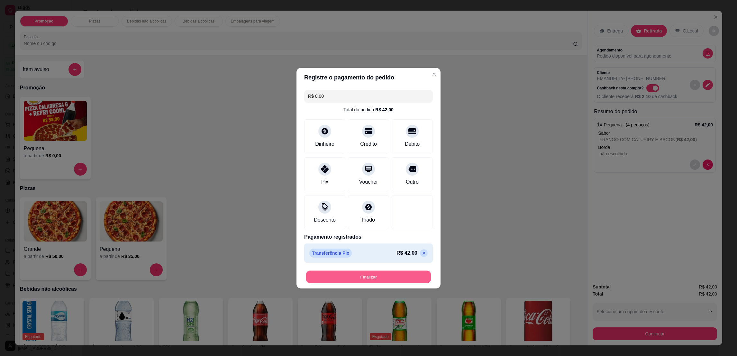
click at [364, 273] on button "Finalizar" at bounding box center [368, 277] width 125 height 13
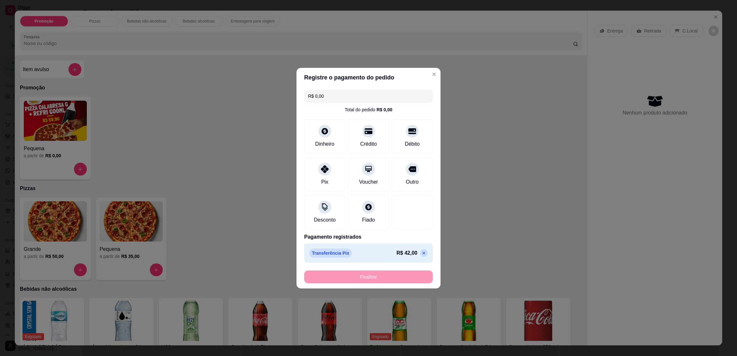
type input "-R$ 42,00"
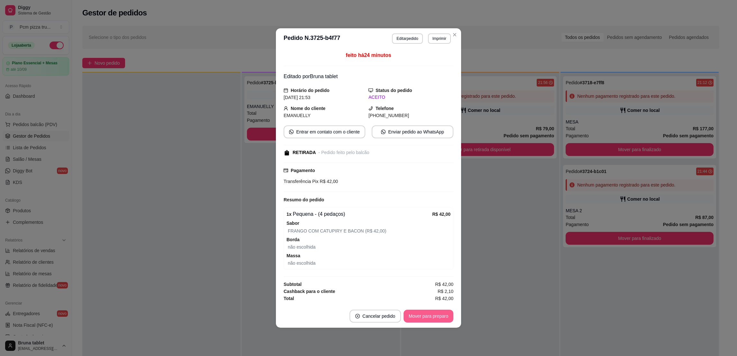
click at [434, 317] on button "Mover para preparo" at bounding box center [429, 316] width 50 height 13
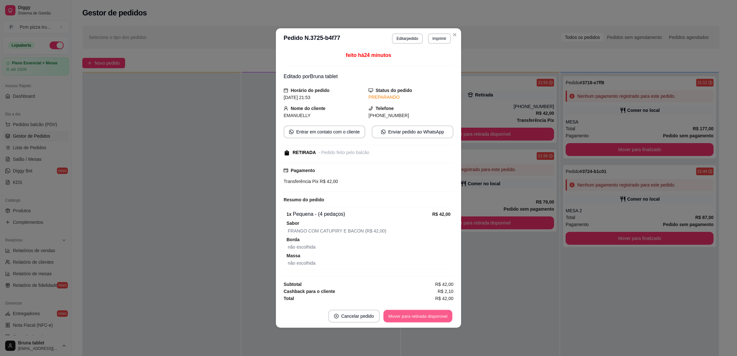
click at [438, 316] on button "Mover para retirada disponível" at bounding box center [417, 316] width 69 height 13
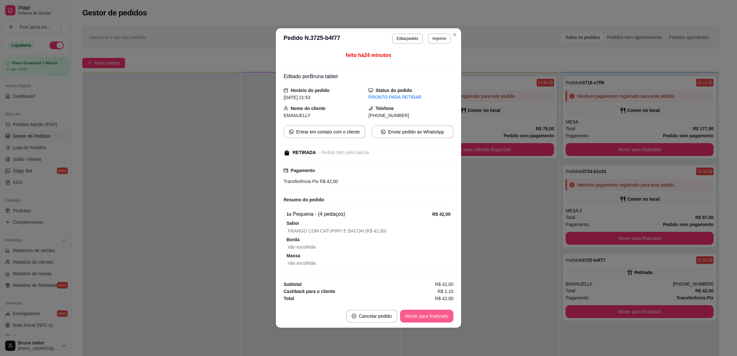
click at [439, 314] on button "Mover para finalizado" at bounding box center [426, 316] width 53 height 13
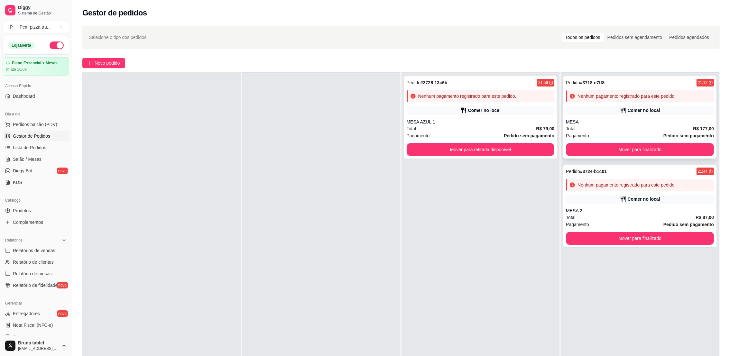
click at [603, 106] on div "Comer no local" at bounding box center [640, 110] width 148 height 9
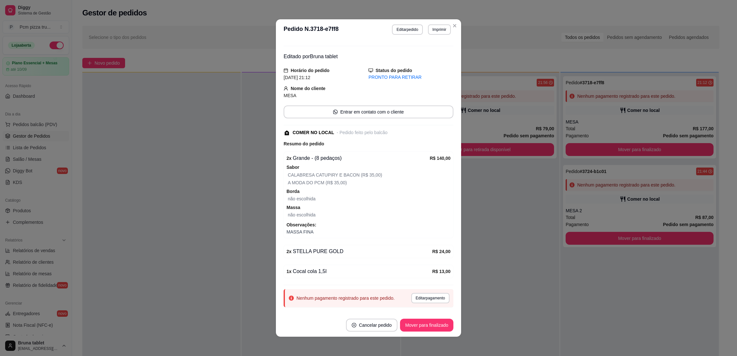
scroll to position [26, 0]
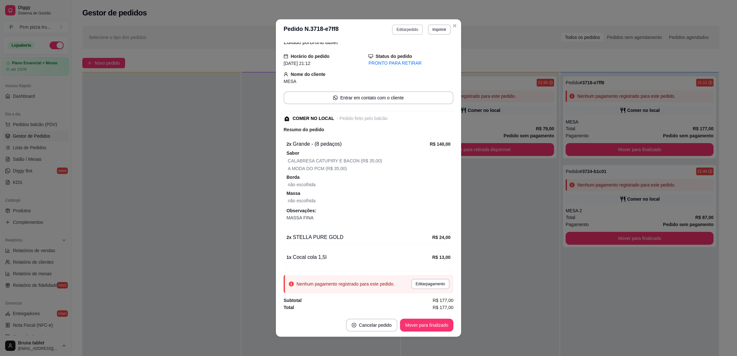
click at [408, 31] on button "Editar pedido" at bounding box center [407, 29] width 31 height 10
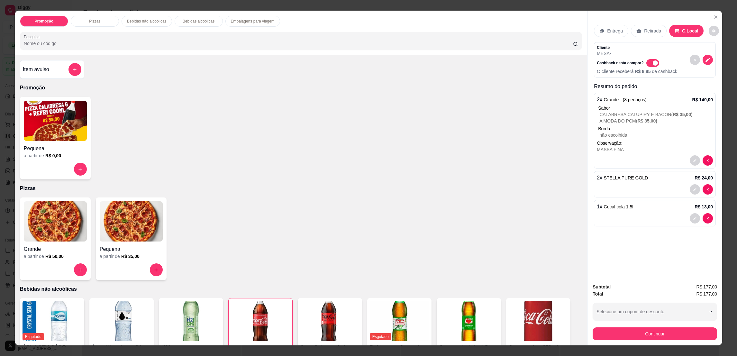
scroll to position [144, 0]
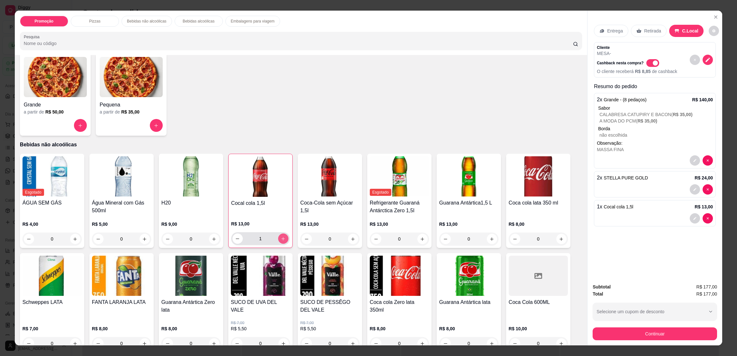
click at [281, 238] on icon "increase-product-quantity" at bounding box center [283, 238] width 5 height 5
click at [655, 337] on button "Continuar" at bounding box center [655, 333] width 121 height 13
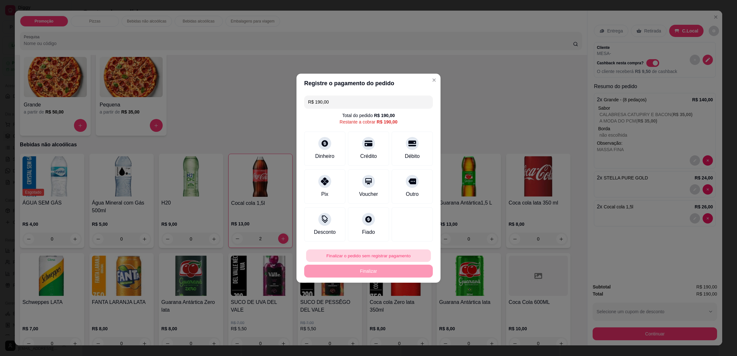
click at [376, 254] on button "Finalizar o pedido sem registrar pagamento" at bounding box center [368, 255] width 125 height 13
click at [405, 312] on button "Confirmar" at bounding box center [408, 309] width 24 height 10
type input "0"
type input "R$ 0,00"
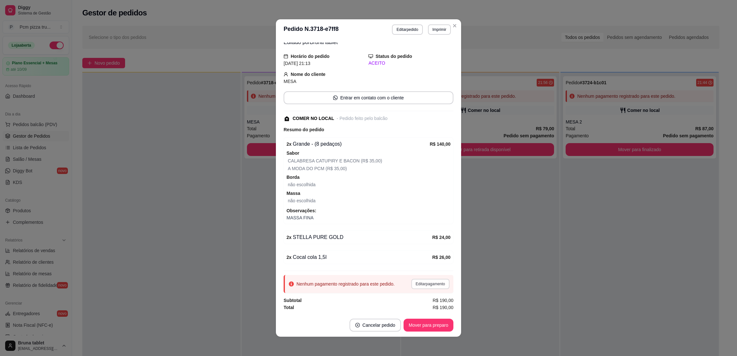
click at [430, 279] on button "Editar pagamento" at bounding box center [430, 284] width 38 height 10
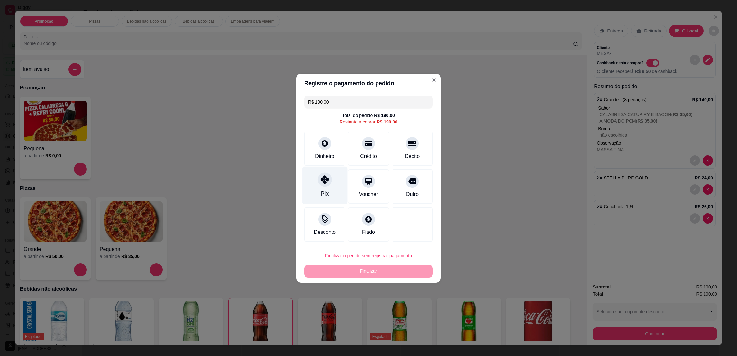
click at [329, 187] on div "Pix" at bounding box center [324, 185] width 45 height 38
type input "R$ 0,00"
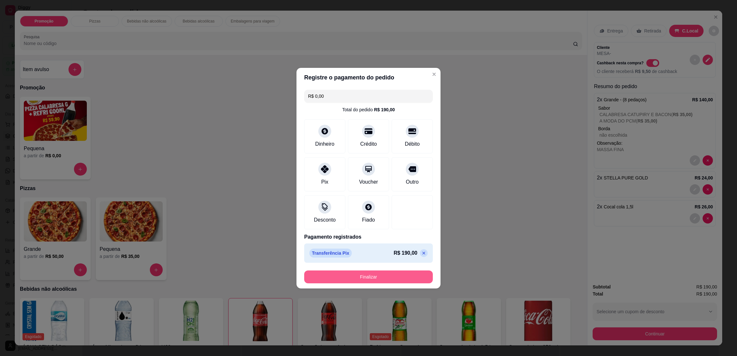
click at [384, 271] on button "Finalizar" at bounding box center [368, 277] width 129 height 13
click at [415, 282] on button "Finalizar" at bounding box center [368, 277] width 129 height 13
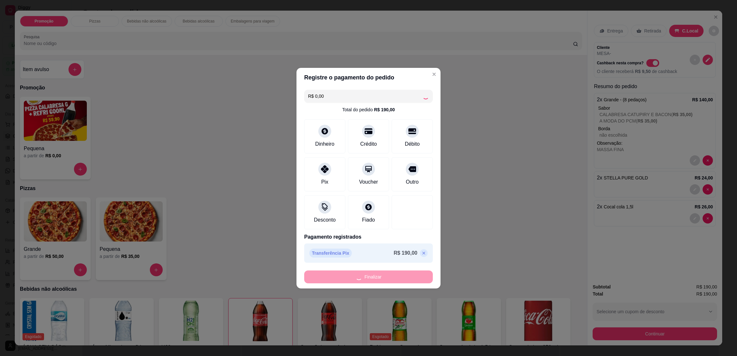
type input "0"
type input "-R$ 190,00"
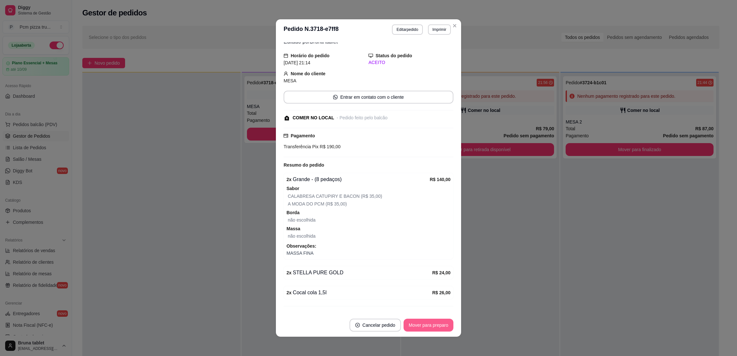
click at [433, 327] on button "Mover para preparo" at bounding box center [429, 325] width 50 height 13
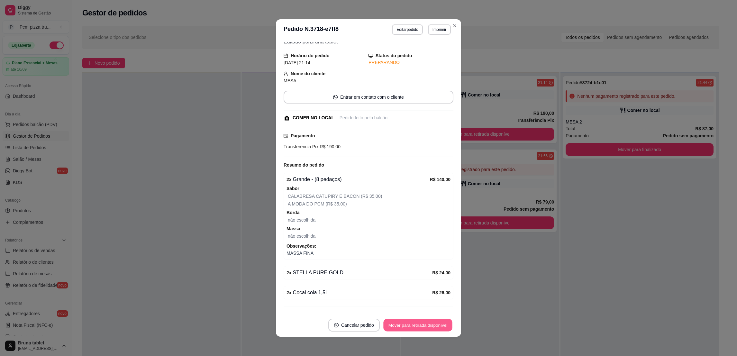
click at [433, 324] on button "Mover para retirada disponível" at bounding box center [417, 325] width 69 height 13
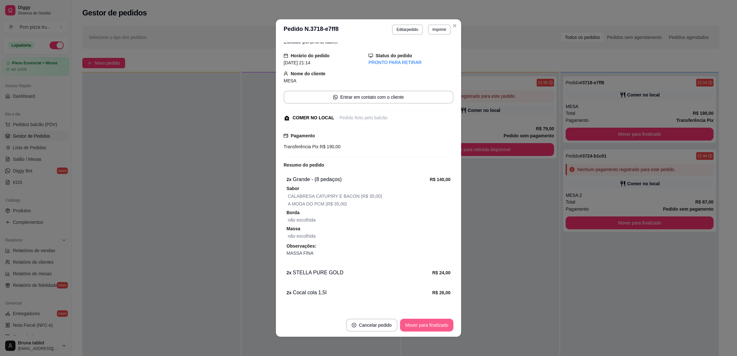
click at [433, 324] on button "Mover para finalizado" at bounding box center [426, 325] width 53 height 13
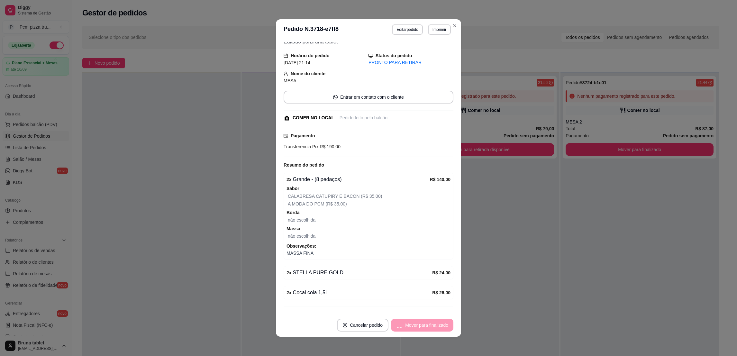
scroll to position [5, 0]
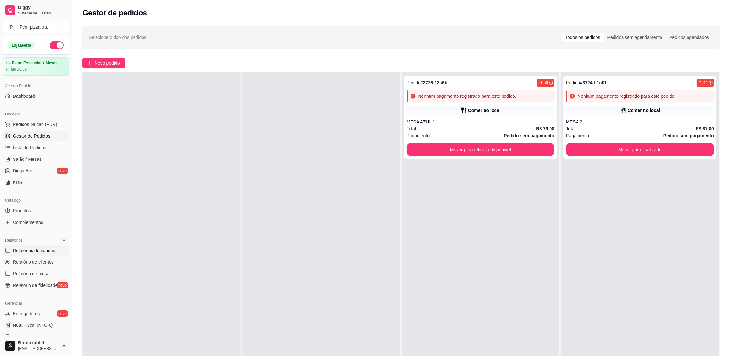
click at [43, 251] on span "Relatórios de vendas" at bounding box center [34, 250] width 42 height 6
select select "ALL"
select select "0"
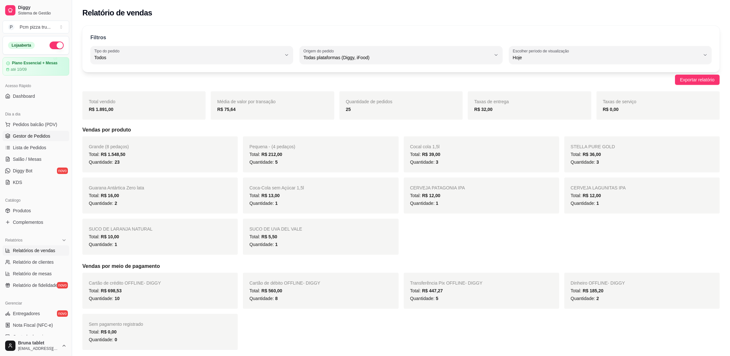
click at [33, 134] on span "Gestor de Pedidos" at bounding box center [31, 136] width 37 height 6
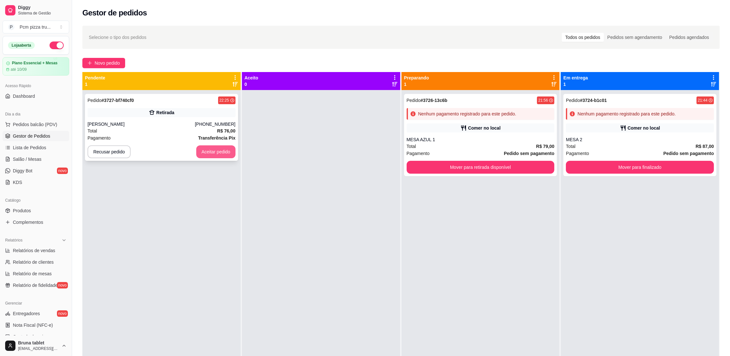
click at [220, 148] on button "Aceitar pedido" at bounding box center [215, 151] width 39 height 13
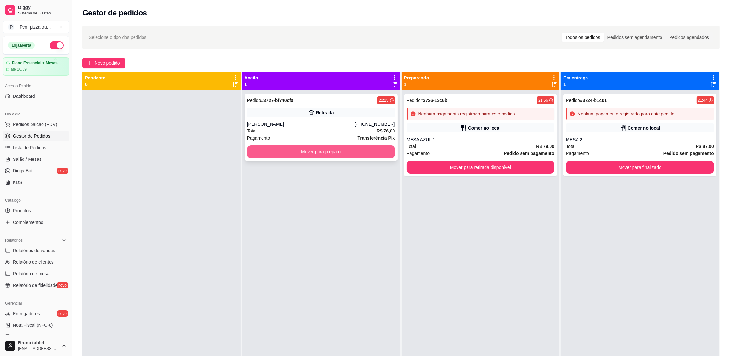
click at [279, 149] on button "Mover para preparo" at bounding box center [321, 151] width 148 height 13
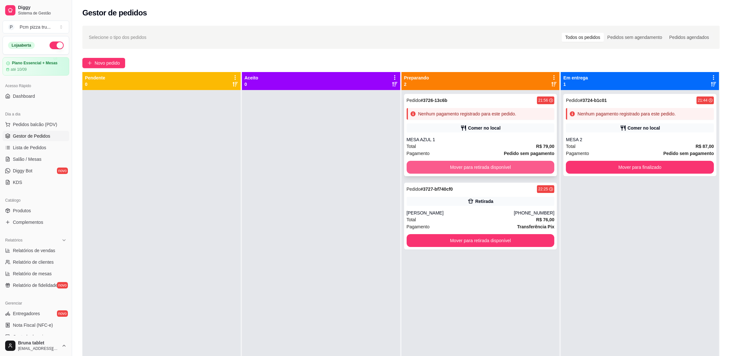
click at [483, 164] on button "Mover para retirada disponível" at bounding box center [481, 167] width 148 height 13
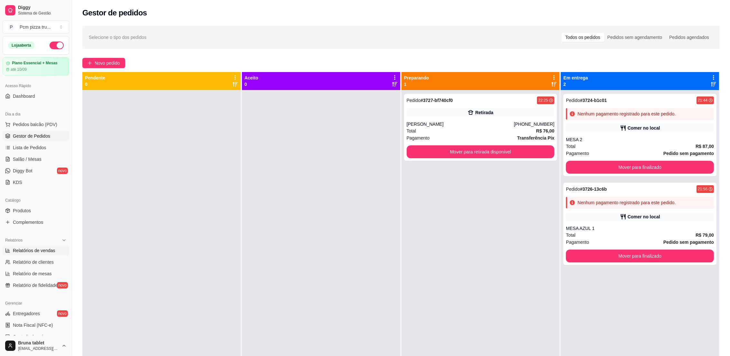
click at [40, 249] on span "Relatórios de vendas" at bounding box center [34, 250] width 42 height 6
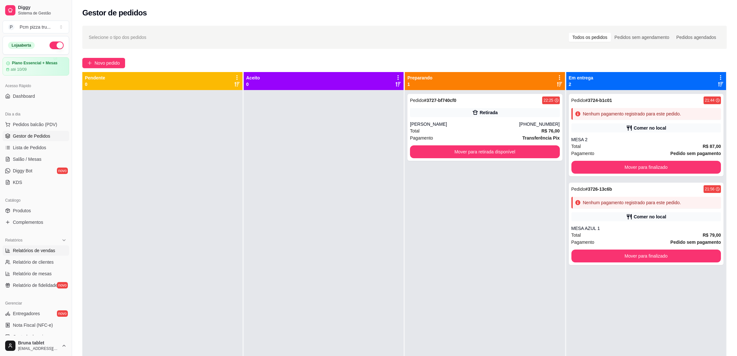
select select "ALL"
select select "0"
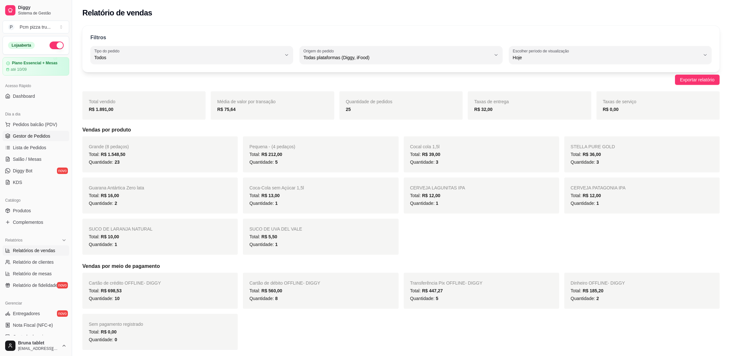
click at [43, 134] on span "Gestor de Pedidos" at bounding box center [31, 136] width 37 height 6
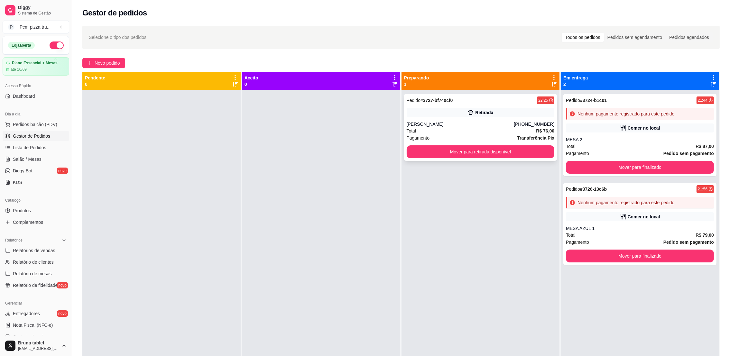
click at [519, 116] on div "Retirada" at bounding box center [481, 112] width 148 height 9
click at [612, 117] on div "Nenhum pagamento registrado para este pedido." at bounding box center [640, 114] width 148 height 12
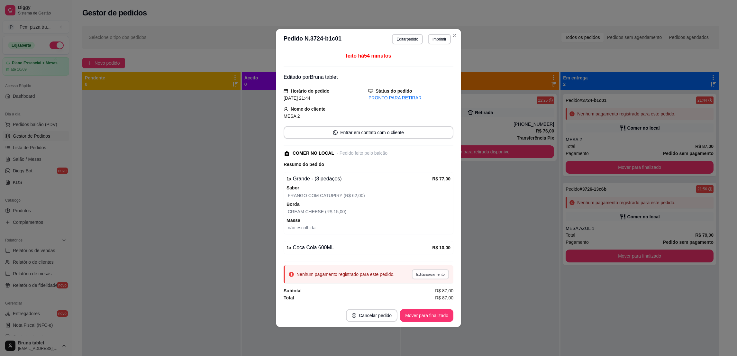
click at [435, 273] on button "Editar pagamento" at bounding box center [430, 274] width 37 height 10
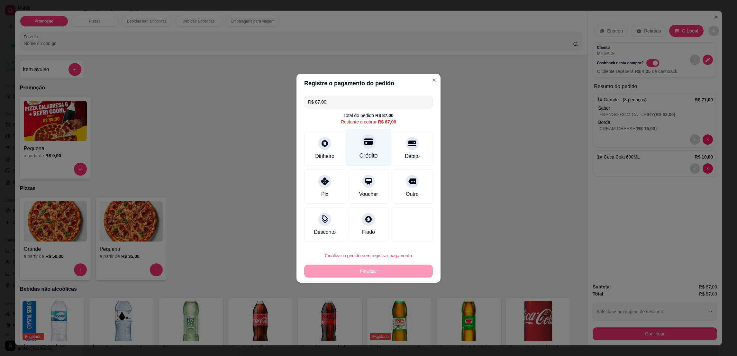
click at [366, 155] on div "Crédito" at bounding box center [369, 156] width 18 height 8
type input "R$ 0,00"
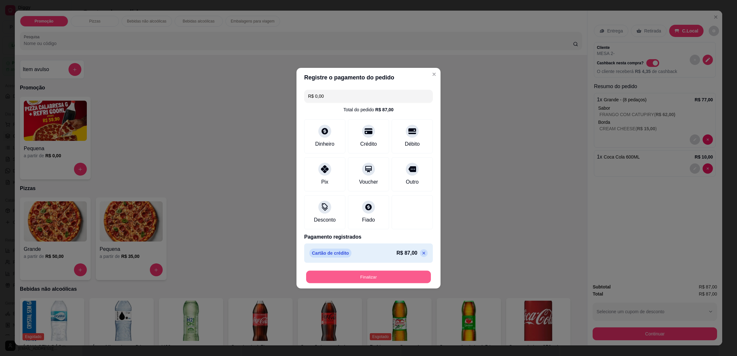
click at [384, 273] on button "Finalizar" at bounding box center [368, 277] width 125 height 13
type input "0"
type input "-R$ 87,00"
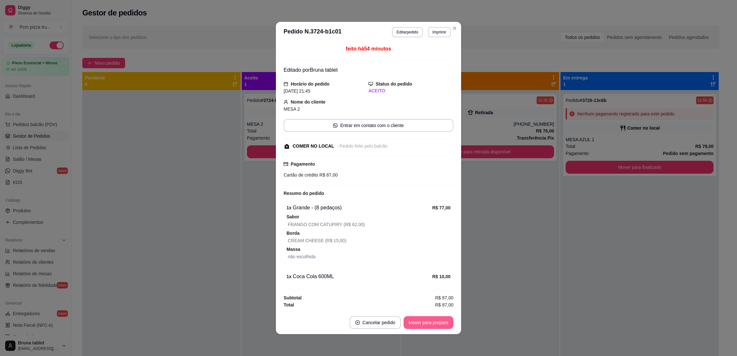
click at [426, 322] on button "Mover para preparo" at bounding box center [429, 322] width 50 height 13
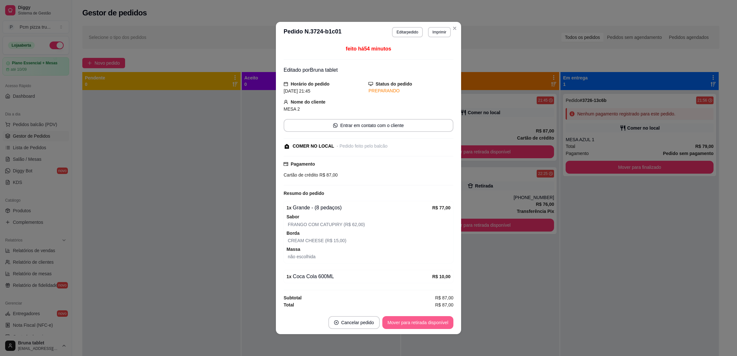
click at [426, 322] on button "Mover para retirada disponível" at bounding box center [417, 322] width 71 height 13
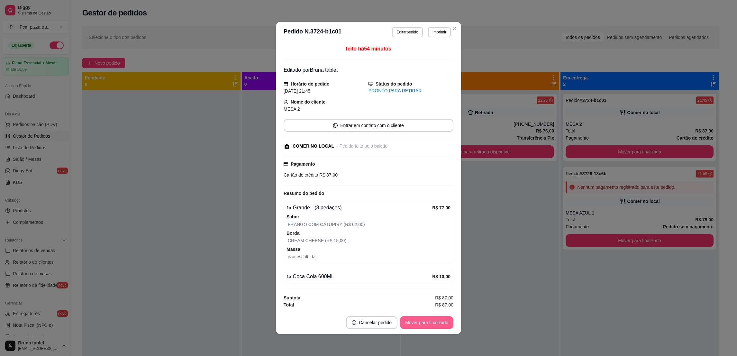
click at [440, 324] on button "Mover para finalizado" at bounding box center [426, 322] width 53 height 13
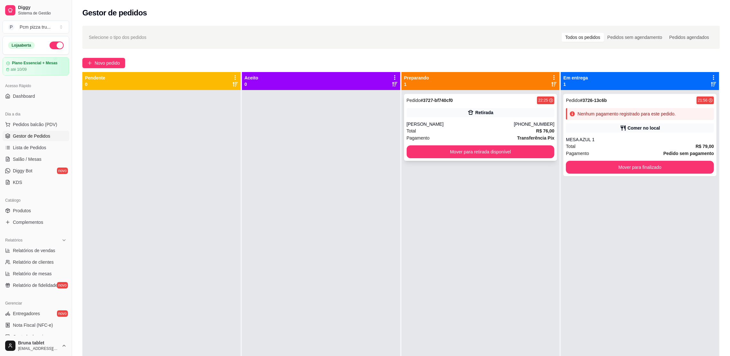
click at [524, 114] on div "Retirada" at bounding box center [481, 112] width 148 height 9
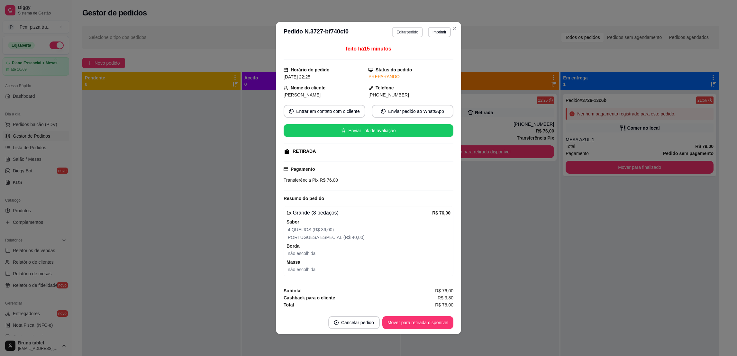
click at [416, 31] on button "Editar pedido" at bounding box center [407, 32] width 31 height 10
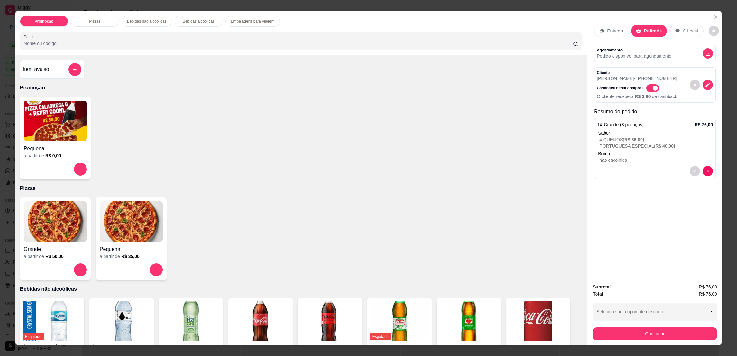
click at [641, 332] on button "Continuar" at bounding box center [655, 333] width 124 height 13
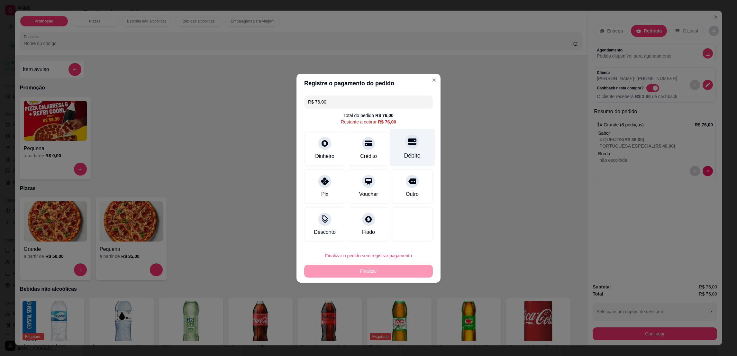
click at [409, 153] on div "Débito" at bounding box center [412, 156] width 16 height 8
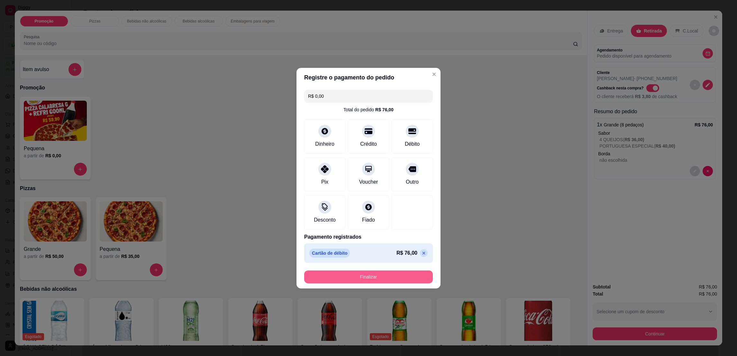
click at [389, 280] on button "Finalizar" at bounding box center [368, 277] width 129 height 13
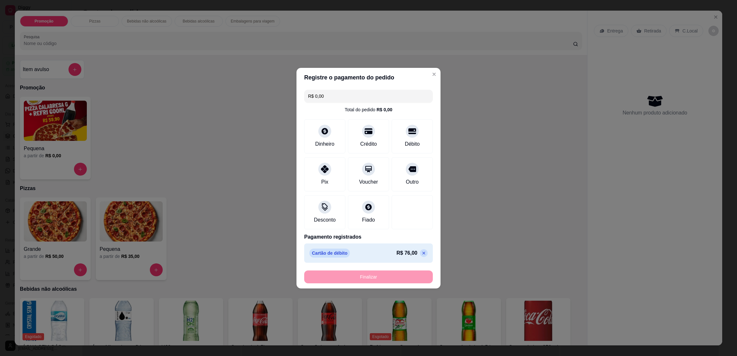
type input "-R$ 76,00"
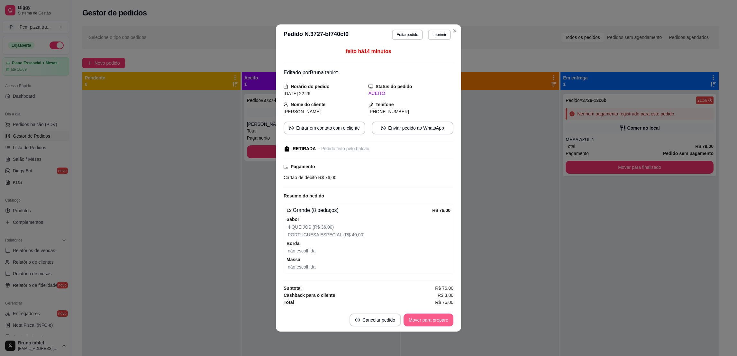
click at [430, 321] on button "Mover para preparo" at bounding box center [429, 320] width 50 height 13
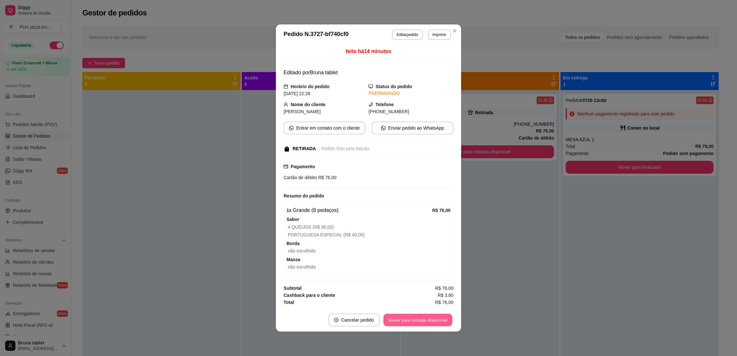
click at [431, 321] on button "Mover para retirada disponível" at bounding box center [417, 320] width 69 height 13
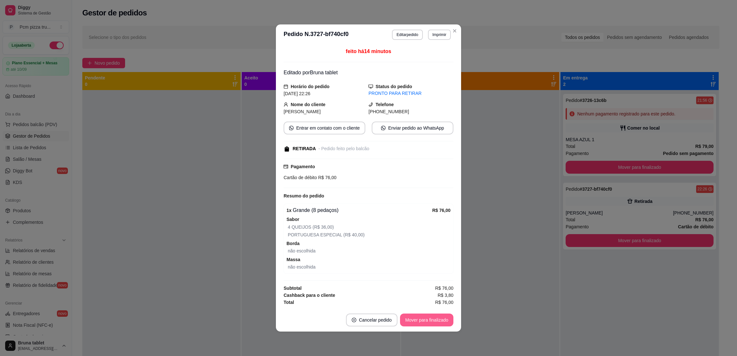
click at [431, 321] on button "Mover para finalizado" at bounding box center [426, 320] width 53 height 13
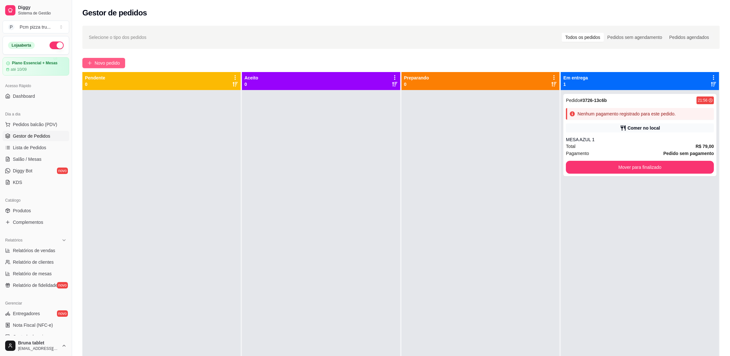
click at [110, 60] on span "Novo pedido" at bounding box center [107, 63] width 25 height 7
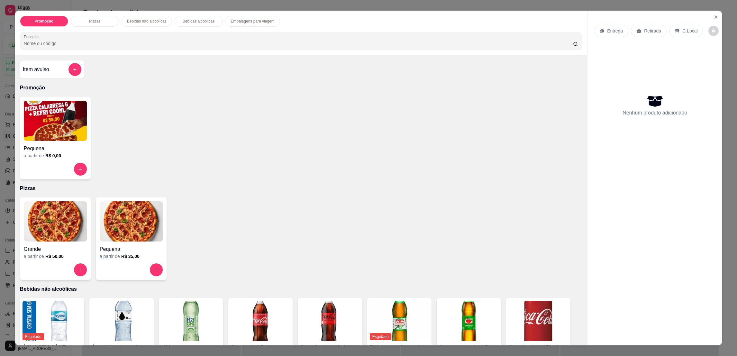
click at [59, 215] on img at bounding box center [55, 221] width 63 height 40
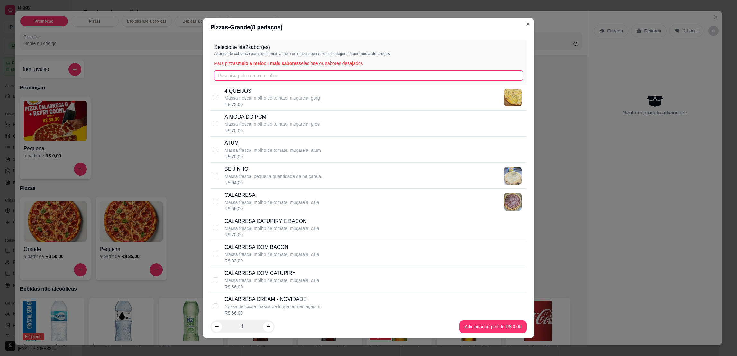
click at [273, 71] on input "text" at bounding box center [368, 75] width 308 height 10
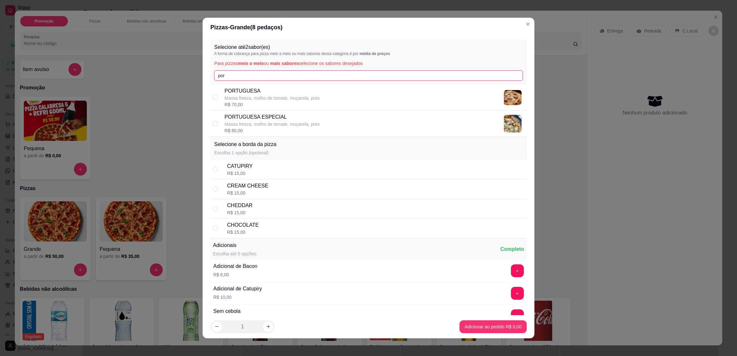
type input "por"
click at [282, 95] on p "Massa fresca, molho de tomate, muçarela, pres" at bounding box center [272, 98] width 95 height 6
checkbox input "true"
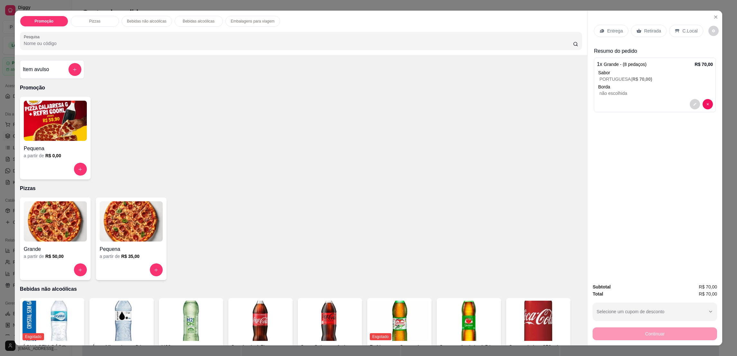
click at [652, 30] on p "Retirada" at bounding box center [652, 31] width 17 height 6
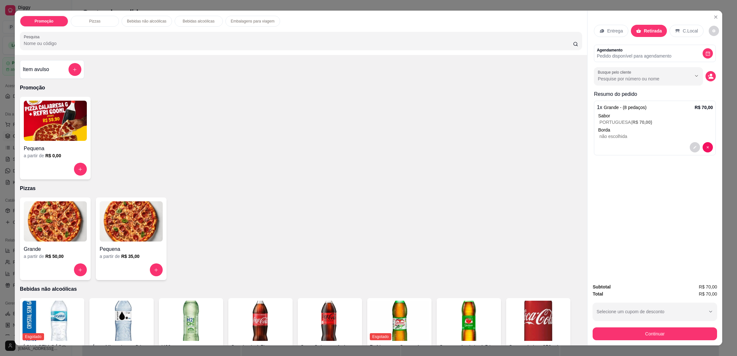
click at [683, 33] on p "C.Local" at bounding box center [690, 31] width 15 height 6
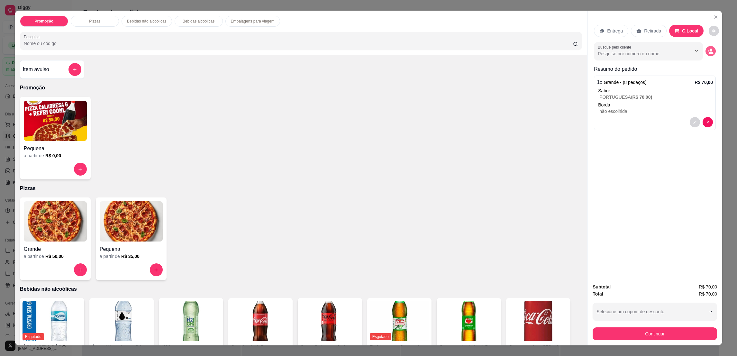
click at [708, 51] on icon "decrease-product-quantity" at bounding box center [711, 51] width 6 height 6
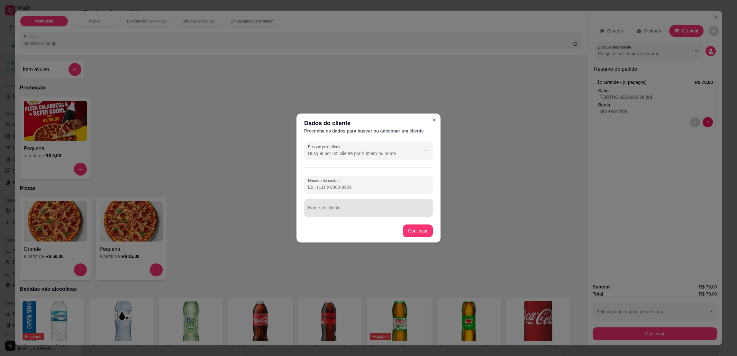
click at [371, 201] on div "Nome do cliente" at bounding box center [368, 208] width 129 height 18
type input "WANDETE"
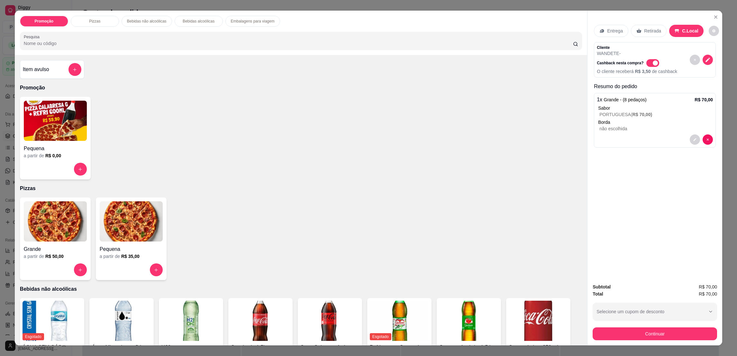
click at [657, 337] on button "Continuar" at bounding box center [655, 333] width 124 height 13
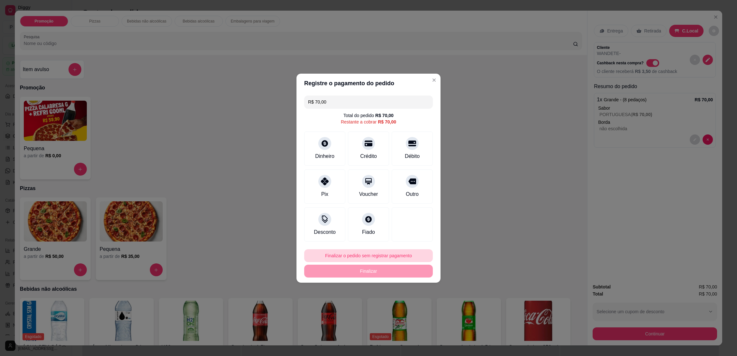
click at [353, 253] on button "Finalizar o pedido sem registrar pagamento" at bounding box center [368, 255] width 129 height 13
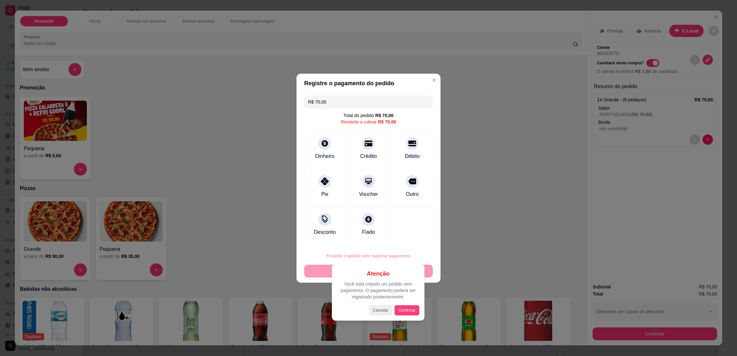
click at [404, 309] on button "Confirmar" at bounding box center [407, 310] width 25 height 10
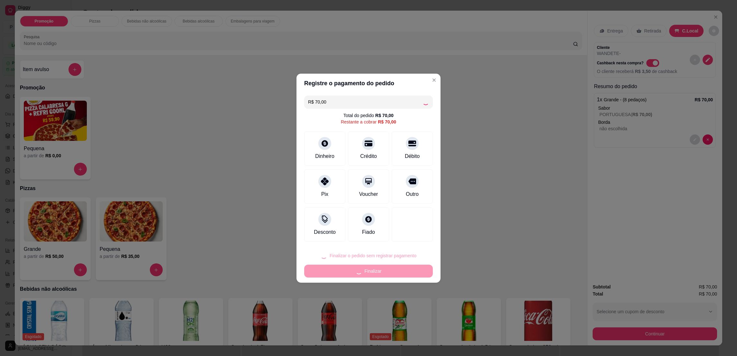
type input "R$ 0,00"
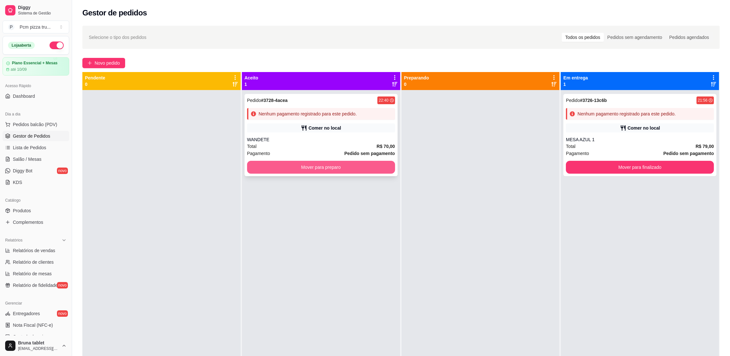
click at [294, 167] on button "Mover para preparo" at bounding box center [321, 167] width 148 height 13
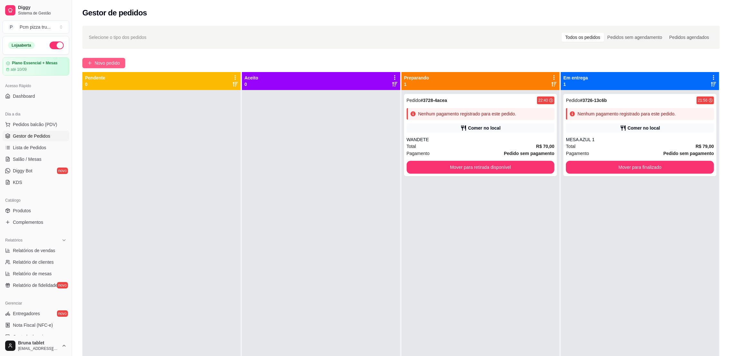
click at [98, 63] on span "Novo pedido" at bounding box center [107, 63] width 25 height 7
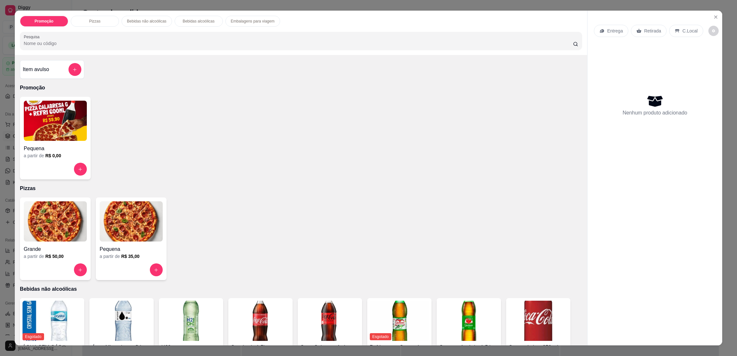
click at [119, 225] on img at bounding box center [131, 221] width 63 height 40
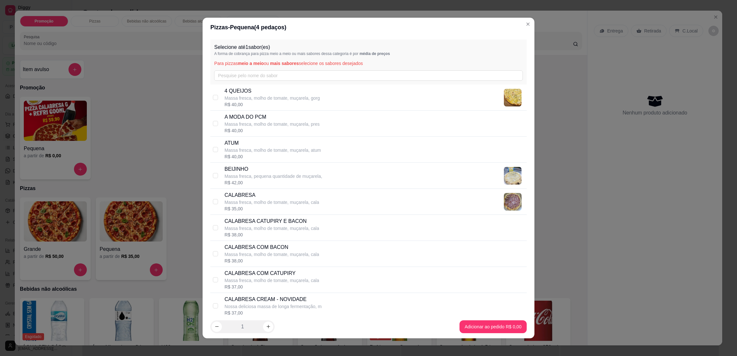
click at [271, 120] on p "A MODA DO PCM" at bounding box center [272, 117] width 95 height 8
checkbox input "true"
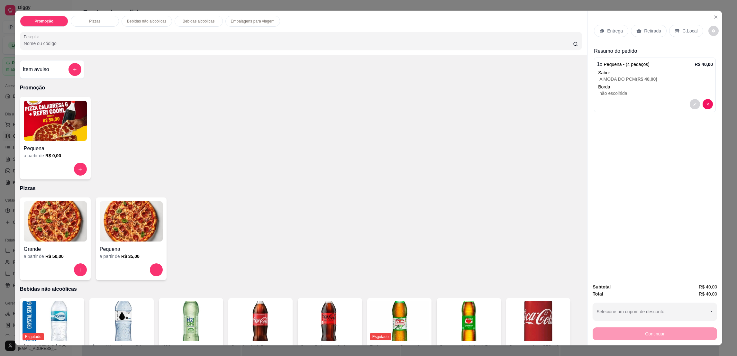
click at [640, 33] on div "Retirada" at bounding box center [649, 31] width 36 height 12
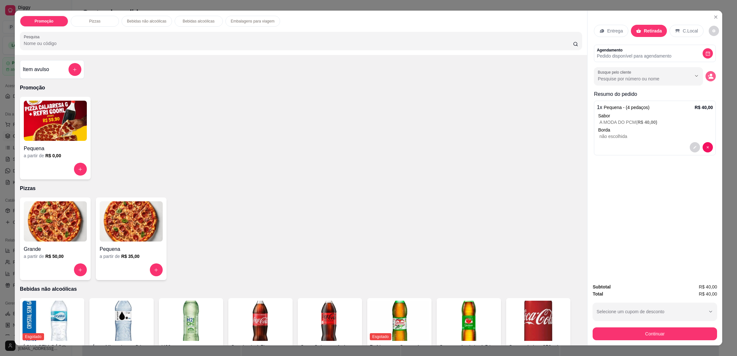
click at [708, 74] on icon "decrease-product-quantity" at bounding box center [711, 76] width 6 height 6
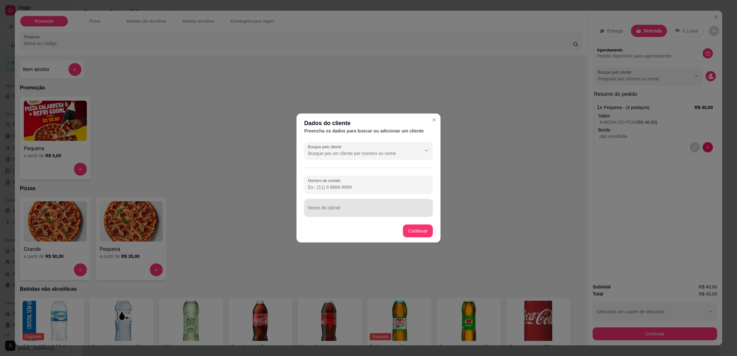
click at [398, 209] on input "Nome do cliente" at bounding box center [368, 210] width 121 height 6
type input "MAYCO"
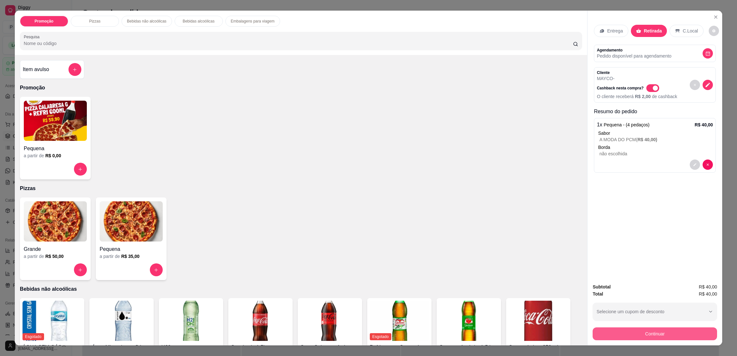
click at [677, 335] on button "Continuar" at bounding box center [655, 333] width 124 height 13
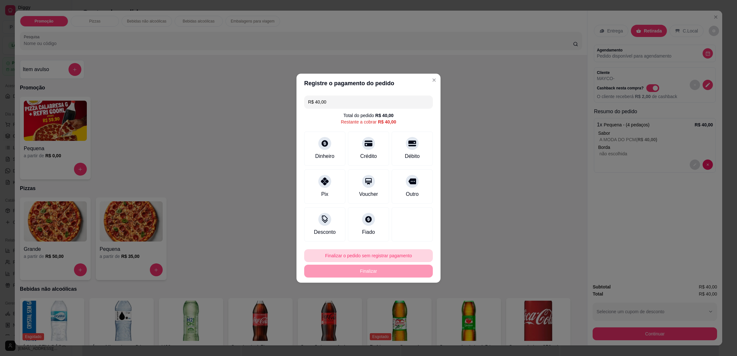
click at [409, 254] on button "Finalizar o pedido sem registrar pagamento" at bounding box center [368, 255] width 129 height 13
click at [414, 311] on button "Confirmar" at bounding box center [408, 309] width 23 height 10
type input "R$ 0,00"
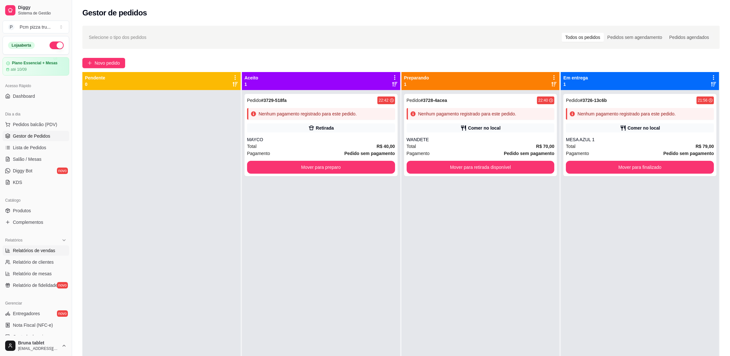
click at [40, 251] on span "Relatórios de vendas" at bounding box center [34, 250] width 42 height 6
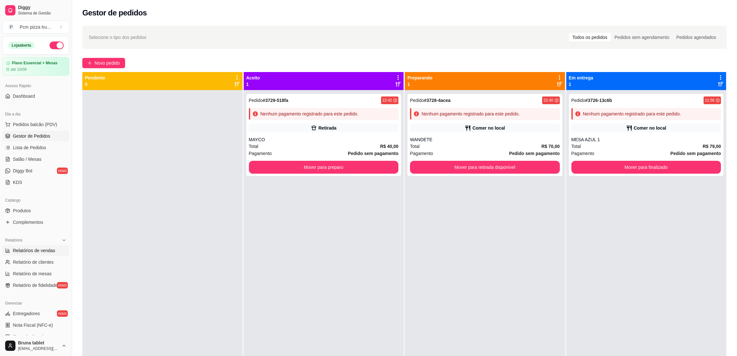
select select "ALL"
select select "0"
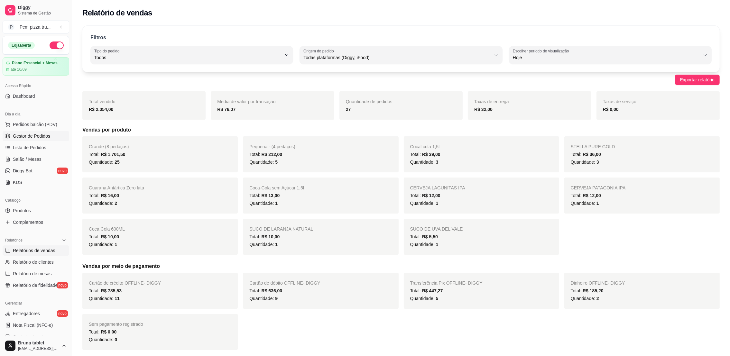
click at [34, 133] on link "Gestor de Pedidos" at bounding box center [36, 136] width 67 height 10
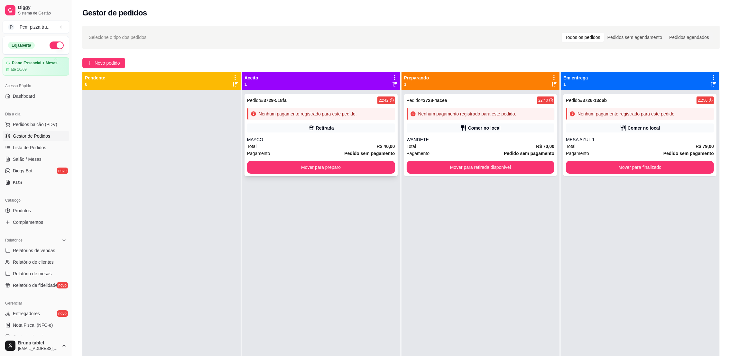
click at [345, 135] on div "Pedido # 3729-518fa 22:42 Nenhum pagamento registrado para este pedido. Retirad…" at bounding box center [320, 135] width 153 height 82
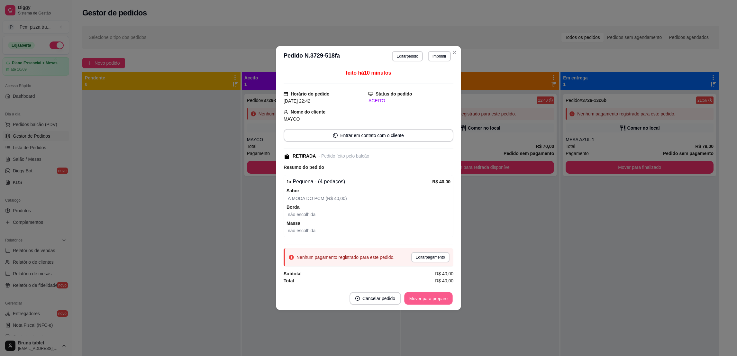
click at [447, 299] on button "Mover para preparo" at bounding box center [428, 298] width 48 height 13
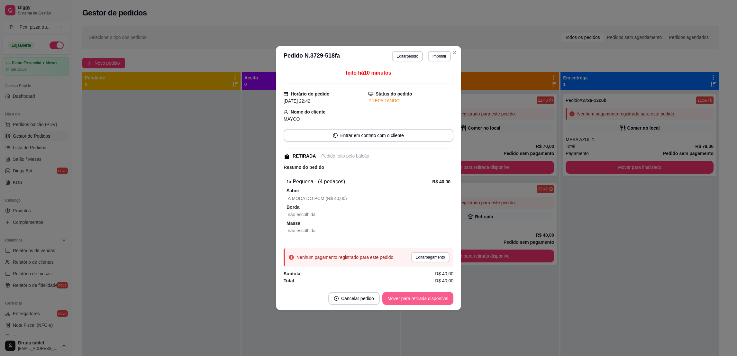
click at [447, 299] on button "Mover para retirada disponível" at bounding box center [417, 298] width 71 height 13
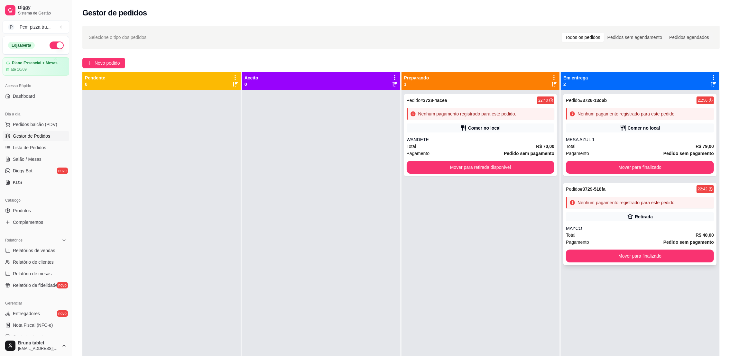
click at [612, 212] on div "Pedido # 3729-518fa 22:42 Nenhum pagamento registrado para este pedido. Retirad…" at bounding box center [639, 224] width 153 height 82
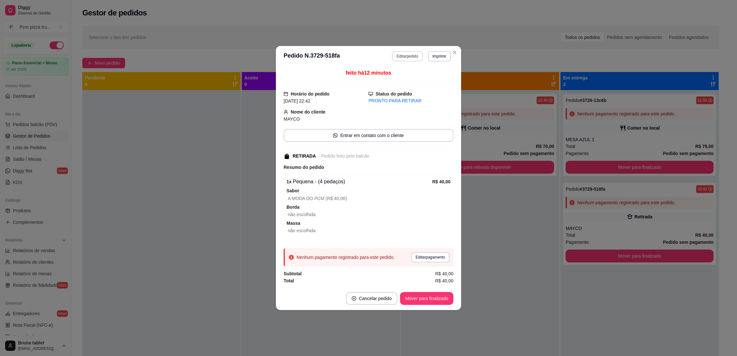
click at [396, 58] on button "Editar pedido" at bounding box center [407, 56] width 31 height 10
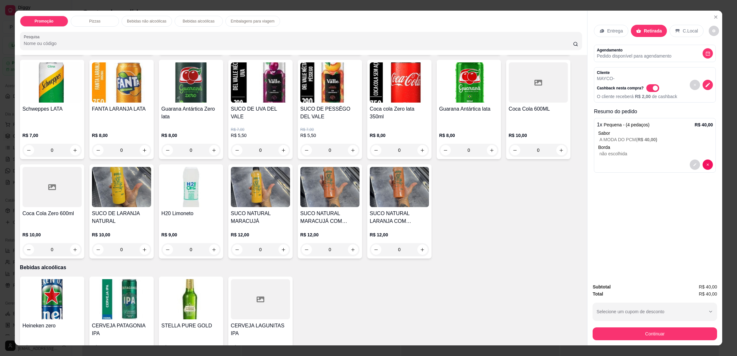
scroll to position [386, 0]
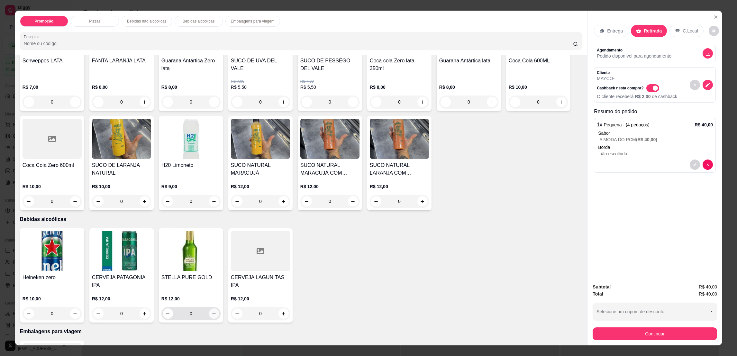
click at [212, 311] on icon "increase-product-quantity" at bounding box center [214, 313] width 5 height 5
type input "1"
click at [607, 331] on button "Continuar" at bounding box center [655, 333] width 124 height 13
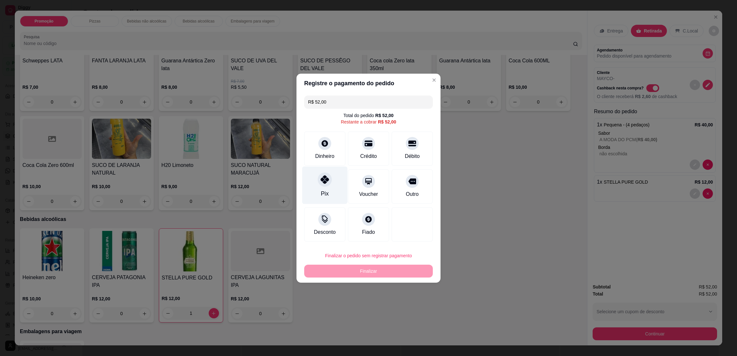
click at [322, 183] on icon at bounding box center [325, 179] width 8 height 8
type input "R$ 0,00"
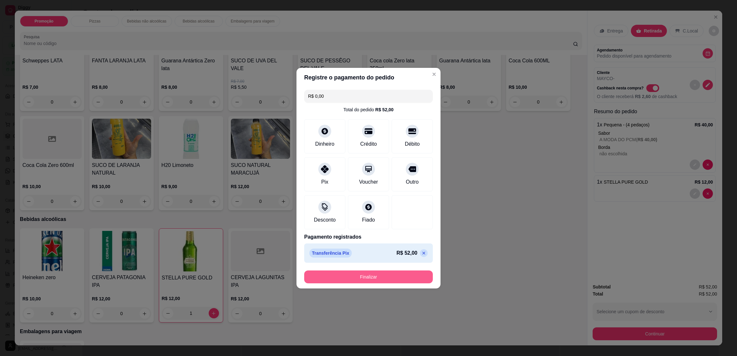
click at [387, 280] on button "Finalizar" at bounding box center [368, 277] width 129 height 13
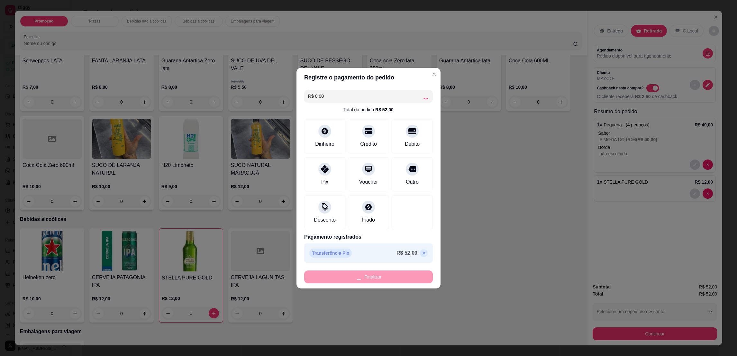
type input "0"
type input "-R$ 52,00"
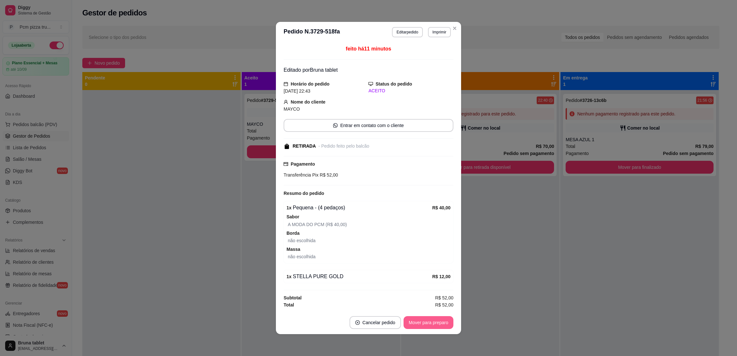
click at [420, 328] on button "Mover para preparo" at bounding box center [429, 322] width 50 height 13
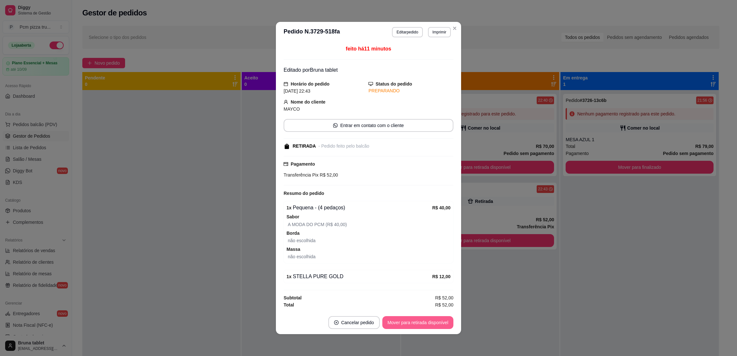
click at [421, 325] on button "Mover para retirada disponível" at bounding box center [417, 322] width 71 height 13
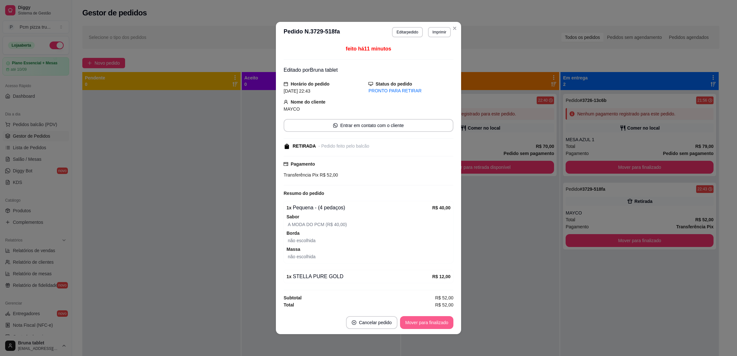
click at [421, 325] on button "Mover para finalizado" at bounding box center [426, 322] width 53 height 13
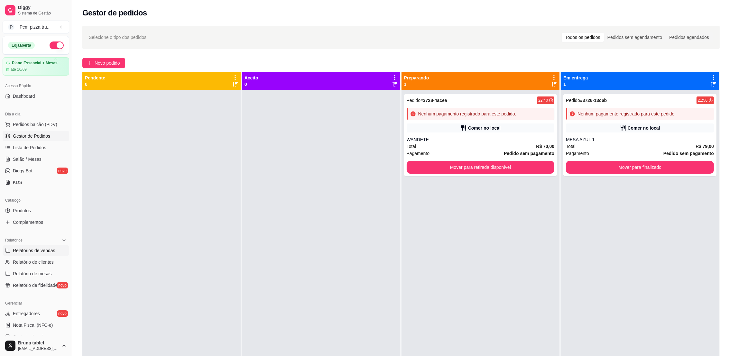
click at [22, 255] on link "Relatórios de vendas" at bounding box center [36, 250] width 67 height 10
select select "ALL"
select select "0"
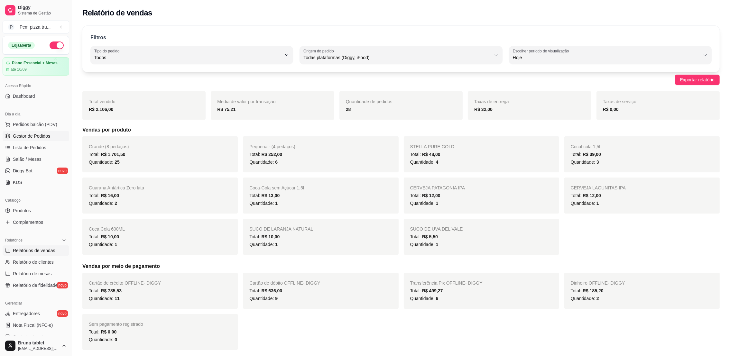
click at [25, 137] on span "Gestor de Pedidos" at bounding box center [31, 136] width 37 height 6
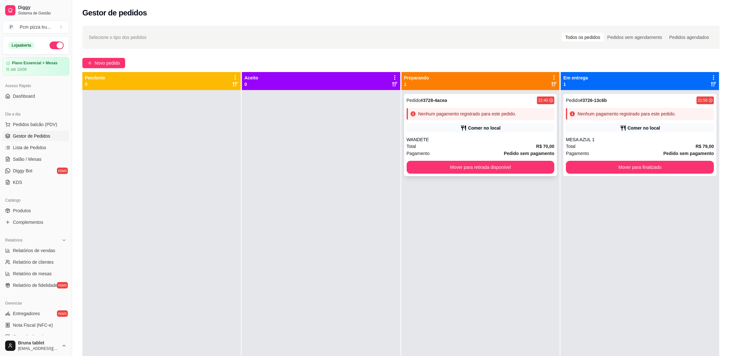
click at [410, 160] on div "Pedido # 3728-4acea 22:40 Nenhum pagamento registrado para este pedido. Comer n…" at bounding box center [480, 135] width 153 height 82
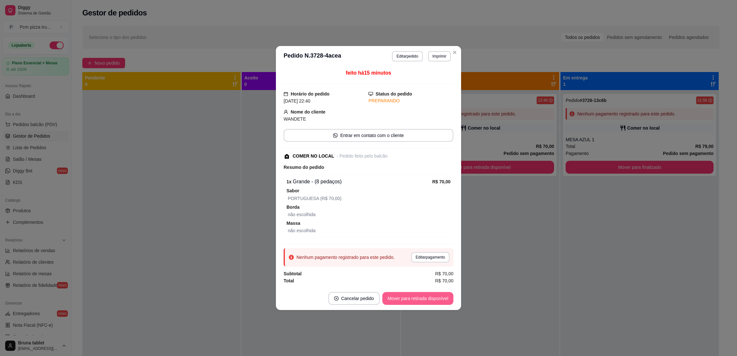
click at [408, 301] on button "Mover para retirada disponível" at bounding box center [417, 298] width 71 height 13
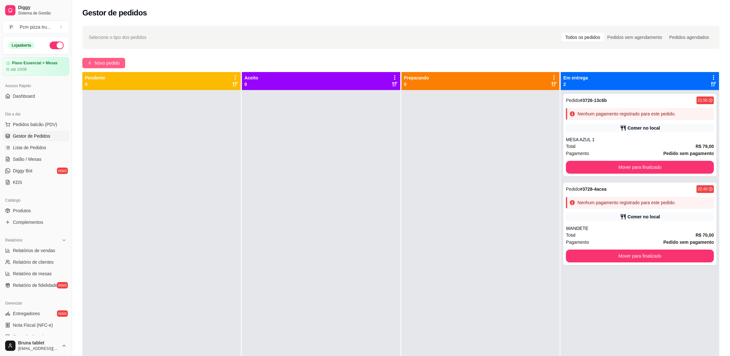
drag, startPoint x: -2, startPoint y: 372, endPoint x: 106, endPoint y: 64, distance: 326.7
click at [106, 64] on span "Novo pedido" at bounding box center [107, 63] width 25 height 7
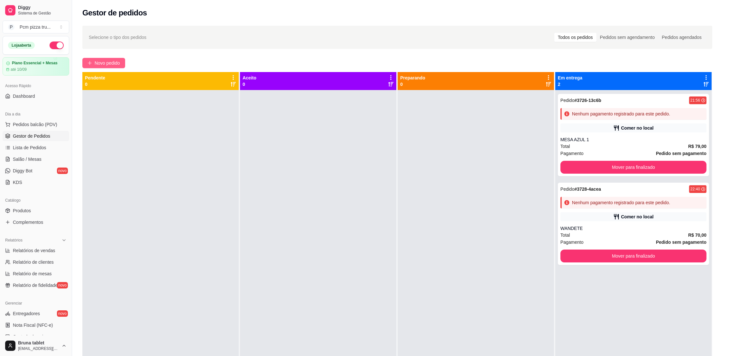
click at [106, 64] on div "Item avulso Promoção Pequena a partir de R$ 0,00 Pizzas Grande a partir de R$ 5…" at bounding box center [295, 200] width 579 height 297
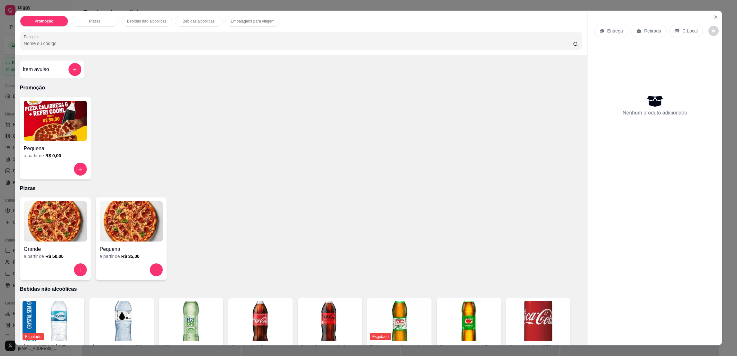
click at [45, 230] on img at bounding box center [55, 221] width 63 height 40
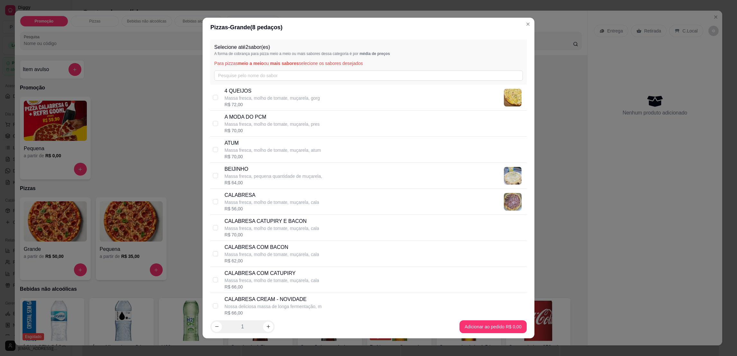
click at [246, 199] on p "CALABRESA" at bounding box center [272, 195] width 95 height 8
checkbox input "true"
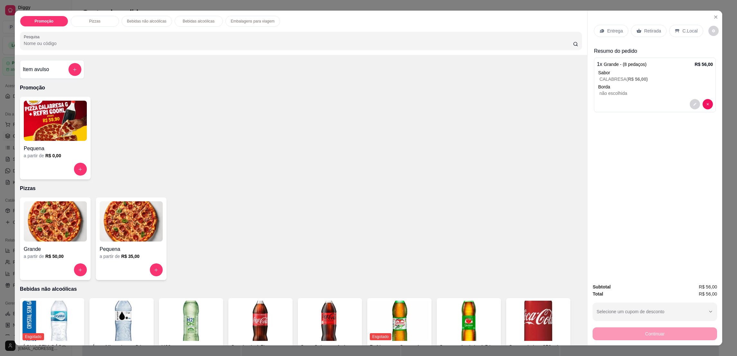
click at [650, 30] on p "Retirada" at bounding box center [652, 31] width 17 height 6
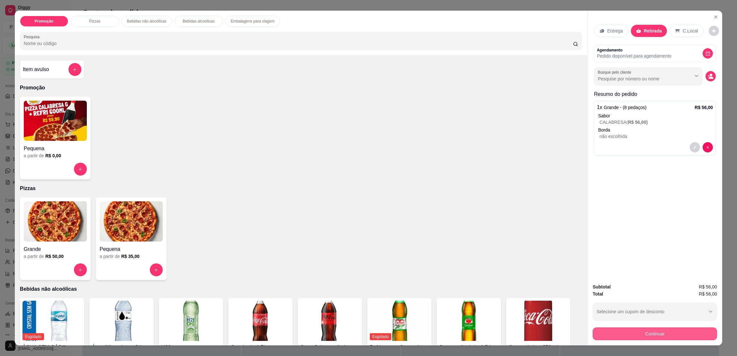
click at [696, 330] on button "Continuar" at bounding box center [655, 333] width 124 height 13
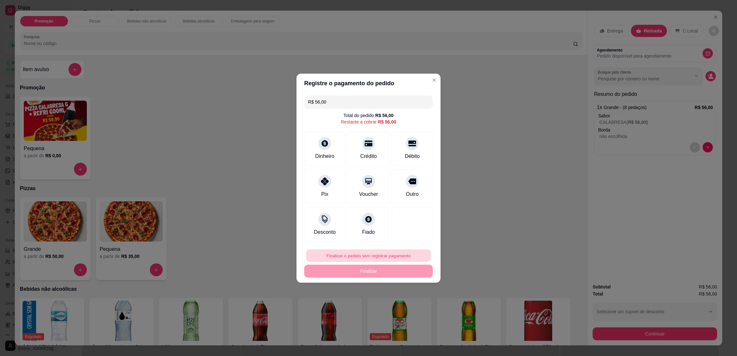
click at [404, 252] on button "Finalizar o pedido sem registrar pagamento" at bounding box center [368, 255] width 125 height 13
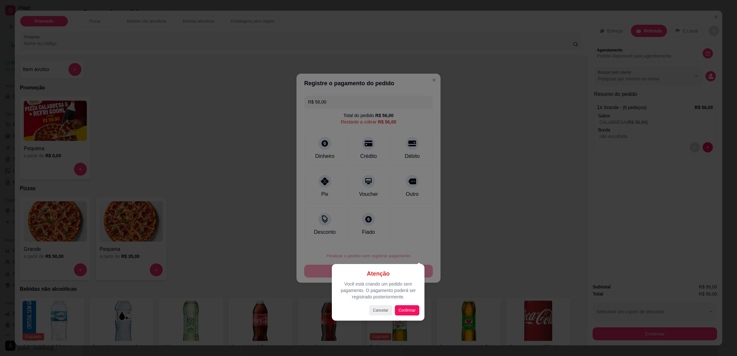
click at [404, 304] on div "Atenção Você está criando um pedido sem pagamento. O pagamento poderá ser regis…" at bounding box center [378, 292] width 82 height 46
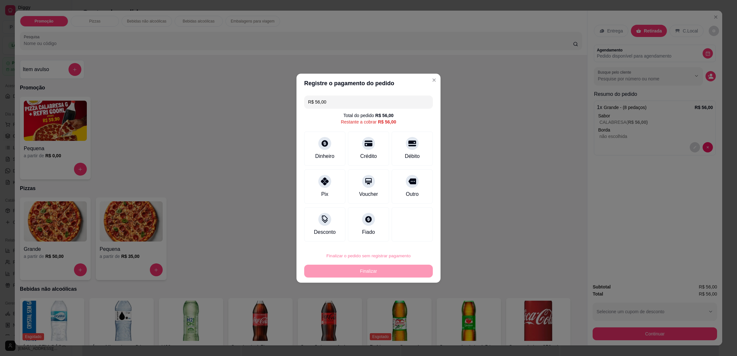
click at [410, 311] on button "Confirmar" at bounding box center [407, 309] width 23 height 10
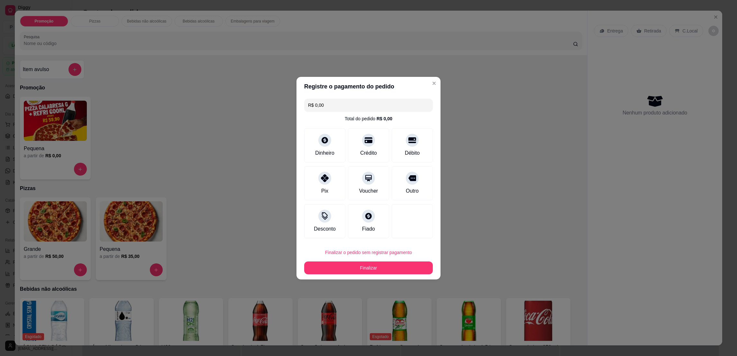
type input "R$ 0,00"
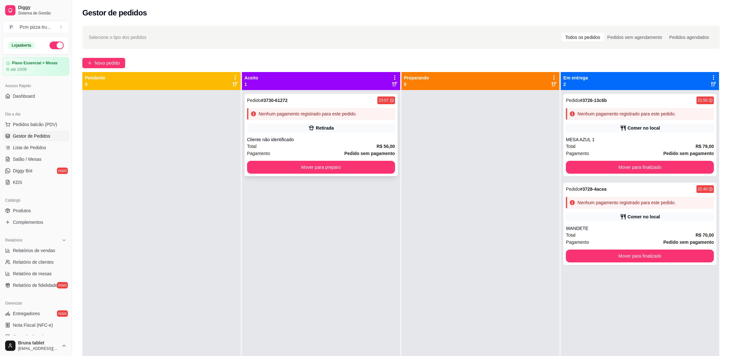
click at [346, 120] on div "Pedido # 3730-61272 23:07 Nenhum pagamento registrado para este pedido. Retirad…" at bounding box center [320, 135] width 153 height 82
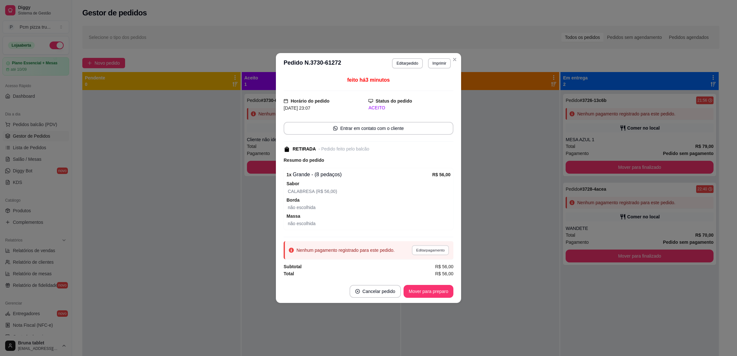
click at [435, 248] on button "Editar pagamento" at bounding box center [430, 250] width 37 height 10
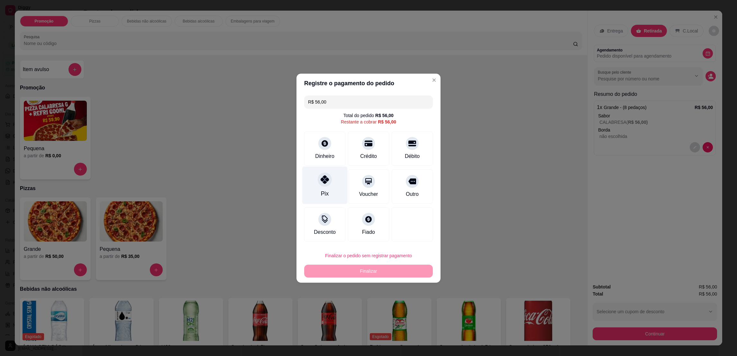
click at [331, 184] on div "Pix" at bounding box center [324, 185] width 45 height 38
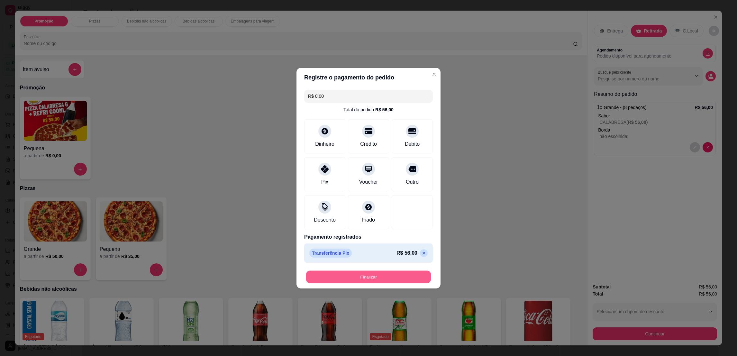
click at [379, 274] on button "Finalizar" at bounding box center [368, 277] width 125 height 13
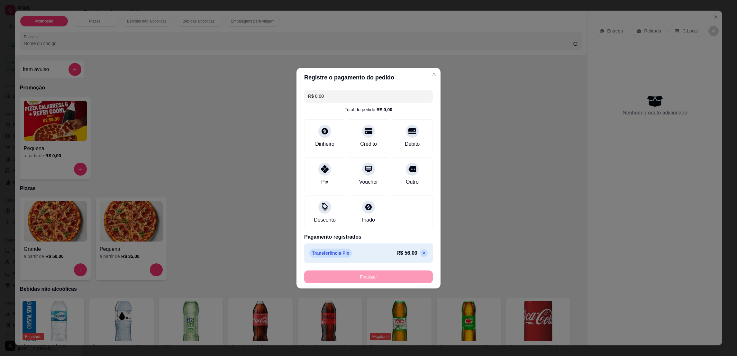
type input "-R$ 56,00"
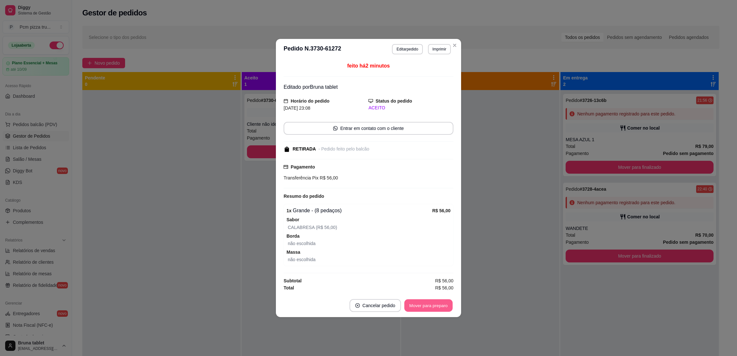
click at [446, 306] on button "Mover para preparo" at bounding box center [428, 305] width 48 height 13
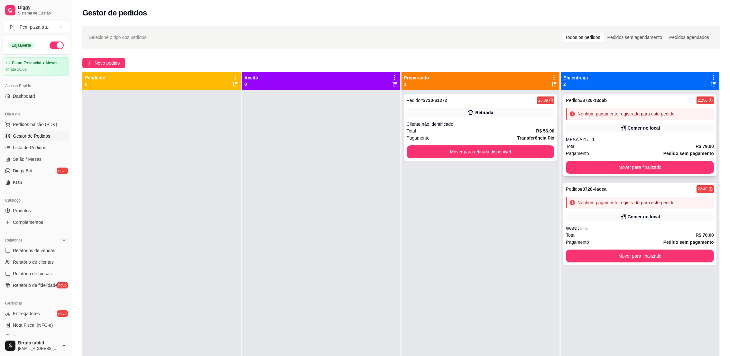
click at [641, 132] on div "Comer no local" at bounding box center [640, 128] width 148 height 9
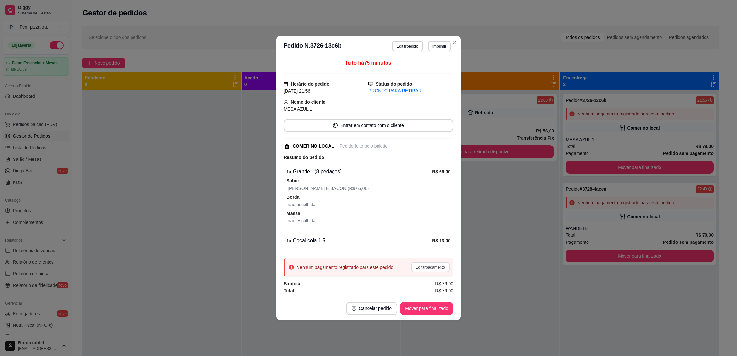
click at [414, 264] on button "Editar pagamento" at bounding box center [430, 267] width 38 height 10
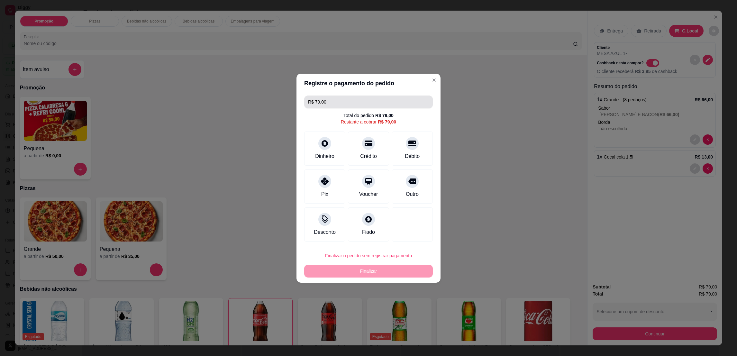
click at [335, 103] on input "R$ 79,00" at bounding box center [368, 102] width 121 height 13
click at [357, 144] on div "Crédito" at bounding box center [368, 147] width 45 height 38
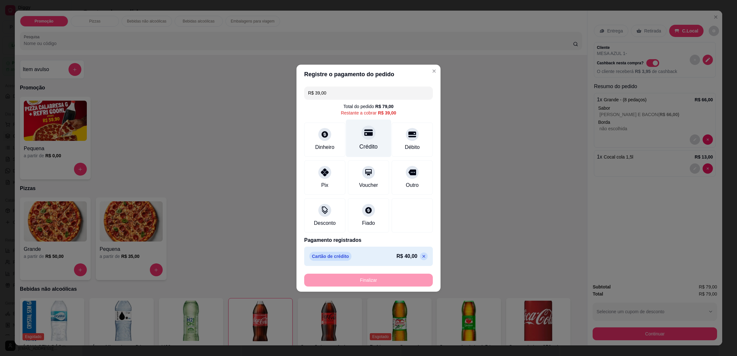
click at [366, 139] on div at bounding box center [369, 132] width 14 height 14
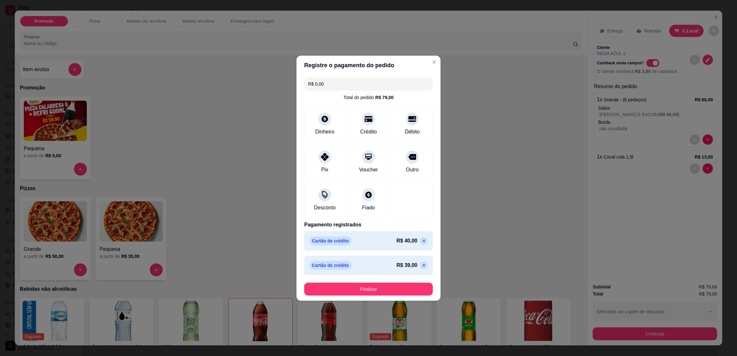
click at [423, 266] on icon at bounding box center [424, 265] width 3 height 3
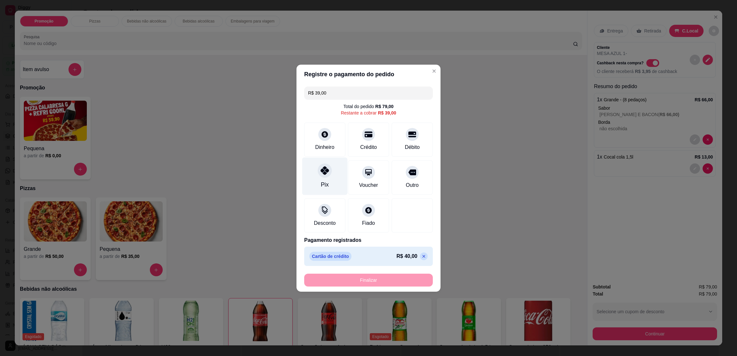
click at [325, 175] on div at bounding box center [325, 170] width 14 height 14
type input "R$ 0,00"
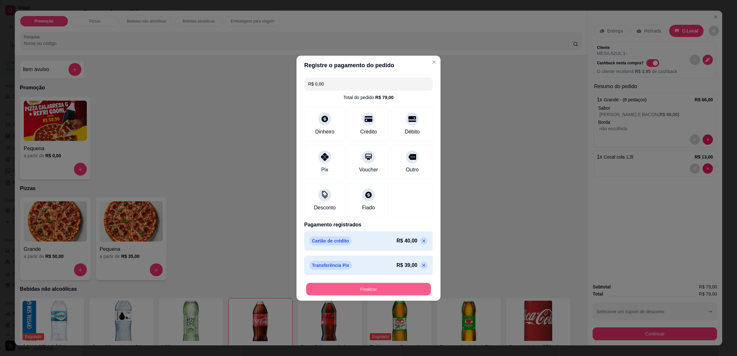
click at [371, 291] on button "Finalizar" at bounding box center [368, 289] width 125 height 13
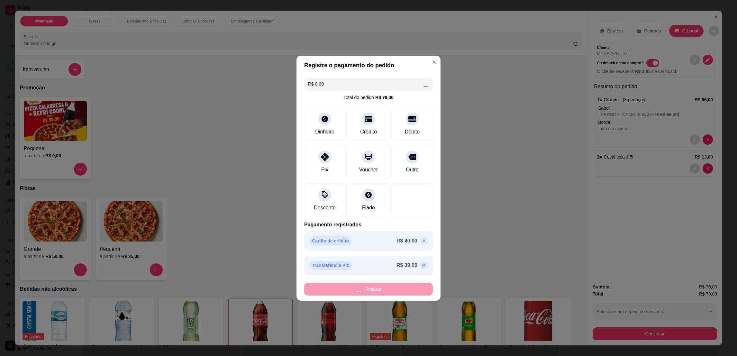
type input "0"
type input "-R$ 79,00"
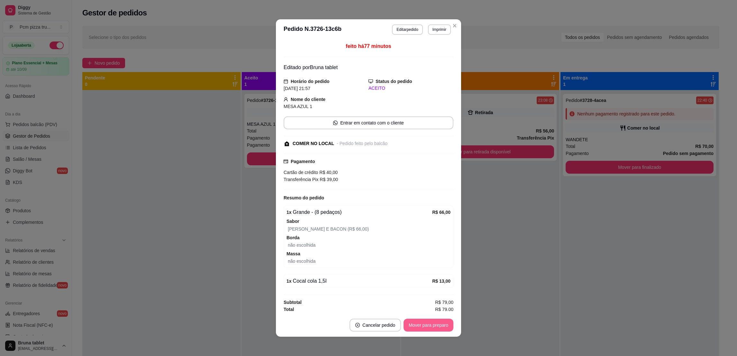
click at [423, 325] on button "Mover para preparo" at bounding box center [429, 325] width 50 height 13
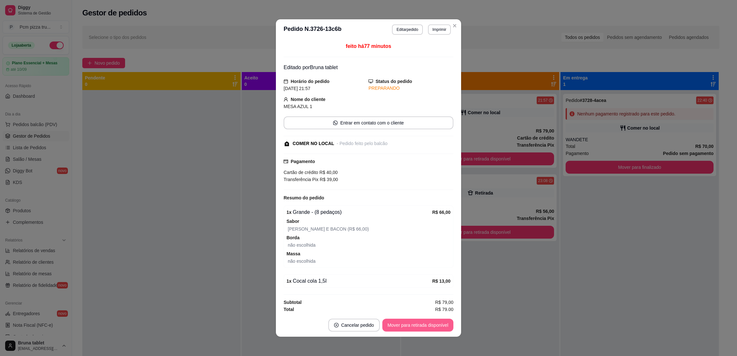
click at [423, 325] on button "Mover para retirada disponível" at bounding box center [417, 325] width 71 height 13
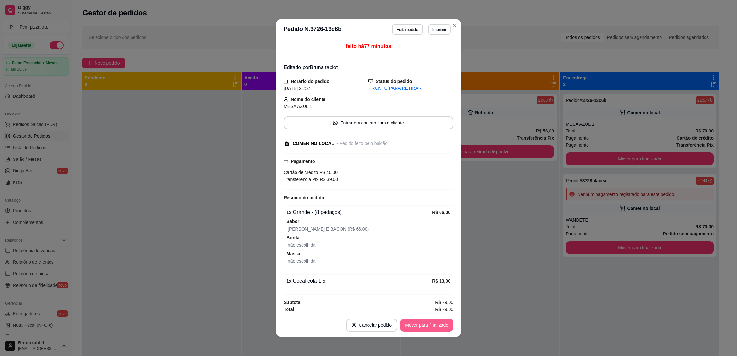
click at [423, 325] on button "Mover para finalizado" at bounding box center [426, 325] width 53 height 13
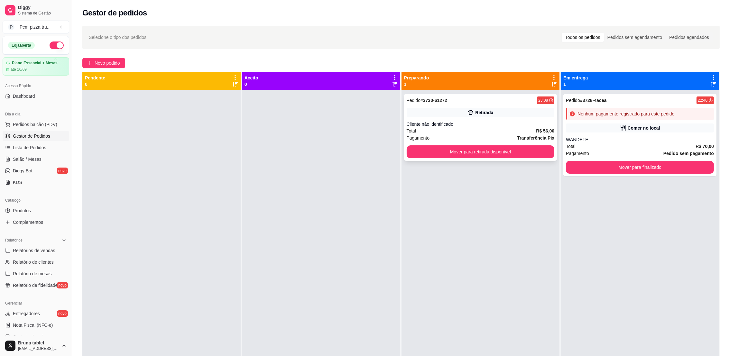
click at [504, 131] on div "Total R$ 56,00" at bounding box center [481, 130] width 148 height 7
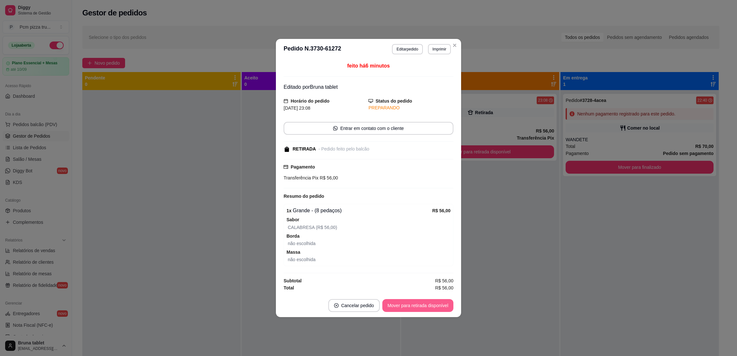
click at [420, 307] on button "Mover para retirada disponível" at bounding box center [417, 305] width 71 height 13
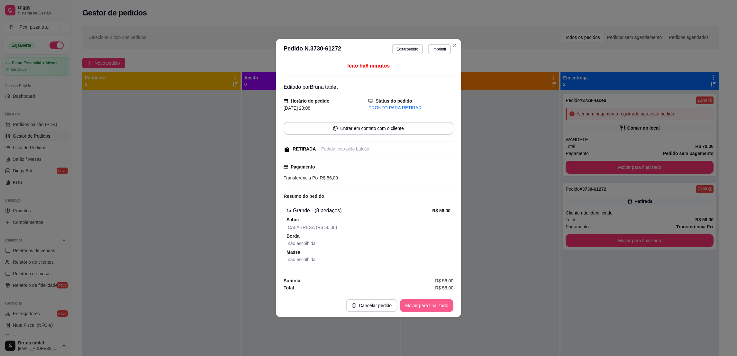
click at [420, 307] on button "Mover para finalizado" at bounding box center [426, 305] width 53 height 13
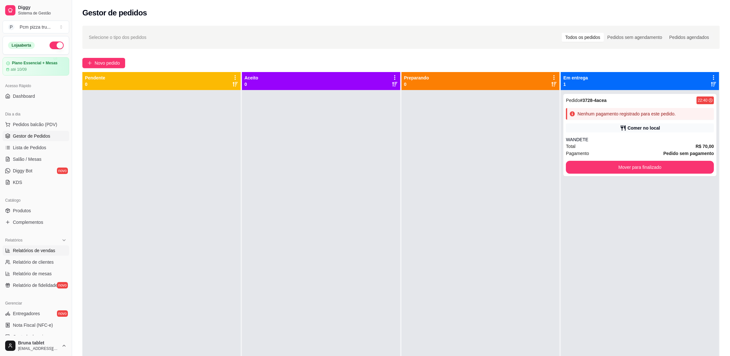
click at [16, 248] on span "Relatórios de vendas" at bounding box center [34, 250] width 42 height 6
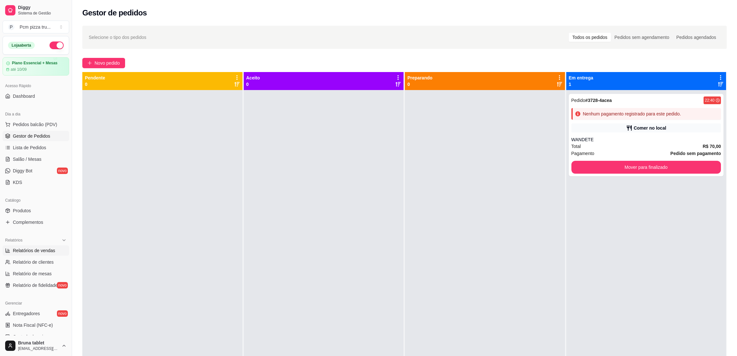
select select "ALL"
select select "0"
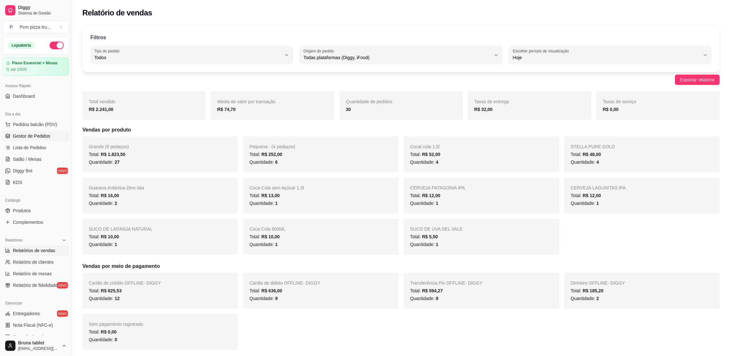
click at [32, 137] on span "Gestor de Pedidos" at bounding box center [31, 136] width 37 height 6
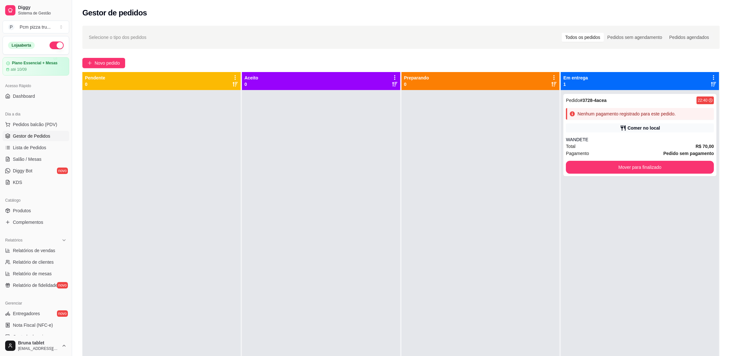
click at [51, 44] on button "button" at bounding box center [57, 45] width 14 height 8
click at [613, 108] on div "Nenhum pagamento registrado para este pedido." at bounding box center [640, 114] width 148 height 12
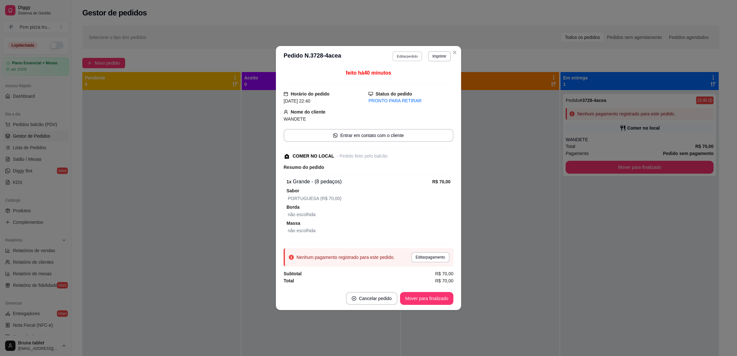
click at [410, 56] on button "Editar pedido" at bounding box center [408, 56] width 30 height 10
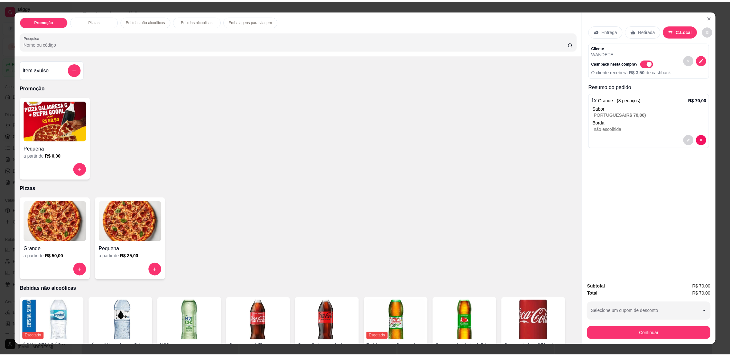
scroll to position [144, 0]
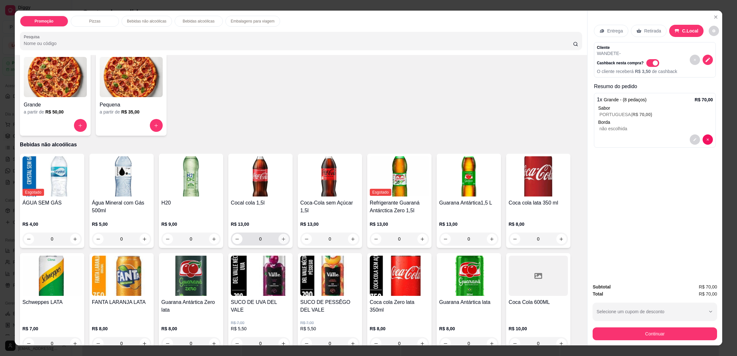
click at [281, 240] on icon "increase-product-quantity" at bounding box center [283, 239] width 5 height 5
type input "1"
click at [642, 327] on button "Continuar" at bounding box center [655, 333] width 124 height 13
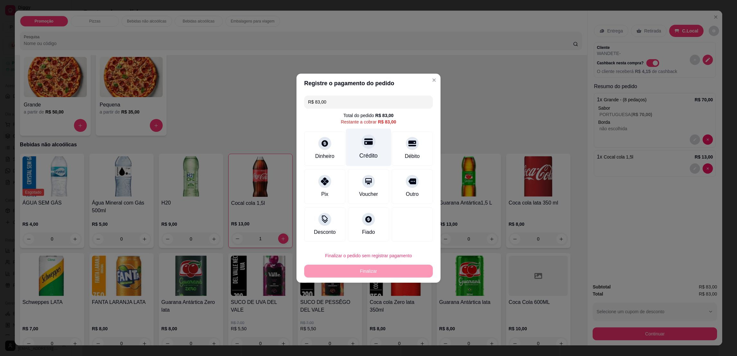
click at [364, 144] on icon at bounding box center [368, 141] width 8 height 8
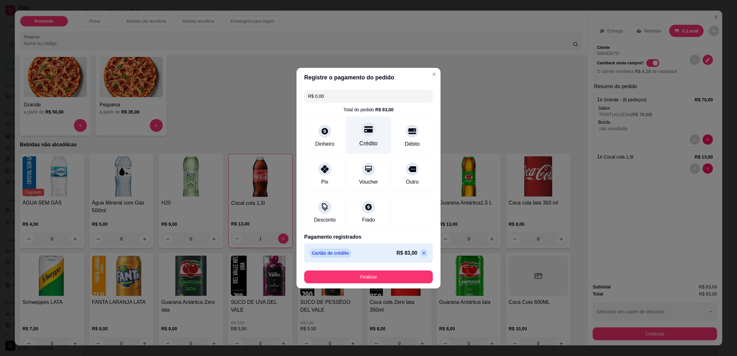
type input "R$ 0,00"
click at [368, 276] on button "Finalizar" at bounding box center [368, 277] width 129 height 13
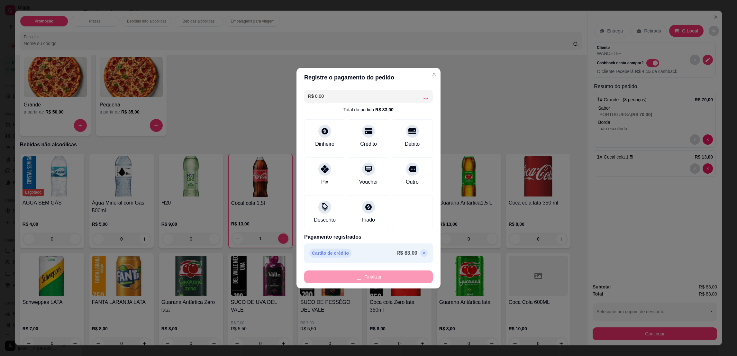
type input "0"
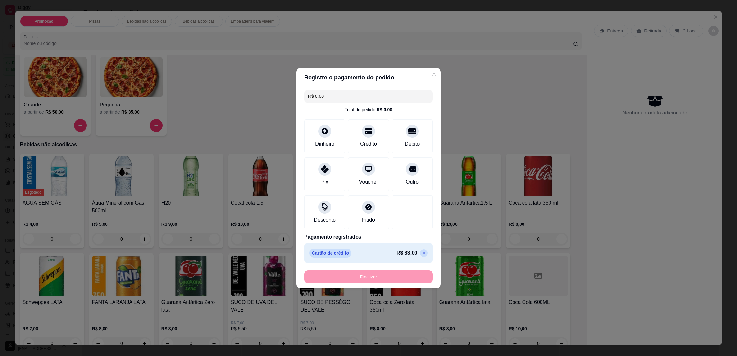
type input "-R$ 83,00"
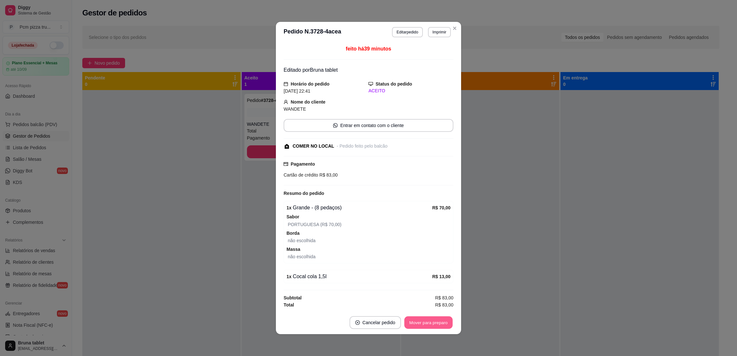
click at [431, 322] on button "Mover para preparo" at bounding box center [428, 323] width 48 height 13
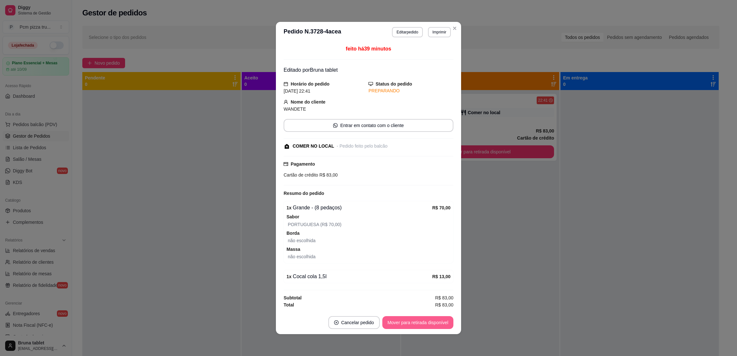
click at [431, 322] on button "Mover para retirada disponível" at bounding box center [417, 322] width 71 height 13
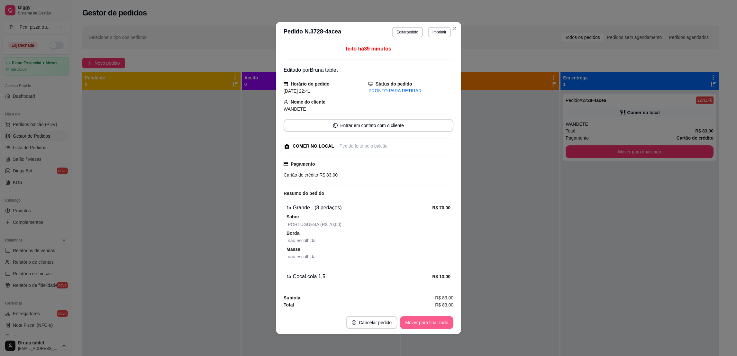
click at [431, 322] on button "Mover para finalizado" at bounding box center [426, 322] width 53 height 13
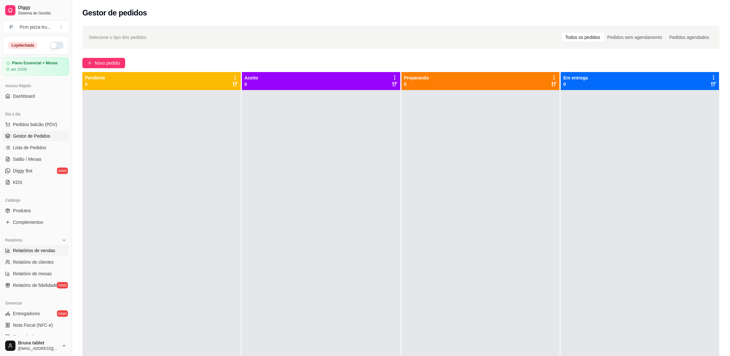
click at [49, 249] on span "Relatórios de vendas" at bounding box center [34, 250] width 42 height 6
select select "ALL"
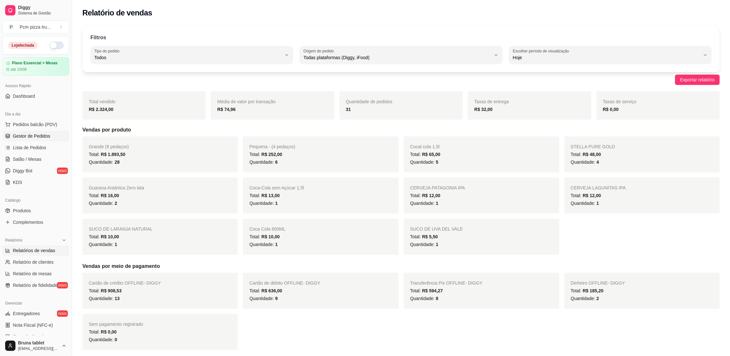
click at [45, 131] on link "Gestor de Pedidos" at bounding box center [36, 136] width 67 height 10
